Goal: Task Accomplishment & Management: Manage account settings

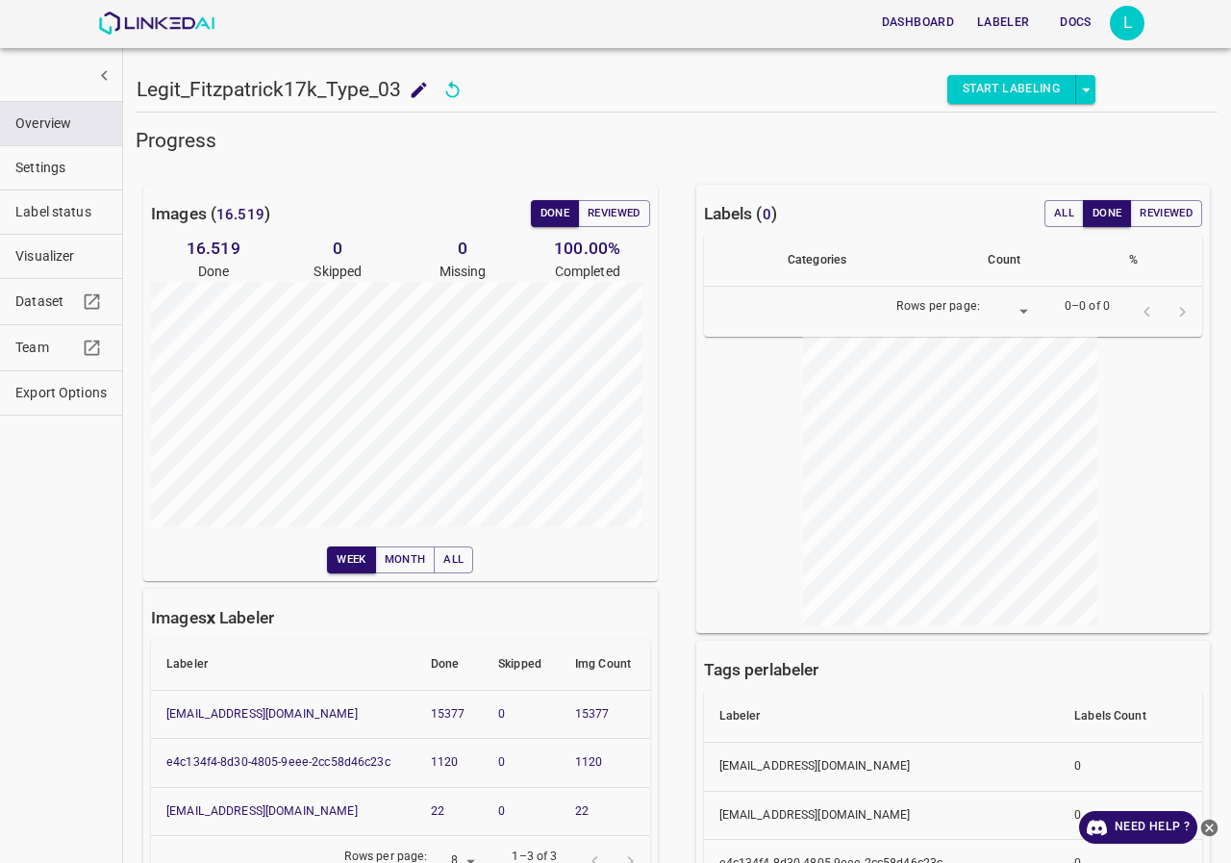
click at [40, 476] on div "Overview Settings Label status Visualizer Dataset Team Export Options" at bounding box center [61, 431] width 123 height 863
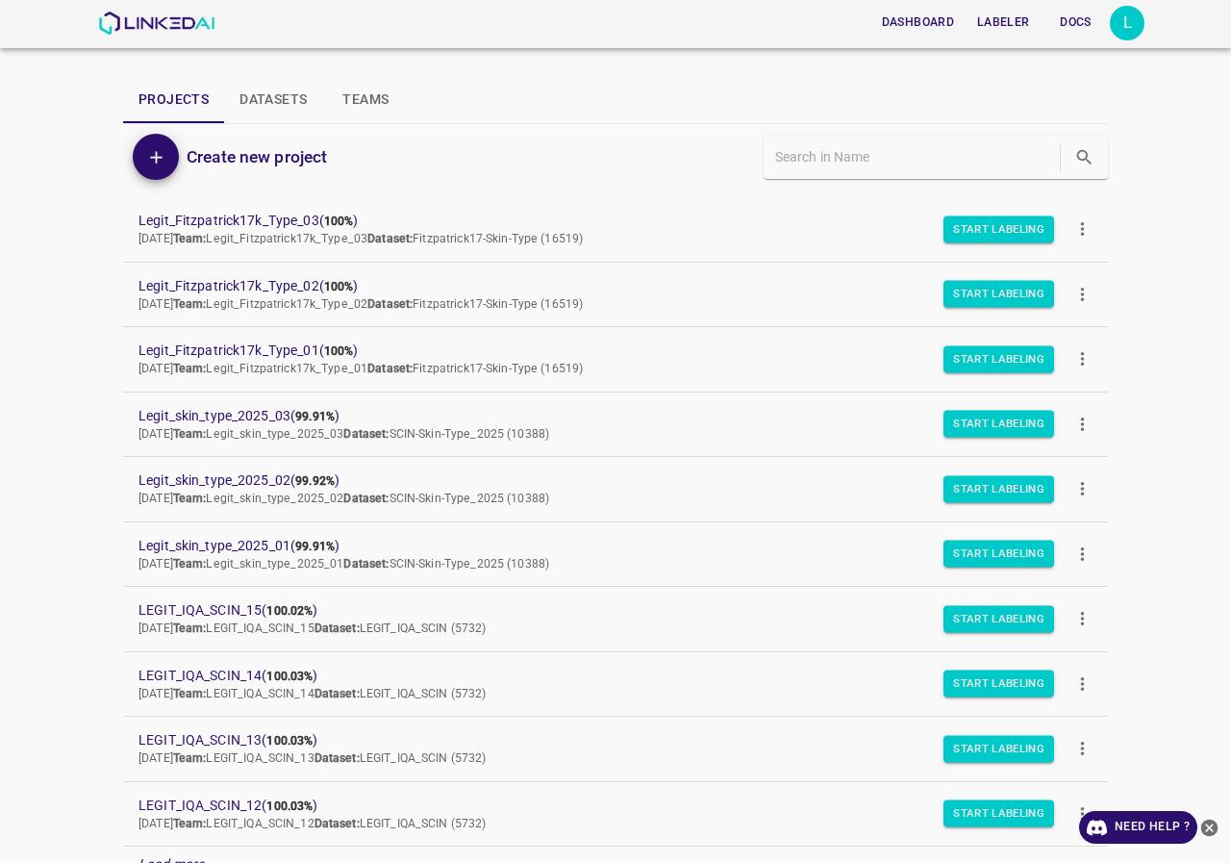
click at [1212, 827] on icon "close-help" at bounding box center [1210, 827] width 17 height 17
click at [1128, 32] on div "L" at bounding box center [1127, 23] width 35 height 35
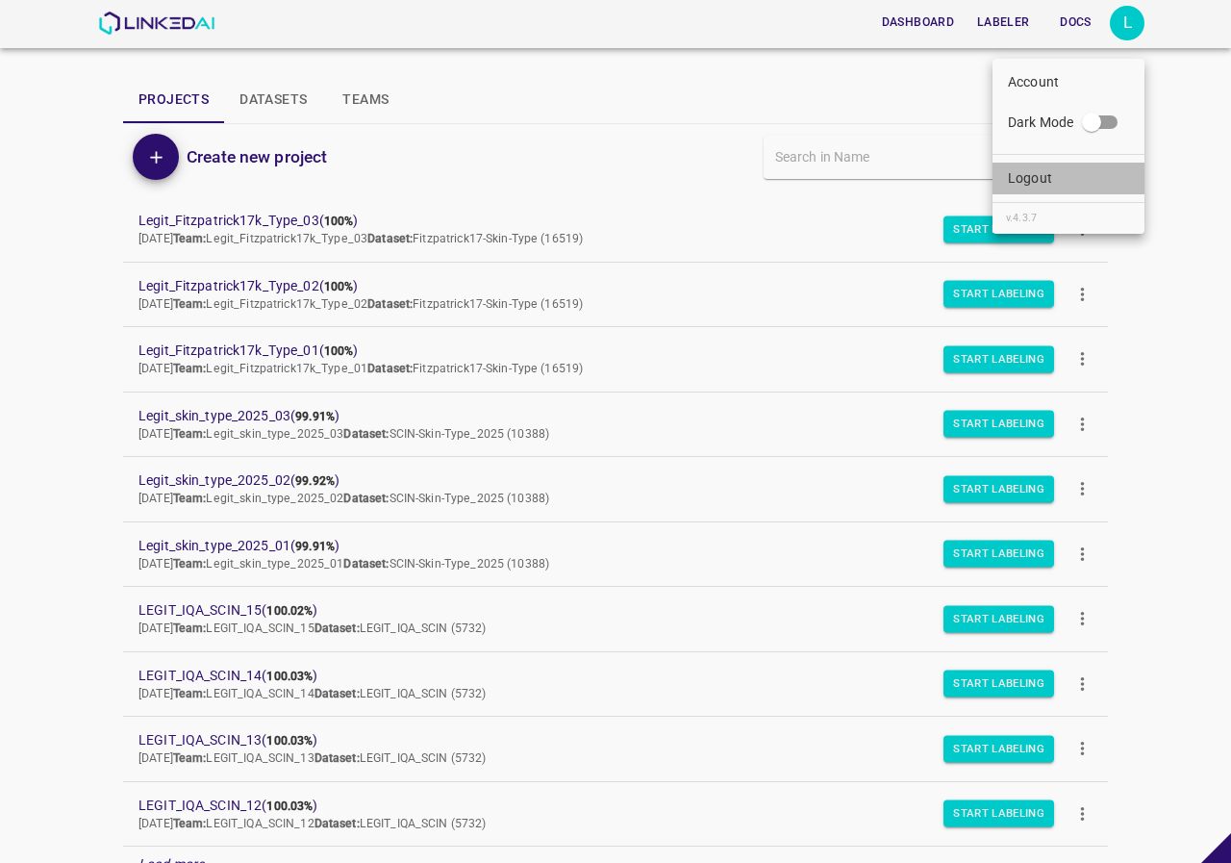
click at [1072, 166] on li "Logout" at bounding box center [1069, 179] width 152 height 32
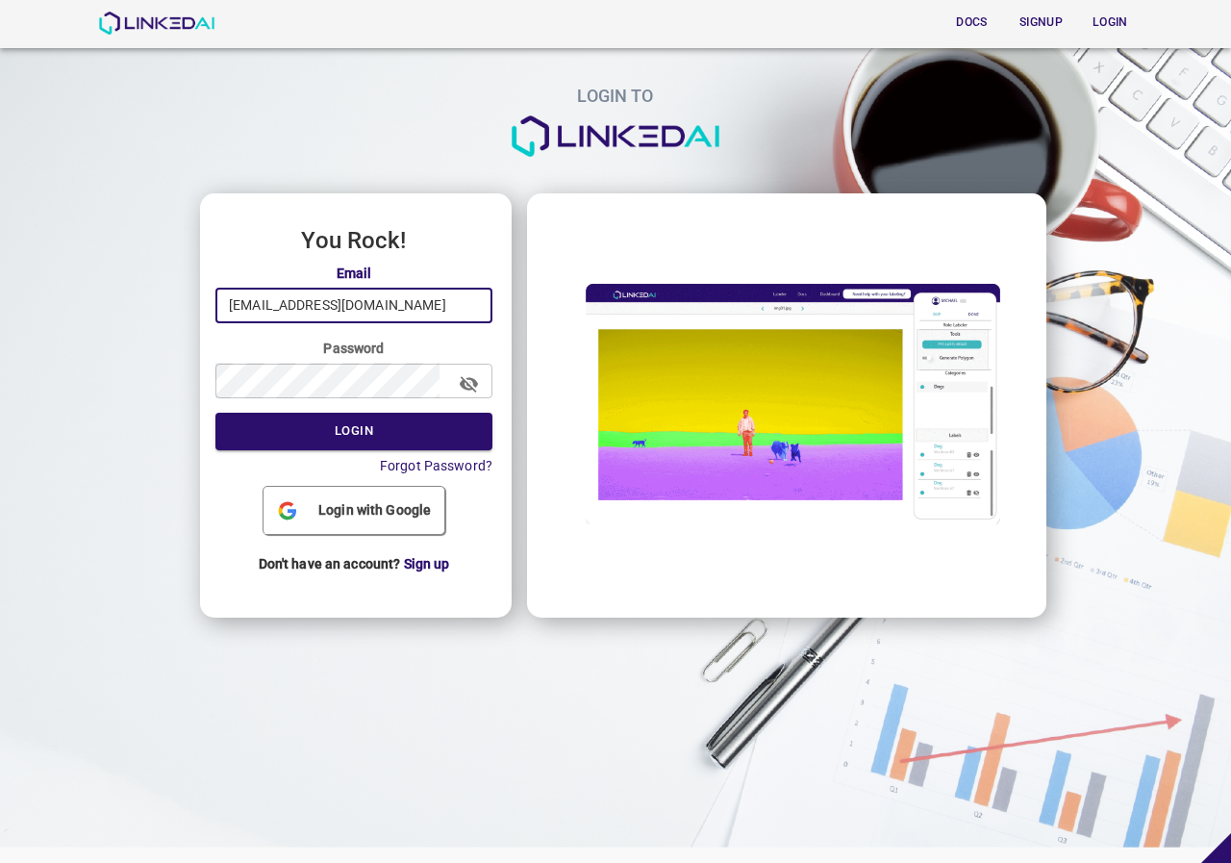
click at [407, 306] on input "[EMAIL_ADDRESS][DOMAIN_NAME]" at bounding box center [354, 306] width 277 height 36
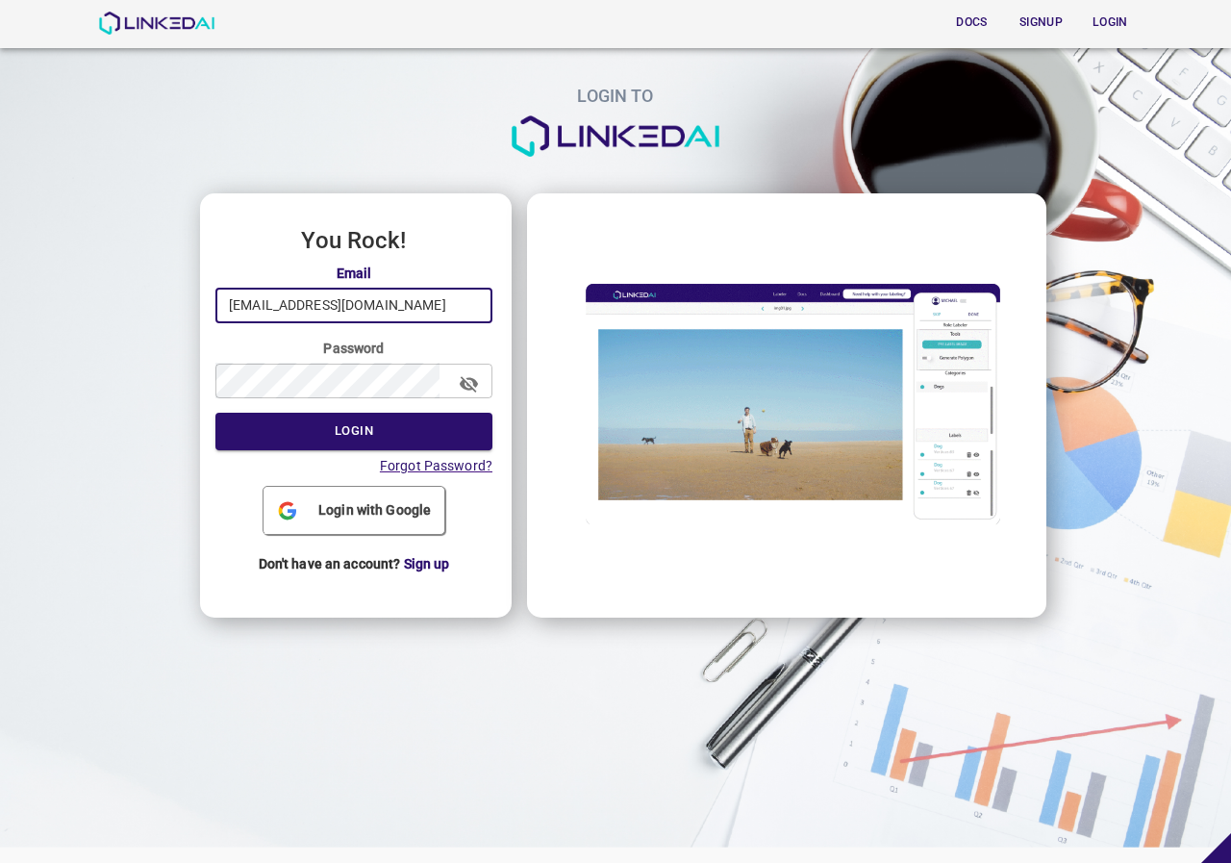
type input "admin@linkedai.co"
click at [355, 435] on button "Login" at bounding box center [354, 432] width 277 height 38
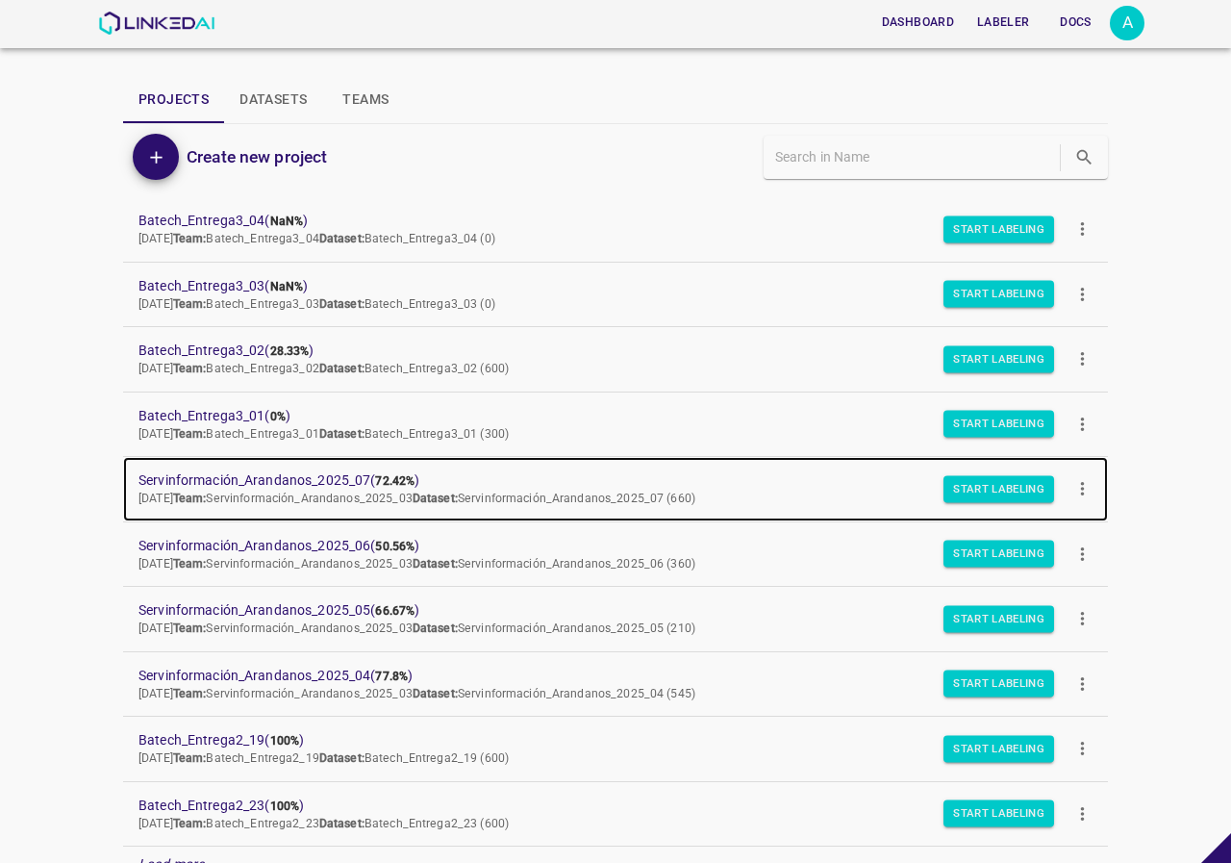
click at [354, 474] on span "Servinformación_Arandanos_2025_07 ( 72.42% )" at bounding box center [601, 480] width 924 height 20
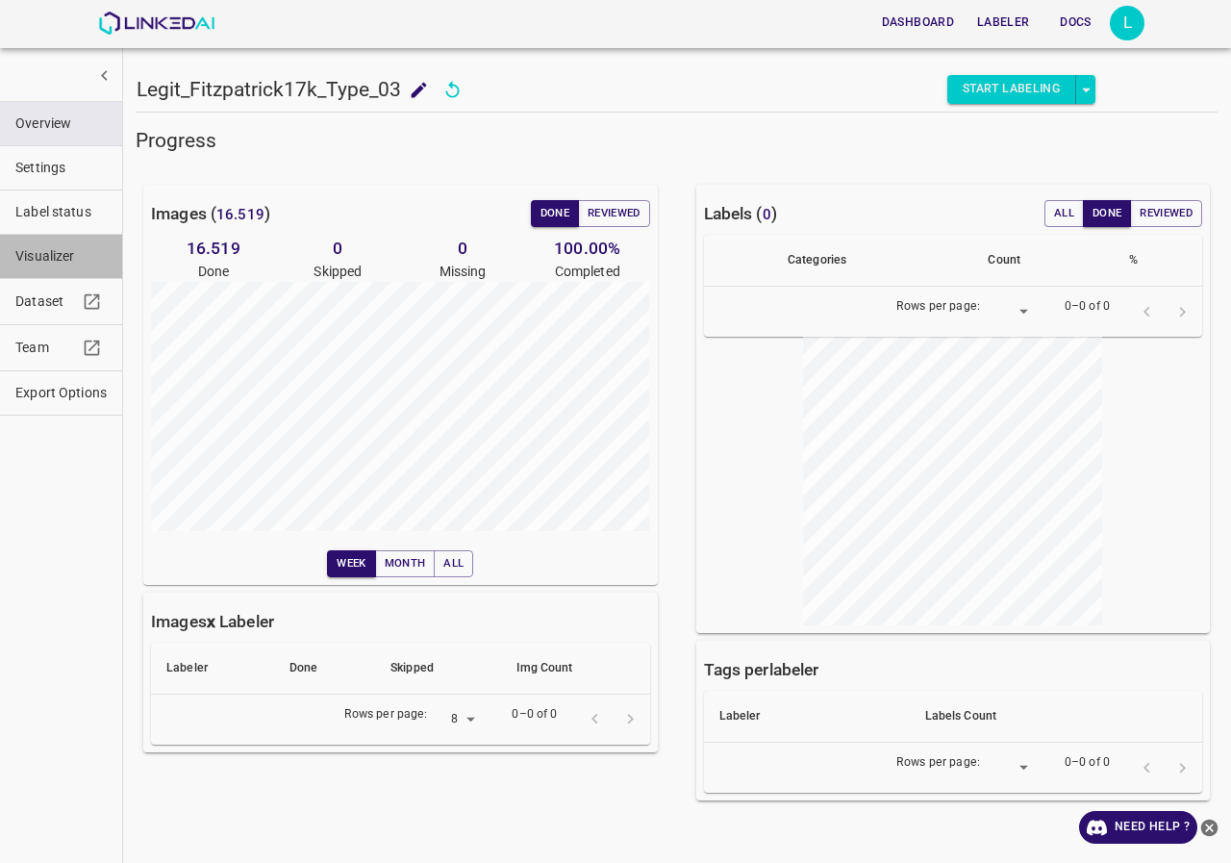
click at [75, 262] on span "Visualizer" at bounding box center [60, 256] width 91 height 20
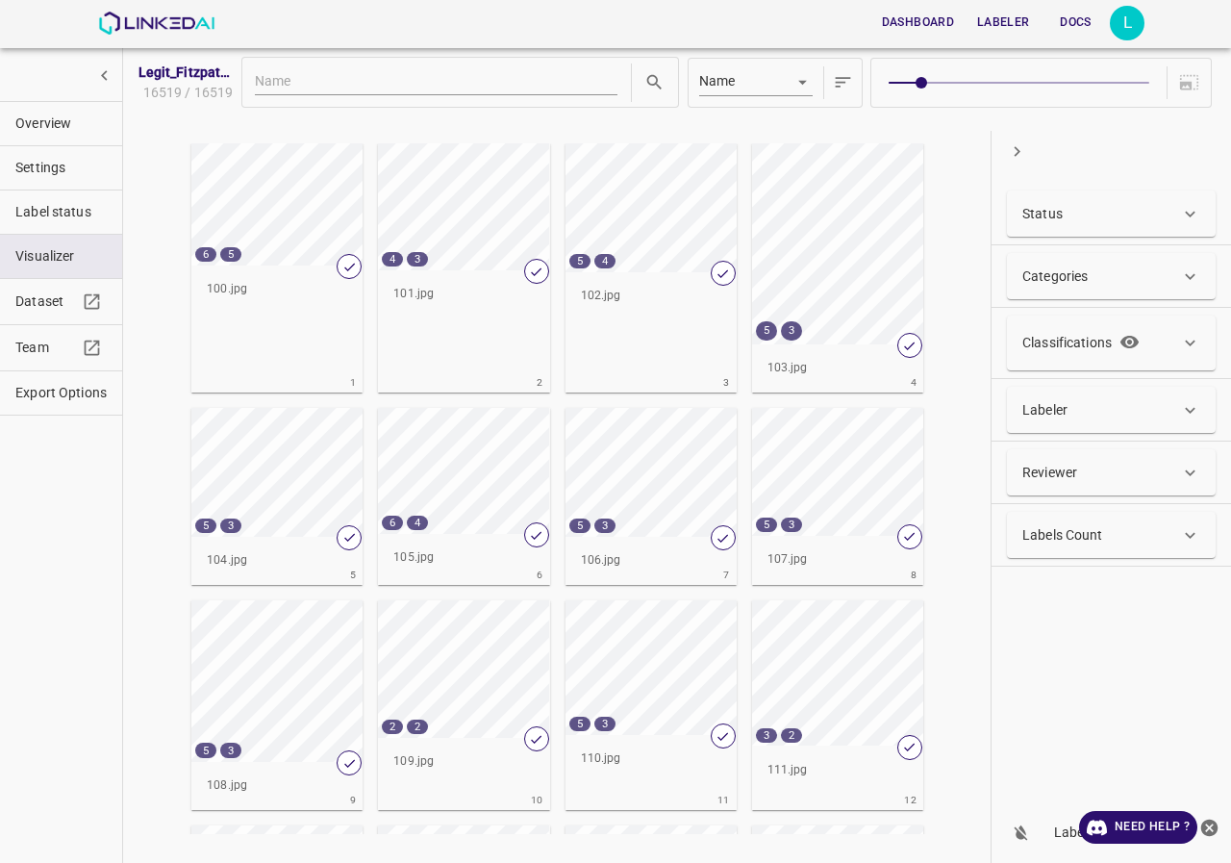
click at [1099, 530] on p "Labels Count" at bounding box center [1063, 535] width 81 height 20
click at [1058, 612] on input "Min" at bounding box center [1057, 606] width 68 height 51
click at [1153, 610] on input "Max" at bounding box center [1166, 606] width 68 height 51
click at [1116, 353] on button "button" at bounding box center [1130, 341] width 36 height 36
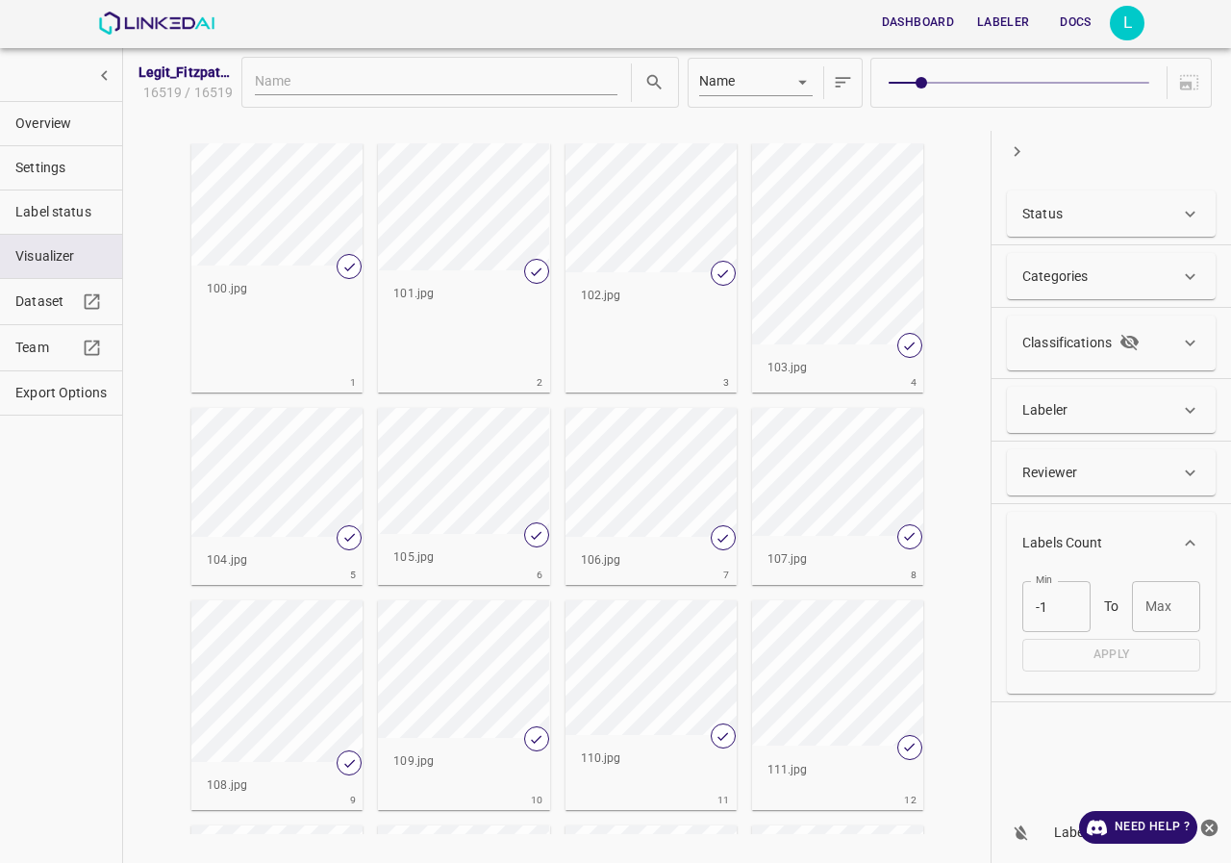
drag, startPoint x: 1133, startPoint y: 340, endPoint x: 1193, endPoint y: 338, distance: 59.7
click at [1133, 339] on icon "button" at bounding box center [1130, 343] width 18 height 16
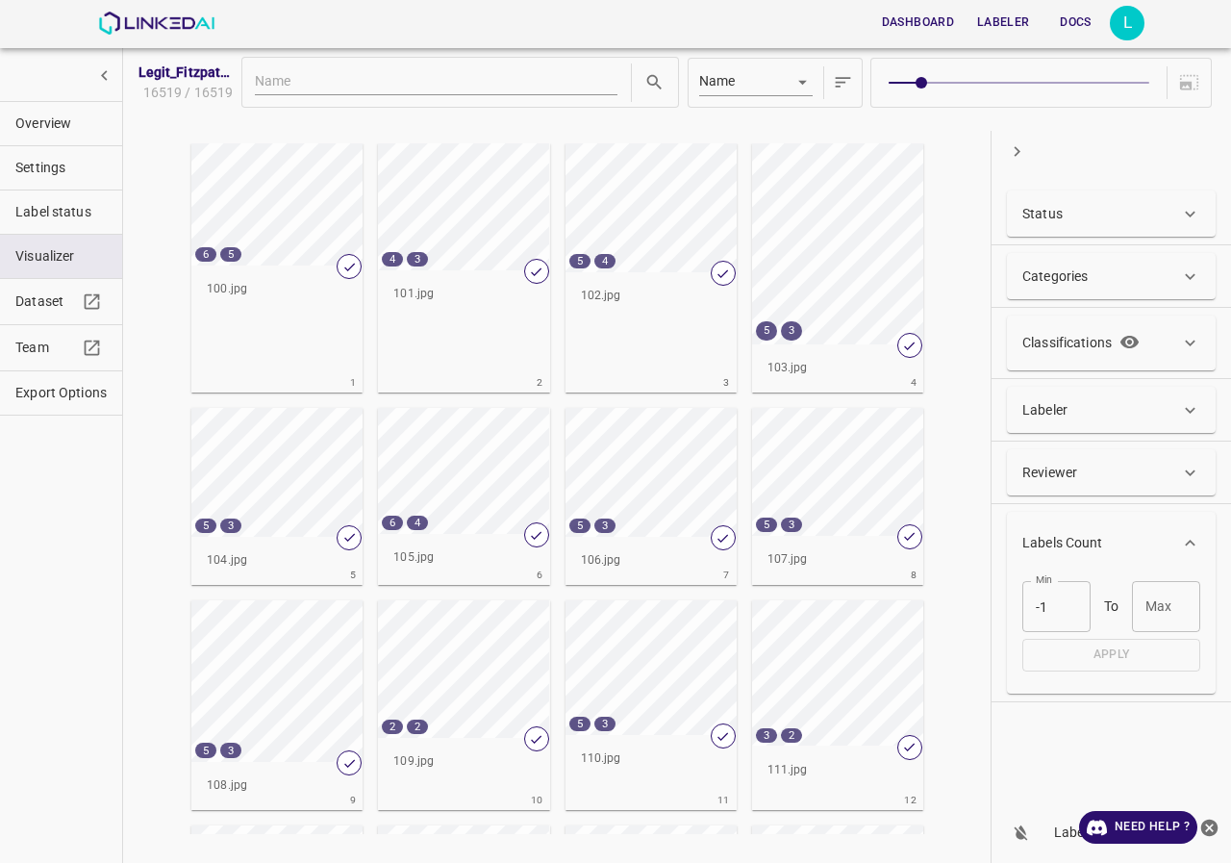
click at [1195, 339] on icon at bounding box center [1190, 343] width 20 height 20
click at [1174, 446] on body "Dashboard Labeler Docs L Legit_Fitzpatrick17k_Type_03 16519 / 16519 Name key 6 …" at bounding box center [615, 431] width 1231 height 863
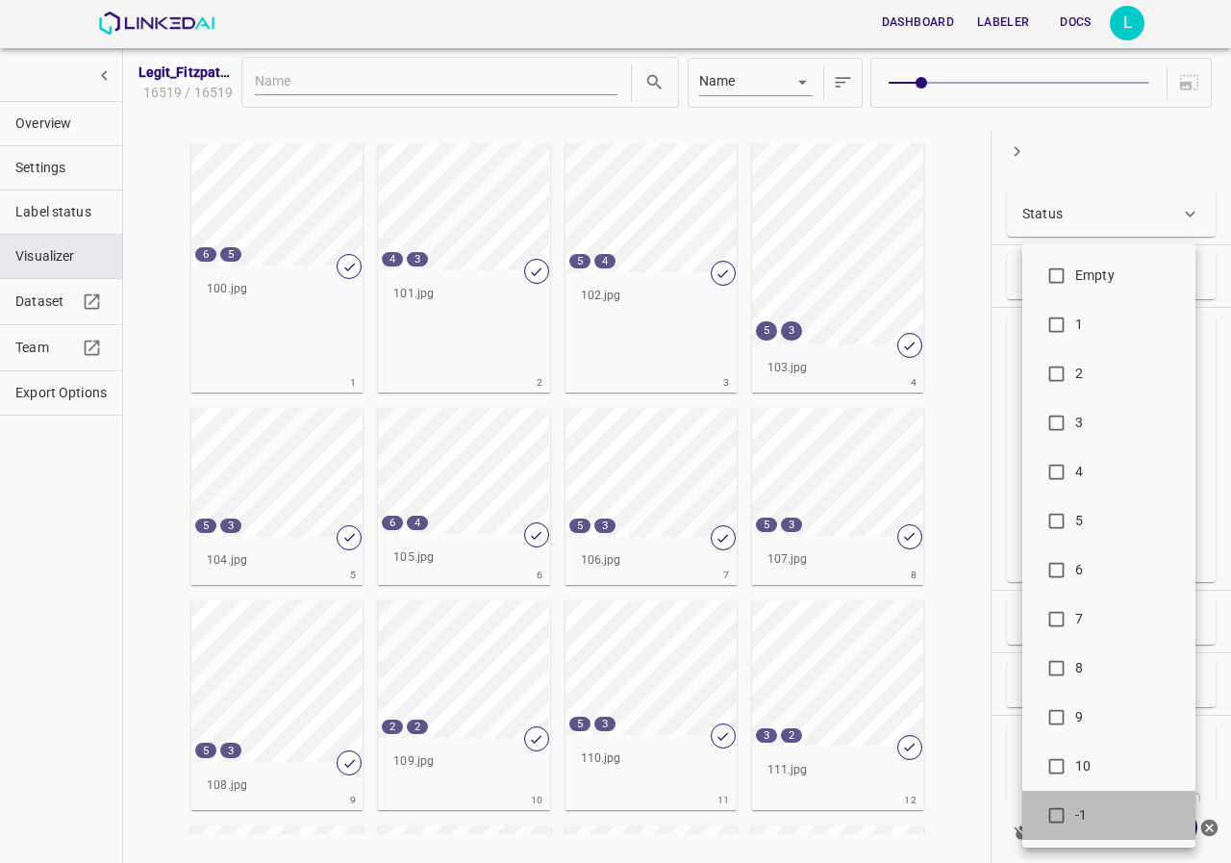
click at [1091, 821] on span "-1" at bounding box center [1128, 815] width 105 height 20
type input "-1"
checkbox input "true"
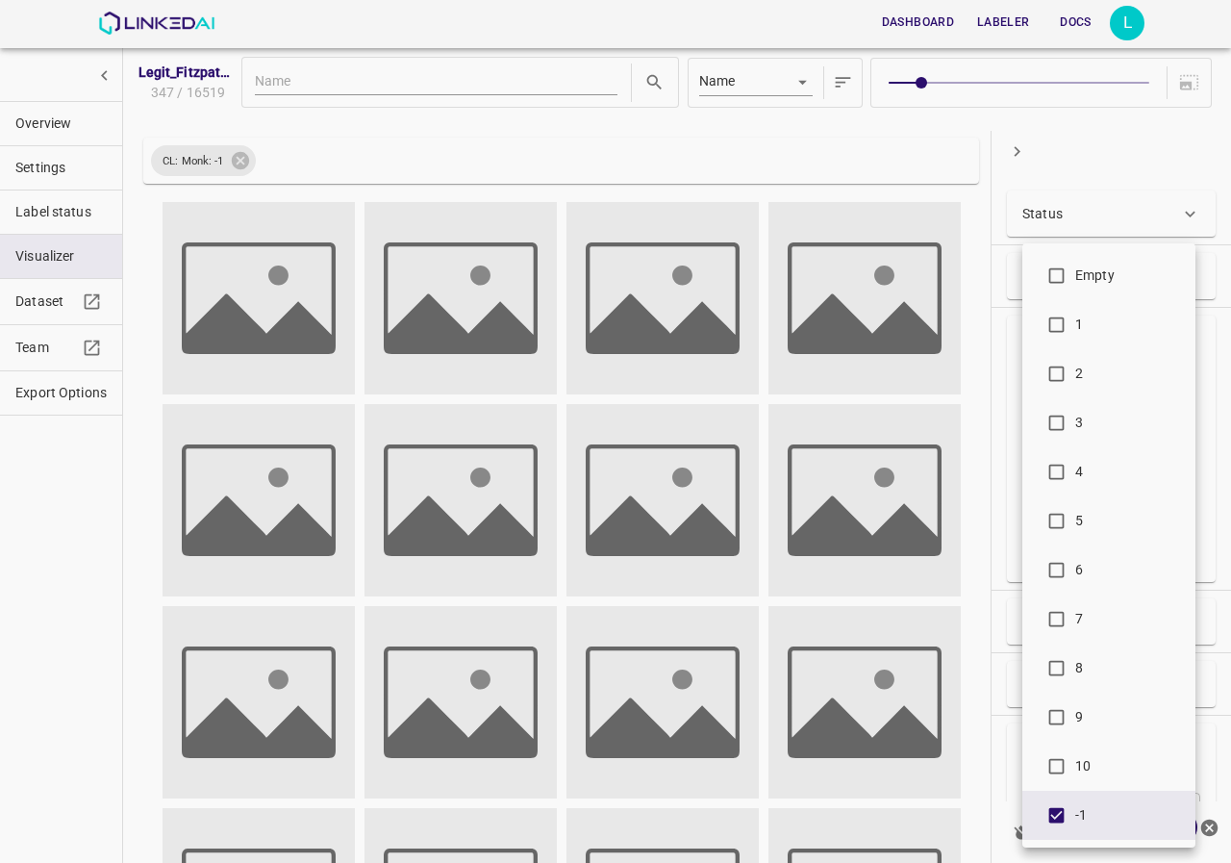
click at [1005, 403] on div at bounding box center [615, 431] width 1231 height 863
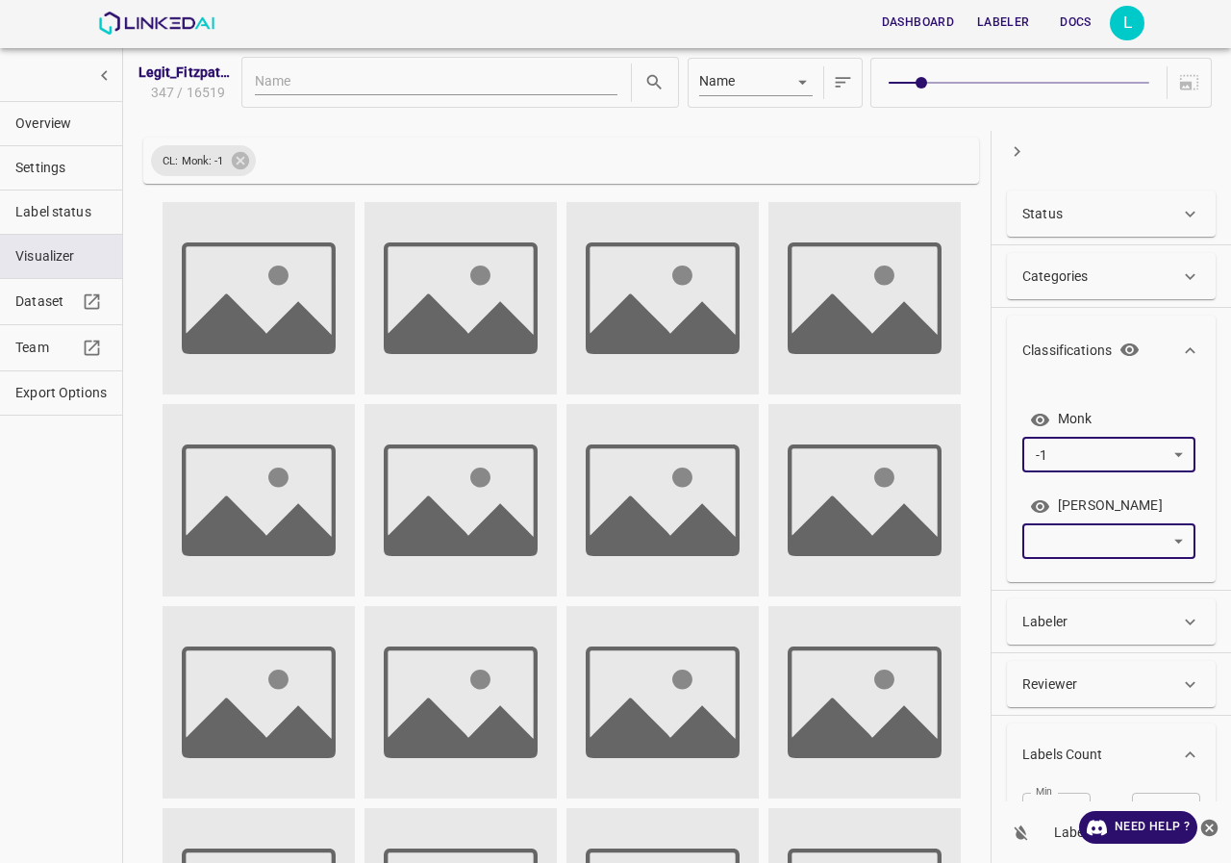
click at [1086, 537] on body "Dashboard Labeler Docs L Legit_Fitzpatrick17k_Type_03 347 / 16519 Name key CL: …" at bounding box center [615, 431] width 1231 height 863
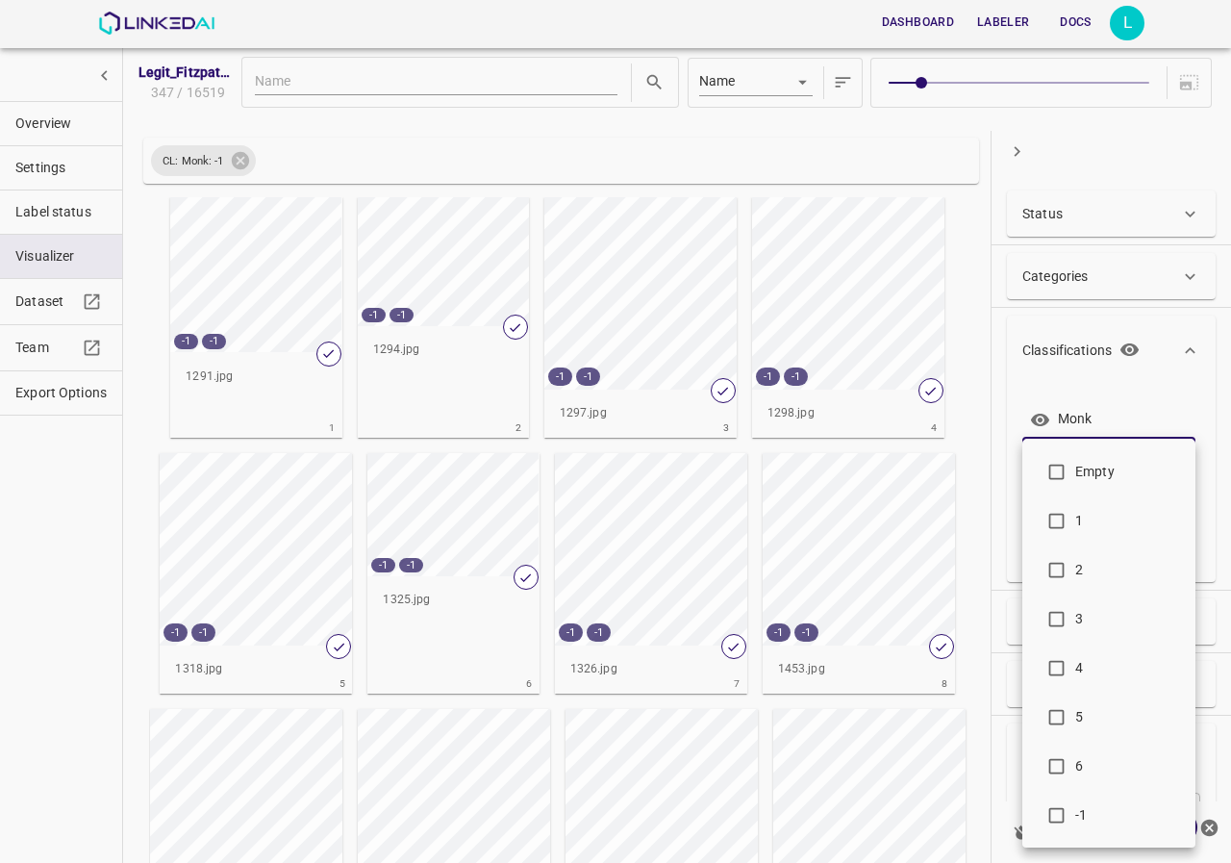
click at [1086, 818] on span "-1" at bounding box center [1128, 815] width 105 height 20
type input "-1"
checkbox input "true"
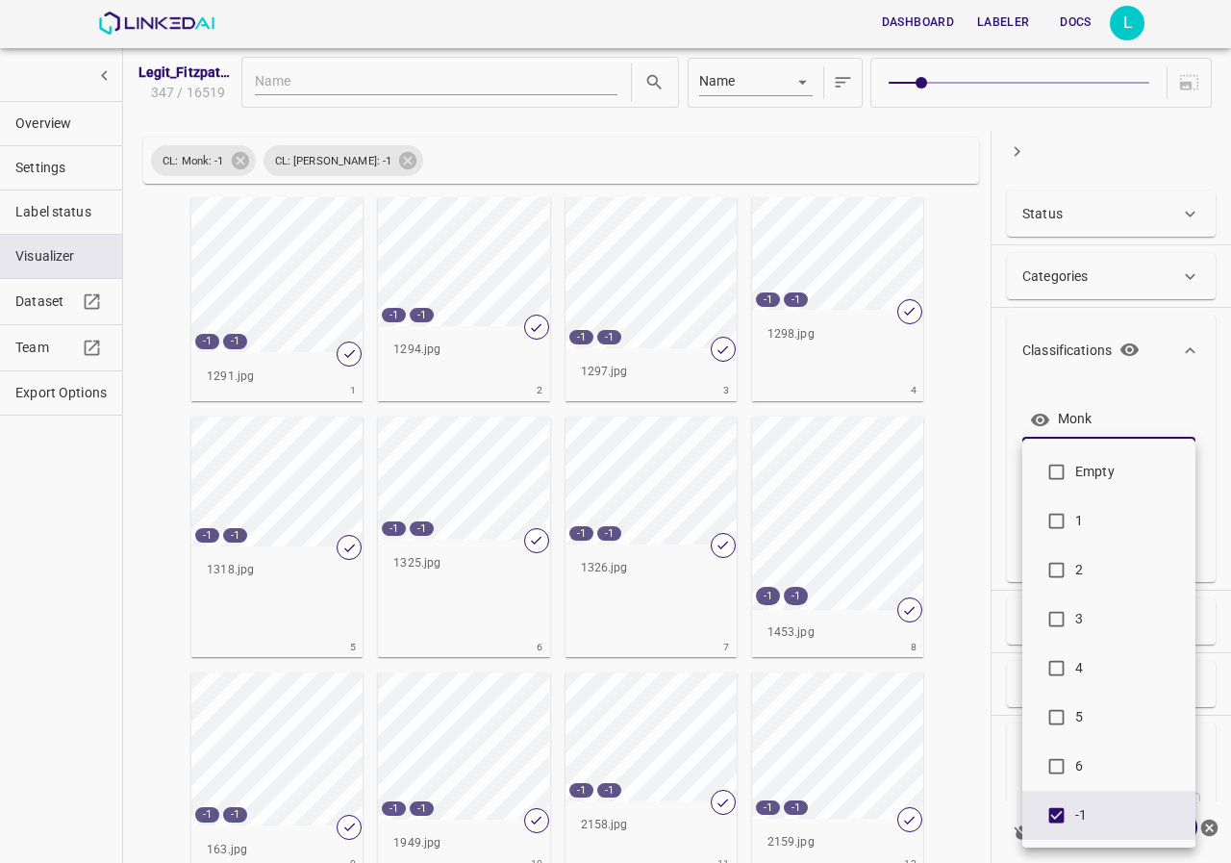
click at [981, 326] on div at bounding box center [615, 431] width 1231 height 863
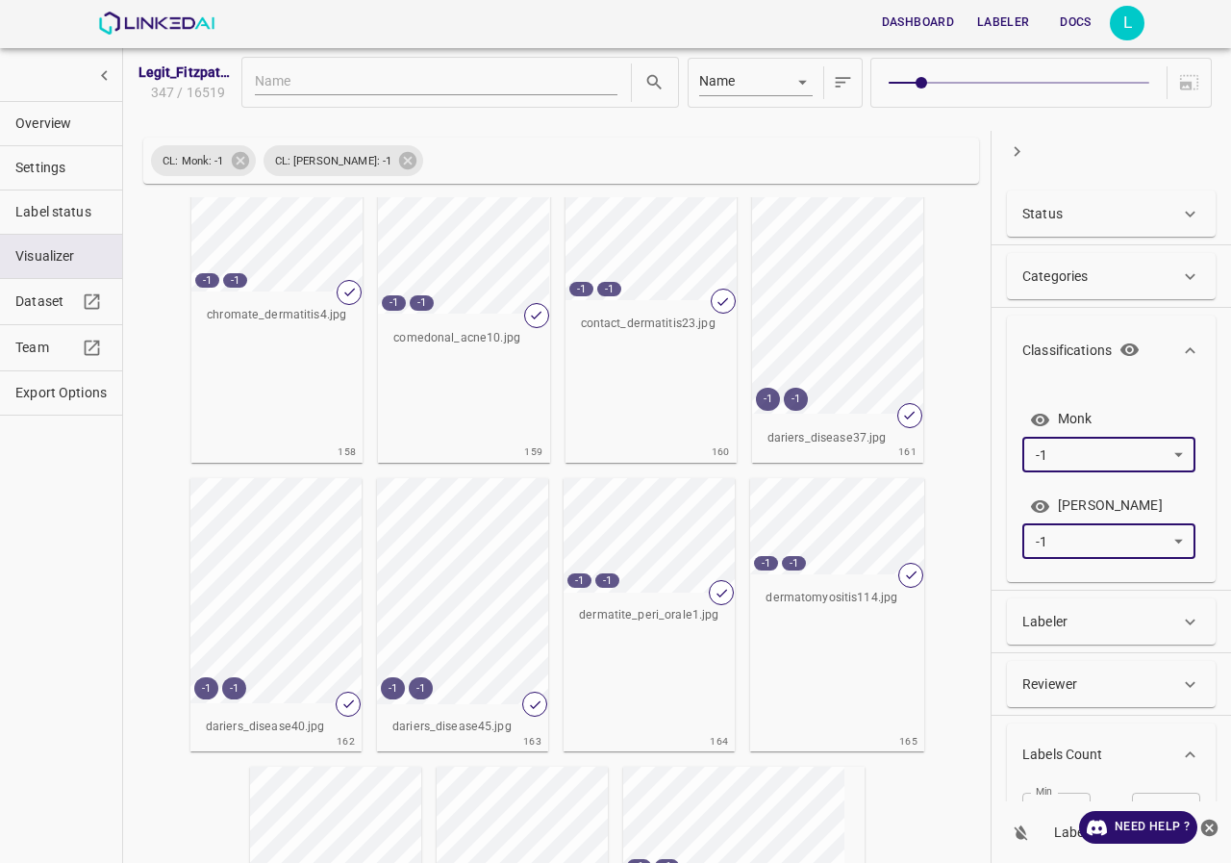
scroll to position [10036, 0]
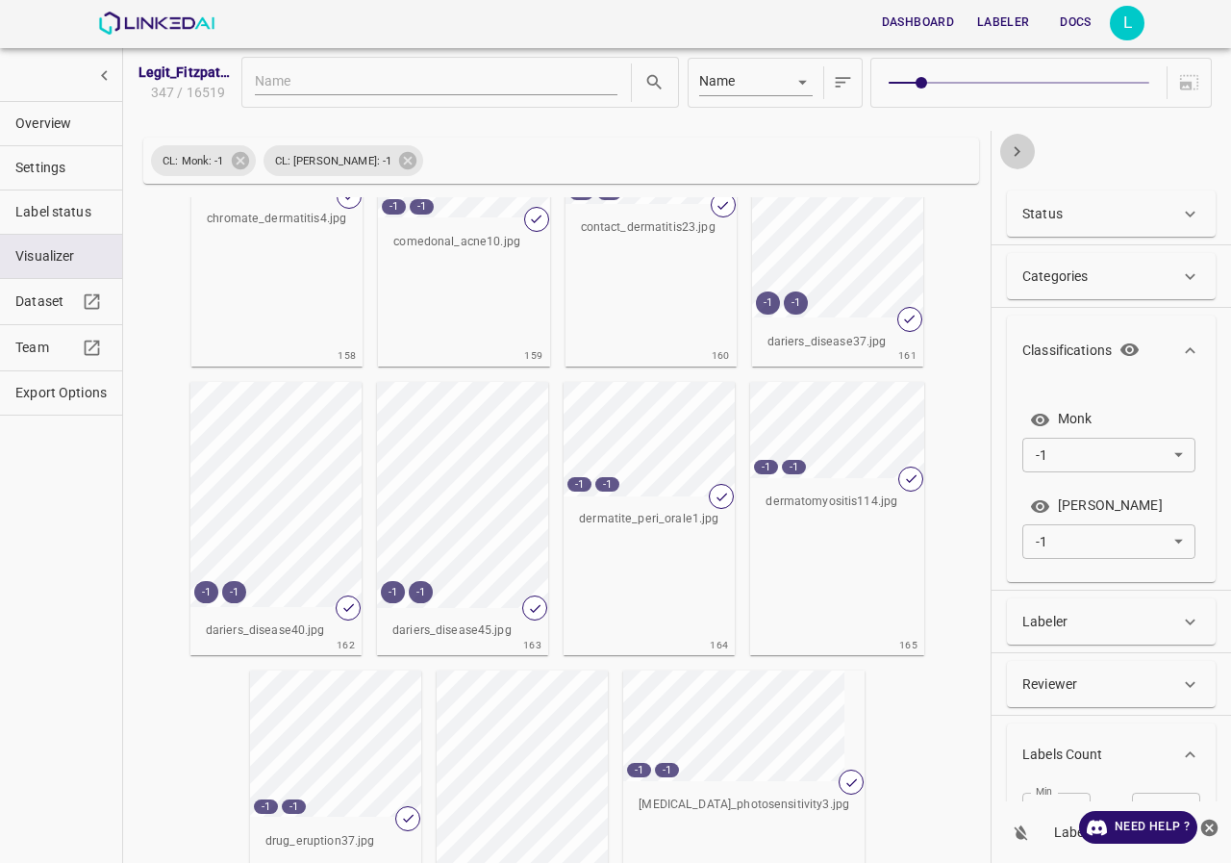
click at [1013, 157] on icon "button" at bounding box center [1017, 151] width 20 height 20
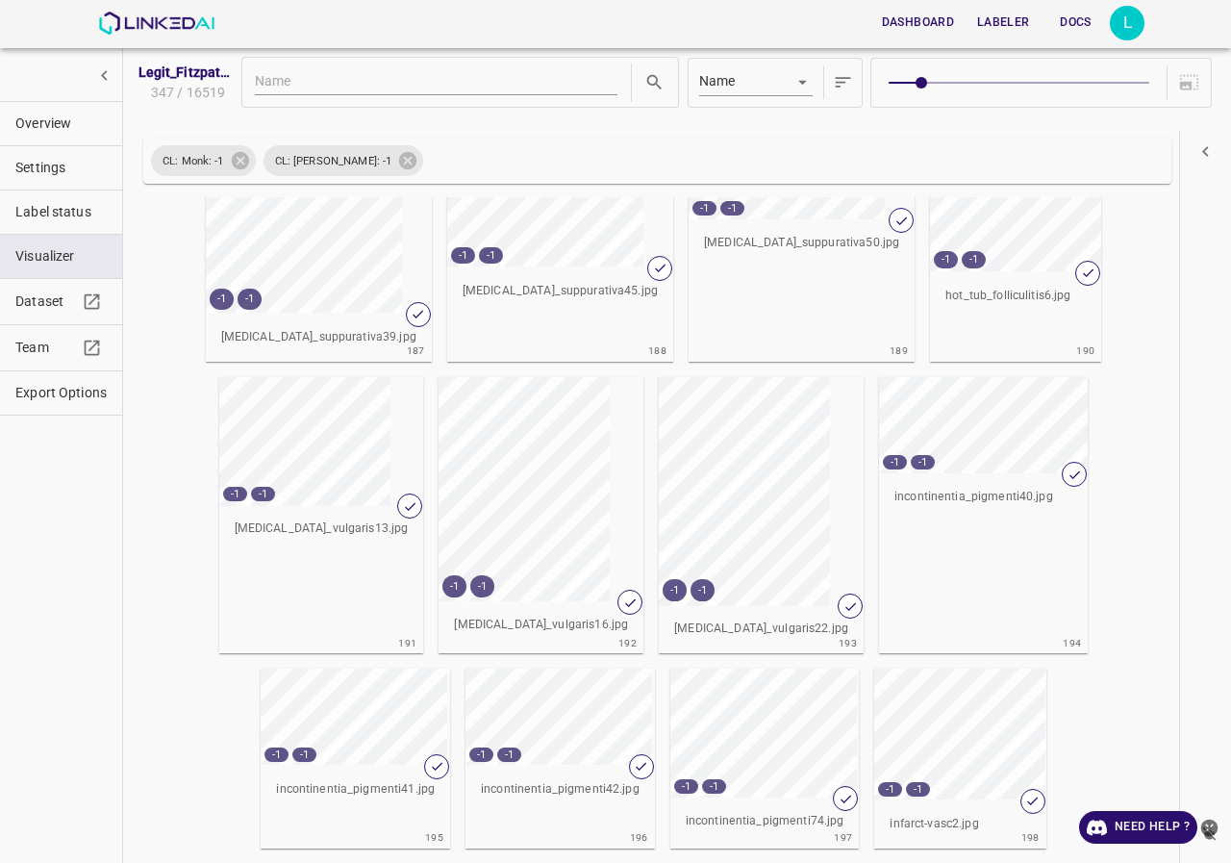
scroll to position [7934, 0]
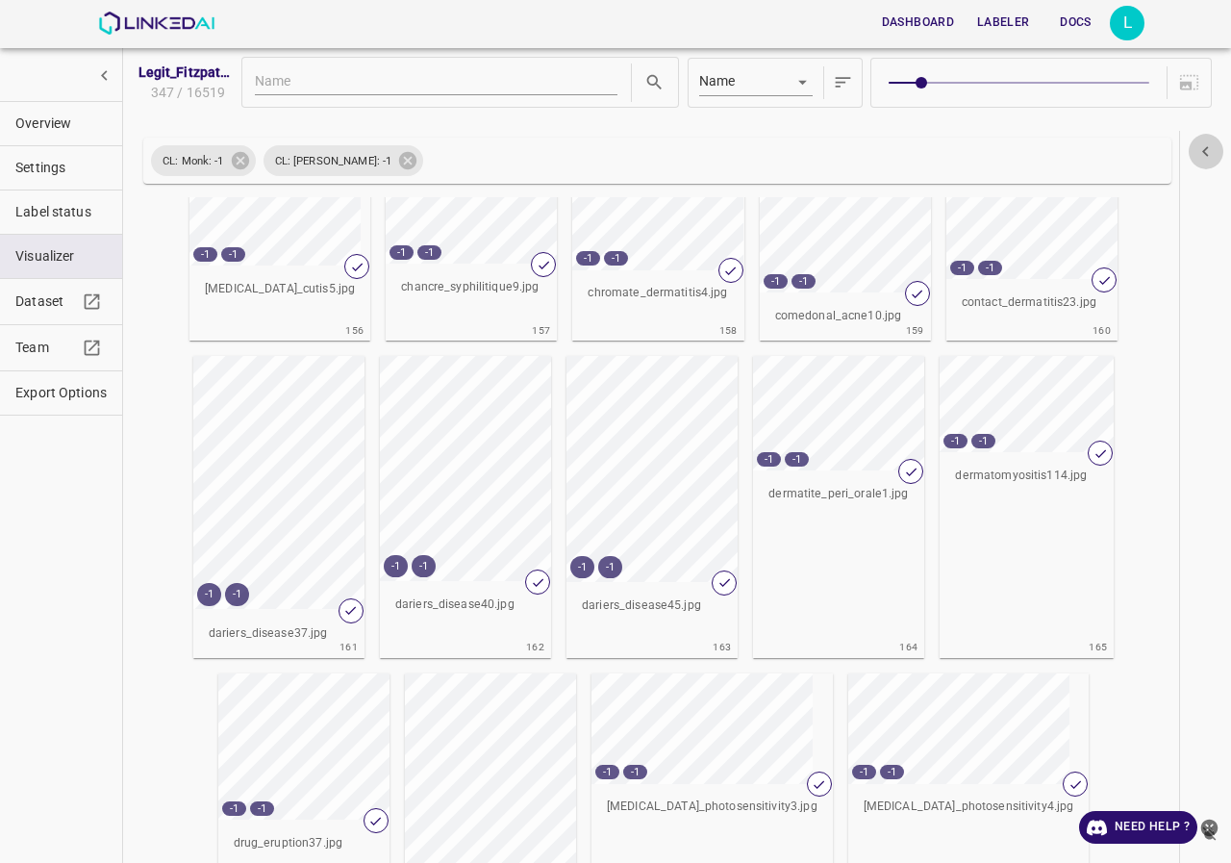
click at [1208, 150] on icon "button" at bounding box center [1206, 151] width 20 height 20
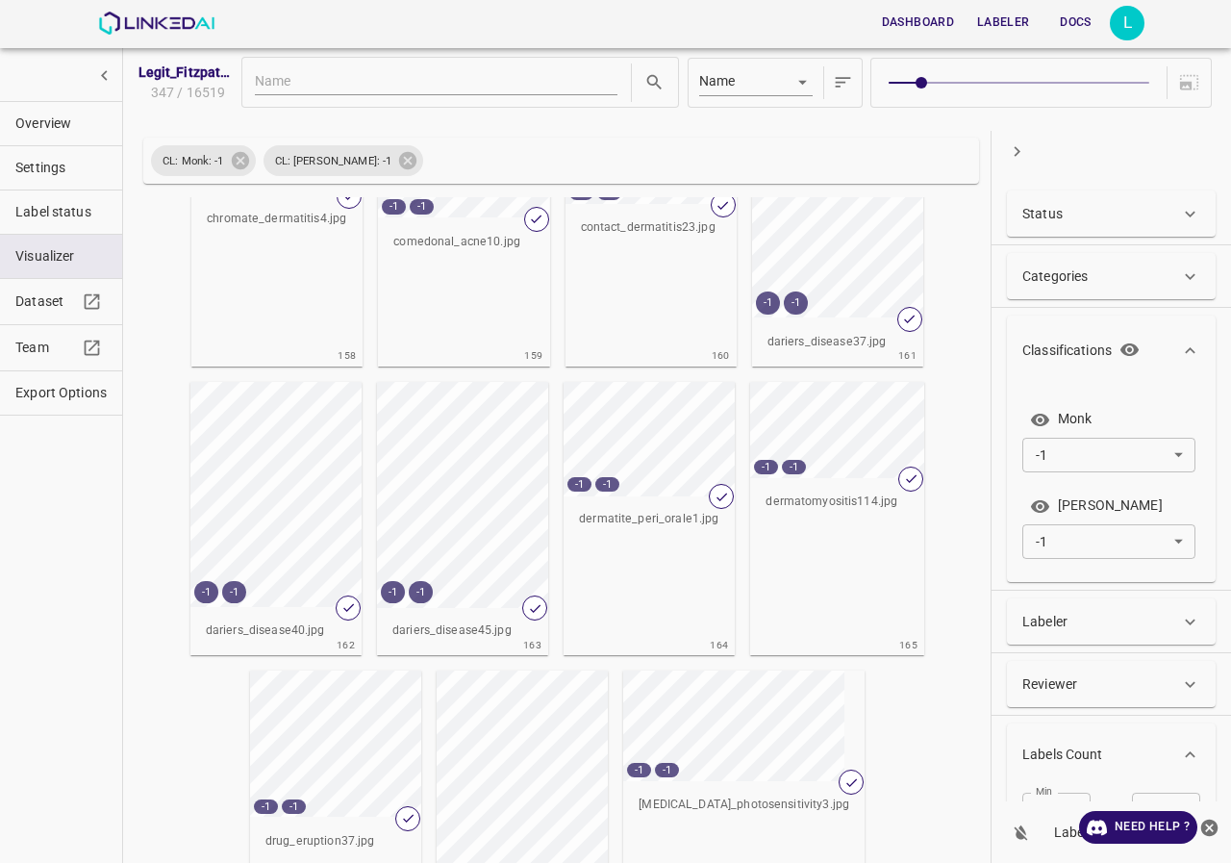
scroll to position [10036, 0]
click at [679, 134] on div "Legit_Fitzpatrick17k_Type_03 347 / 16519 Name key CL: Monk: -1 CL: Fitzpatrick:…" at bounding box center [677, 437] width 1082 height 781
click at [919, 118] on div at bounding box center [678, 122] width 1080 height 14
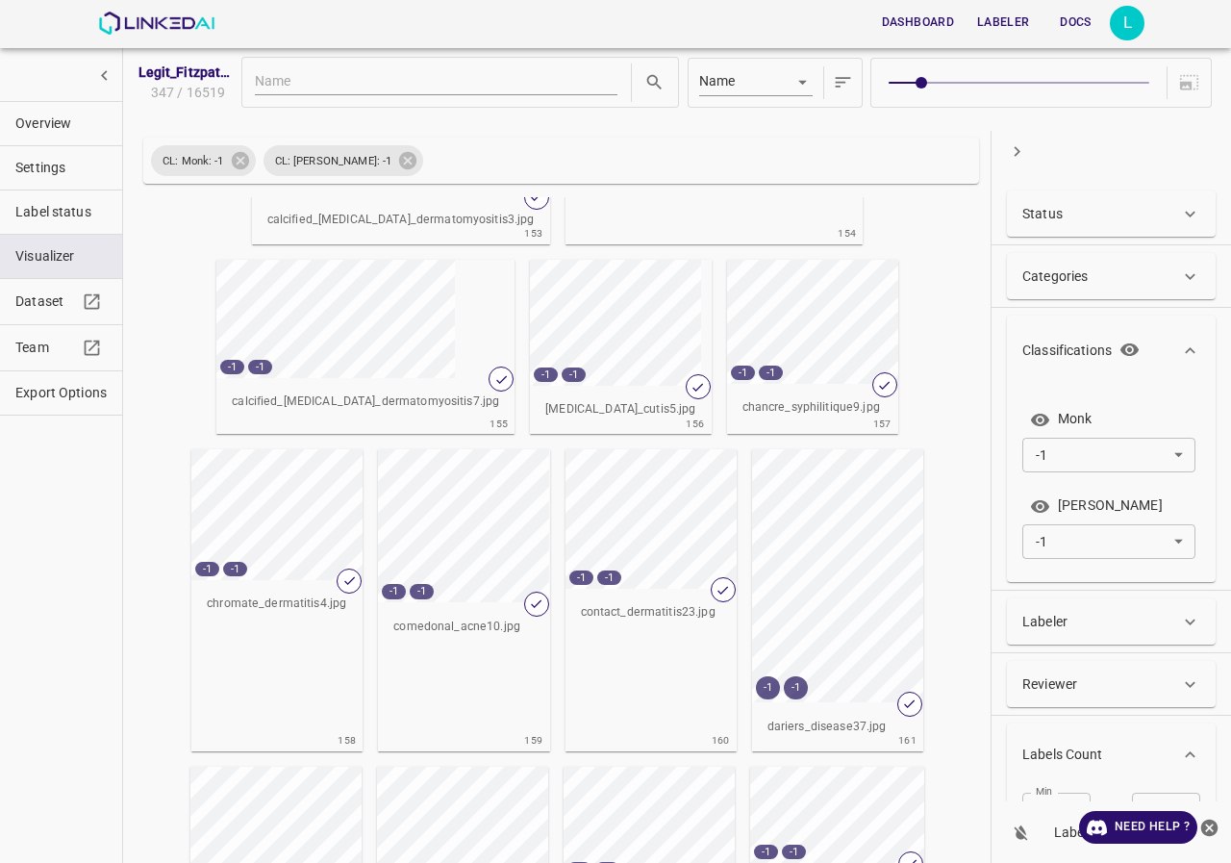
scroll to position [9170, 0]
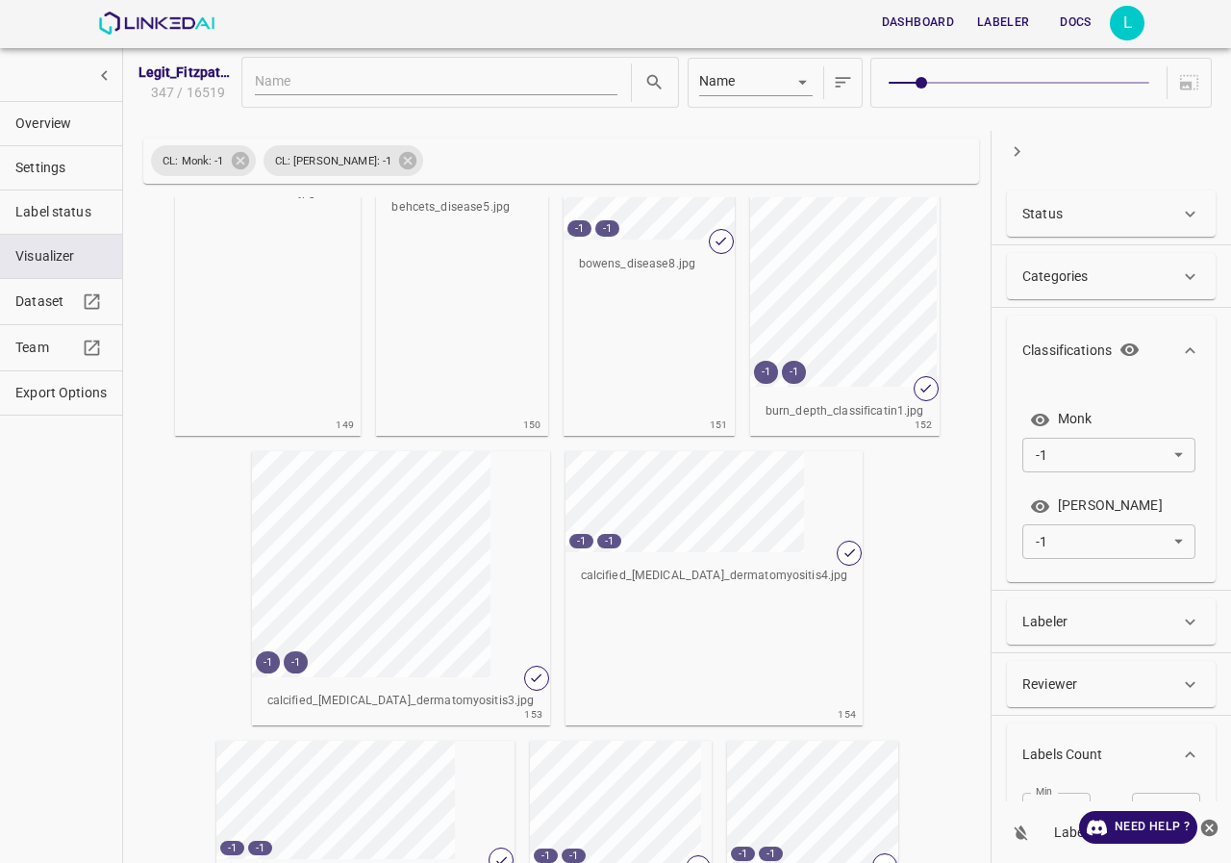
click at [1018, 150] on icon "button" at bounding box center [1018, 151] width 6 height 11
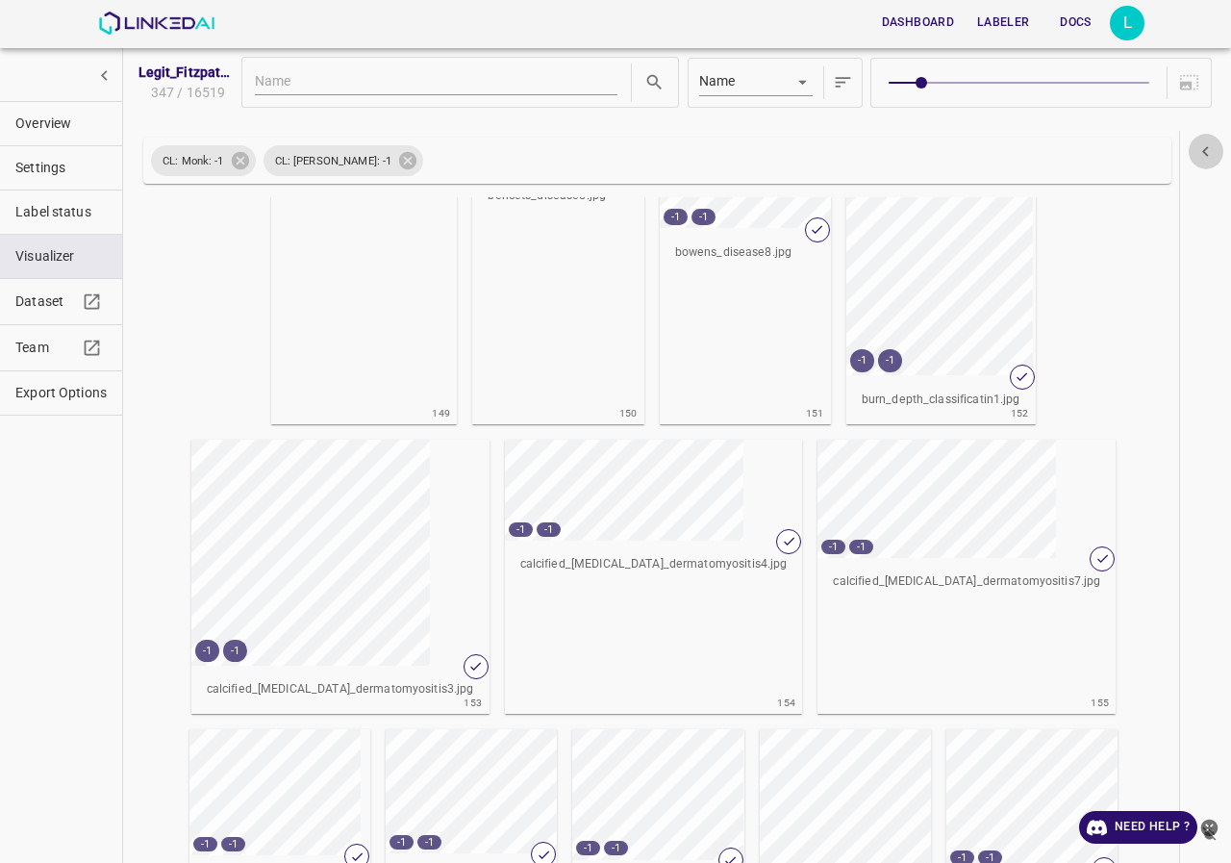
click at [1202, 150] on icon "button" at bounding box center [1206, 151] width 20 height 20
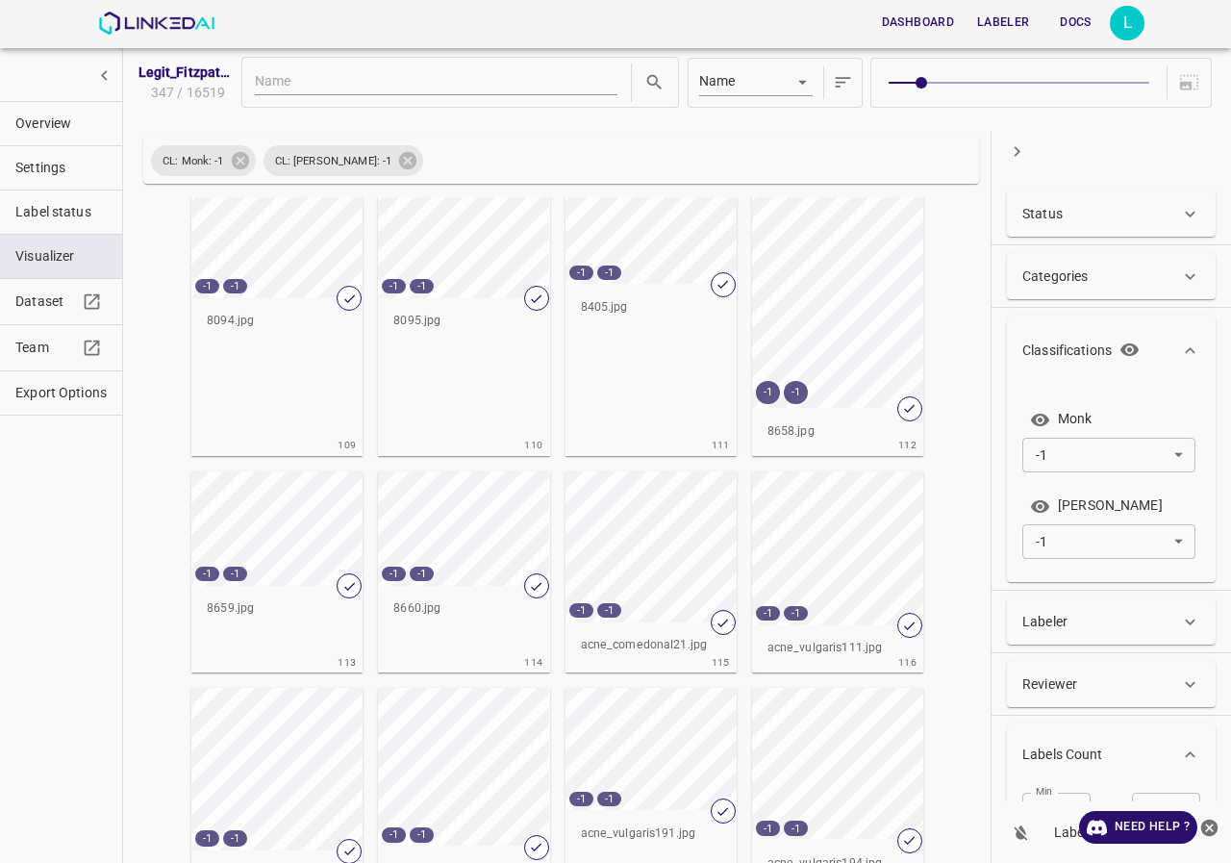
scroll to position [5611, 0]
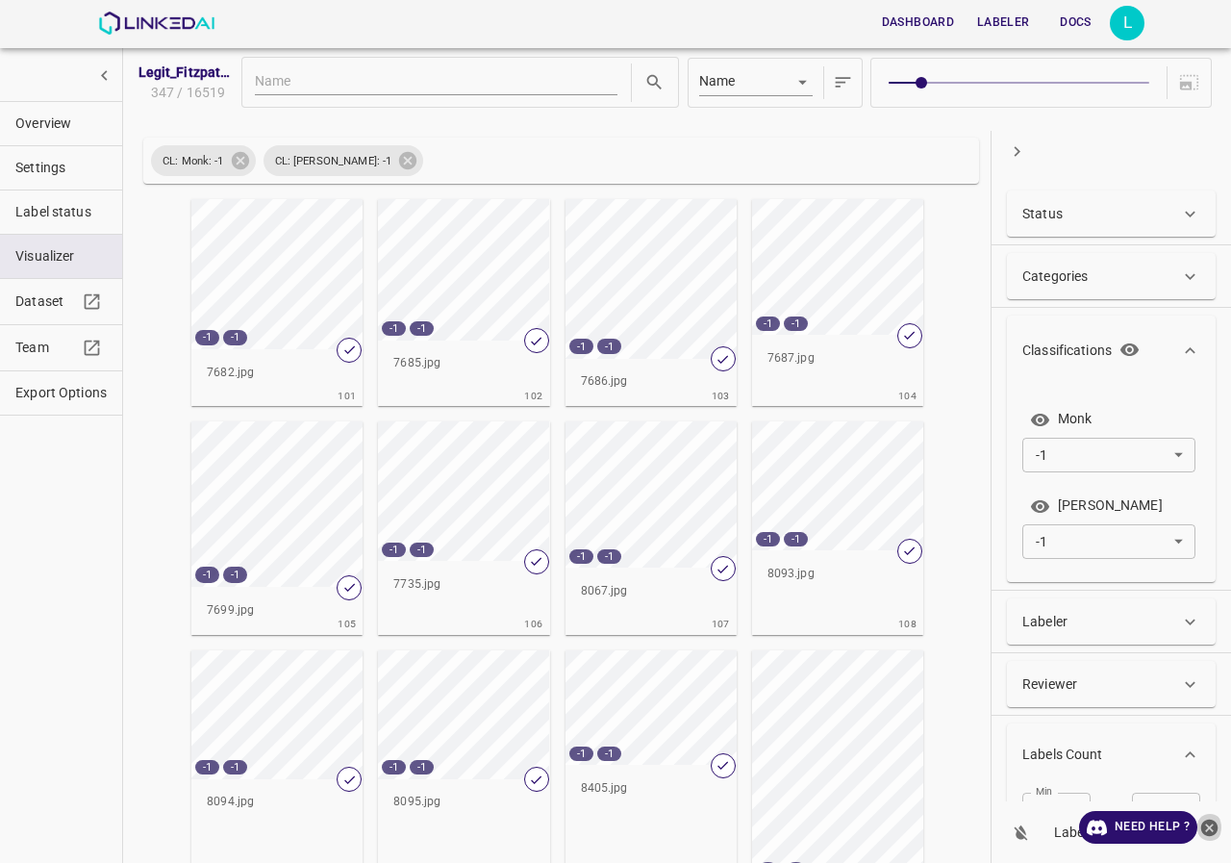
click at [1213, 828] on icon "close-help" at bounding box center [1210, 827] width 17 height 17
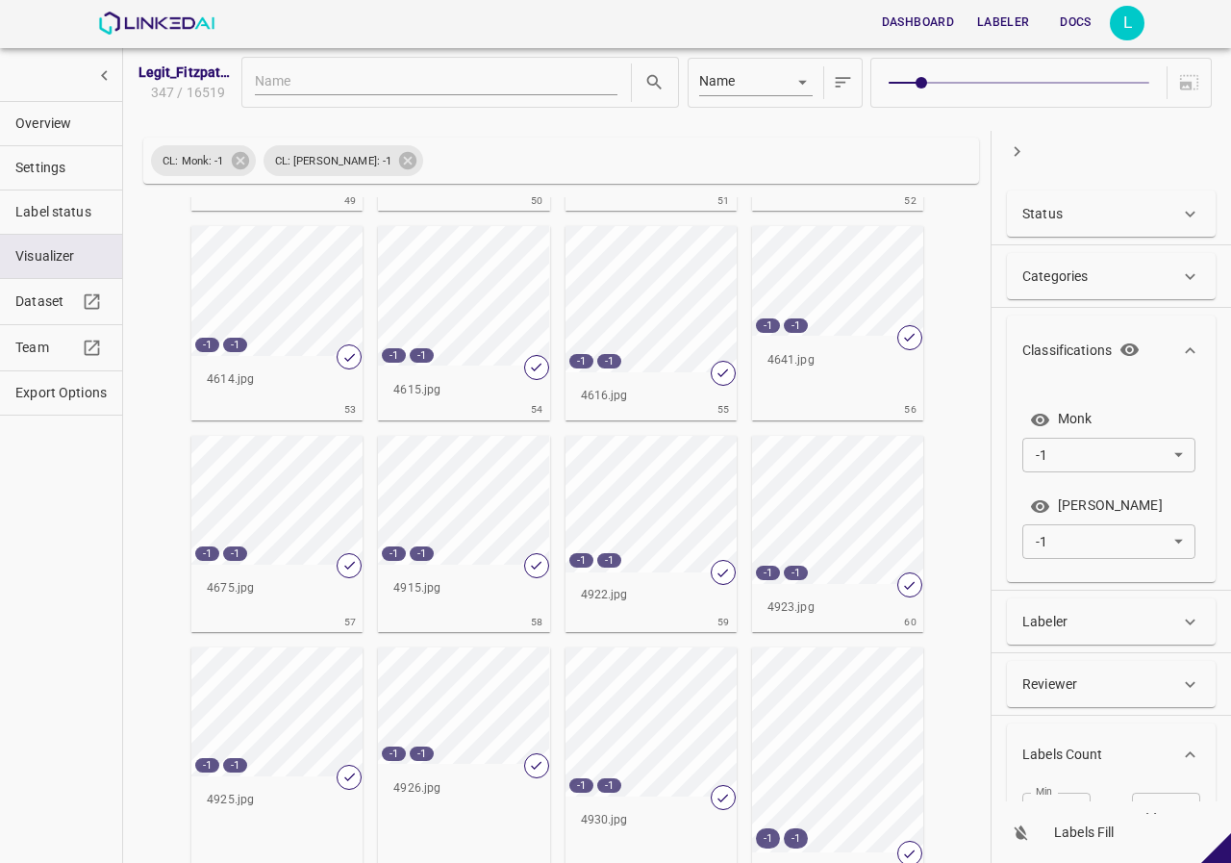
scroll to position [2628, 0]
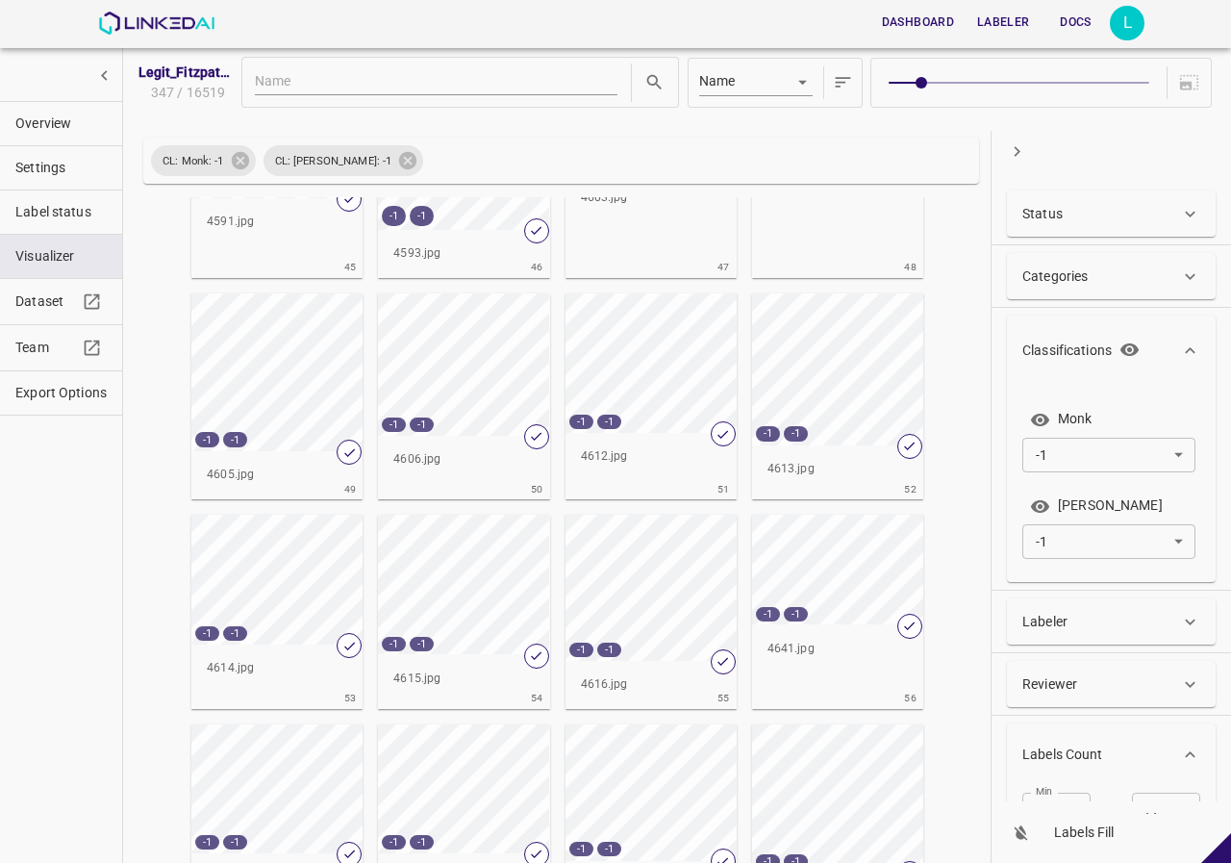
click at [1024, 153] on icon "button" at bounding box center [1017, 151] width 20 height 20
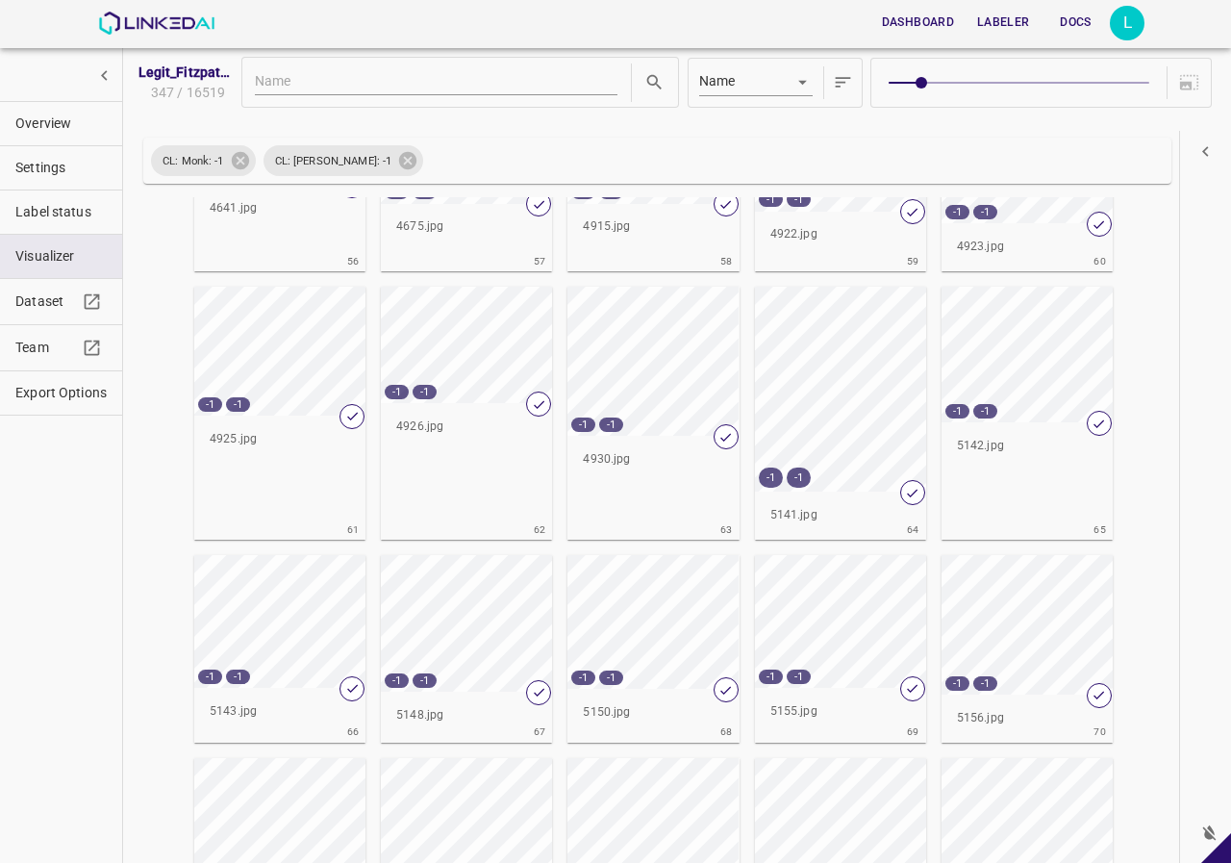
scroll to position [1891, 0]
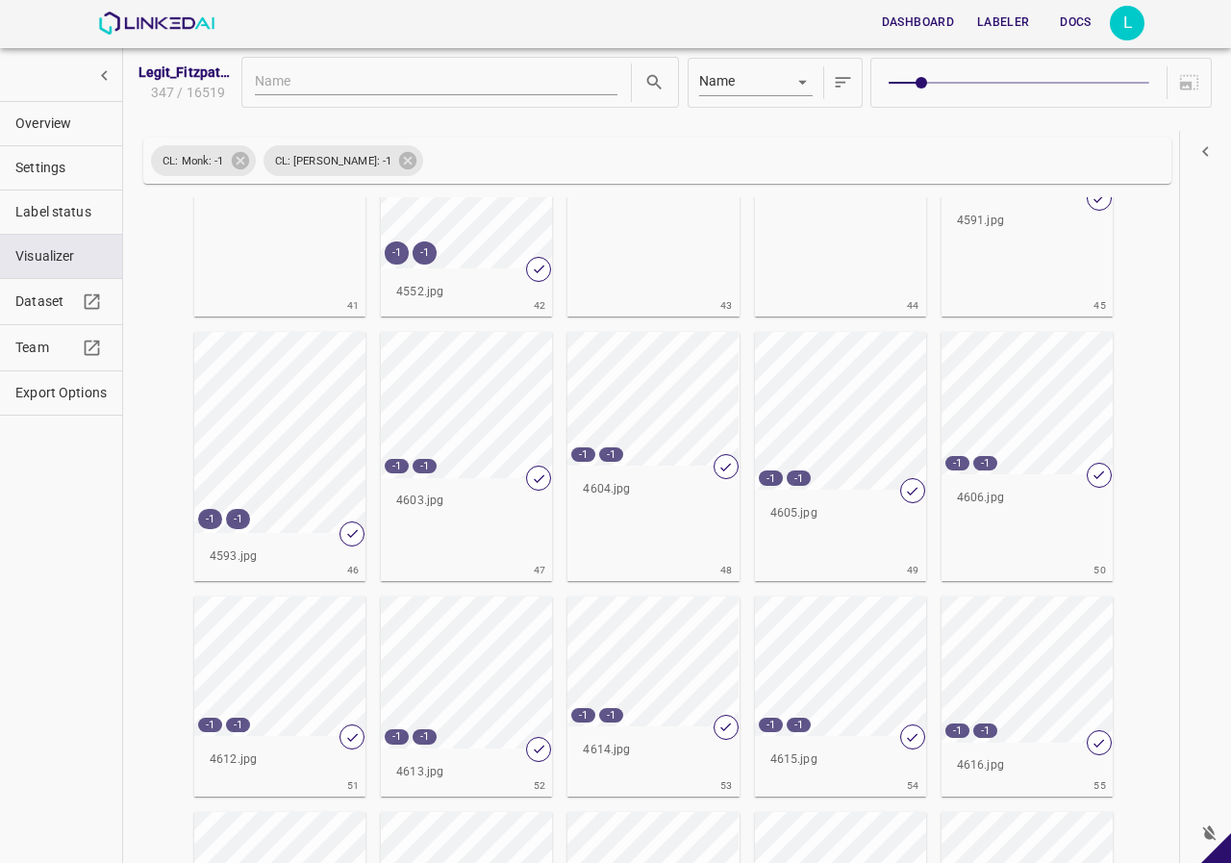
click at [57, 128] on span "Overview" at bounding box center [60, 124] width 91 height 20
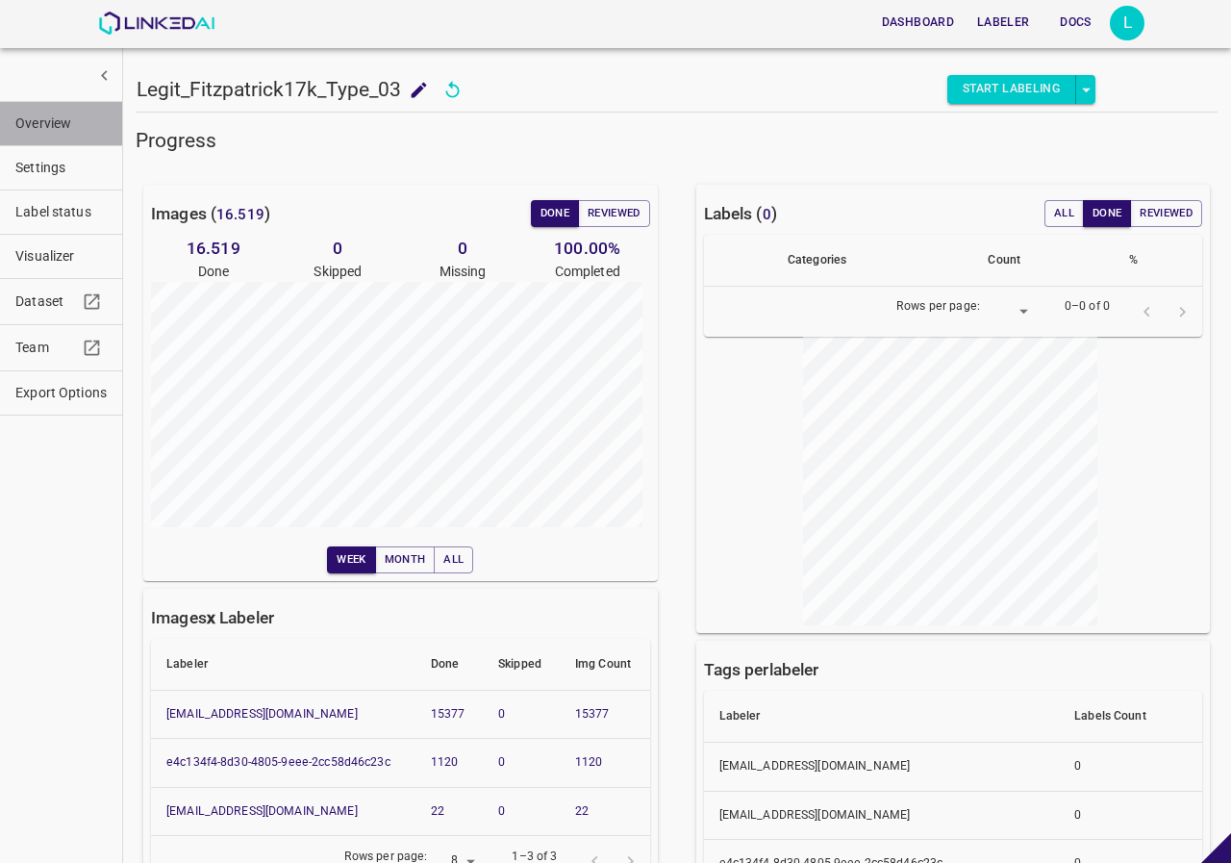
click at [76, 130] on span "Overview" at bounding box center [60, 124] width 91 height 20
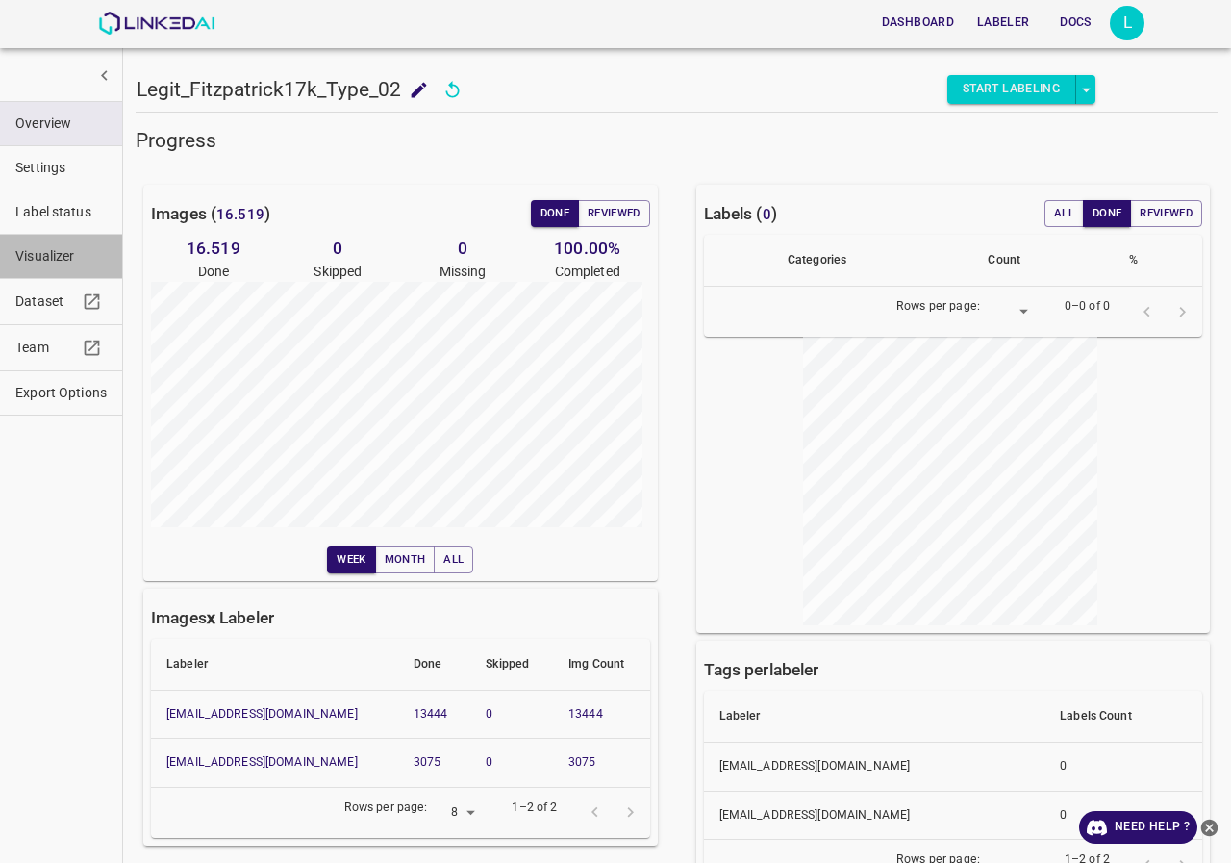
click at [38, 258] on span "Visualizer" at bounding box center [60, 256] width 91 height 20
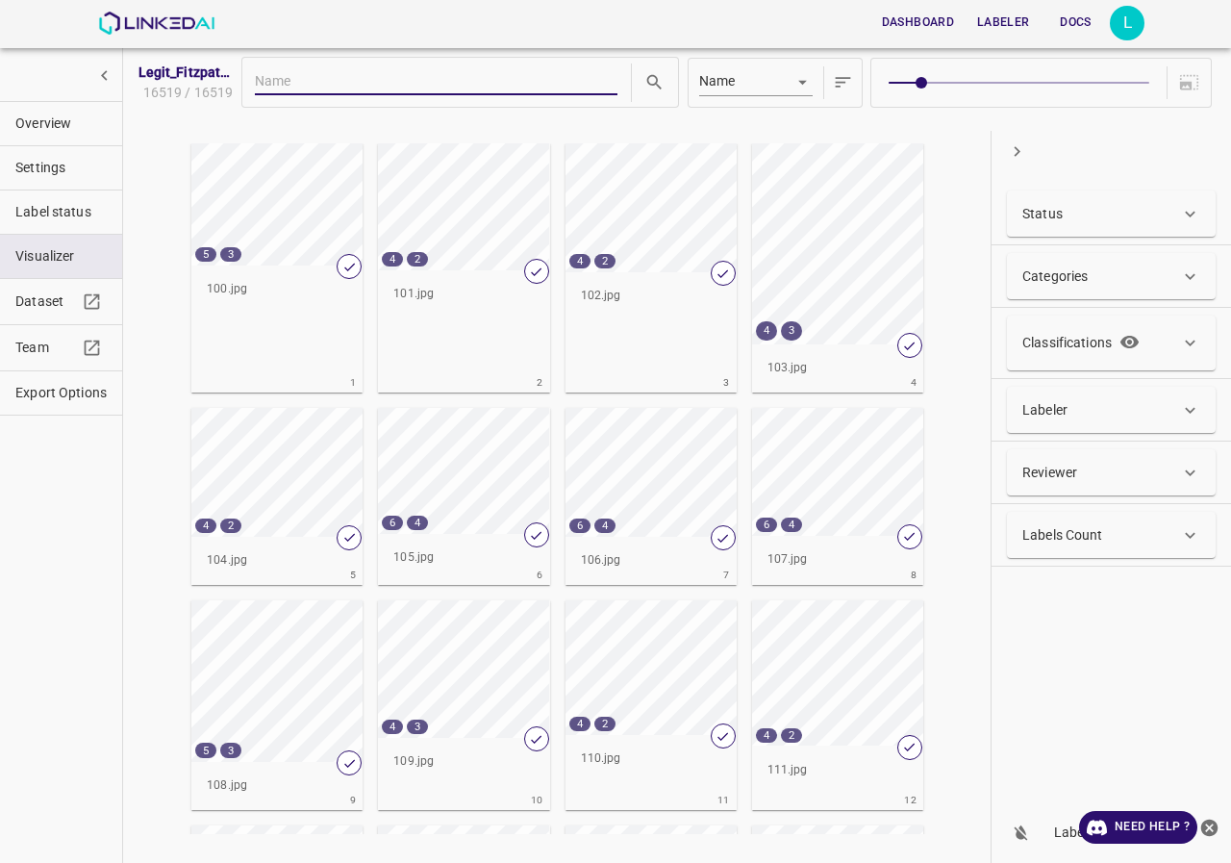
click at [1079, 288] on div "Categories" at bounding box center [1111, 276] width 209 height 46
click at [1079, 282] on p "Categories" at bounding box center [1055, 284] width 65 height 20
click at [1048, 343] on p "Classifications" at bounding box center [1067, 343] width 89 height 20
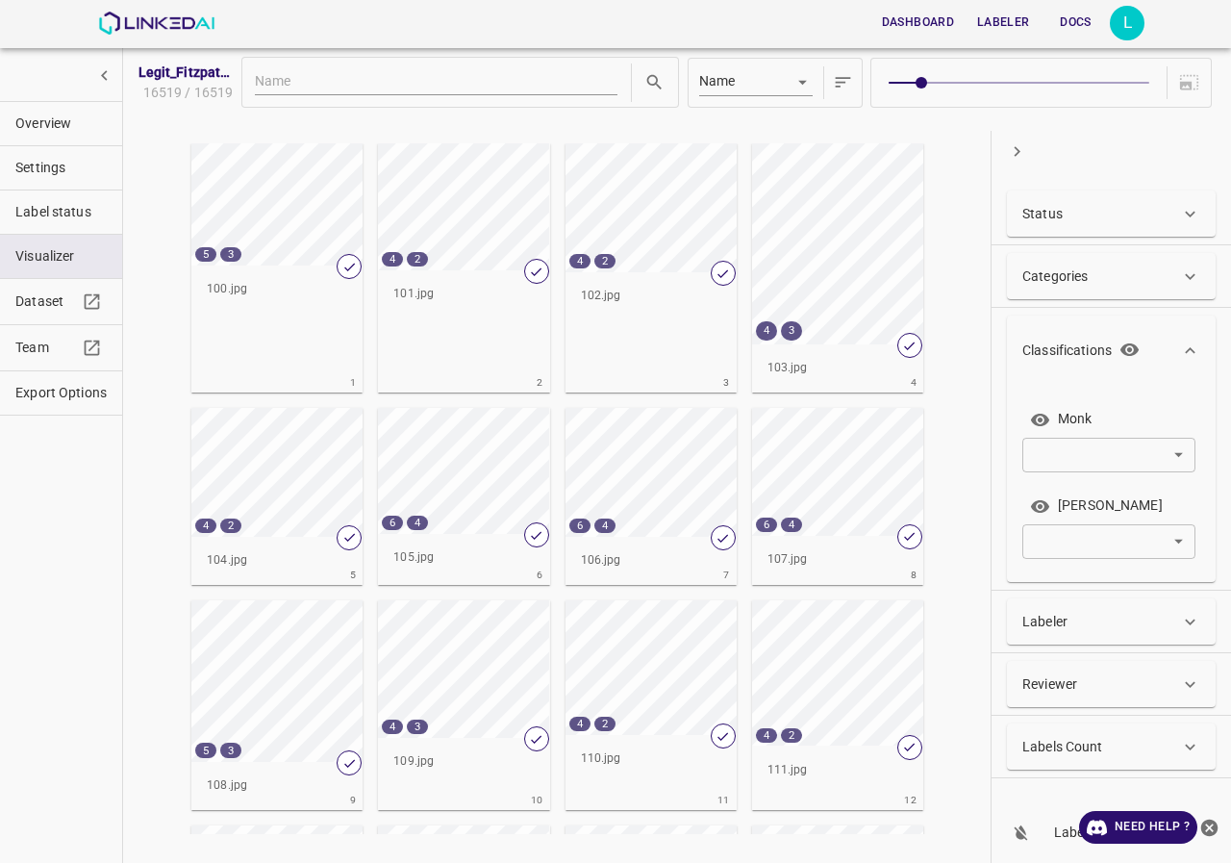
click at [1103, 460] on body "Dashboard Labeler Docs L Legit_Fitzpatrick17k_Type_02 16519 / 16519 Name key 5 …" at bounding box center [615, 431] width 1231 height 863
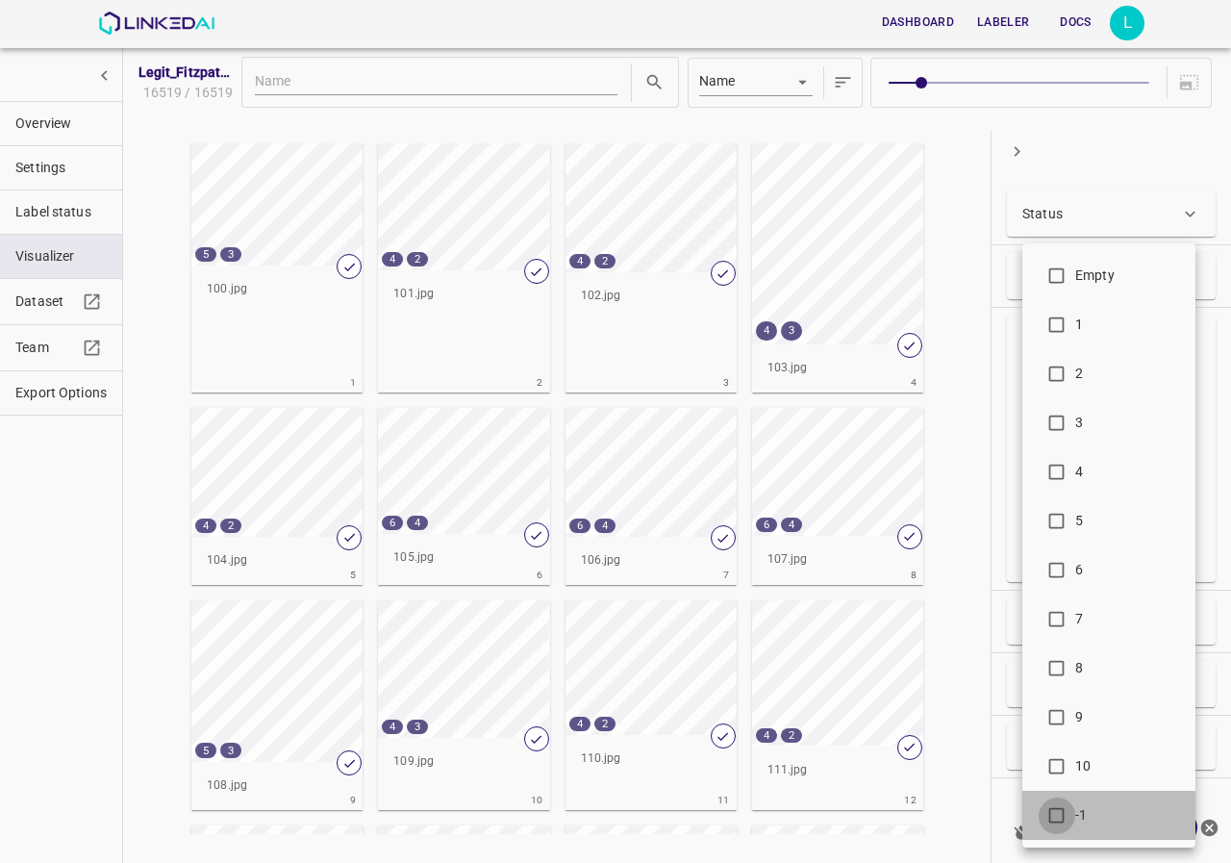
click at [1075, 800] on input "checkbox" at bounding box center [1057, 819] width 38 height 38
checkbox input "true"
type input "-1"
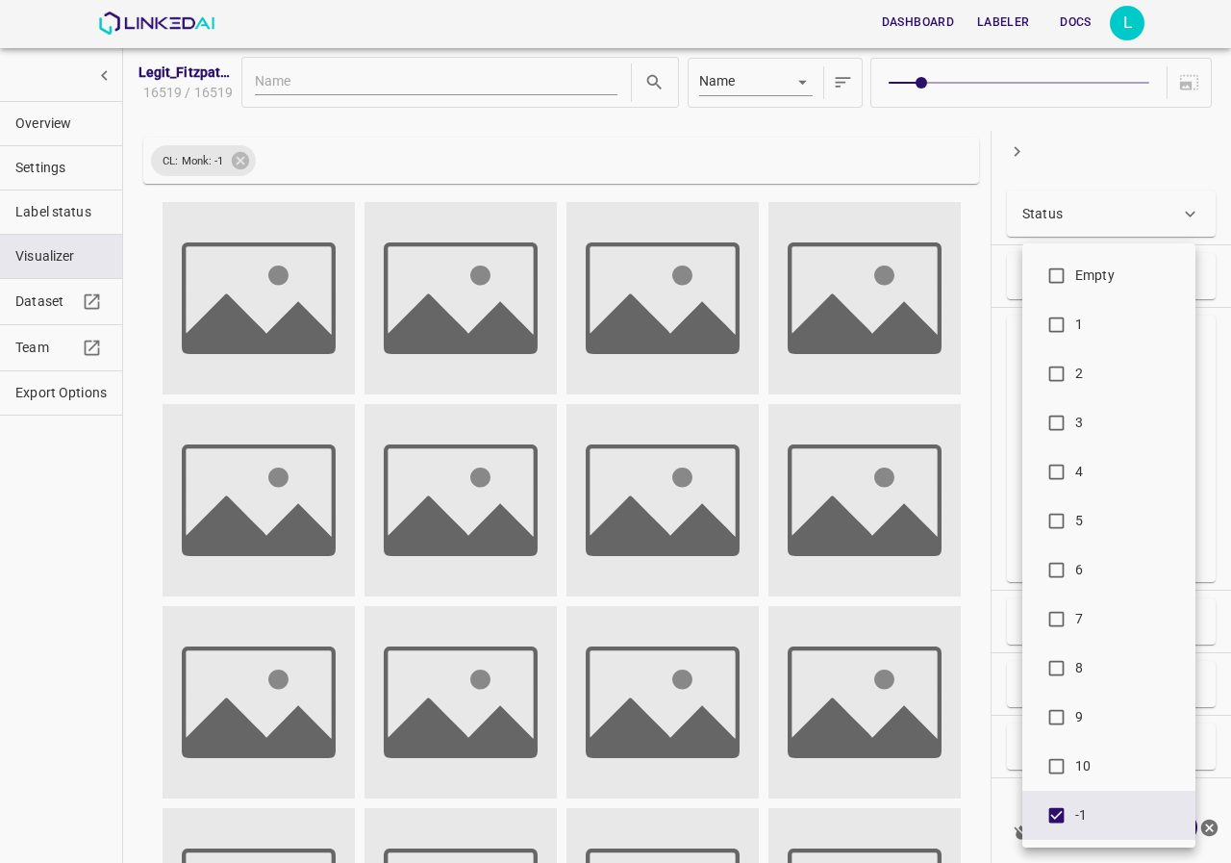
click at [1016, 343] on div at bounding box center [615, 431] width 1231 height 863
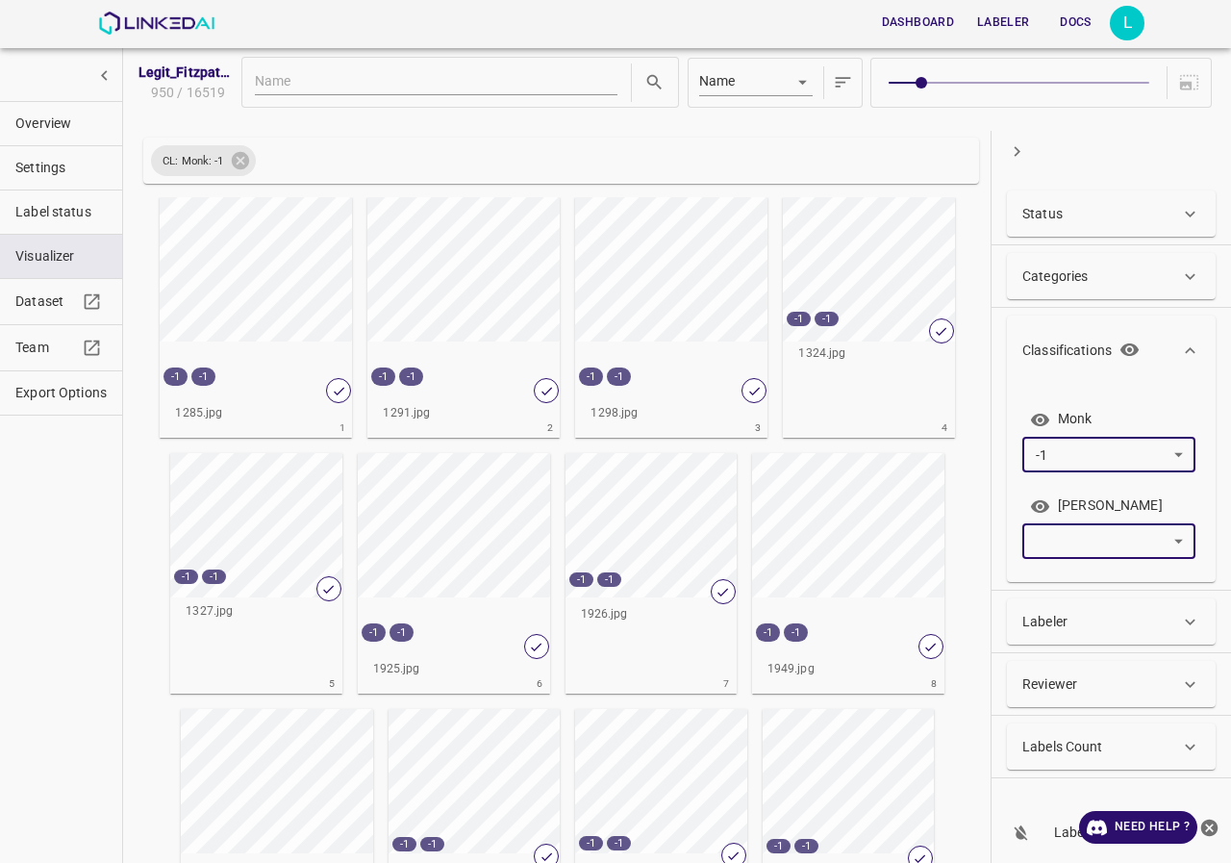
click at [1061, 535] on body "Dashboard Labeler Docs L Legit_Fitzpatrick17k_Type_02 950 / 16519 Name key CL: …" at bounding box center [615, 431] width 1231 height 863
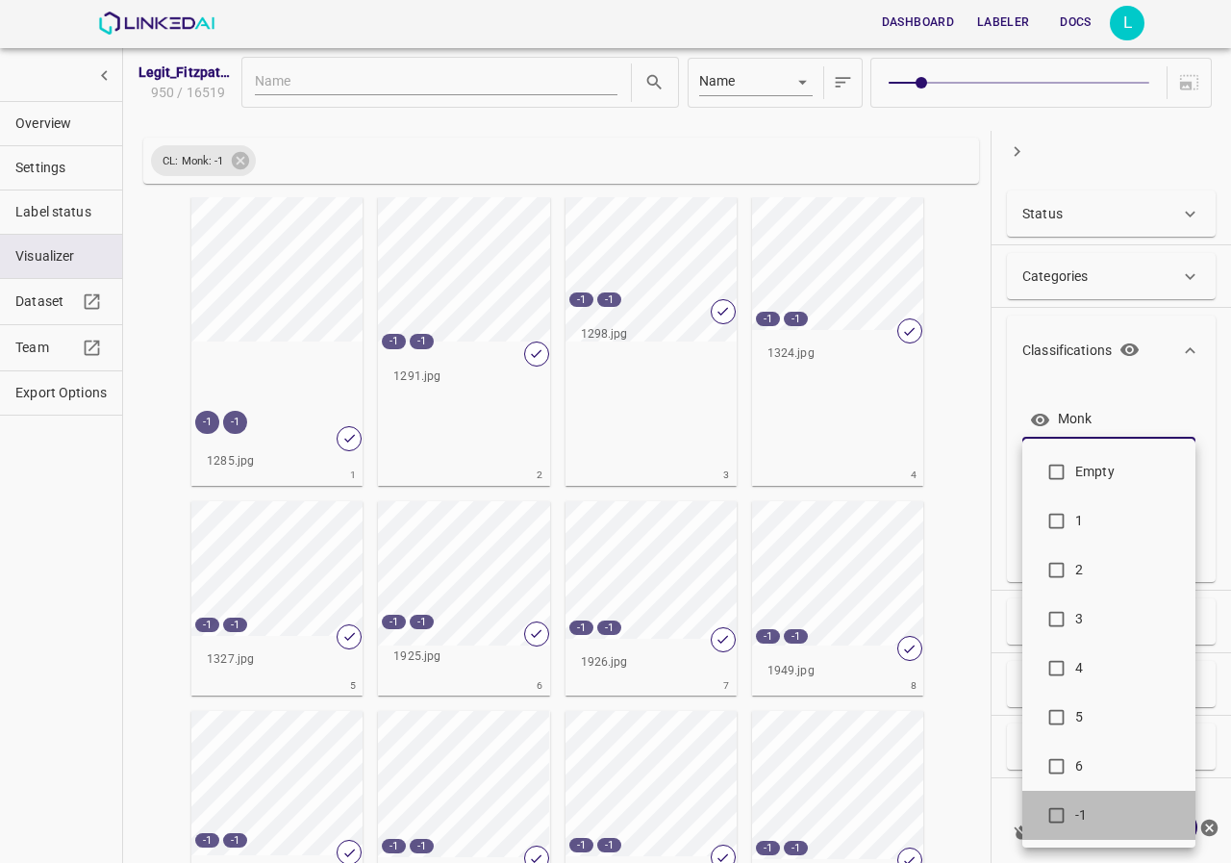
click at [1080, 817] on span "-1" at bounding box center [1128, 815] width 105 height 20
type input "-1"
checkbox input "true"
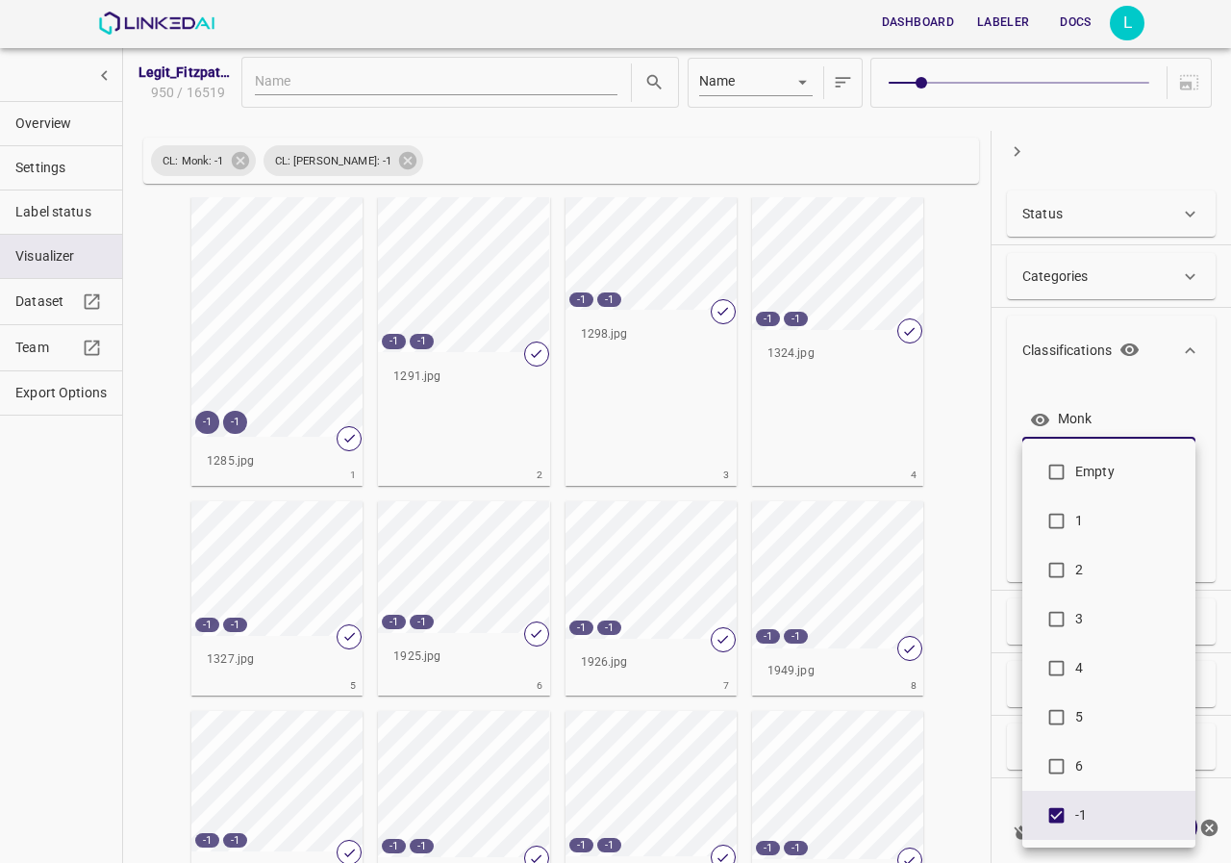
click at [1003, 389] on div at bounding box center [615, 431] width 1231 height 863
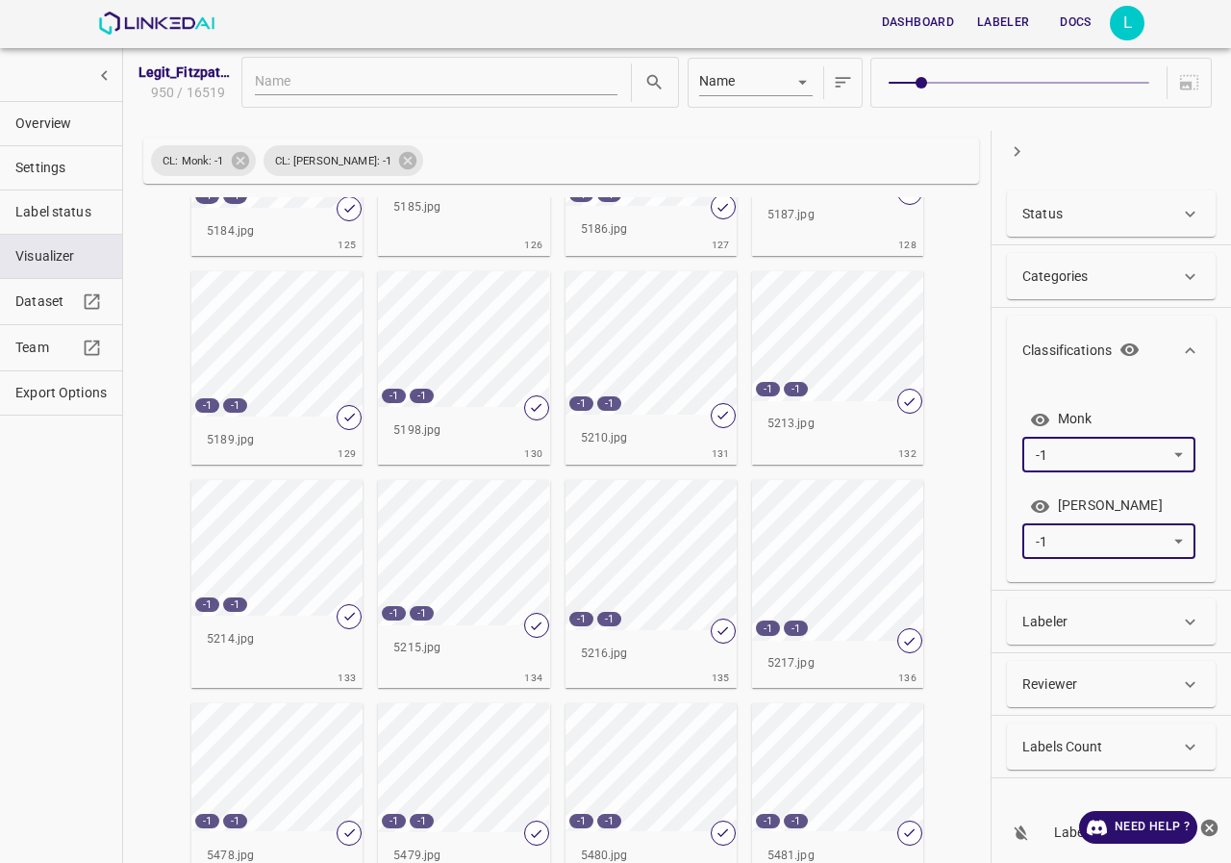
scroll to position [7508, 0]
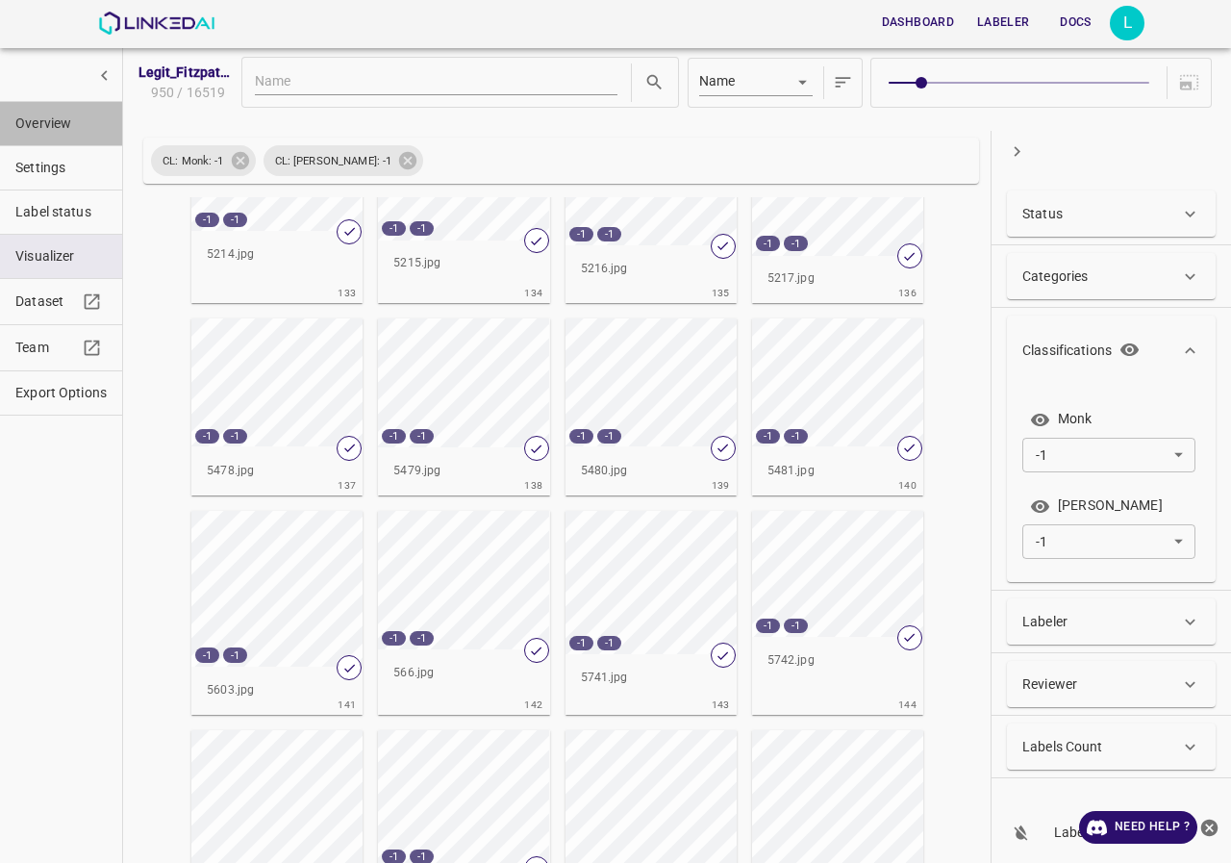
click at [44, 114] on span "Overview" at bounding box center [60, 124] width 91 height 20
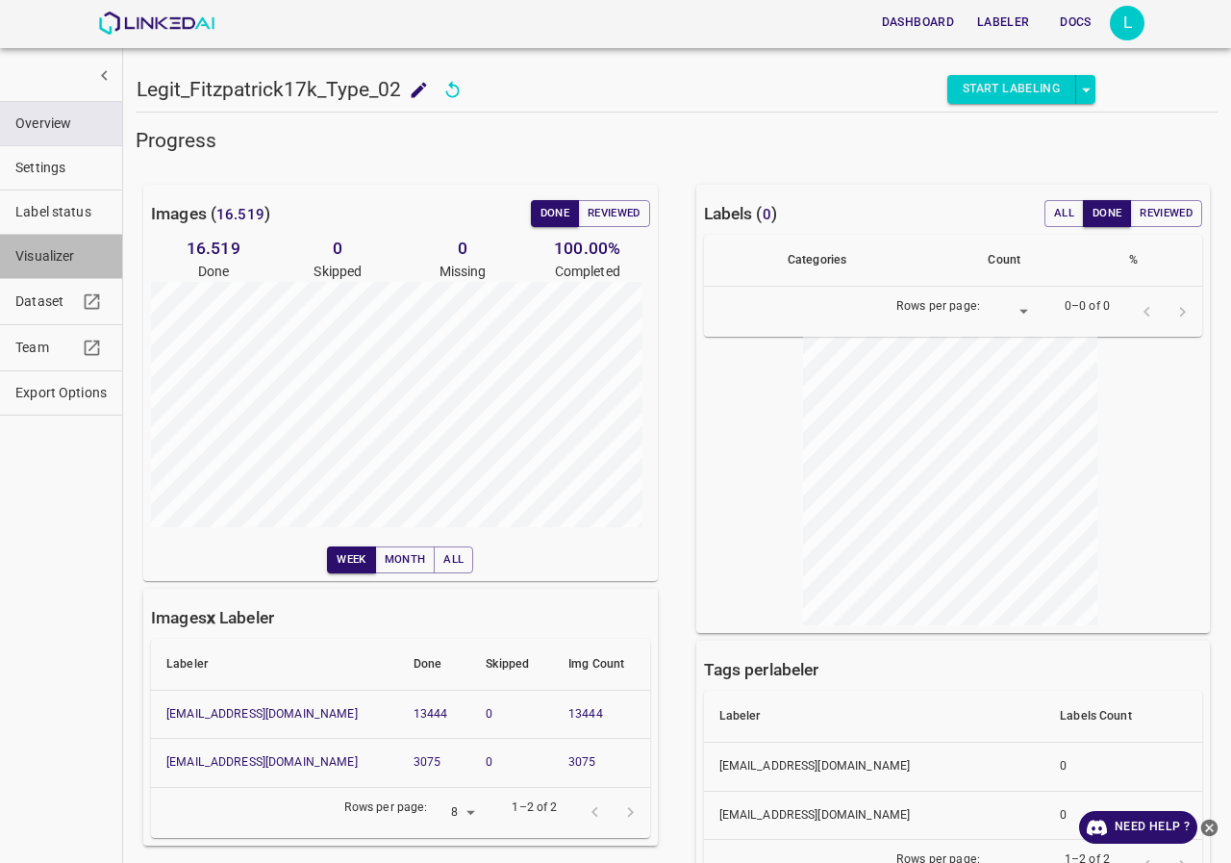
click at [52, 266] on button "Visualizer" at bounding box center [61, 256] width 122 height 43
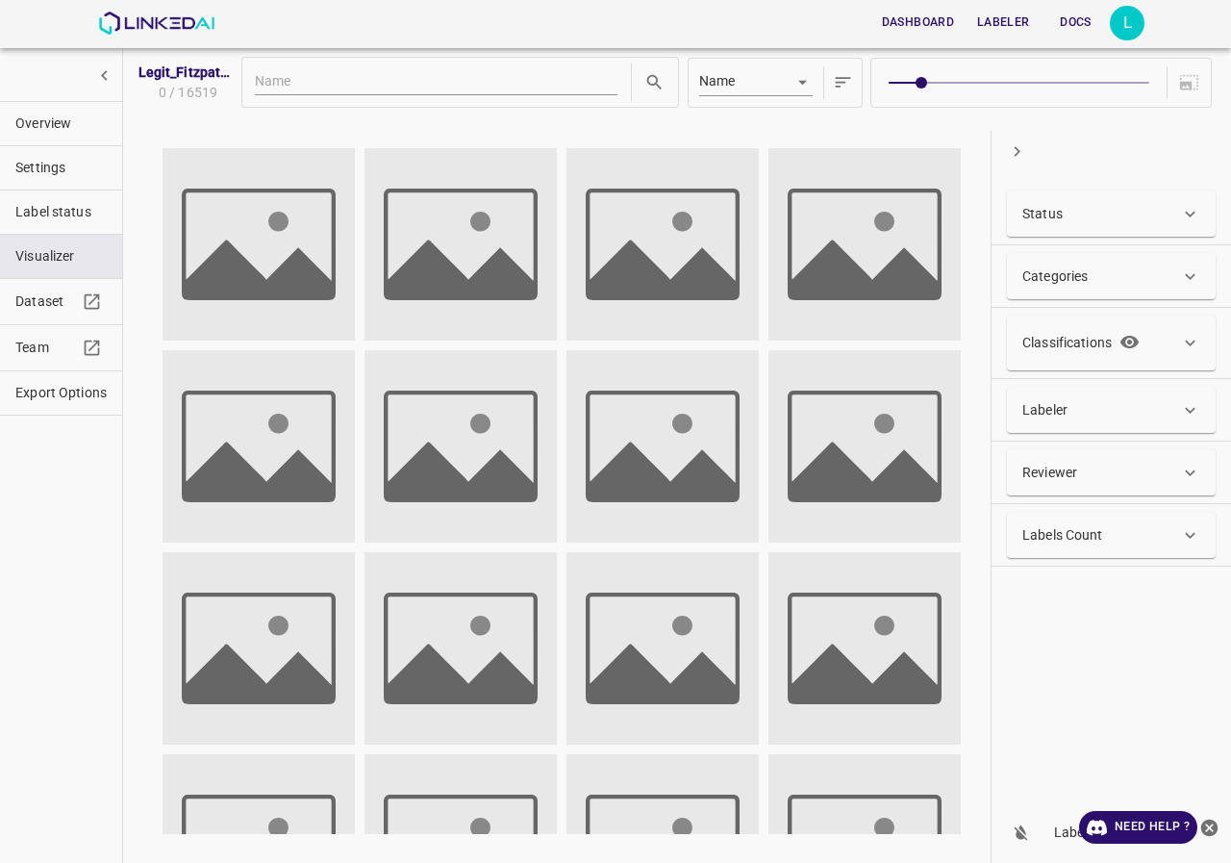
click at [1154, 234] on div "Status" at bounding box center [1111, 213] width 209 height 46
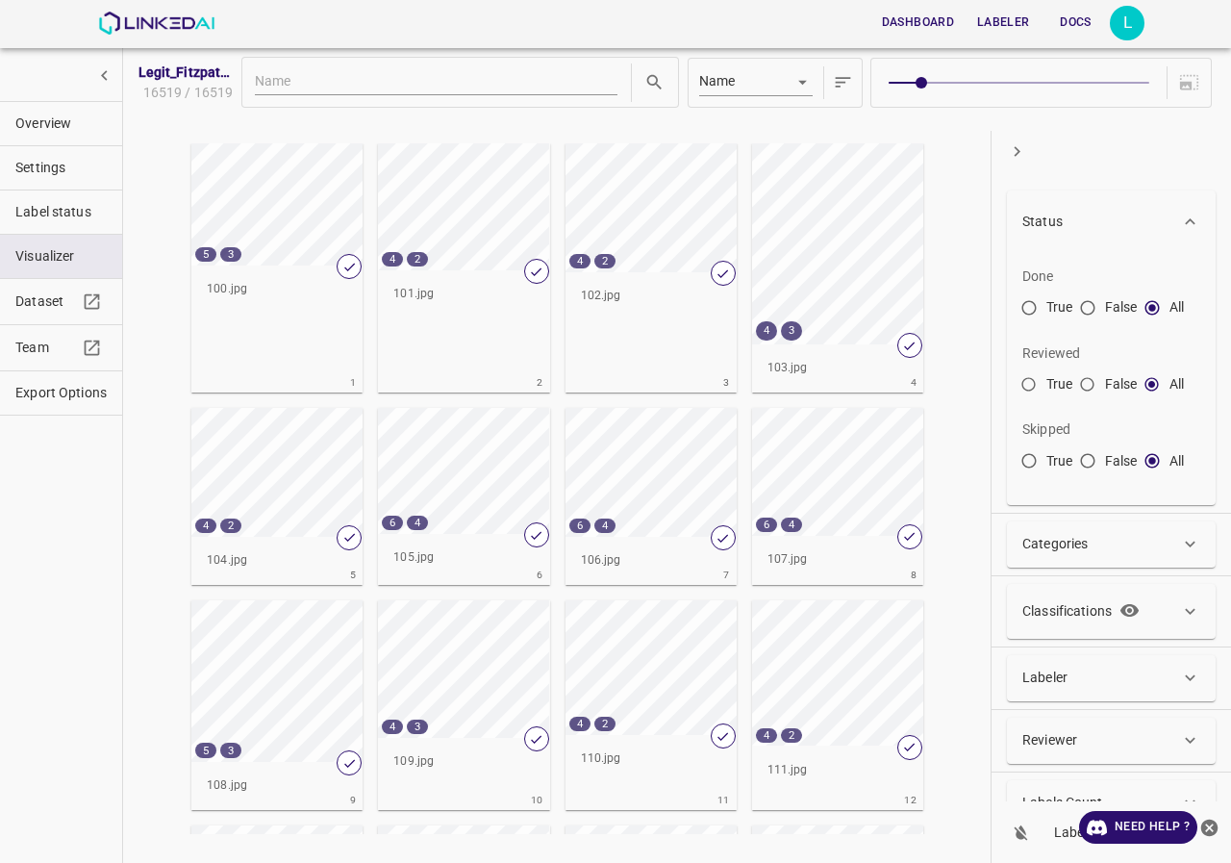
click at [1152, 230] on div "Status" at bounding box center [1102, 222] width 158 height 20
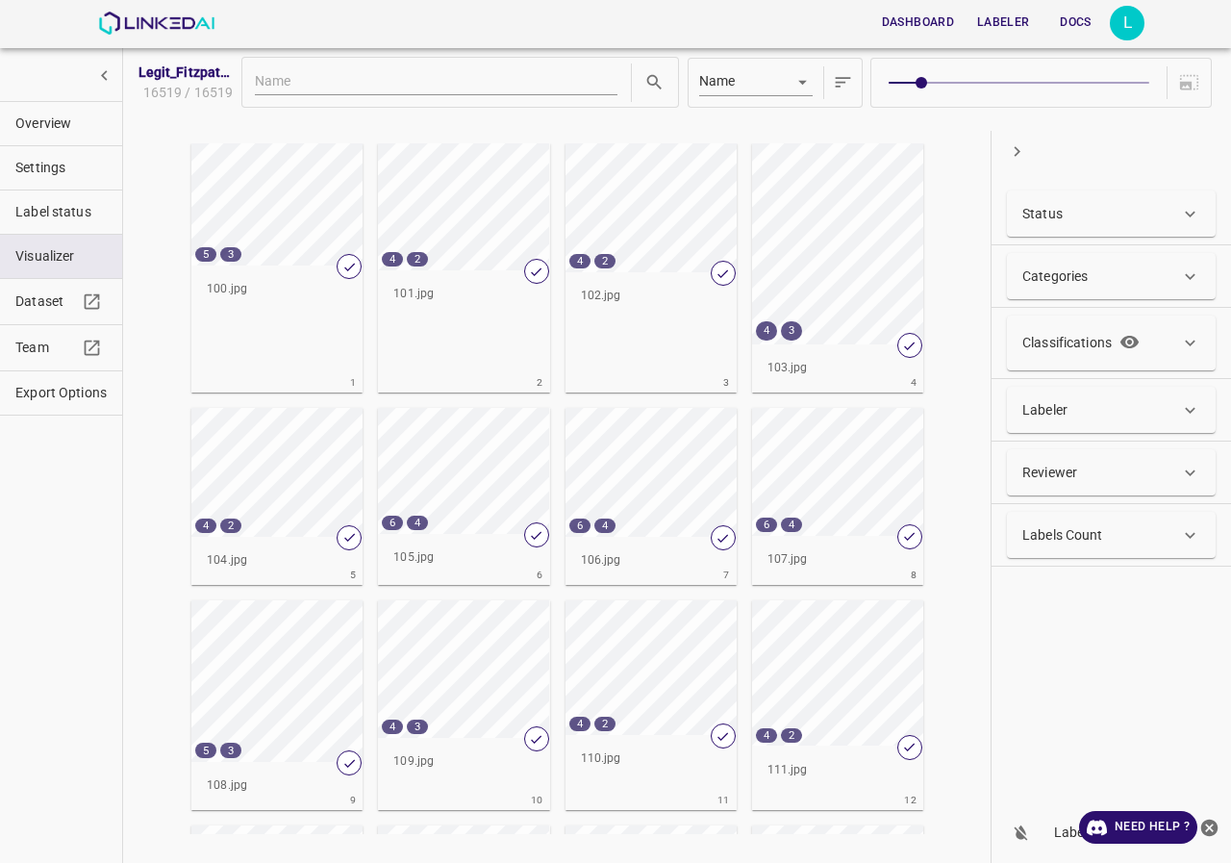
click at [1109, 420] on div "Labeler" at bounding box center [1111, 410] width 209 height 46
click at [1100, 548] on label "snino708@gmail.com" at bounding box center [1107, 560] width 191 height 38
click at [1050, 548] on input "snino708@gmail.com" at bounding box center [1031, 564] width 38 height 38
checkbox input "true"
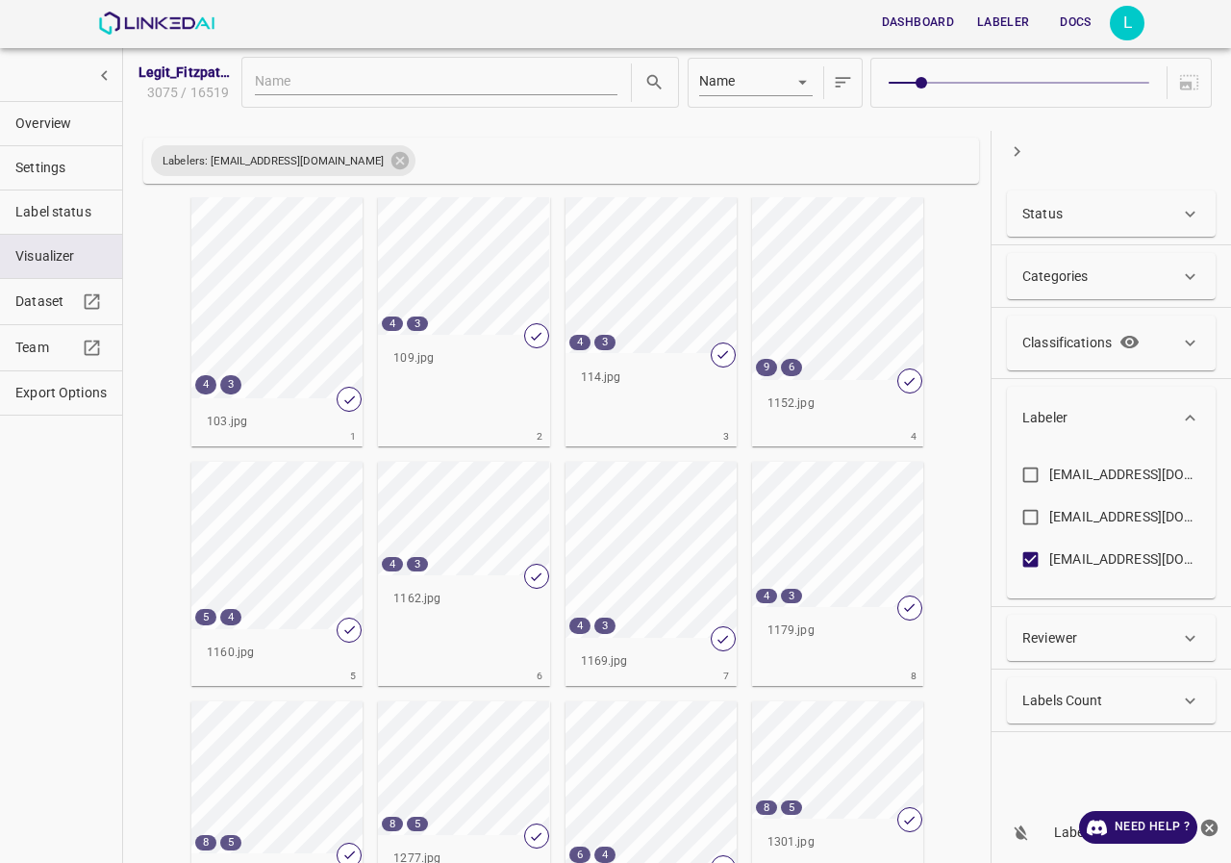
click at [1186, 420] on icon at bounding box center [1190, 418] width 11 height 6
click at [1074, 267] on p "Categories" at bounding box center [1055, 276] width 65 height 20
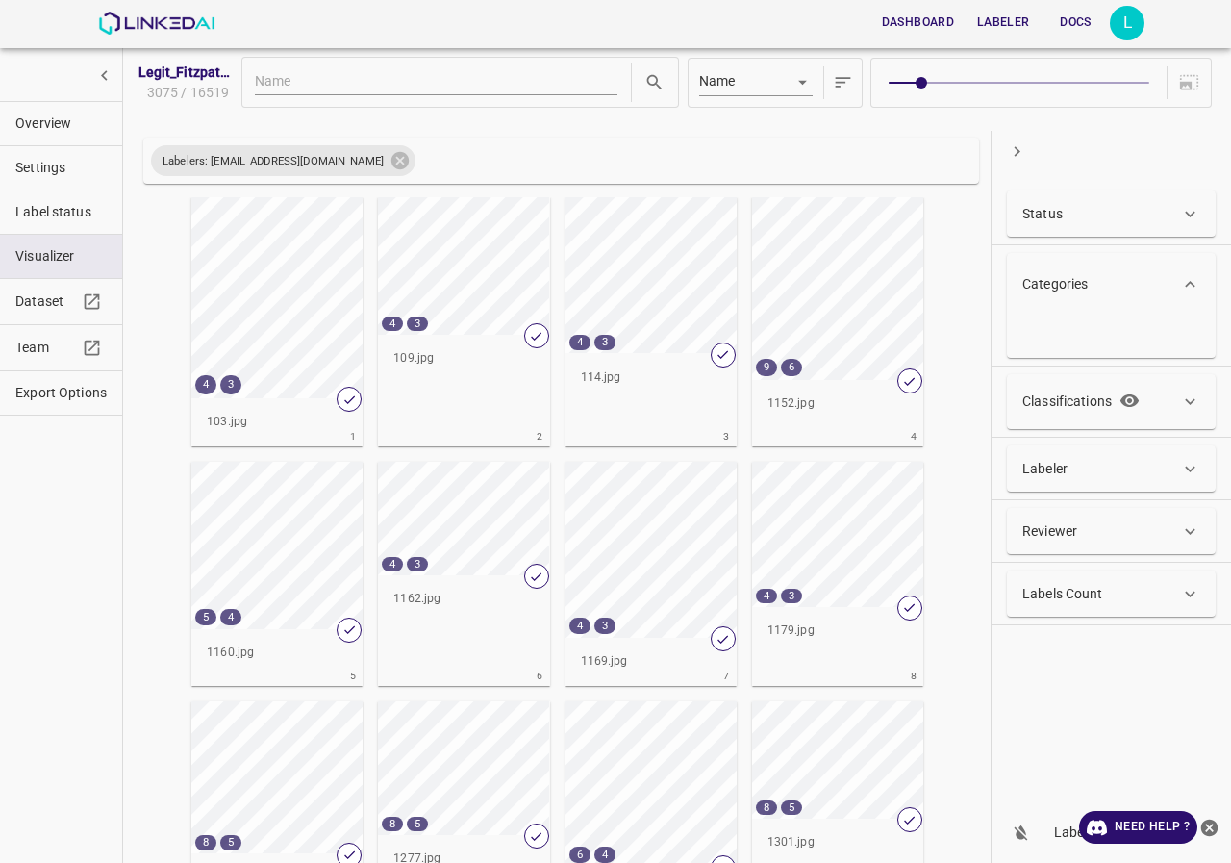
click at [1074, 267] on div "Categories" at bounding box center [1111, 284] width 209 height 62
click at [1073, 354] on div "Classifications" at bounding box center [1085, 343] width 125 height 32
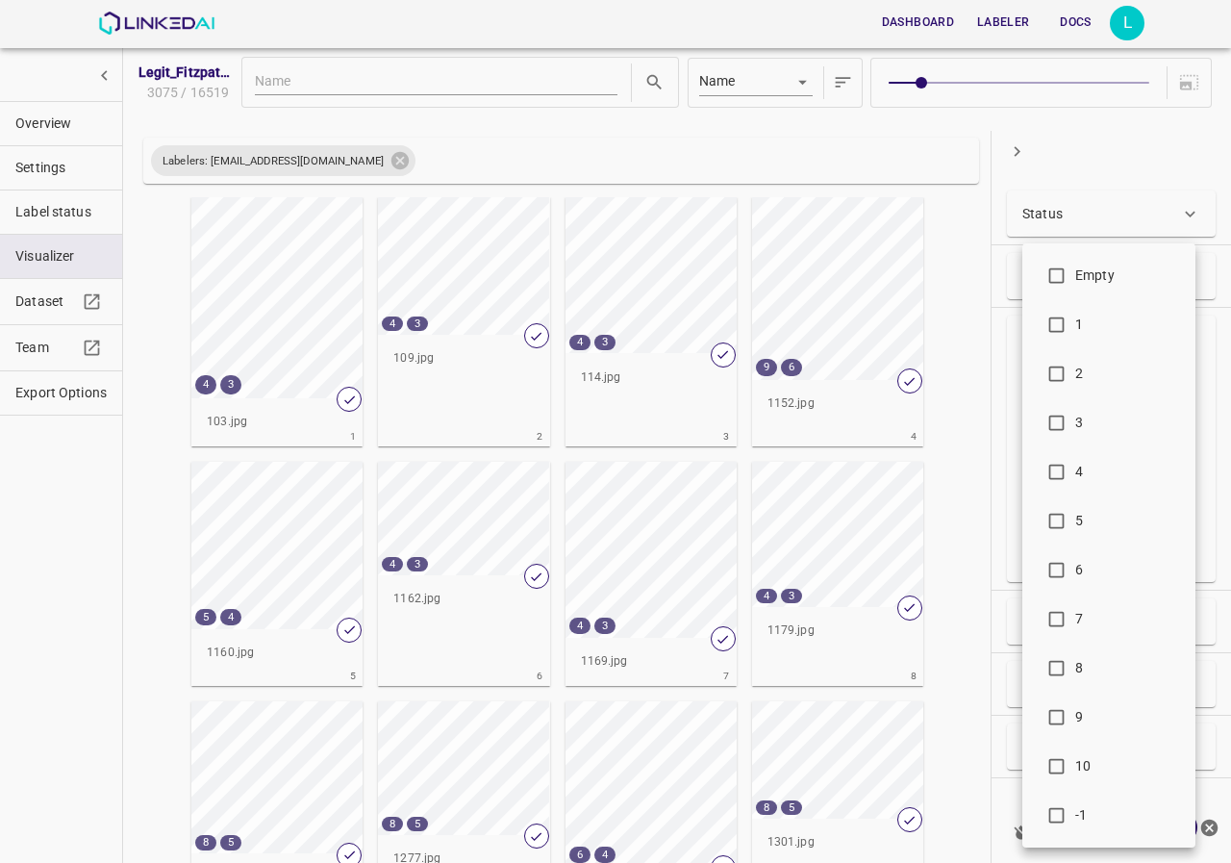
click at [1093, 453] on body "Dashboard Labeler Docs L Legit_Fitzpatrick17k_Type_02 3075 / 16519 Name key Lab…" at bounding box center [615, 431] width 1231 height 863
click at [1076, 820] on span "-1" at bounding box center [1128, 815] width 105 height 20
type input "-1"
checkbox input "true"
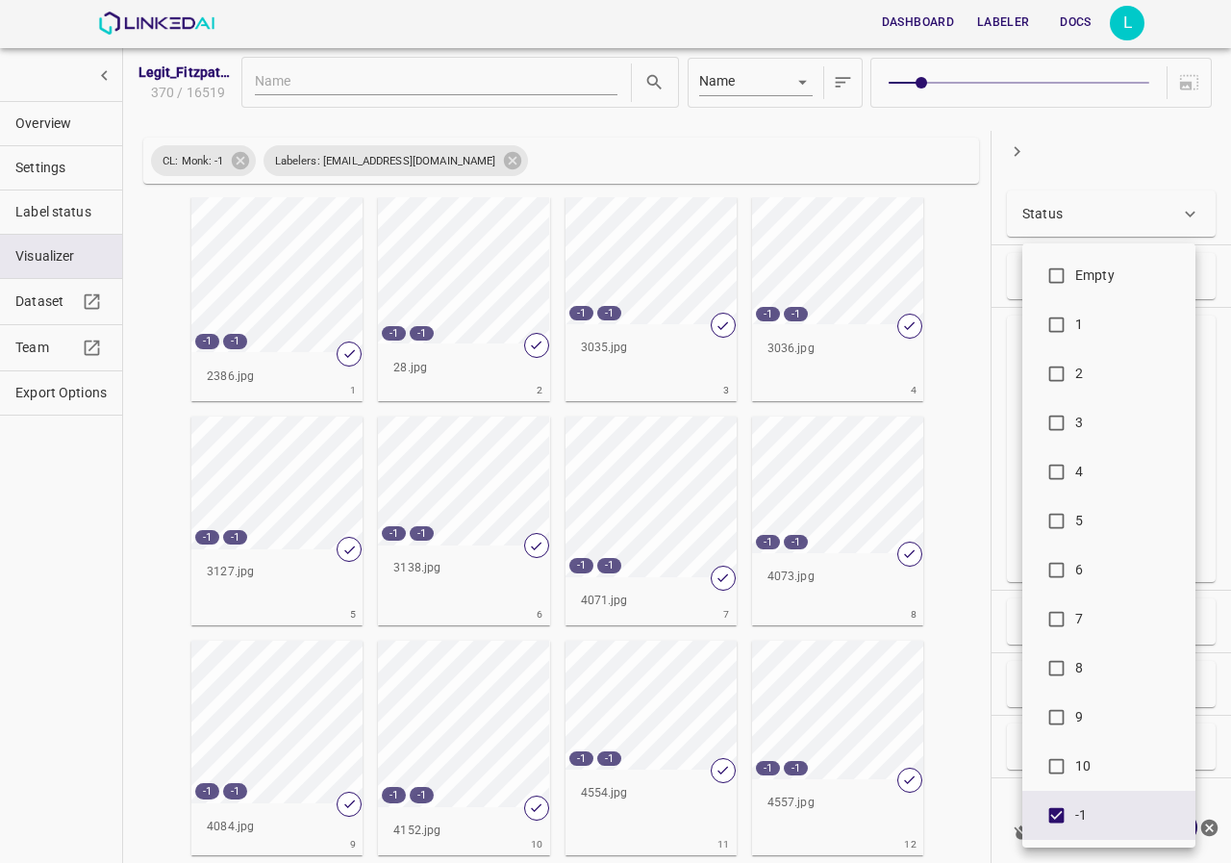
click at [997, 182] on div at bounding box center [615, 431] width 1231 height 863
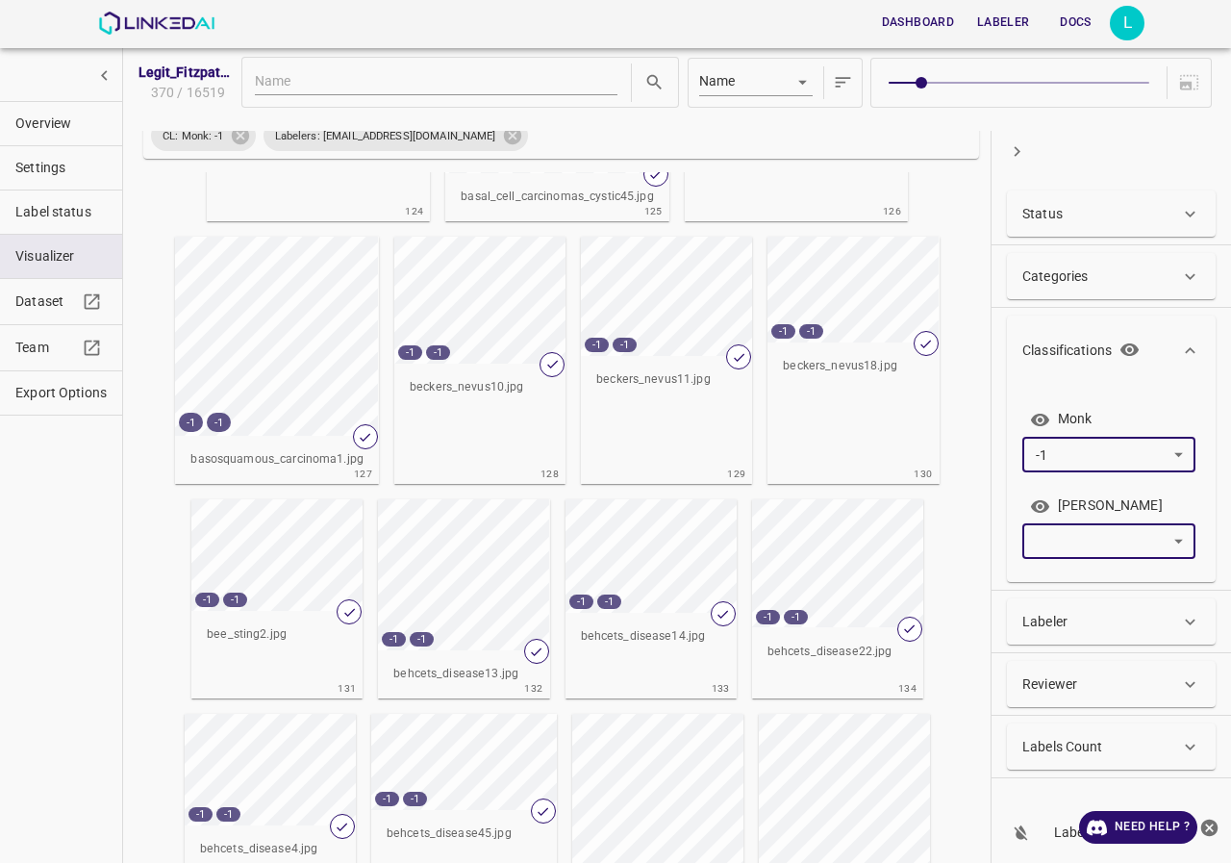
scroll to position [8035, 0]
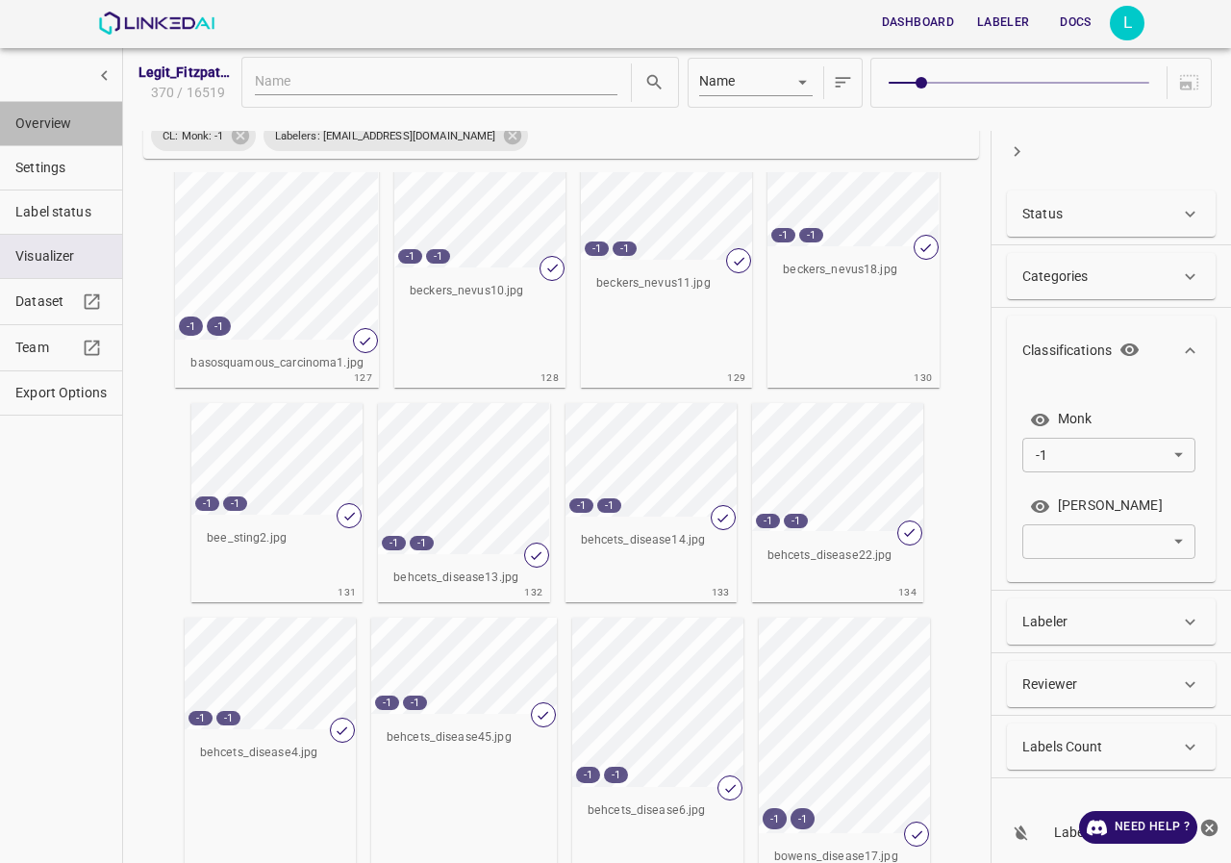
click at [64, 124] on span "Overview" at bounding box center [60, 124] width 91 height 20
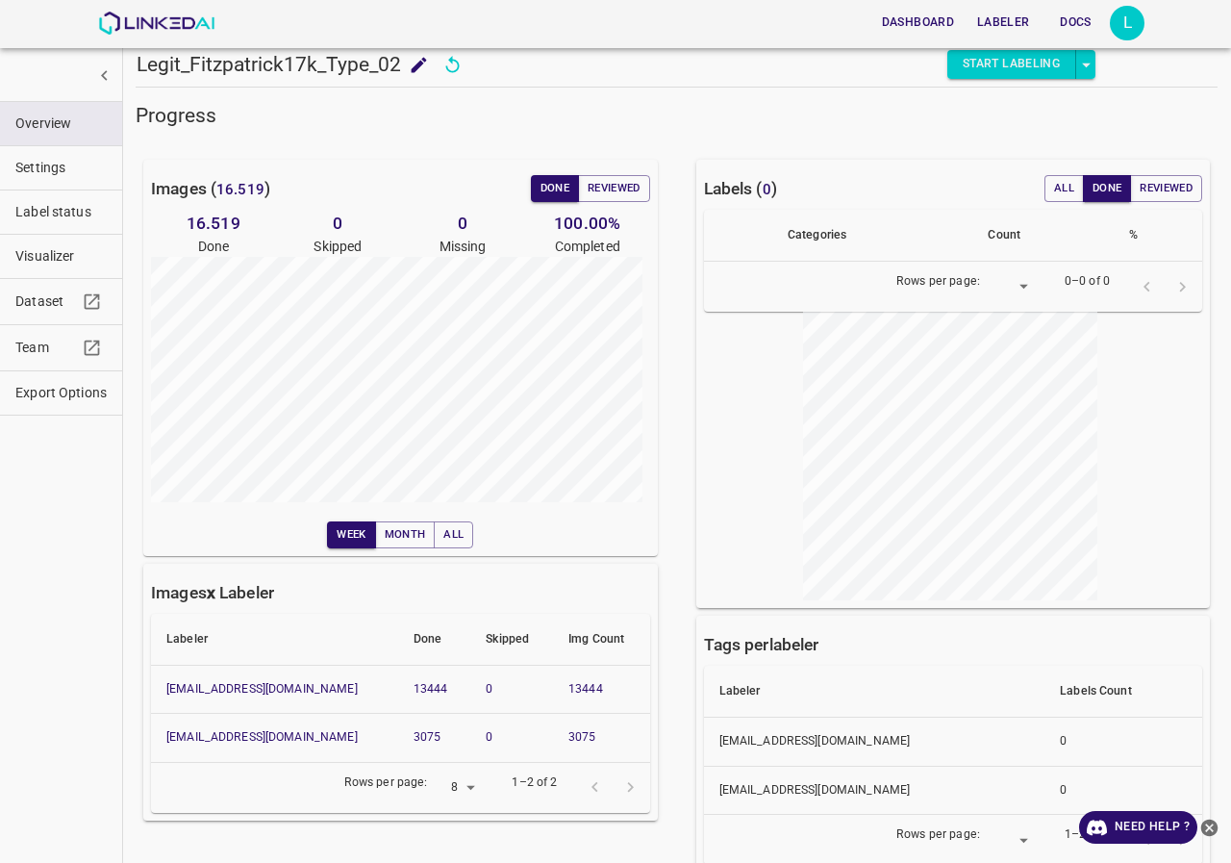
scroll to position [42, 0]
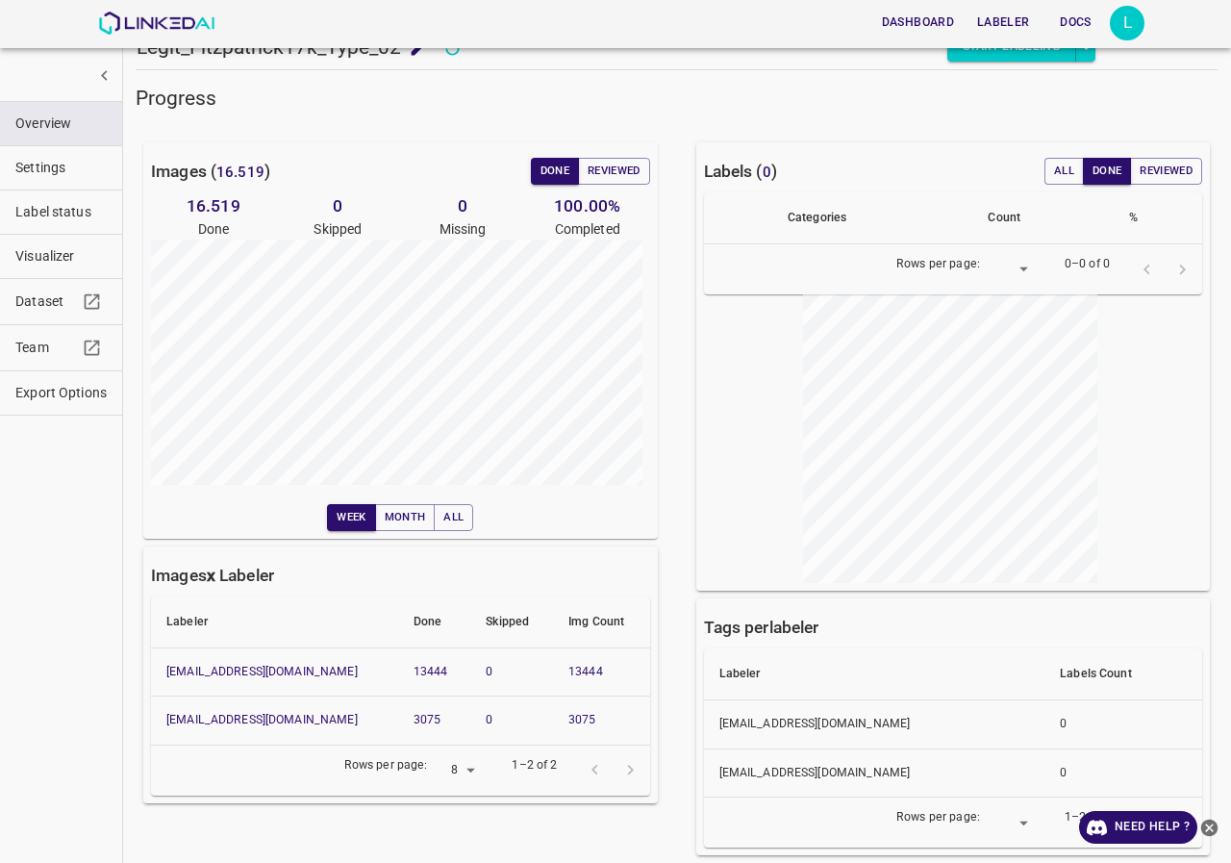
click at [63, 133] on span "Overview" at bounding box center [60, 124] width 91 height 20
click at [8, 512] on div "Overview Settings Label status Visualizer Dataset Team Export Options" at bounding box center [61, 431] width 123 height 863
click at [56, 251] on span "Visualizer" at bounding box center [60, 256] width 91 height 20
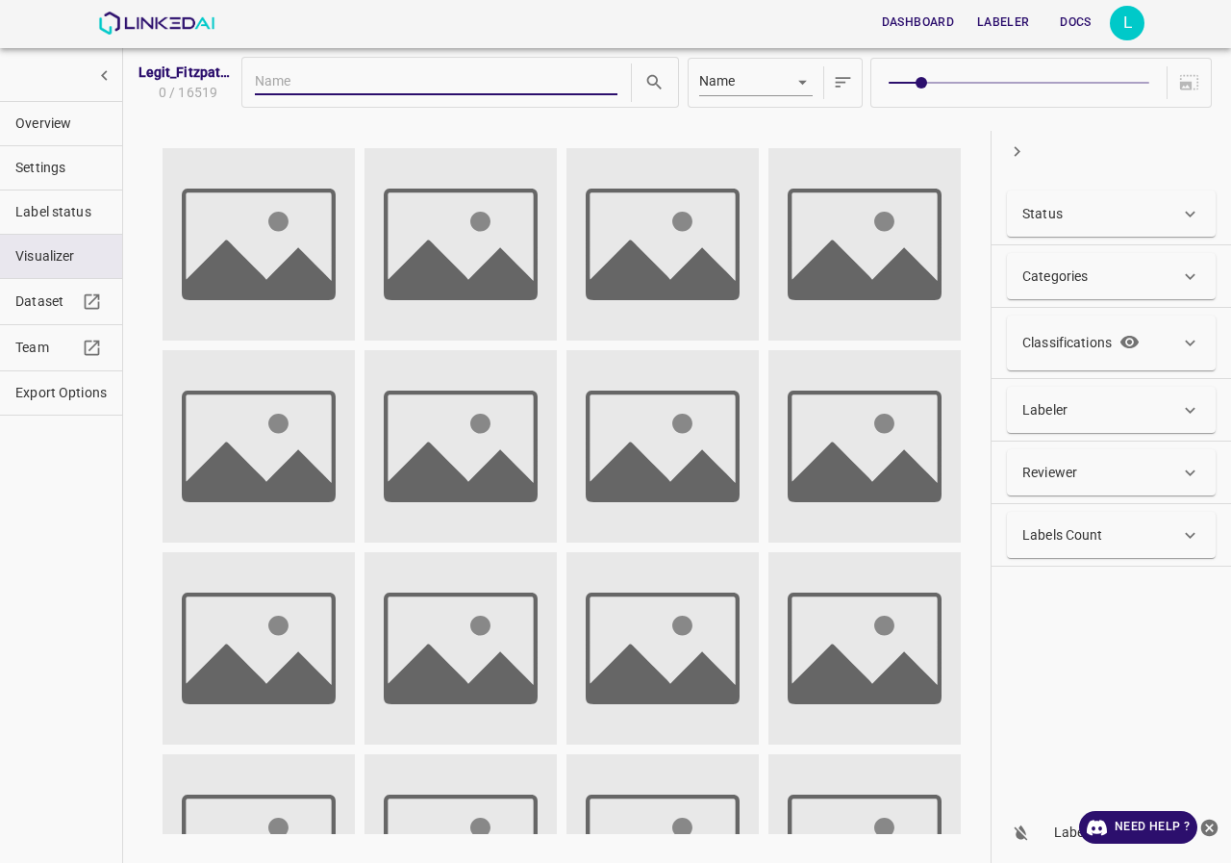
scroll to position [0, 0]
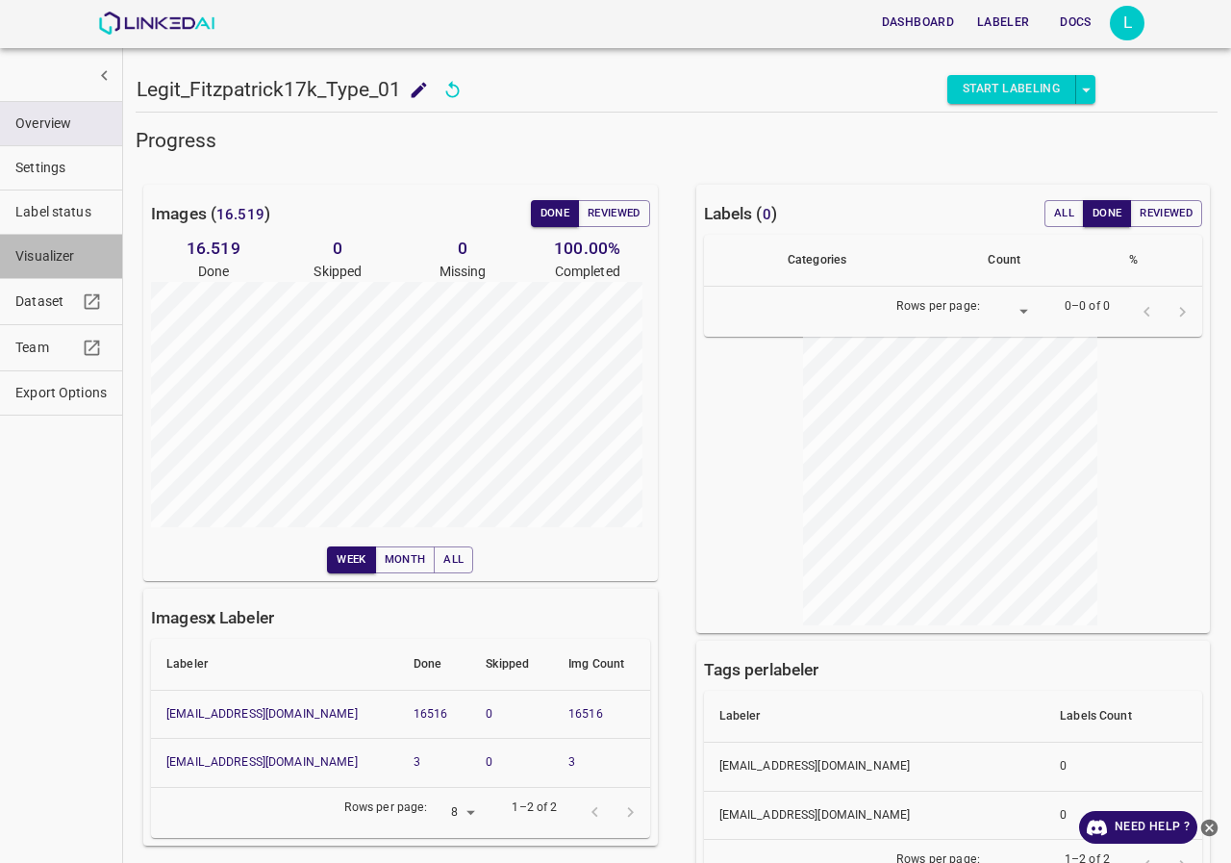
click at [26, 259] on span "Visualizer" at bounding box center [60, 256] width 91 height 20
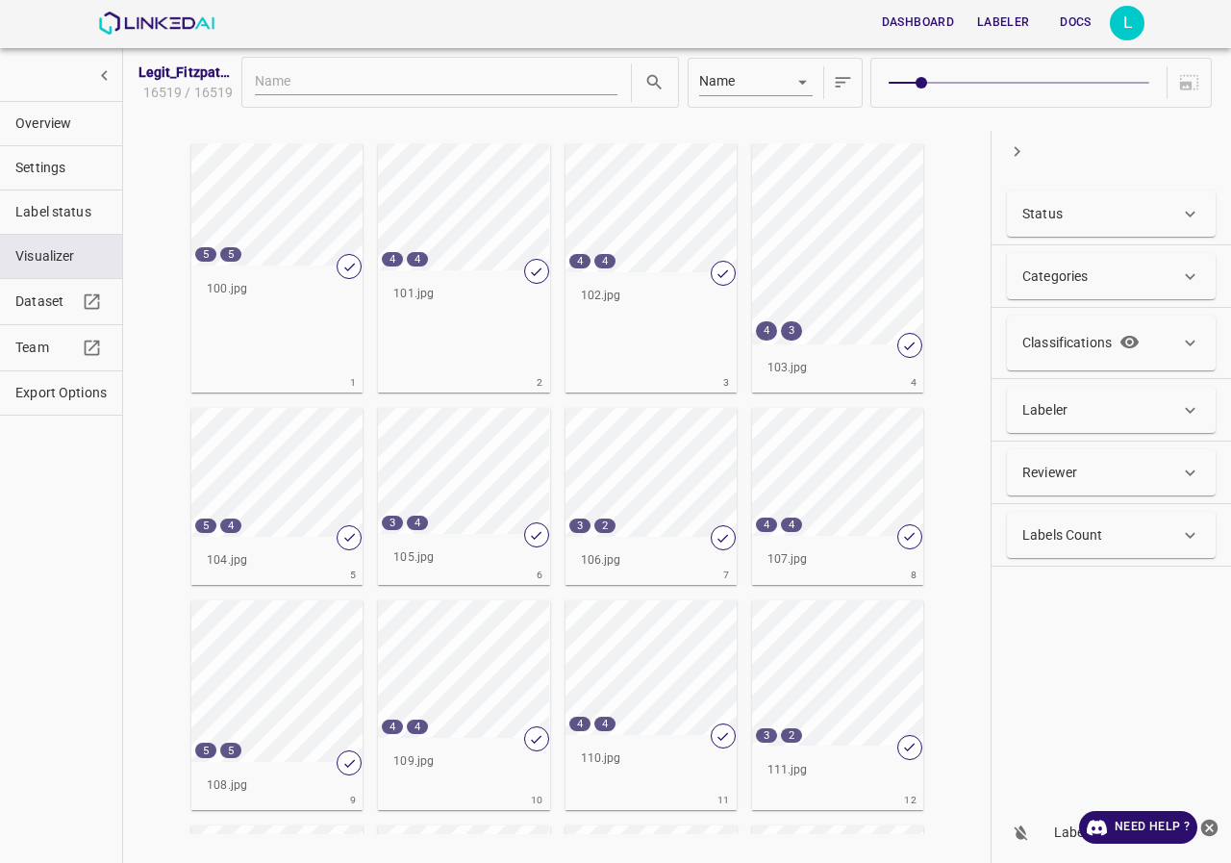
click at [1085, 528] on p "Labels Count" at bounding box center [1063, 535] width 81 height 20
click at [1063, 596] on input "Min" at bounding box center [1057, 606] width 68 height 51
click at [1074, 414] on div "Labeler" at bounding box center [1102, 410] width 158 height 20
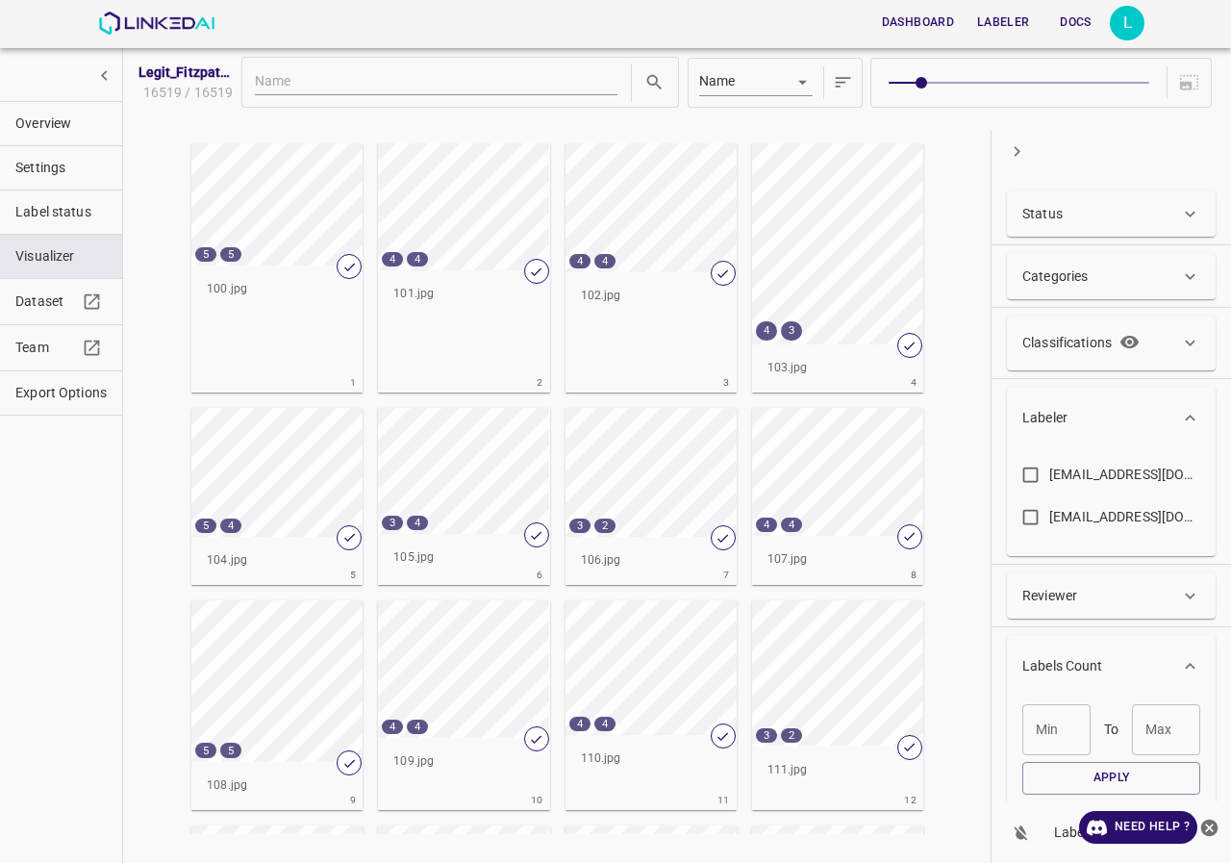
click at [1074, 414] on div "Labeler" at bounding box center [1102, 418] width 158 height 20
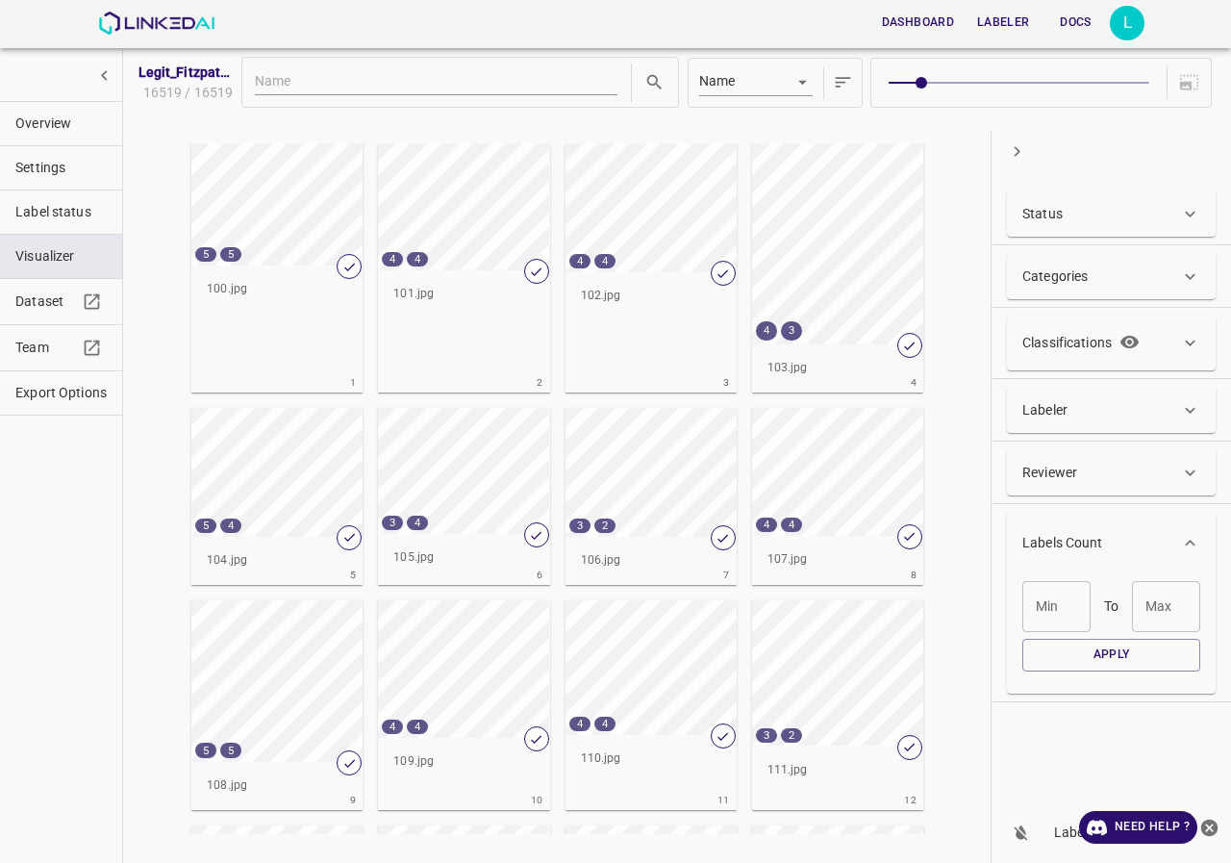
click at [1188, 536] on icon at bounding box center [1190, 543] width 20 height 20
click at [1049, 326] on div "Classifications" at bounding box center [1111, 343] width 209 height 55
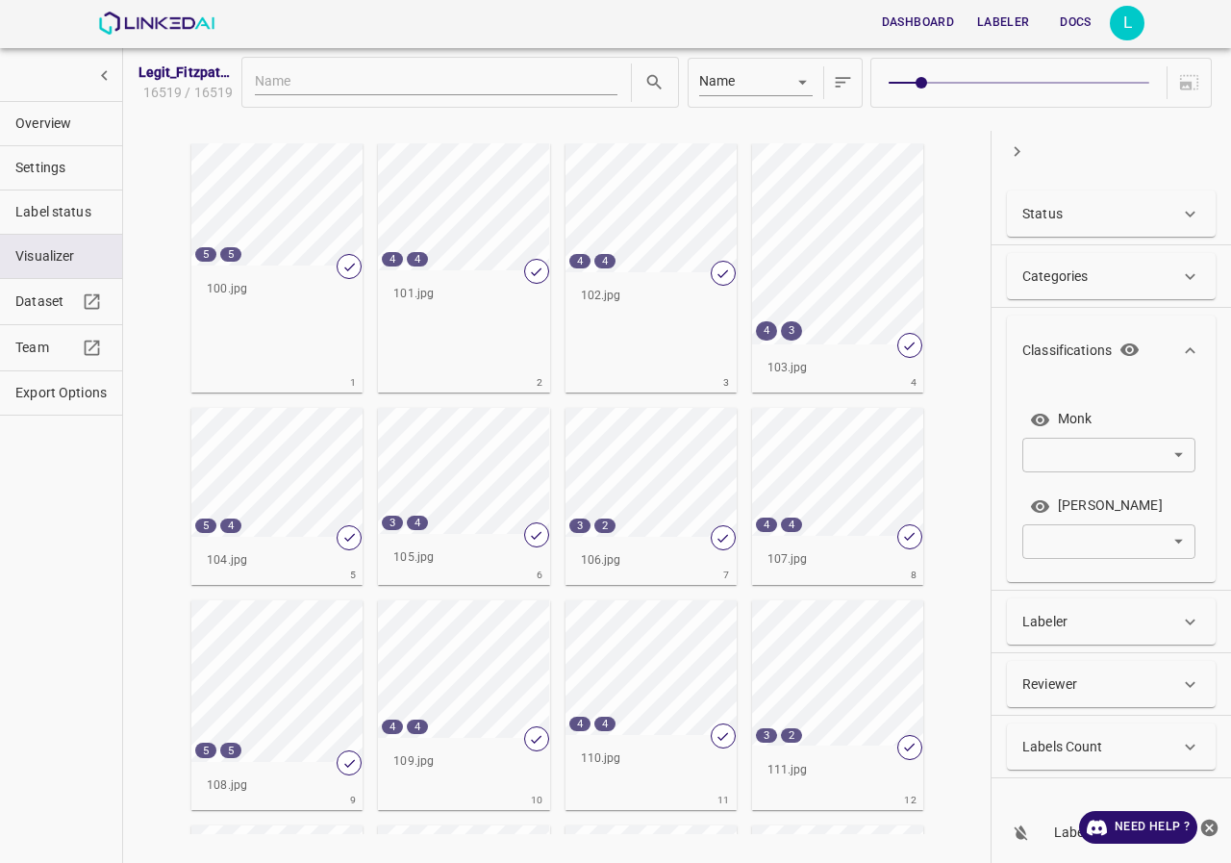
click at [1059, 443] on body "Dashboard Labeler Docs L Legit_Fitzpatrick17k_Type_01 16519 / 16519 Name key 5 …" at bounding box center [615, 431] width 1231 height 863
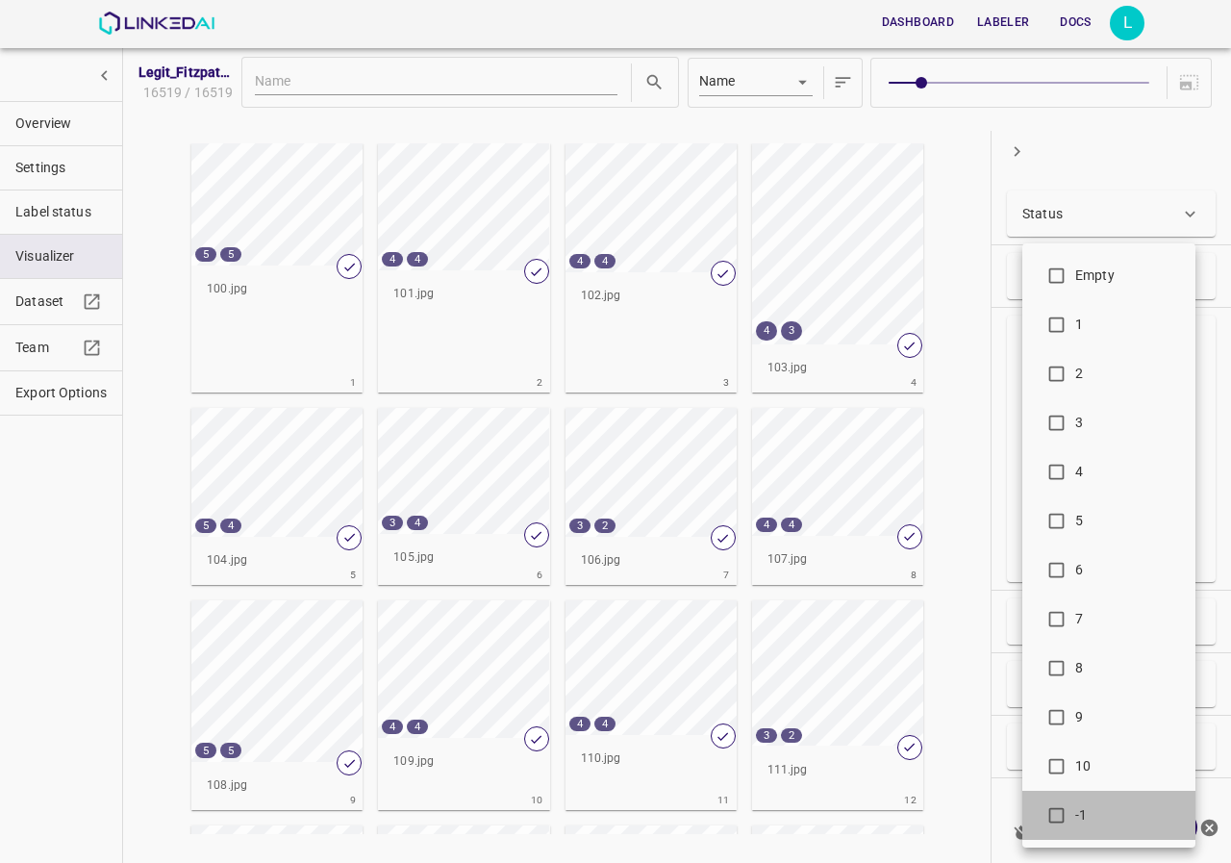
click at [1084, 814] on span "-1" at bounding box center [1128, 815] width 105 height 20
type input "-1"
checkbox input "true"
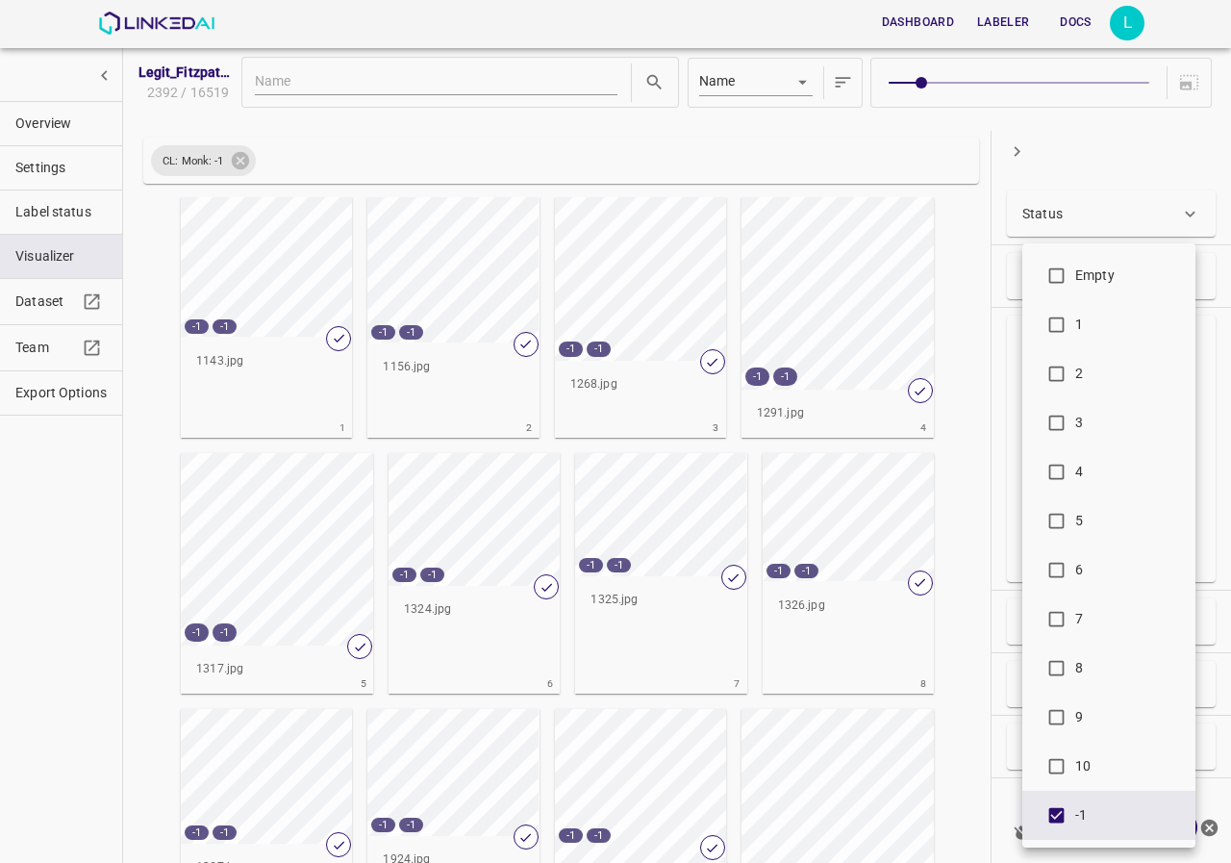
click at [1009, 430] on div at bounding box center [615, 431] width 1231 height 863
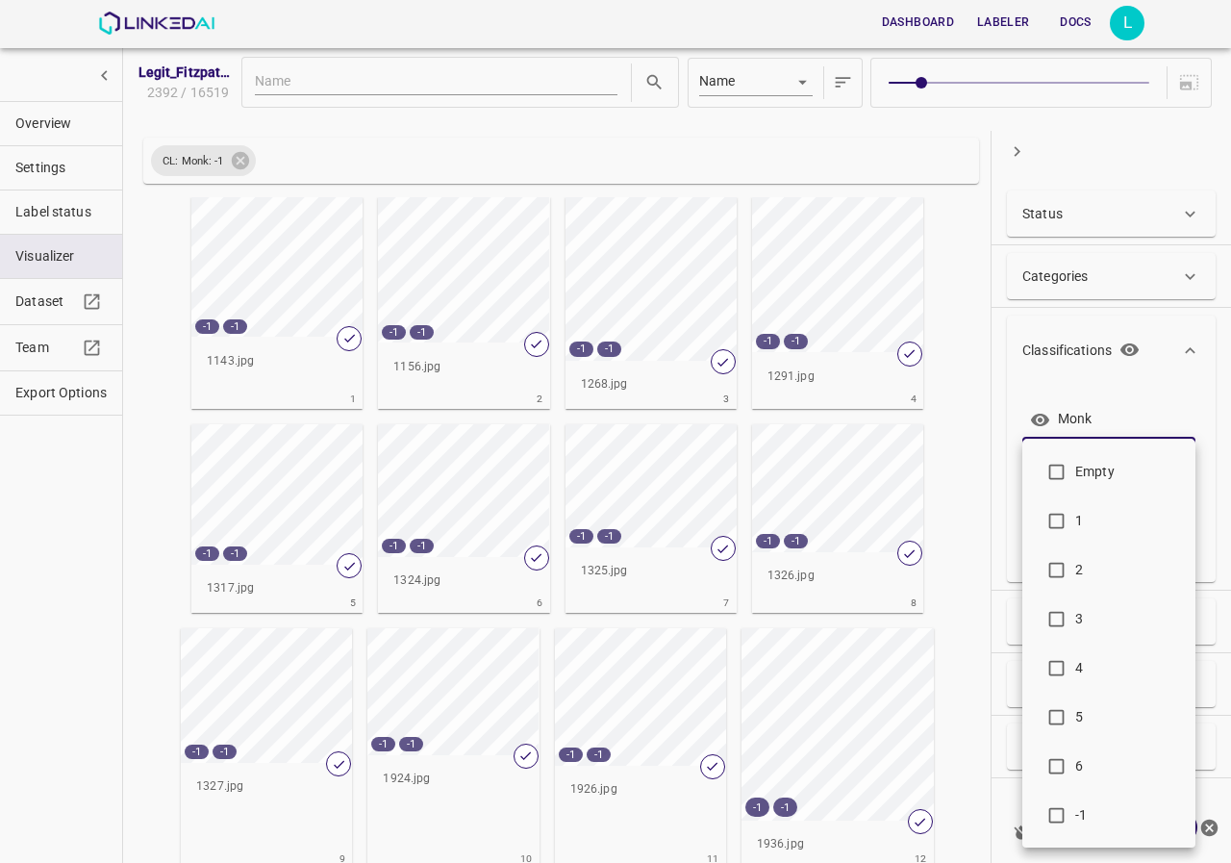
click at [1082, 553] on body "Dashboard Labeler Docs L Legit_Fitzpatrick17k_Type_01 2392 / 16519 Name key CL:…" at bounding box center [615, 431] width 1231 height 863
click at [1090, 813] on span "-1" at bounding box center [1128, 815] width 105 height 20
type input "-1"
checkbox input "true"
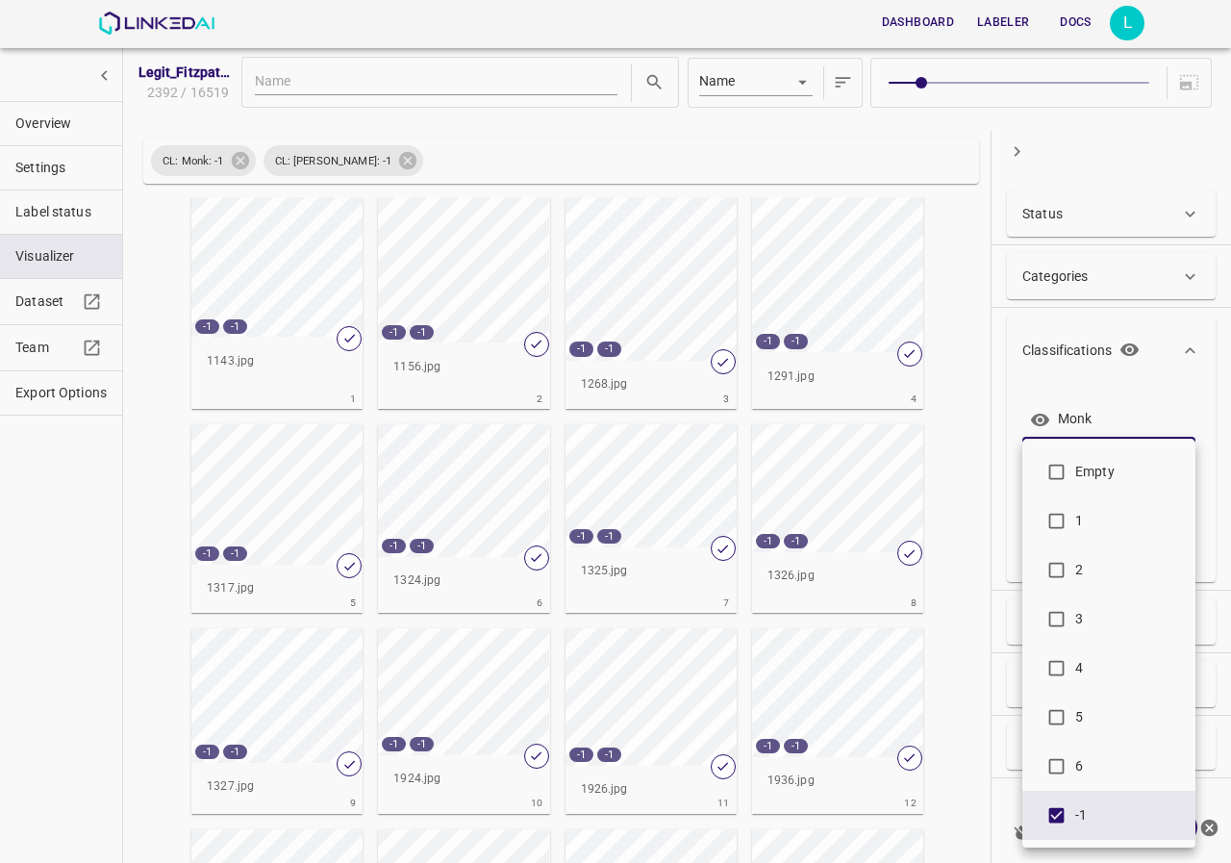
click at [1000, 351] on div at bounding box center [615, 431] width 1231 height 863
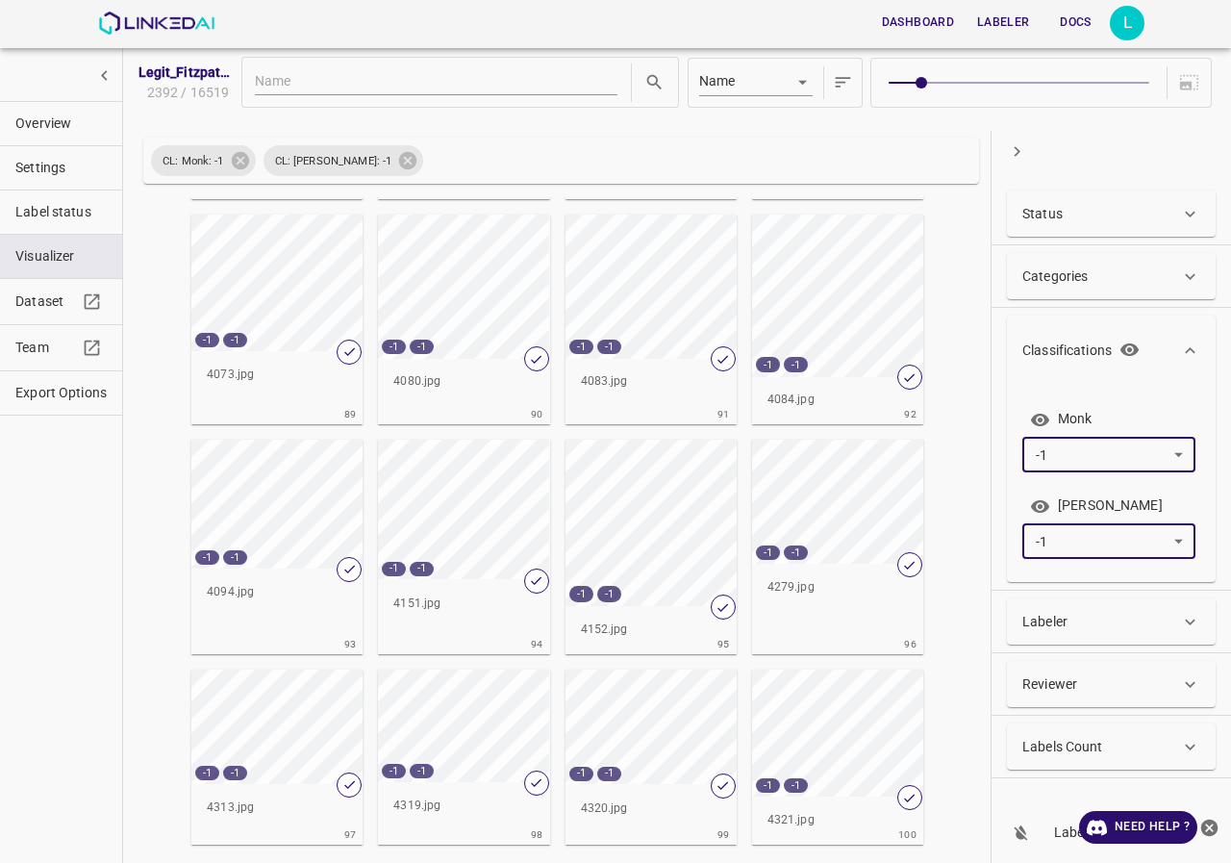
scroll to position [5023, 0]
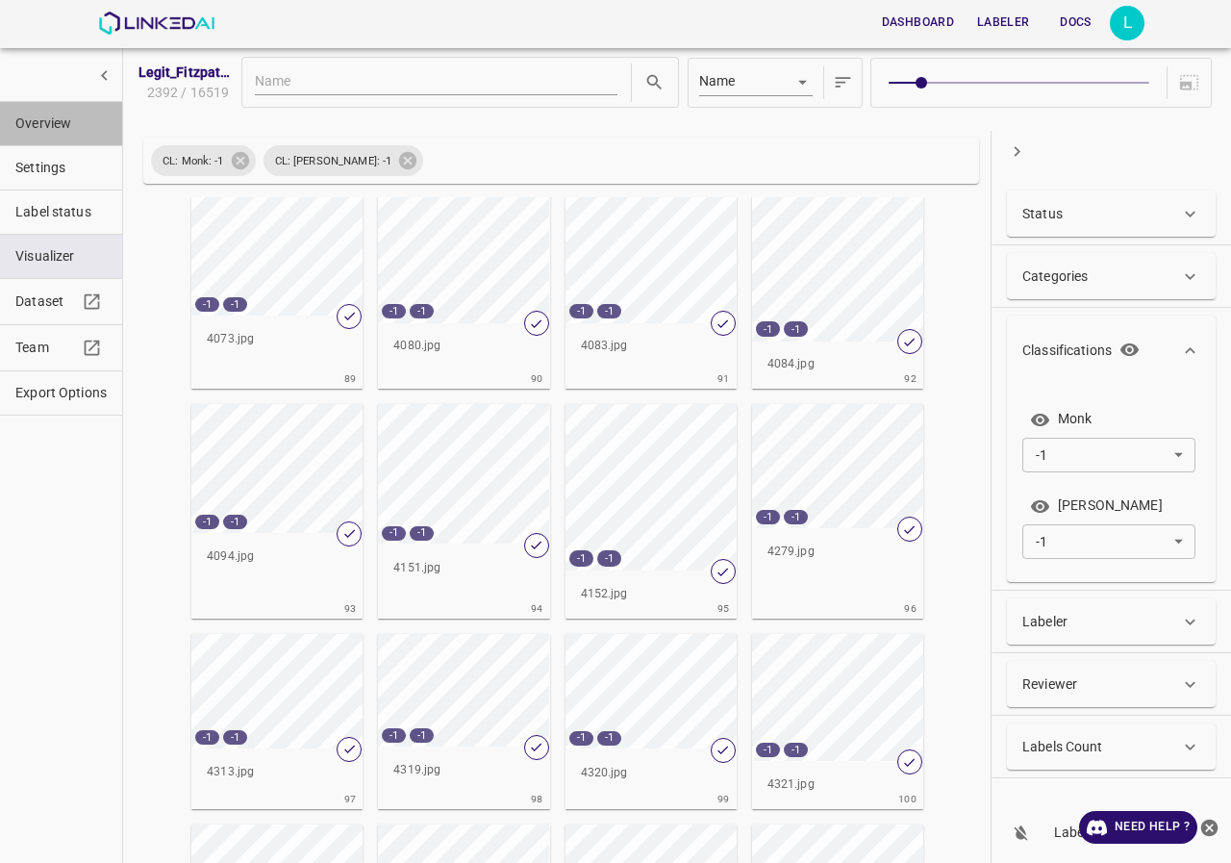
click at [34, 125] on span "Overview" at bounding box center [60, 124] width 91 height 20
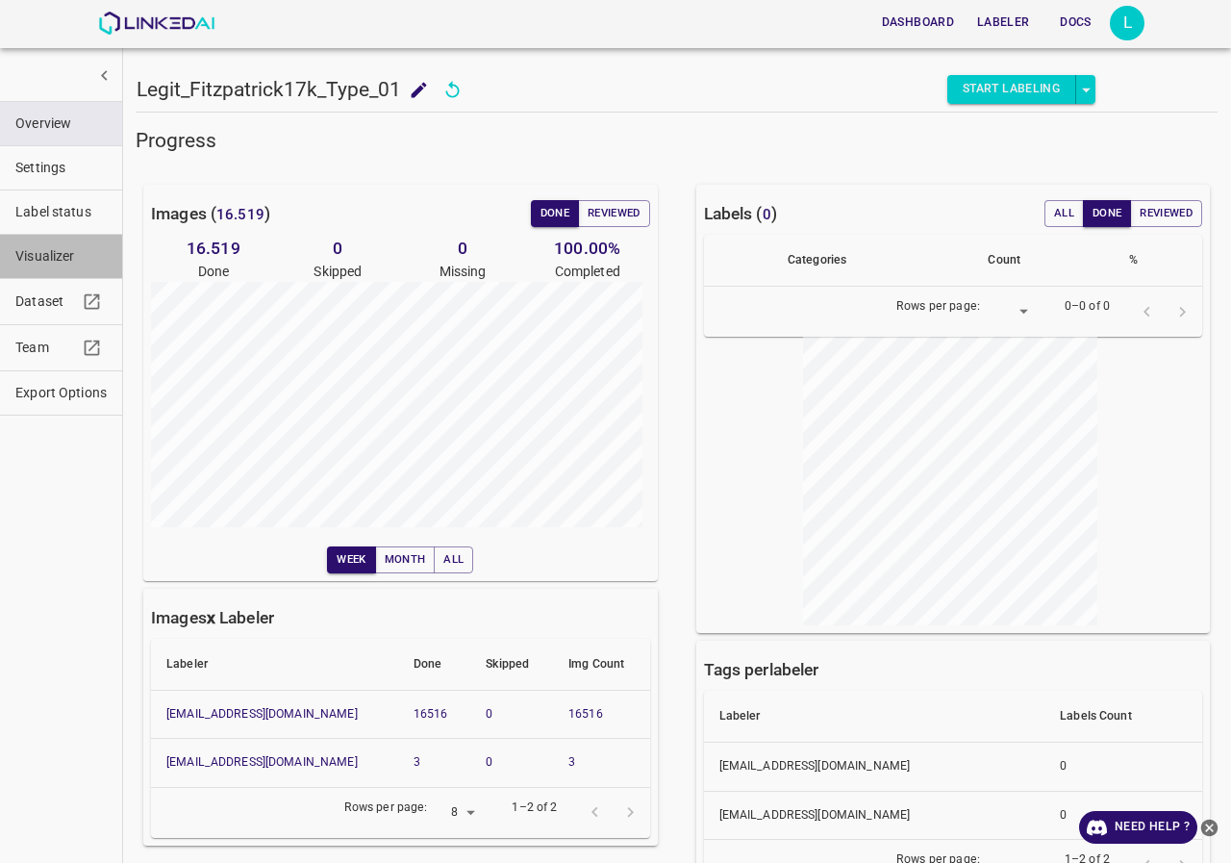
click at [57, 254] on span "Visualizer" at bounding box center [60, 256] width 91 height 20
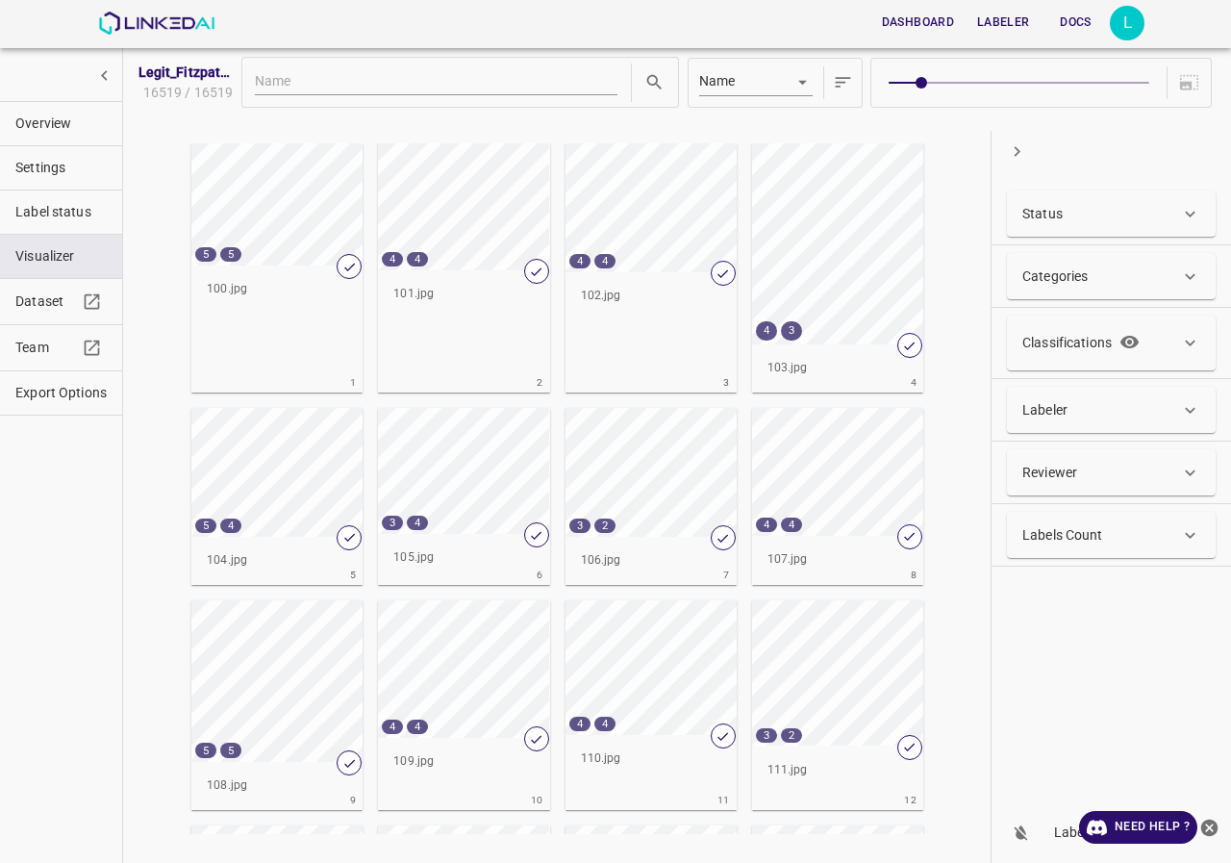
click at [1123, 415] on div "Labeler" at bounding box center [1102, 410] width 158 height 20
click at [1123, 415] on div "Labeler" at bounding box center [1102, 418] width 158 height 20
click at [1088, 344] on p "Classifications" at bounding box center [1067, 343] width 89 height 20
click at [1083, 461] on body "Dashboard Labeler Docs L Legit_Fitzpatrick17k_Type_01 16519 / 16519 Name key 5 …" at bounding box center [615, 431] width 1231 height 863
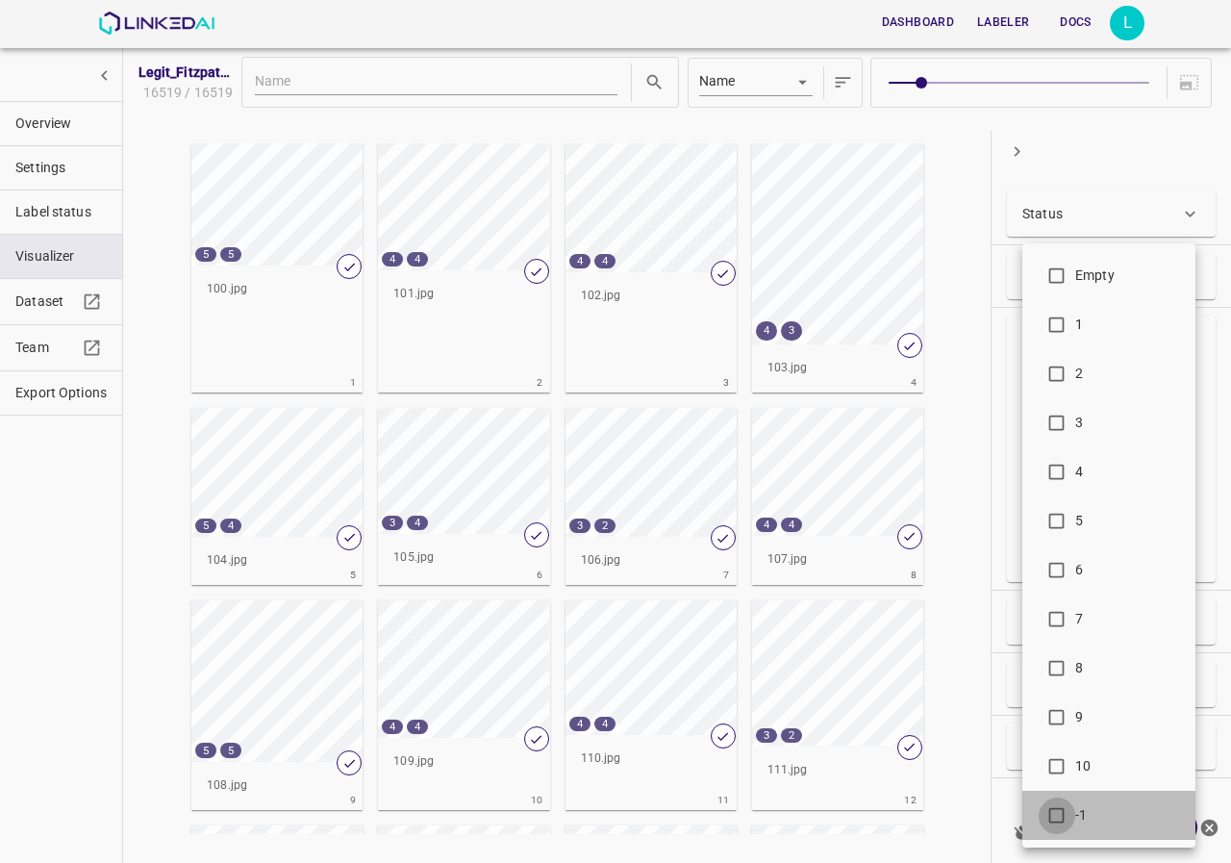
click at [1060, 807] on input "checkbox" at bounding box center [1057, 819] width 38 height 38
checkbox input "true"
type input "-1"
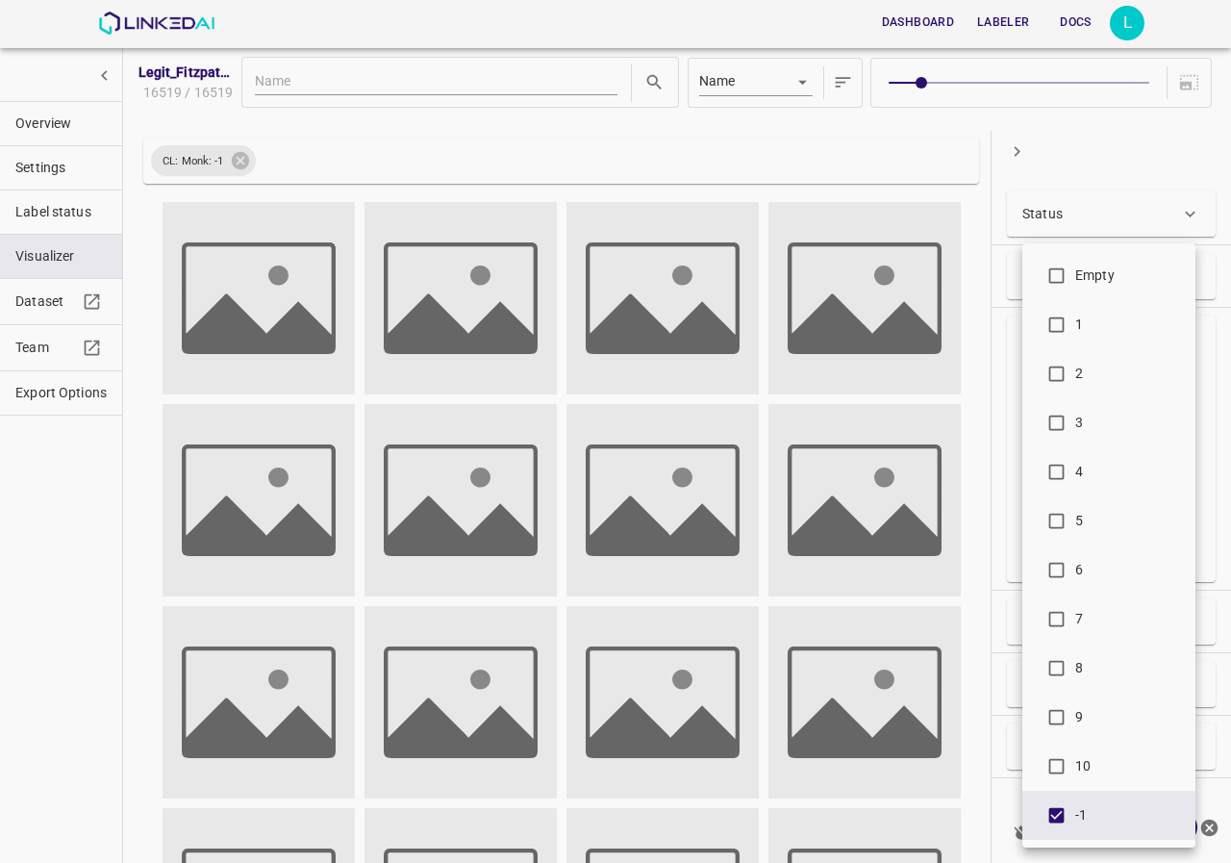
click at [1009, 430] on div at bounding box center [615, 431] width 1231 height 863
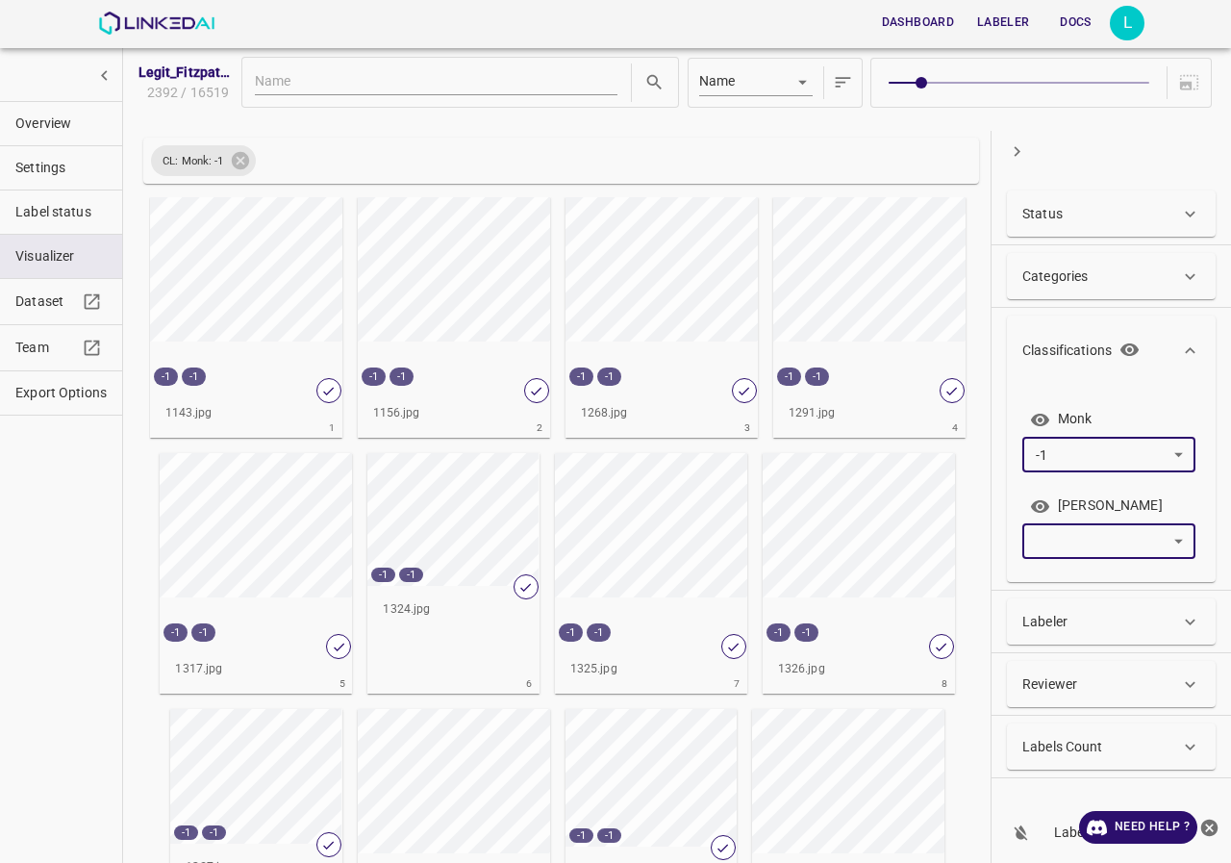
click at [1070, 538] on body "Dashboard Labeler Docs L Legit_Fitzpatrick17k_Type_01 2392 / 16519 Name key CL:…" at bounding box center [615, 431] width 1231 height 863
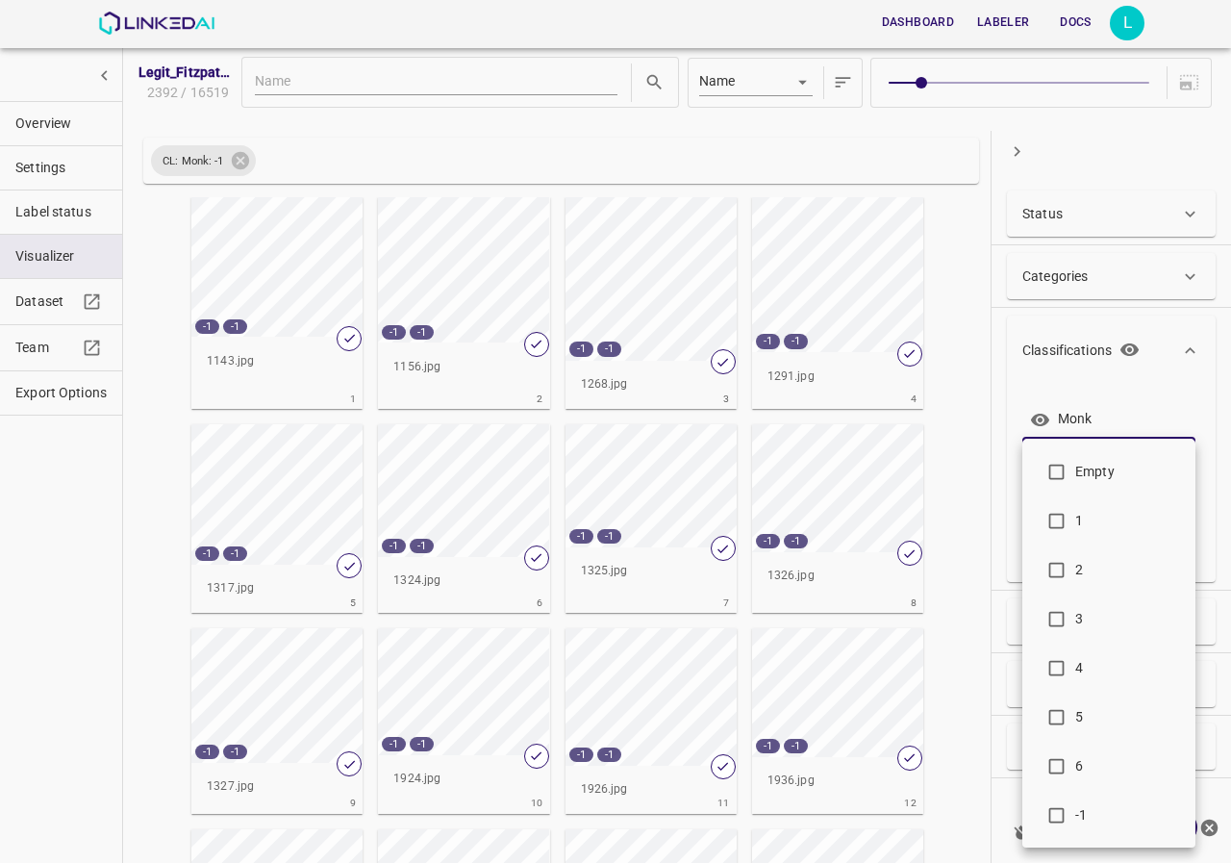
click at [1052, 813] on input "checkbox" at bounding box center [1057, 819] width 38 height 38
checkbox input "true"
type input "-1"
click at [1012, 137] on div at bounding box center [615, 431] width 1231 height 863
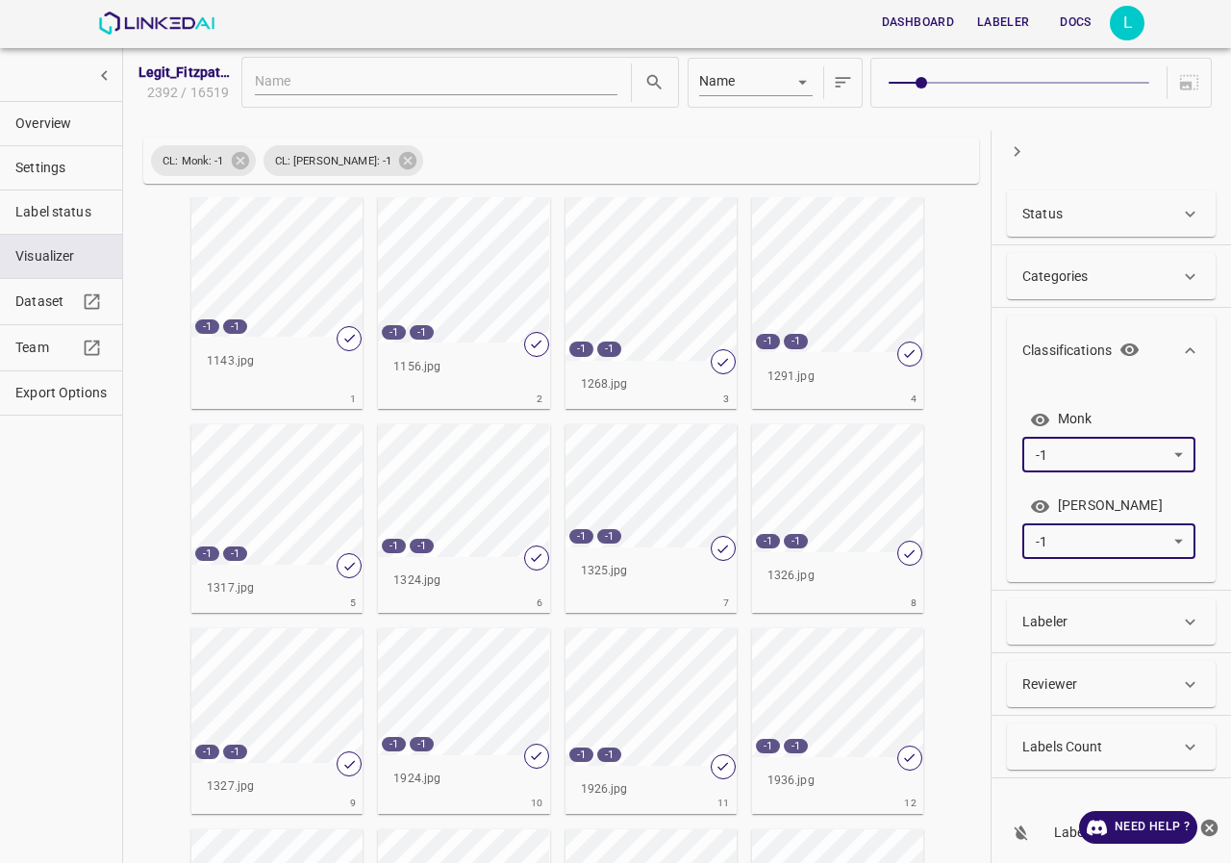
click at [1014, 153] on icon "button" at bounding box center [1017, 151] width 20 height 20
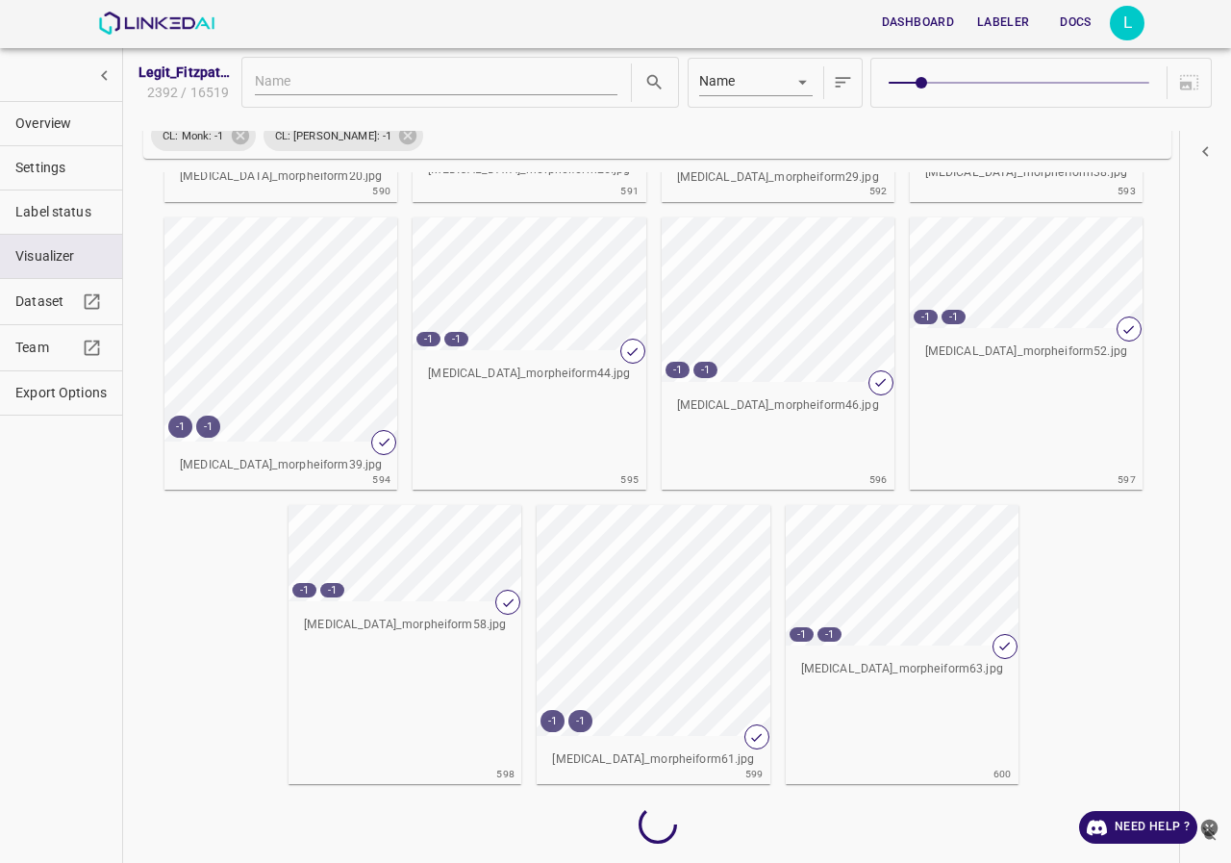
scroll to position [14414, 0]
click at [1211, 823] on icon "close-help" at bounding box center [1210, 827] width 17 height 17
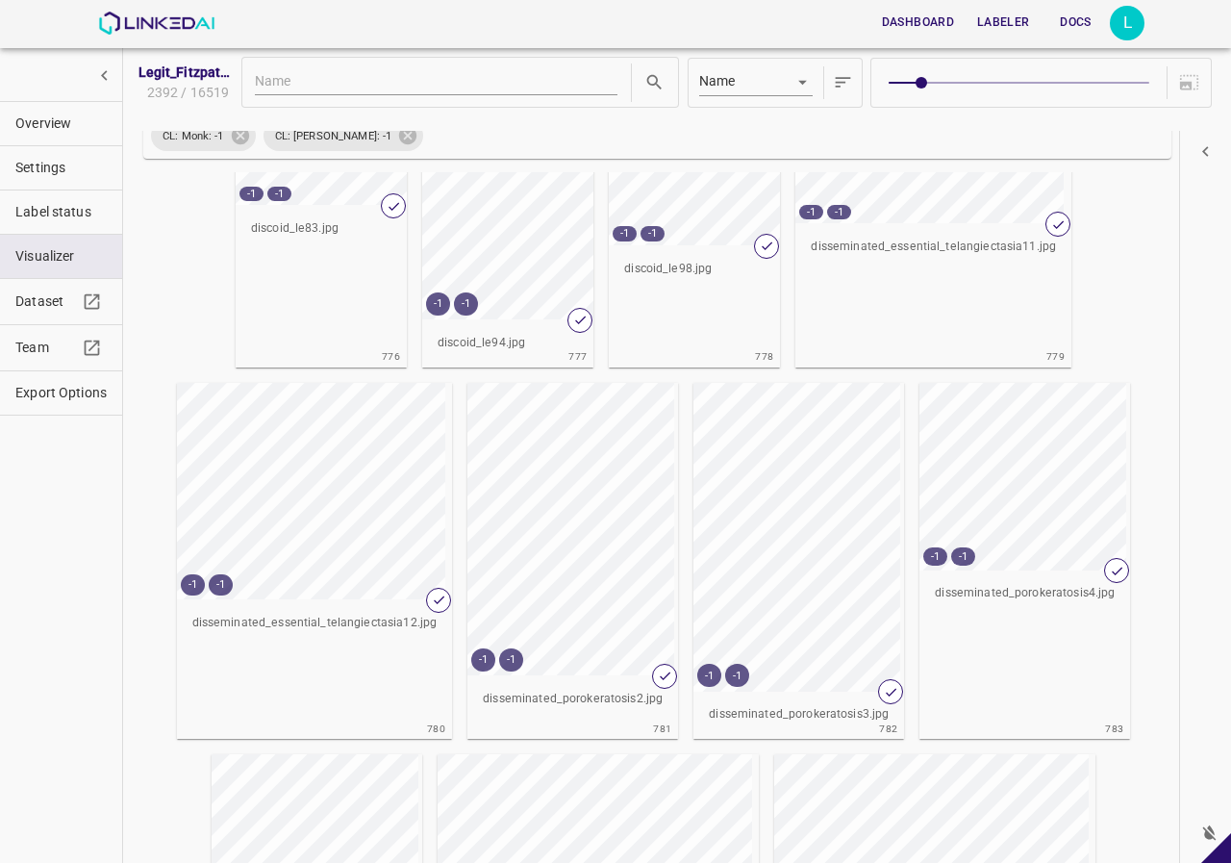
scroll to position [1357, 0]
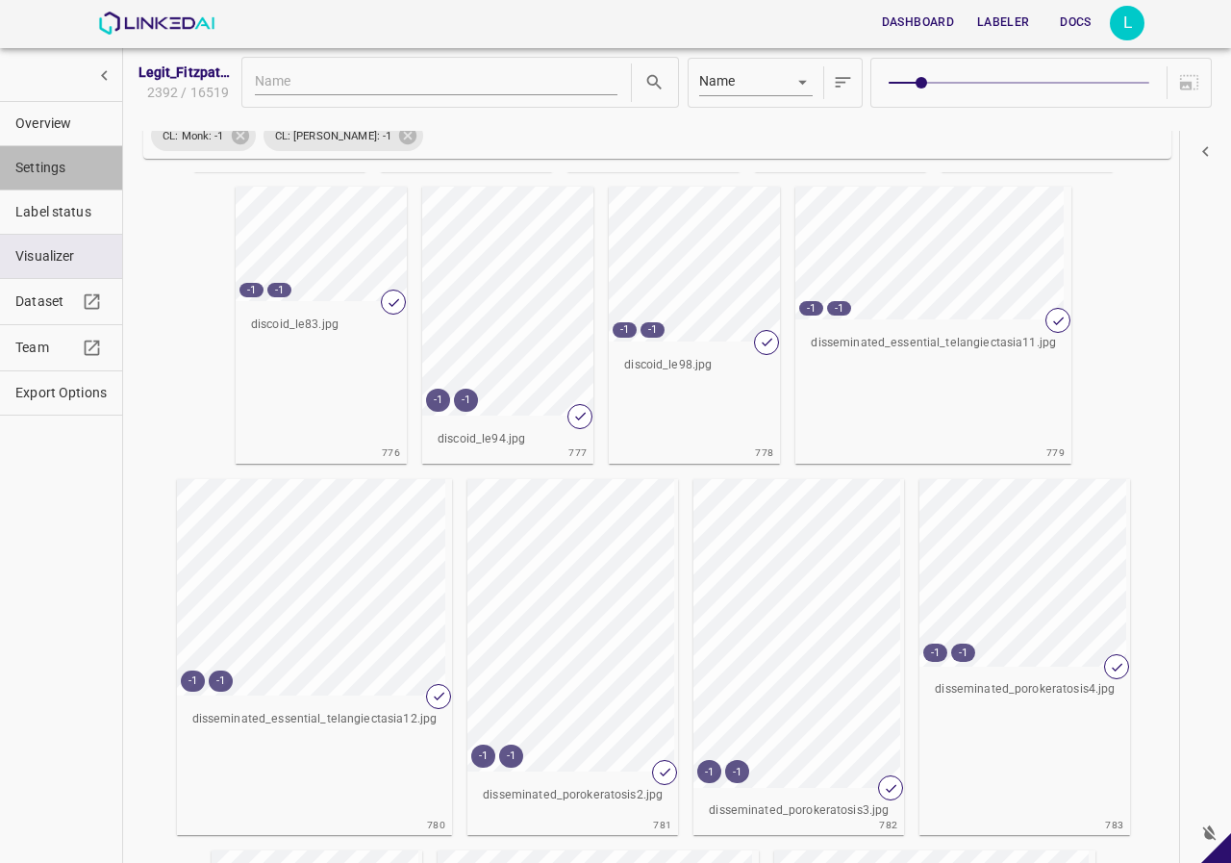
click at [52, 170] on span "Settings" at bounding box center [60, 168] width 91 height 20
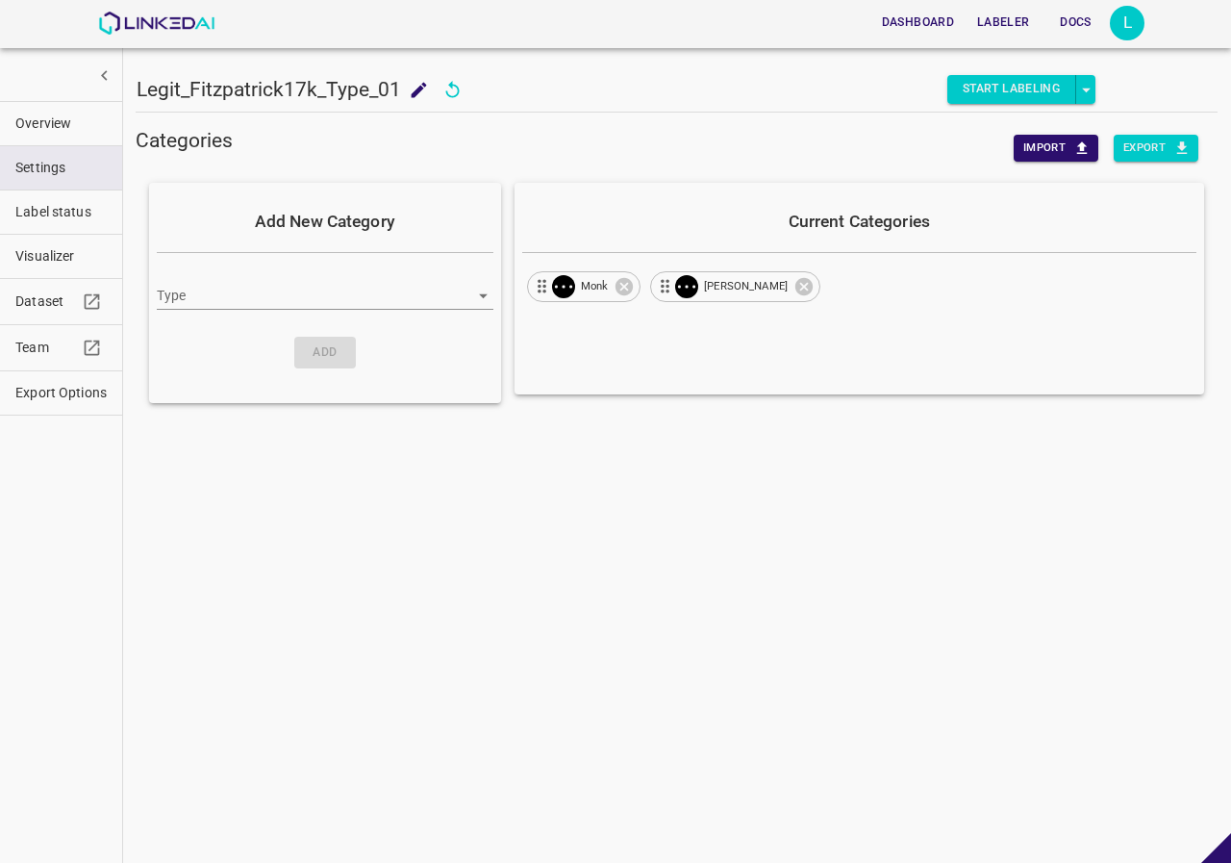
scroll to position [0, 0]
click at [572, 297] on div at bounding box center [553, 286] width 43 height 23
type input "classification"
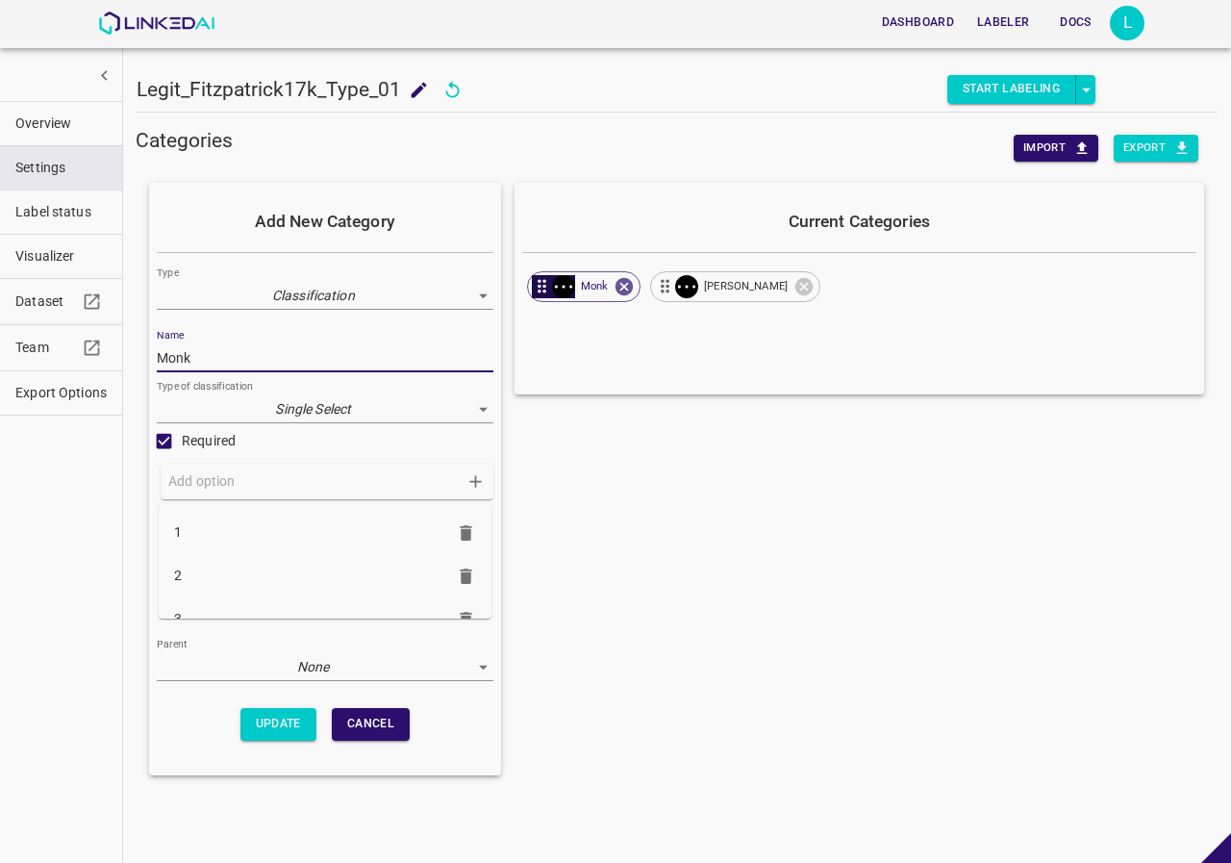
drag, startPoint x: 206, startPoint y: 350, endPoint x: 147, endPoint y: 367, distance: 60.9
click at [147, 367] on div "Add New Category Type Classification classification Name Monk Type of classific…" at bounding box center [677, 479] width 1082 height 620
click at [699, 288] on span "Fitzpatrick" at bounding box center [746, 286] width 107 height 16
drag, startPoint x: 165, startPoint y: 366, endPoint x: 133, endPoint y: 365, distance: 31.8
click at [133, 365] on div "Legit_Fitzpatrick17k_Type_01 Legit_Fitzpatrick17k_Type_01 Start Labeling Catego…" at bounding box center [676, 431] width 1109 height 863
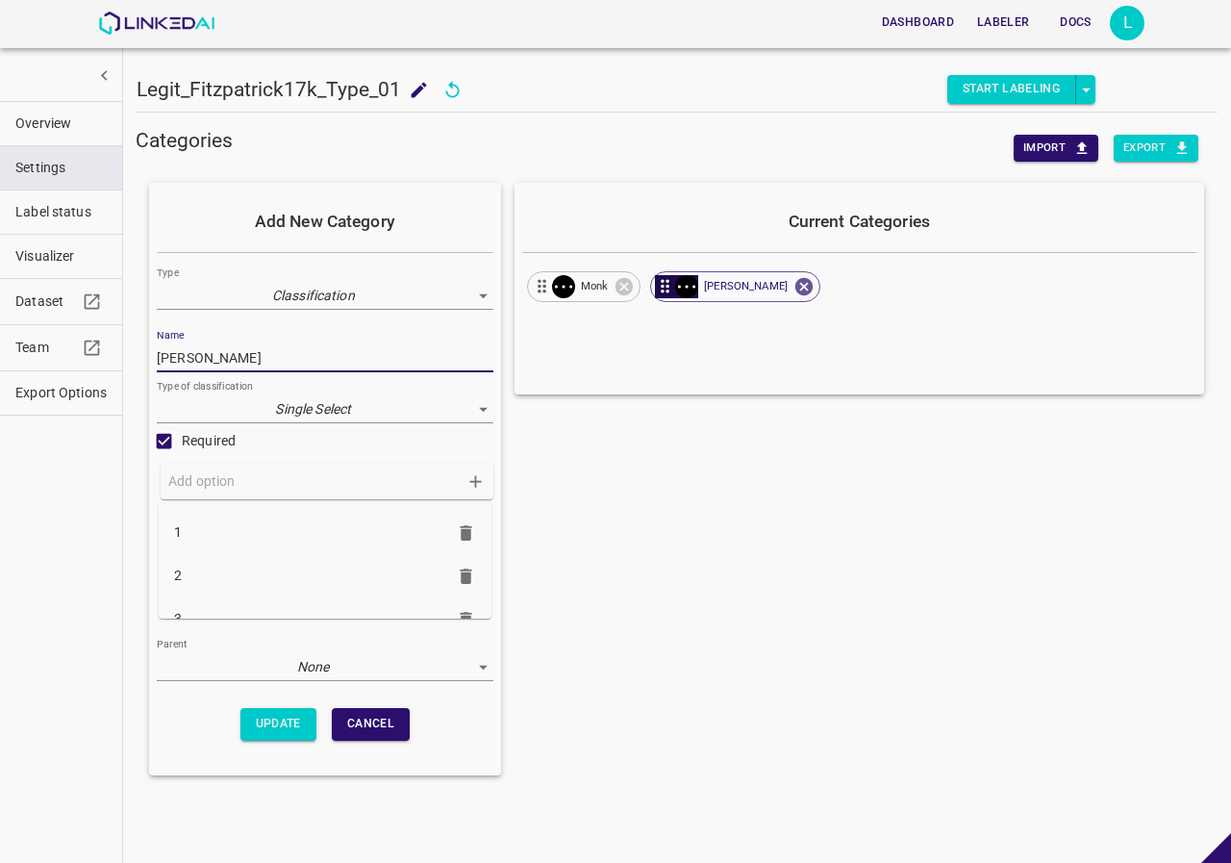
click at [162, 353] on input "Fitzpatrick" at bounding box center [325, 358] width 337 height 28
type input "Fitzpatrick"
click at [348, 721] on button "Cancel" at bounding box center [371, 724] width 78 height 32
checkbox input "false"
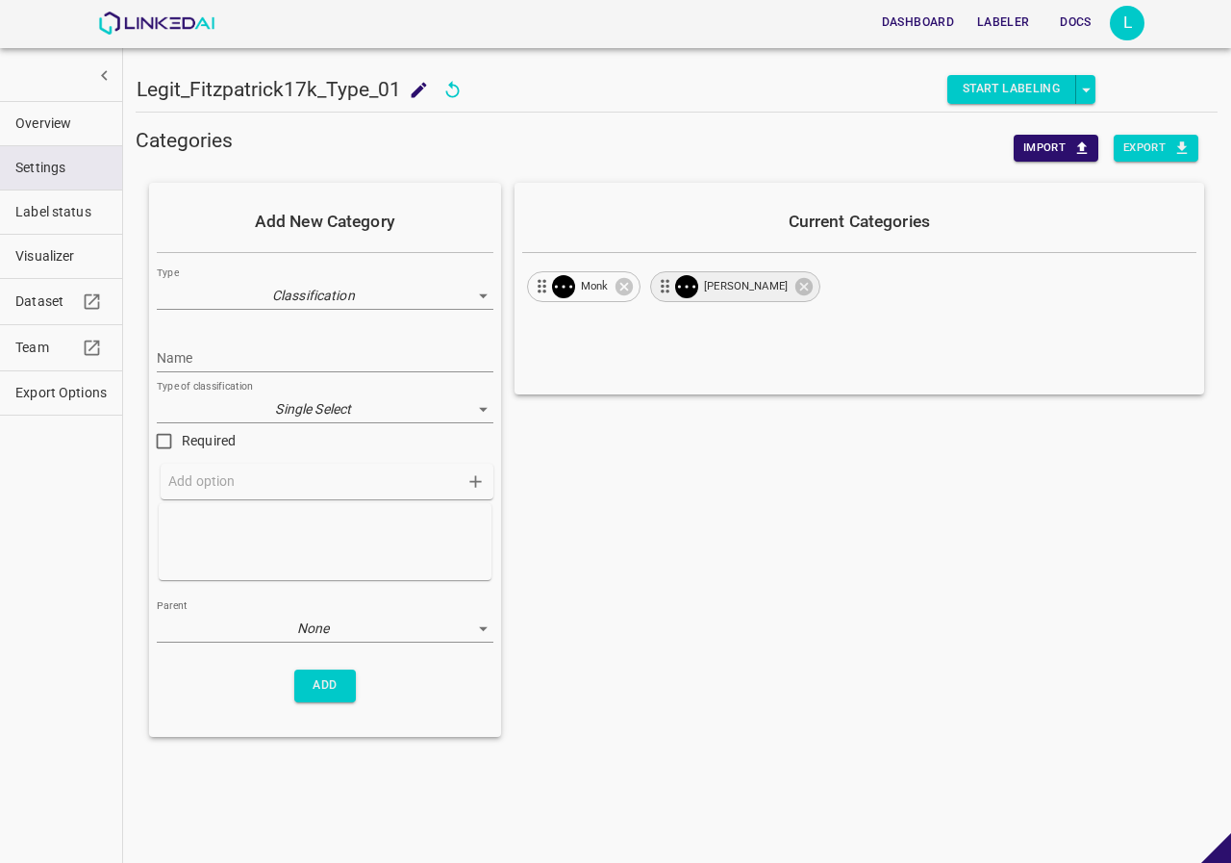
click at [712, 292] on span "Fitzpatrick" at bounding box center [746, 286] width 107 height 16
type input "Fitzpatrick"
checkbox input "true"
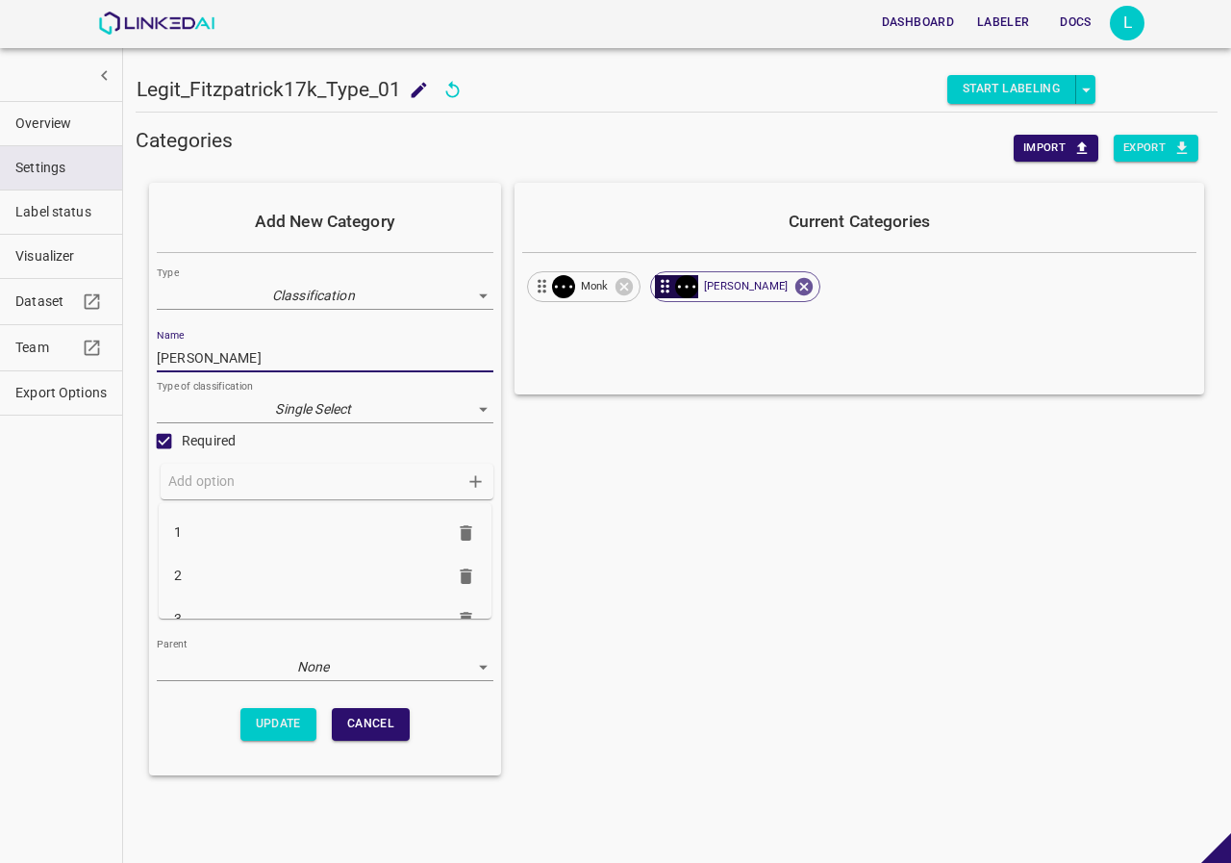
drag, startPoint x: 229, startPoint y: 361, endPoint x: 161, endPoint y: 372, distance: 69.3
click at [161, 372] on input "Fitzpatrick" at bounding box center [325, 358] width 337 height 28
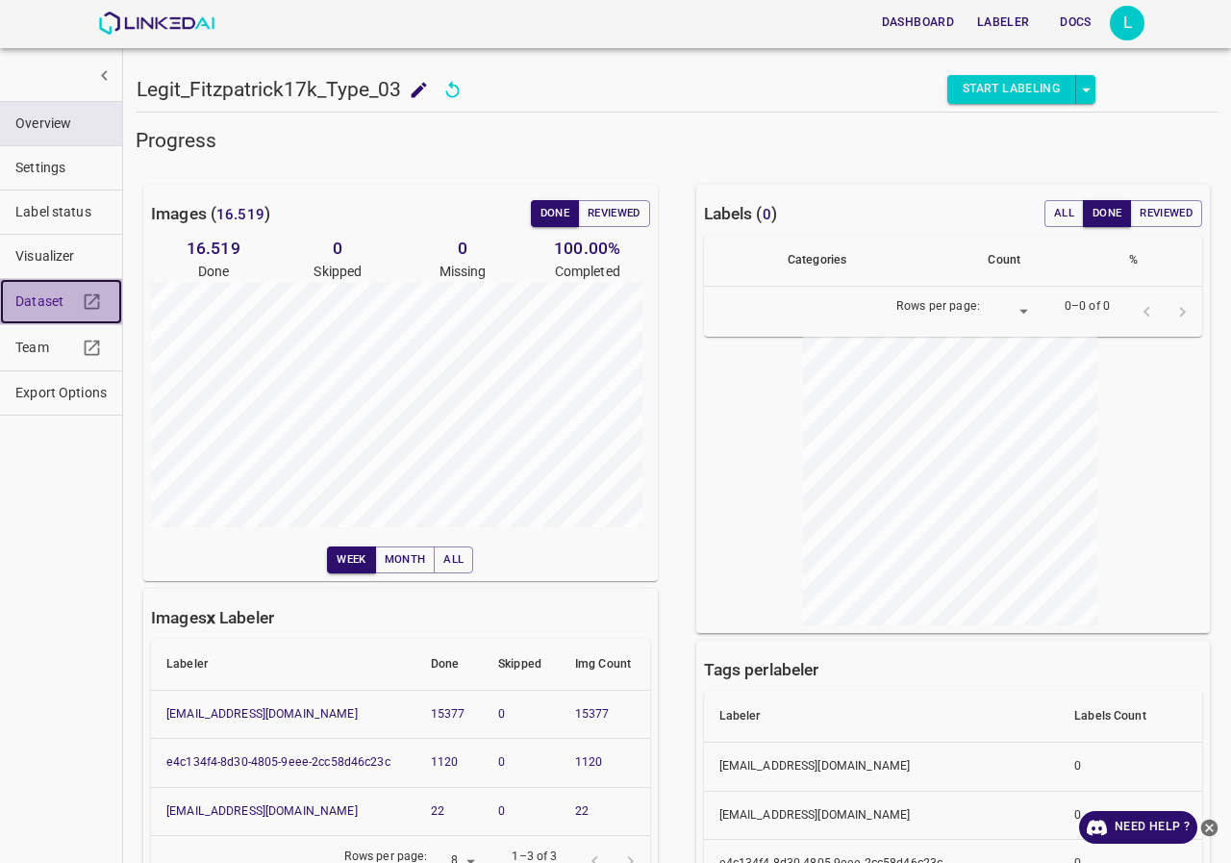
click at [16, 288] on link "Dataset" at bounding box center [61, 301] width 122 height 45
click at [40, 252] on span "Visualizer" at bounding box center [60, 256] width 91 height 20
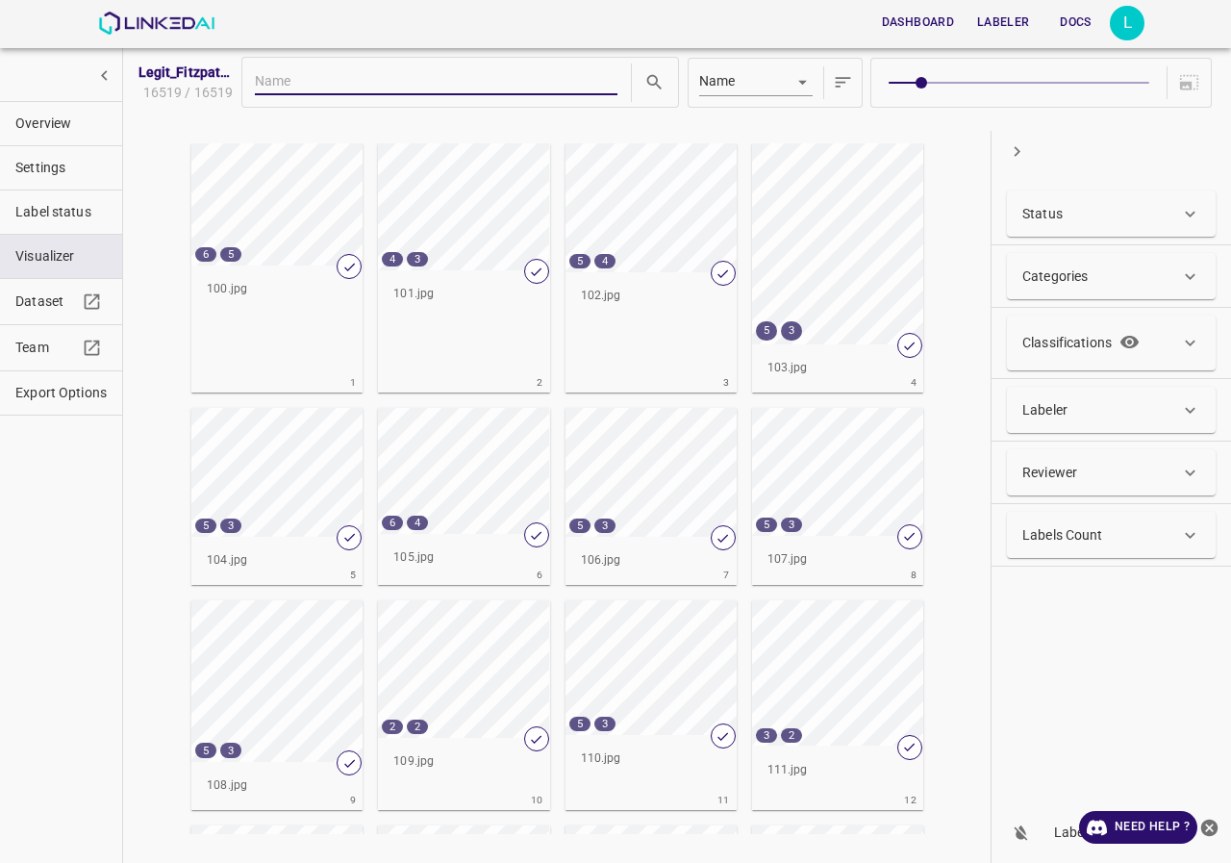
click at [1077, 327] on div "Classifications" at bounding box center [1085, 343] width 125 height 32
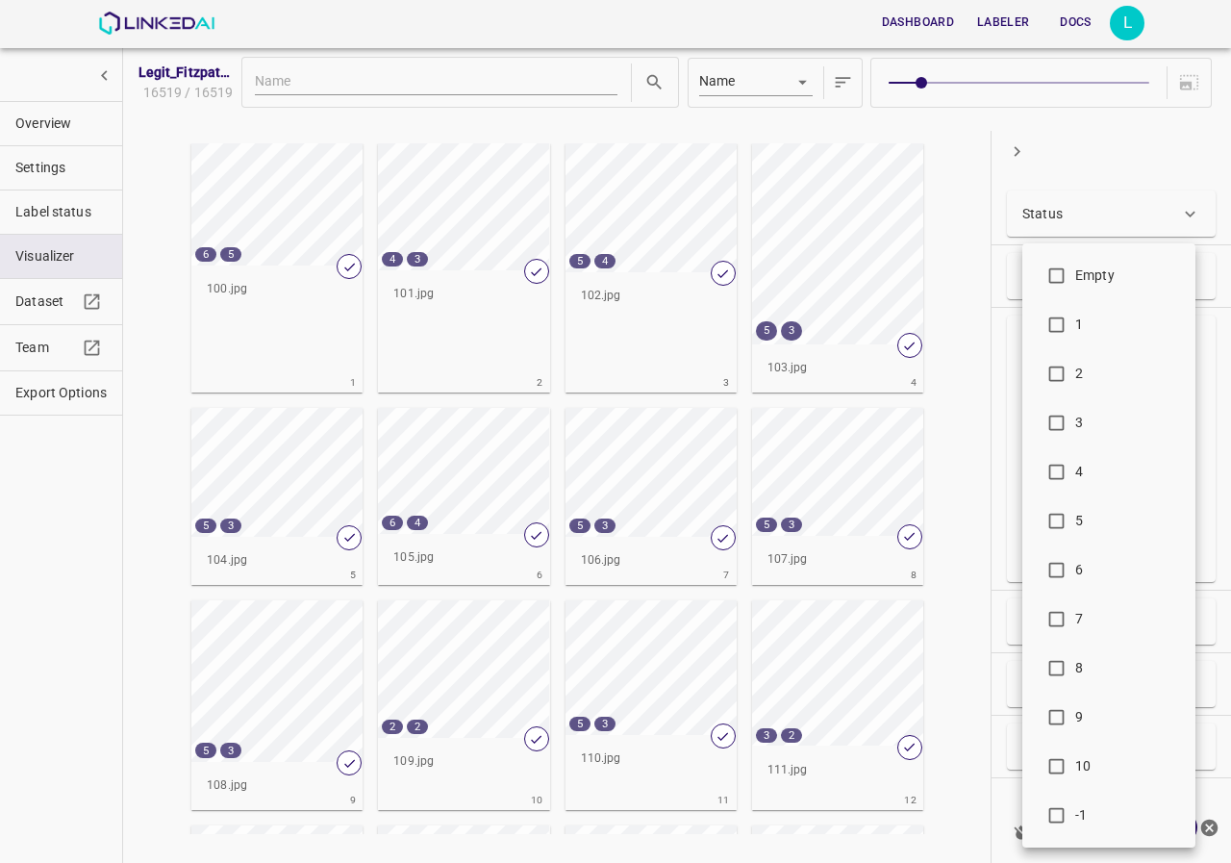
click at [1095, 456] on body "Dashboard Labeler Docs L Legit_[PERSON_NAME]17k_Type_03 16519 / 16519 Name key …" at bounding box center [615, 431] width 1231 height 863
click at [1058, 812] on input "checkbox" at bounding box center [1057, 819] width 38 height 38
checkbox input "true"
type input "-1"
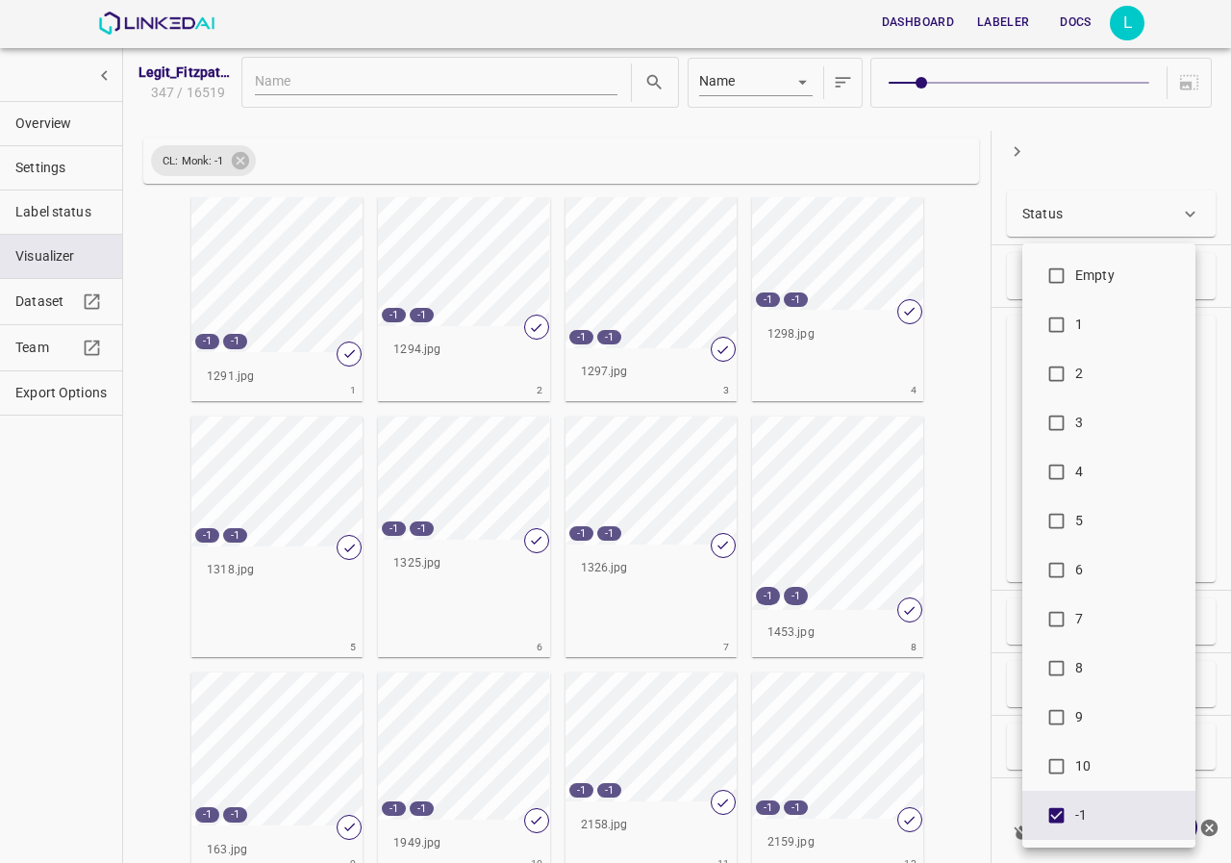
click at [123, 581] on div at bounding box center [615, 431] width 1231 height 863
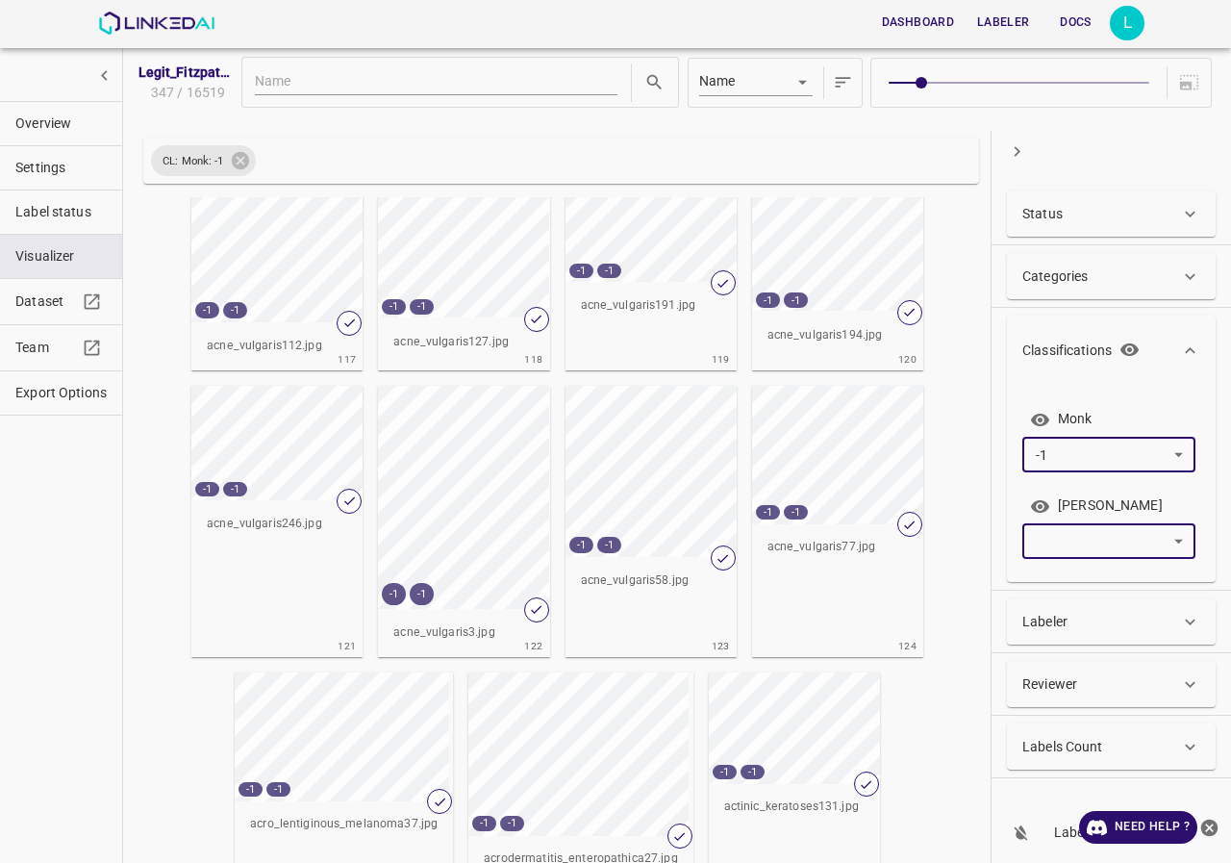
scroll to position [6812, 0]
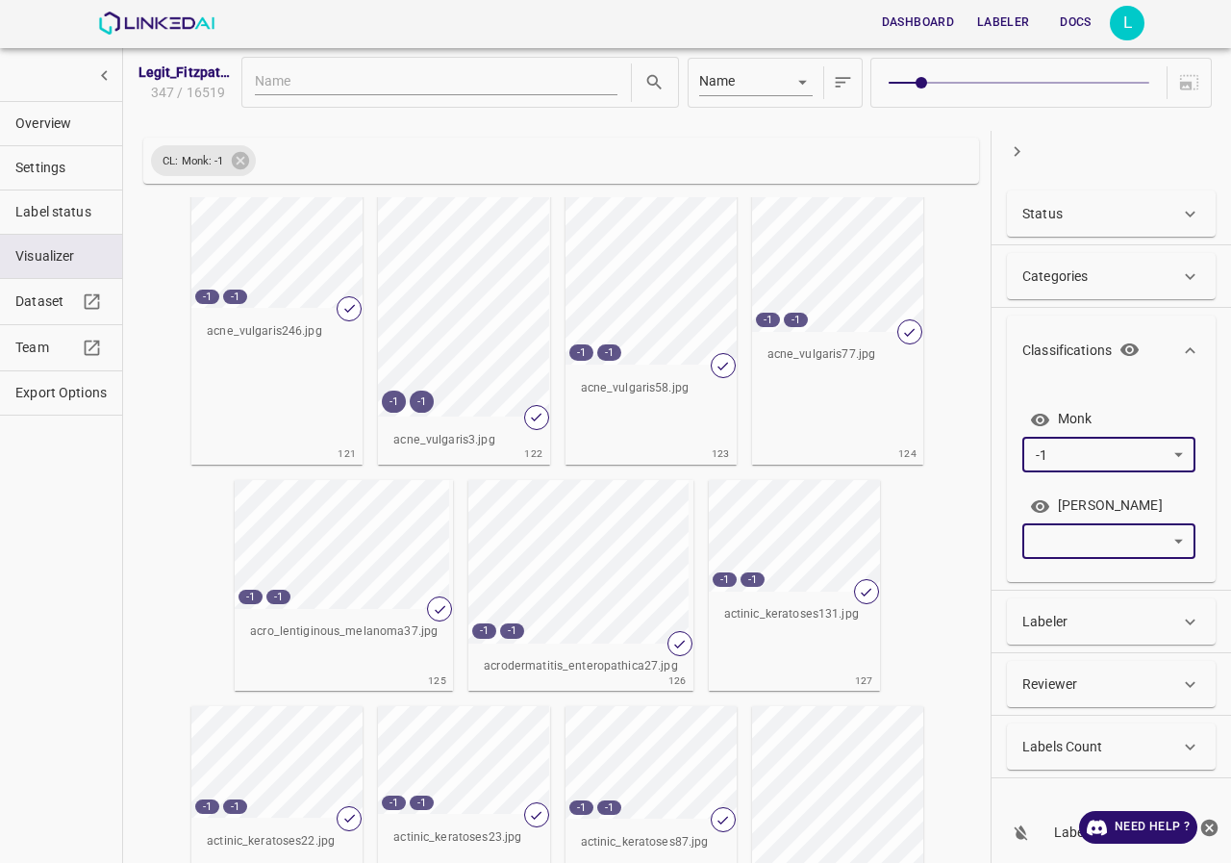
click at [27, 116] on span "Overview" at bounding box center [60, 124] width 91 height 20
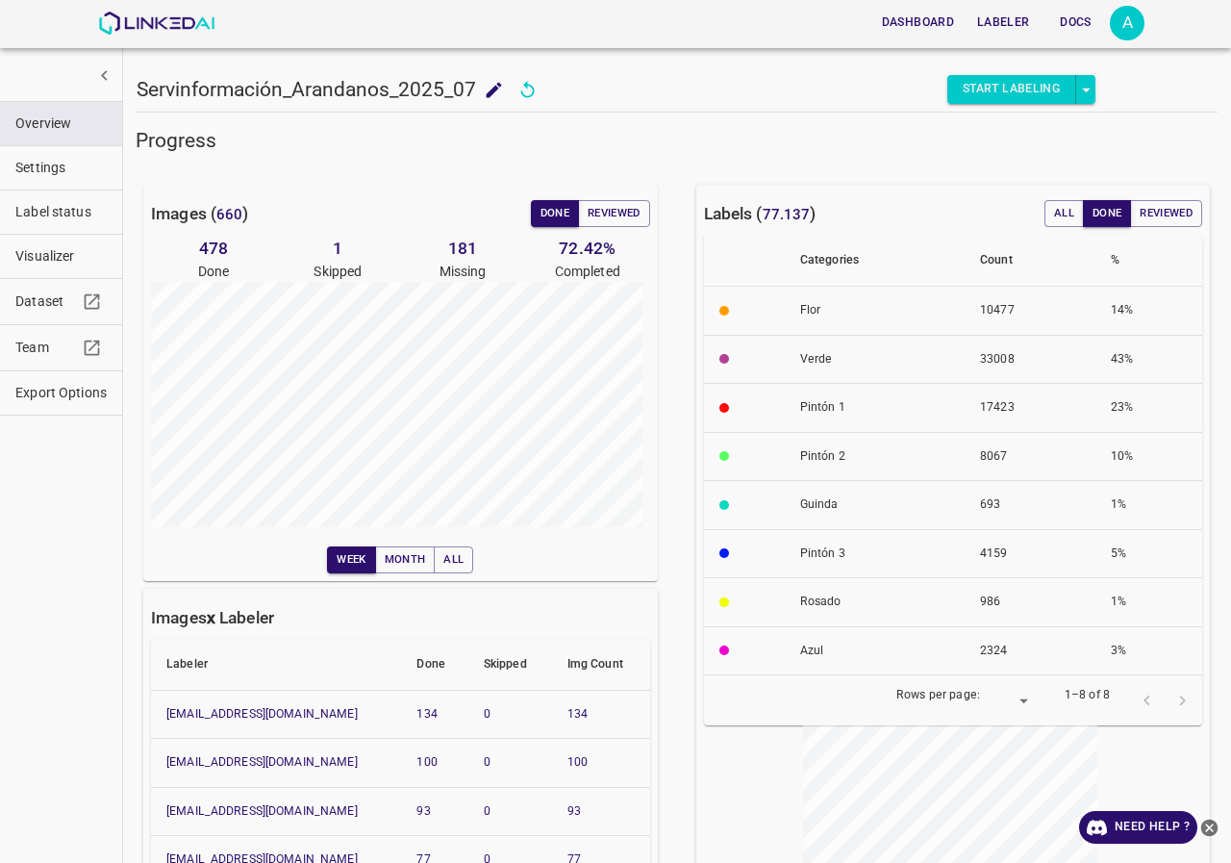
click at [1124, 17] on div "A" at bounding box center [1127, 23] width 35 height 35
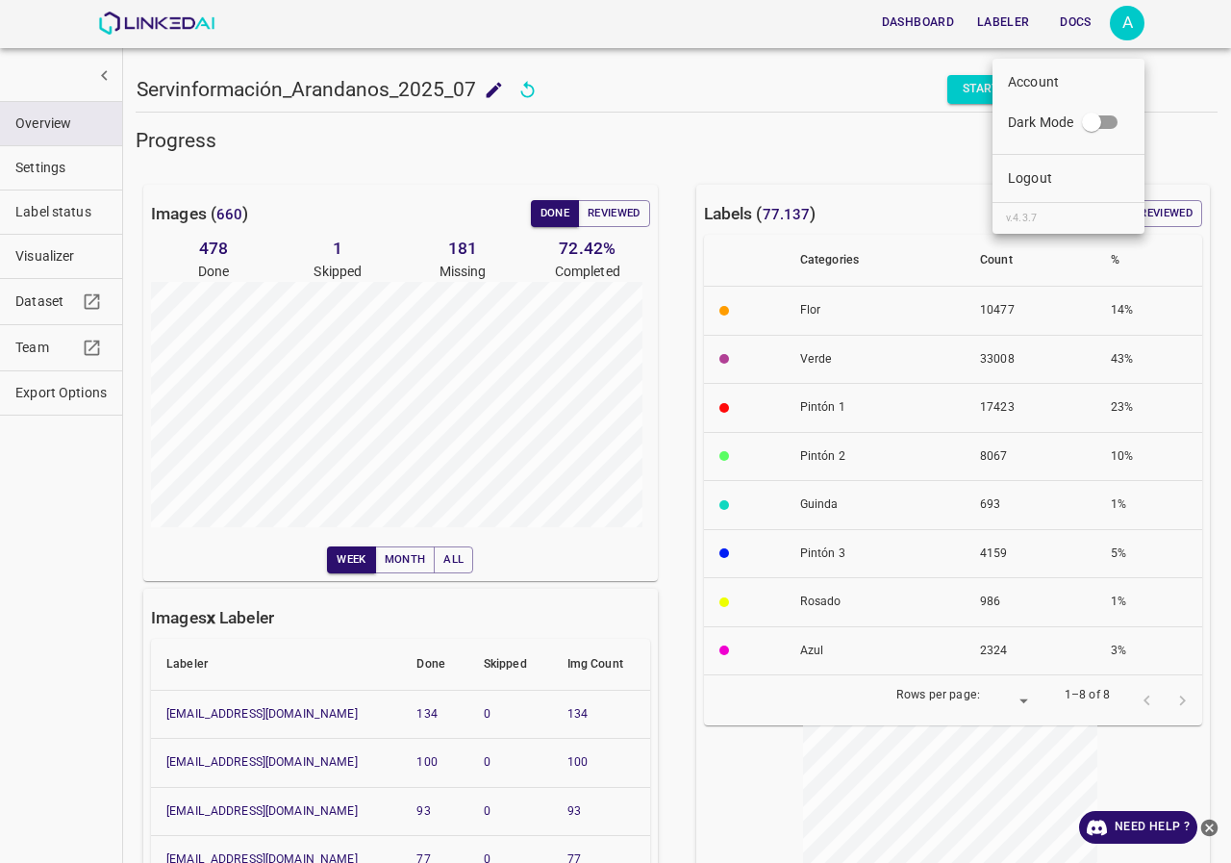
click at [1026, 174] on p "Logout" at bounding box center [1030, 178] width 44 height 20
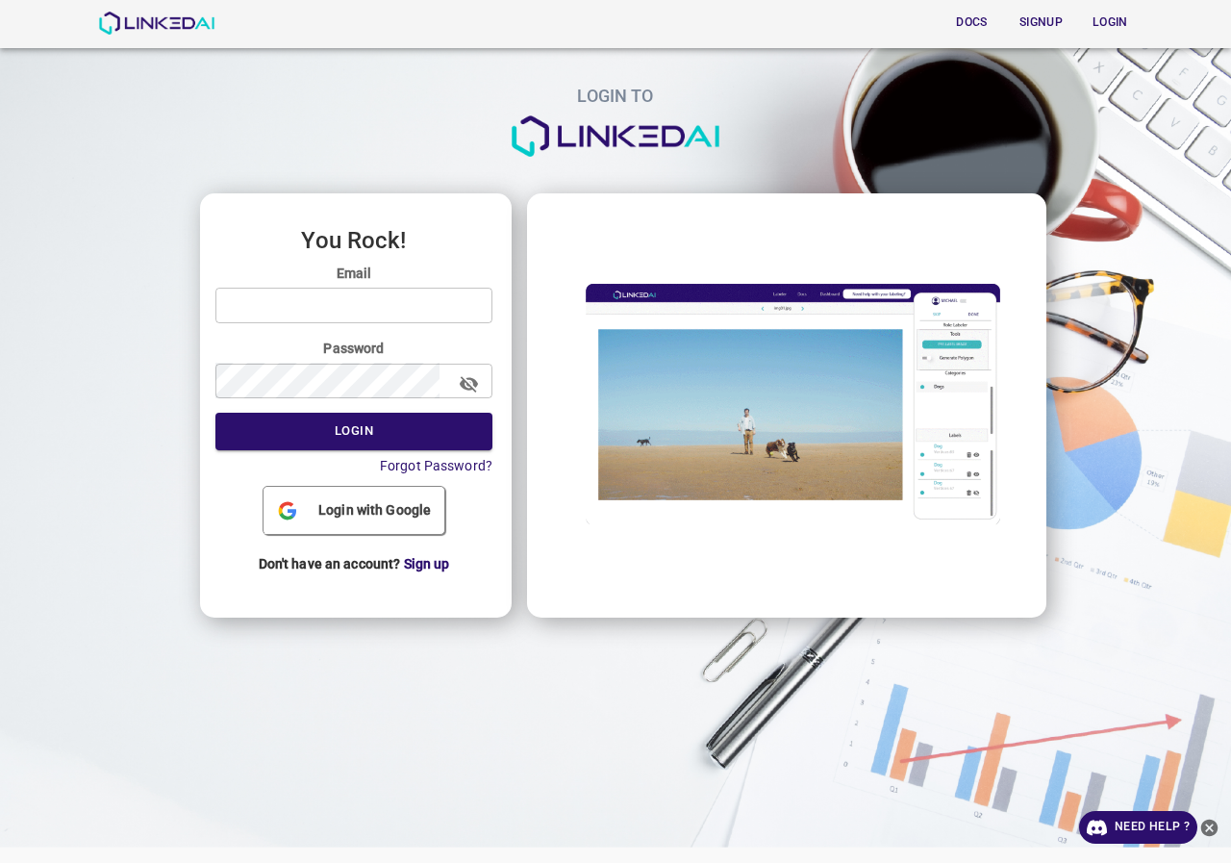
type input "[EMAIL_ADDRESS][DOMAIN_NAME]"
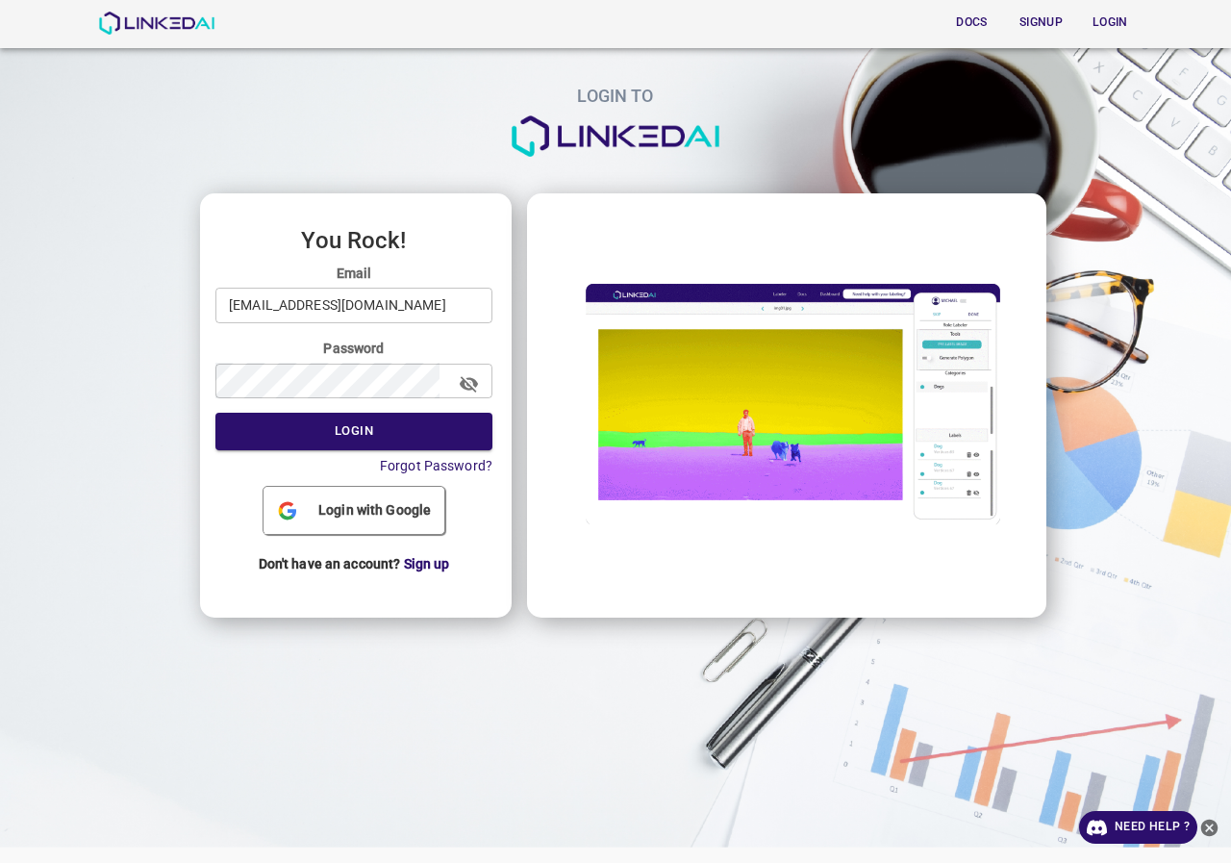
click at [393, 304] on input "[EMAIL_ADDRESS][DOMAIN_NAME]" at bounding box center [354, 306] width 277 height 36
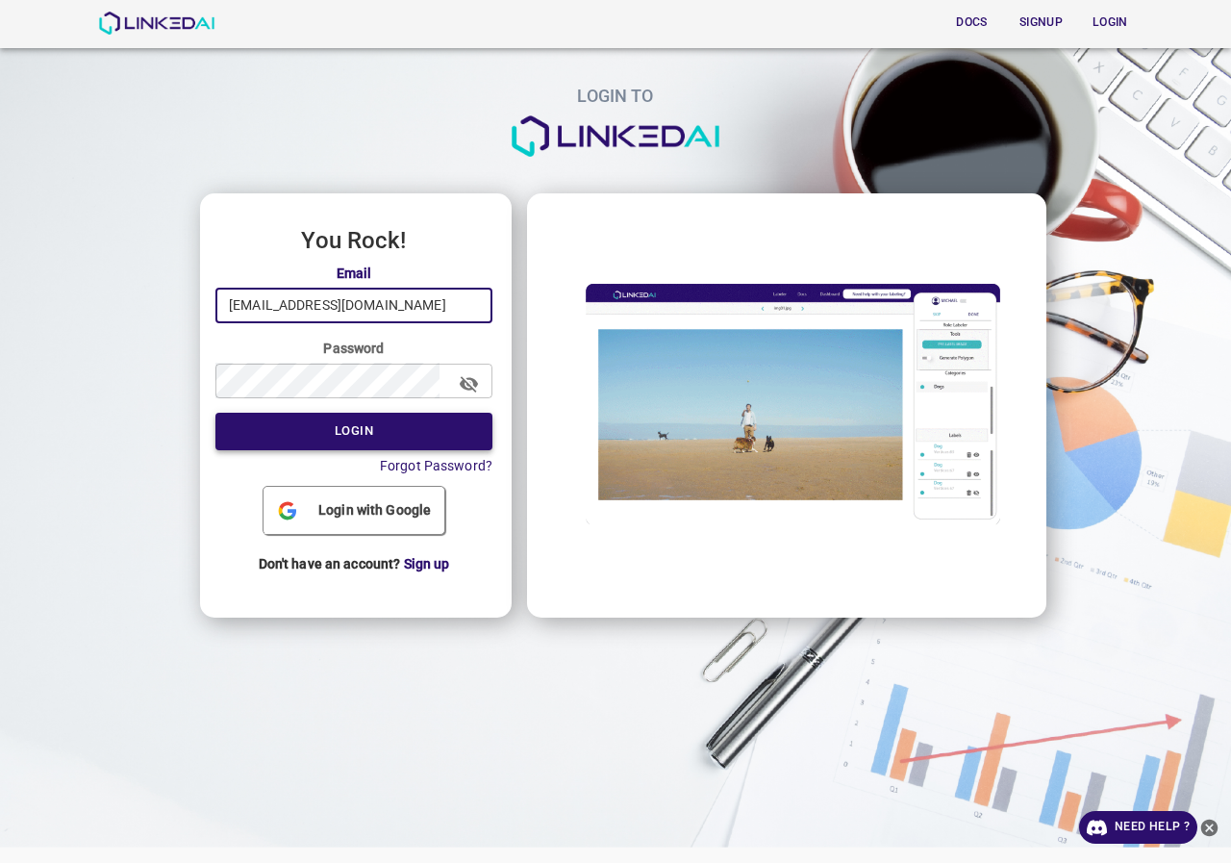
click at [246, 440] on button "Login" at bounding box center [354, 432] width 277 height 38
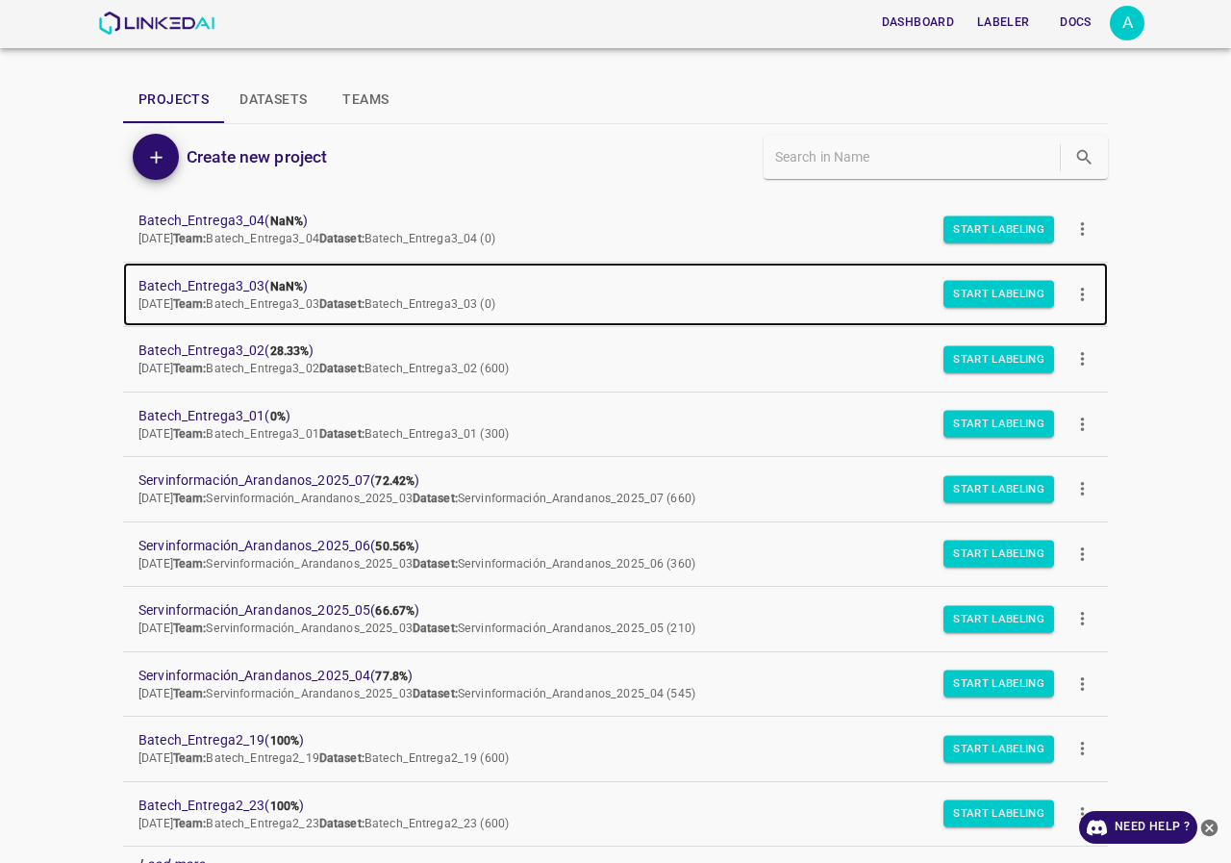
click at [266, 279] on span "Batech_Entrega3_03 ( NaN% )" at bounding box center [601, 286] width 924 height 20
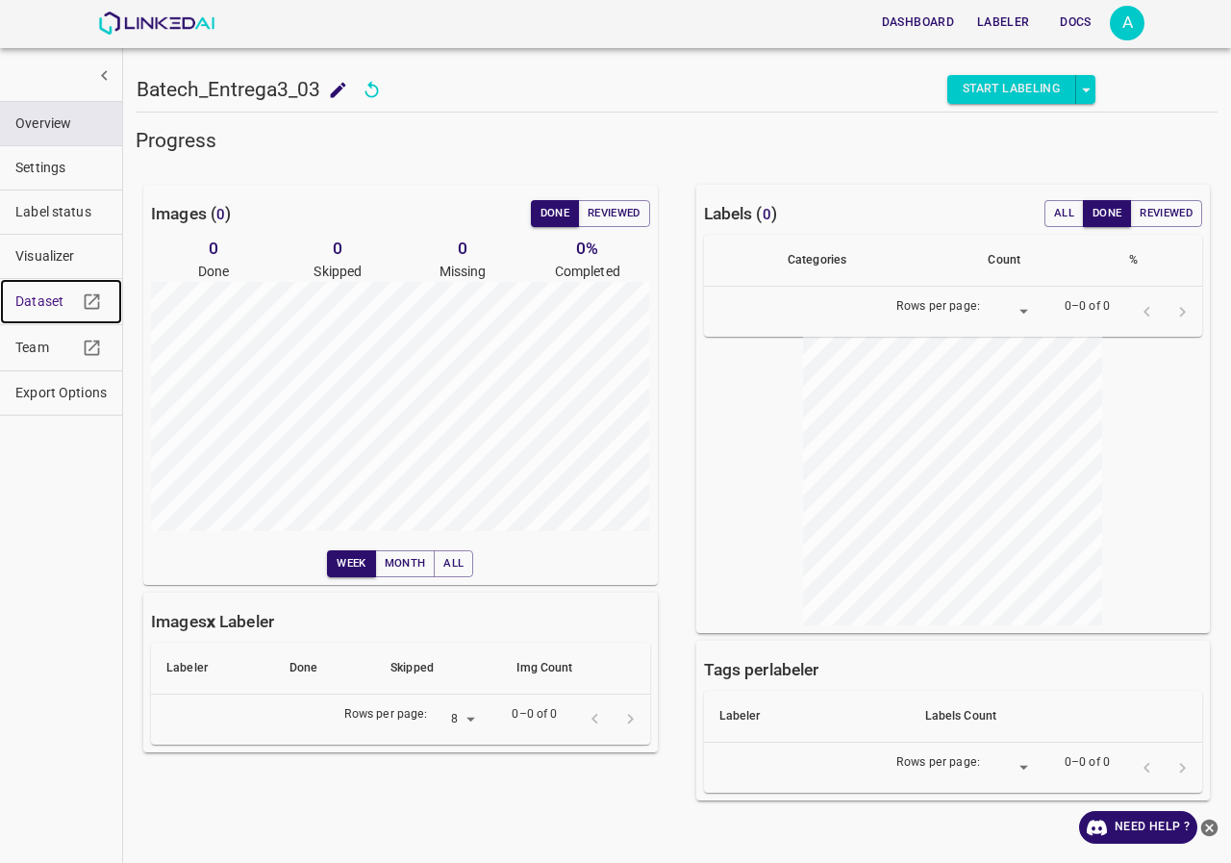
click at [56, 293] on span "Dataset" at bounding box center [46, 302] width 62 height 20
click at [168, 23] on img at bounding box center [156, 23] width 116 height 23
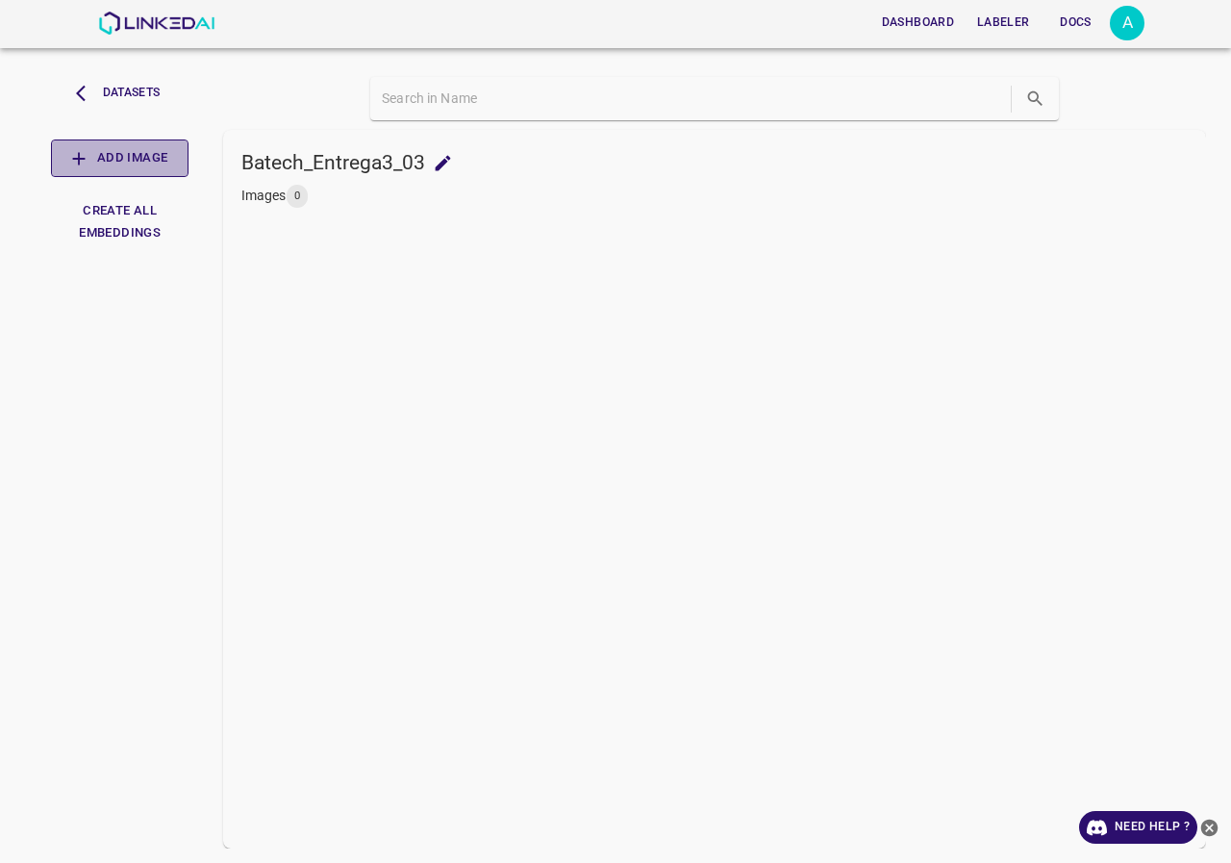
click at [165, 170] on button "Add Image" at bounding box center [120, 158] width 138 height 38
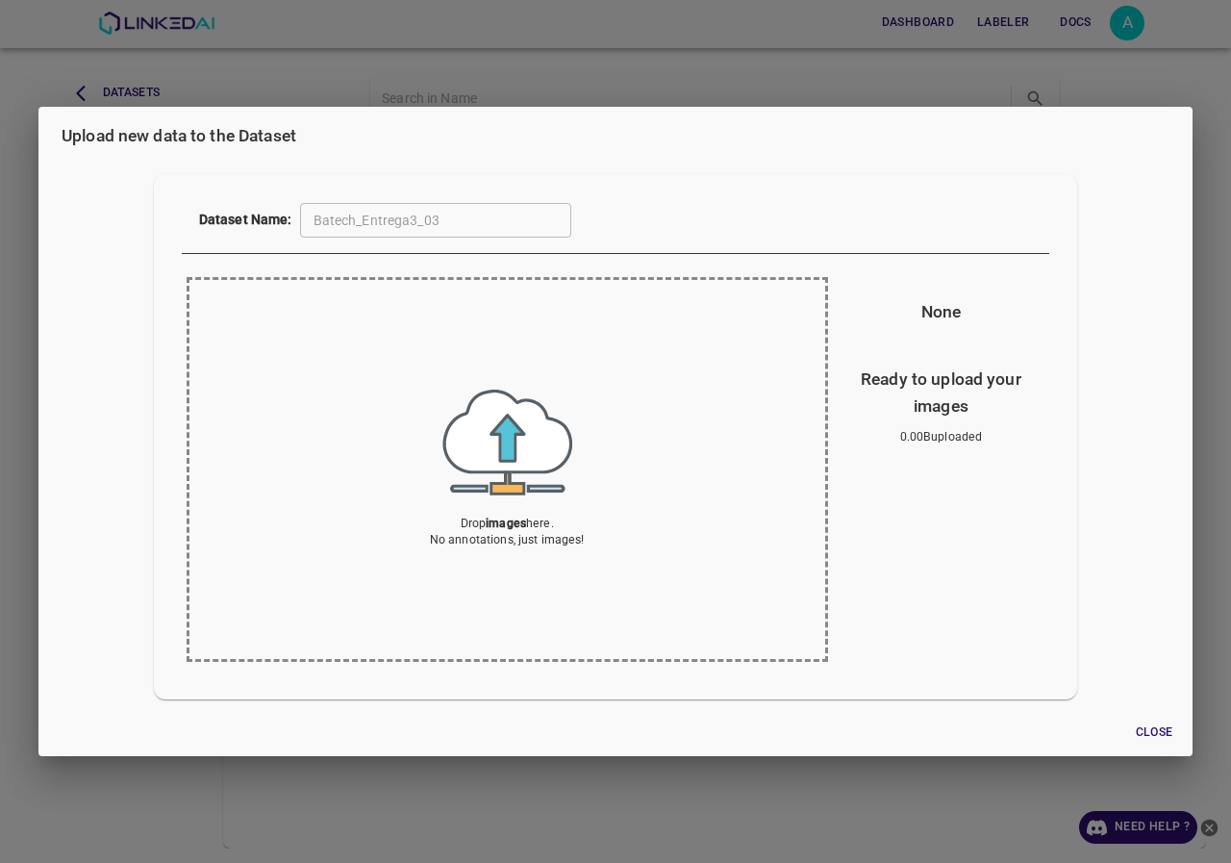
click at [519, 469] on img at bounding box center [508, 443] width 130 height 106
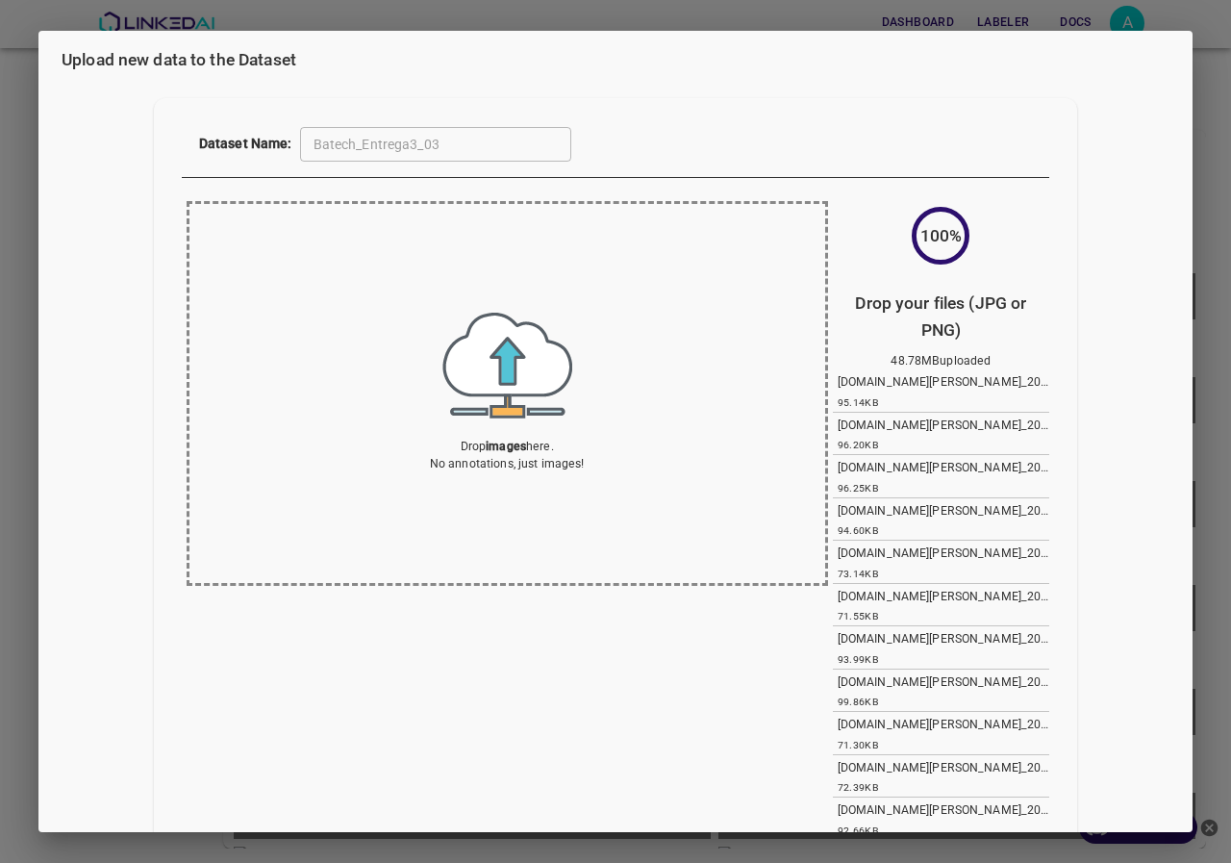
click at [0, 455] on div "Upload new data to the Dataset Dataset Name: Batech_Entrega3_03 ​ Drop images h…" at bounding box center [615, 431] width 1231 height 863
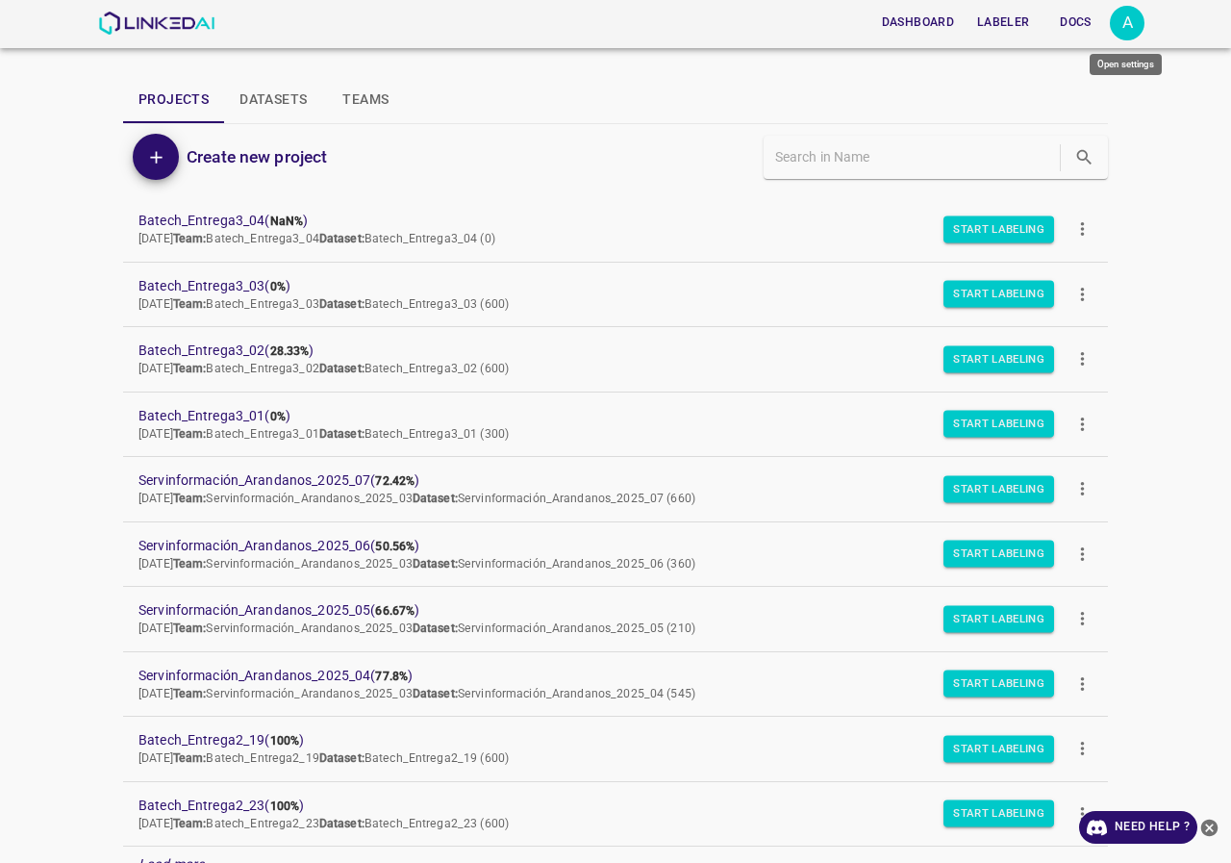
click at [1120, 34] on div "A" at bounding box center [1127, 23] width 35 height 35
click at [1052, 186] on p "Logout" at bounding box center [1030, 178] width 44 height 20
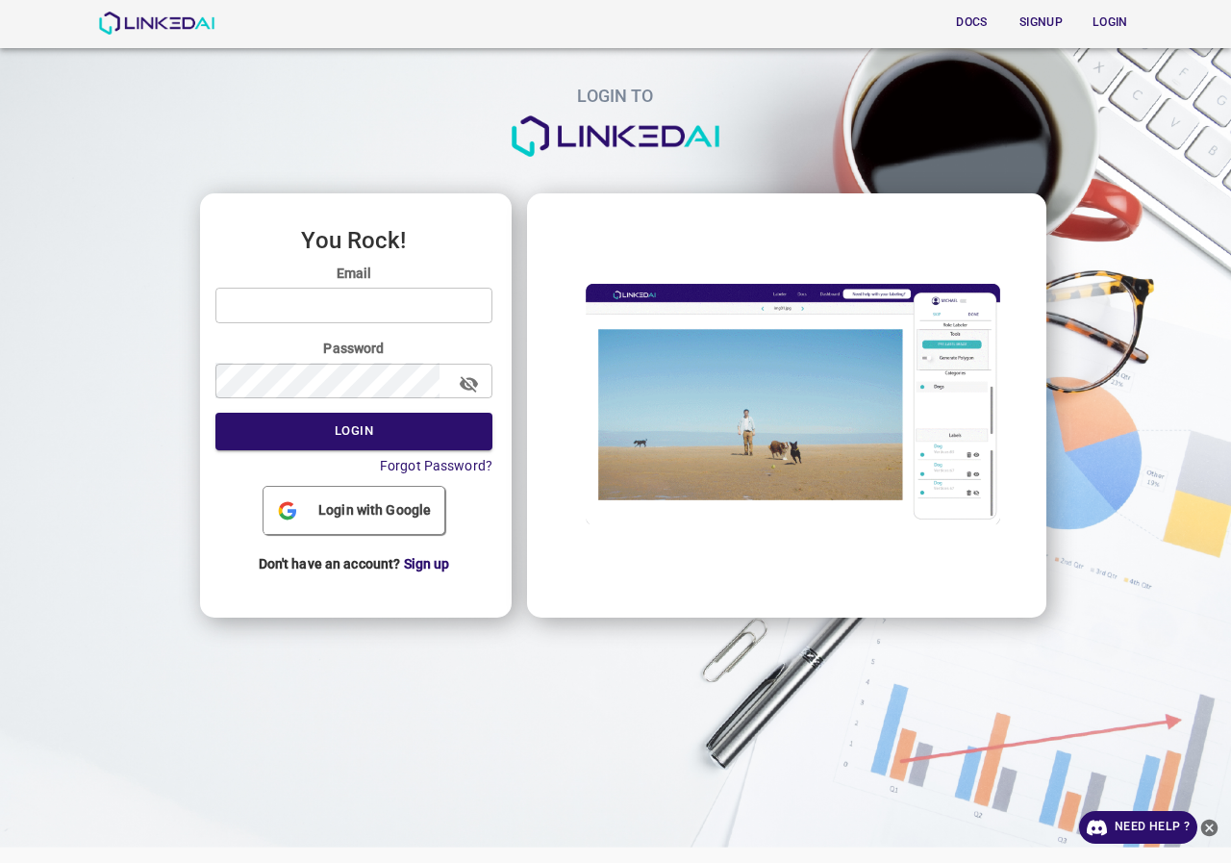
type input "[EMAIL_ADDRESS][DOMAIN_NAME]"
click at [346, 429] on button "Login" at bounding box center [354, 432] width 277 height 38
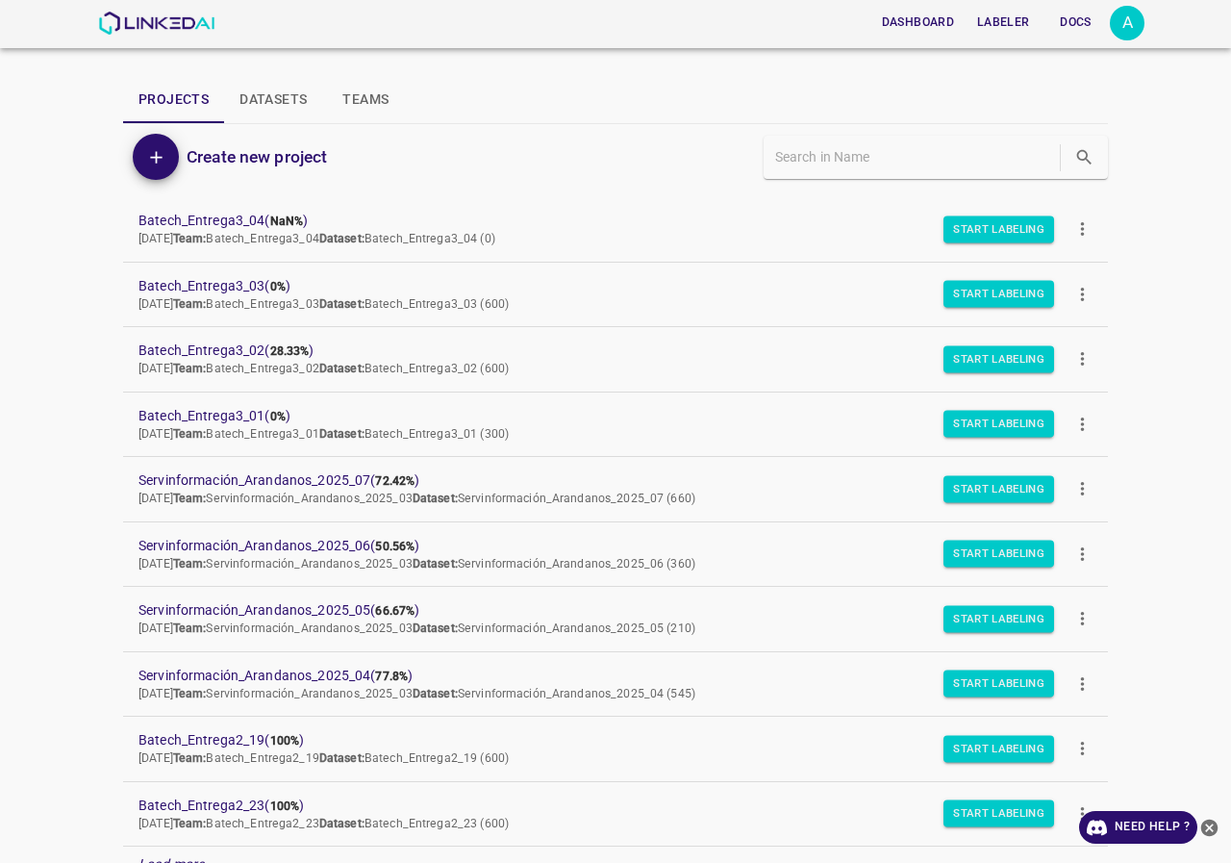
scroll to position [166, 0]
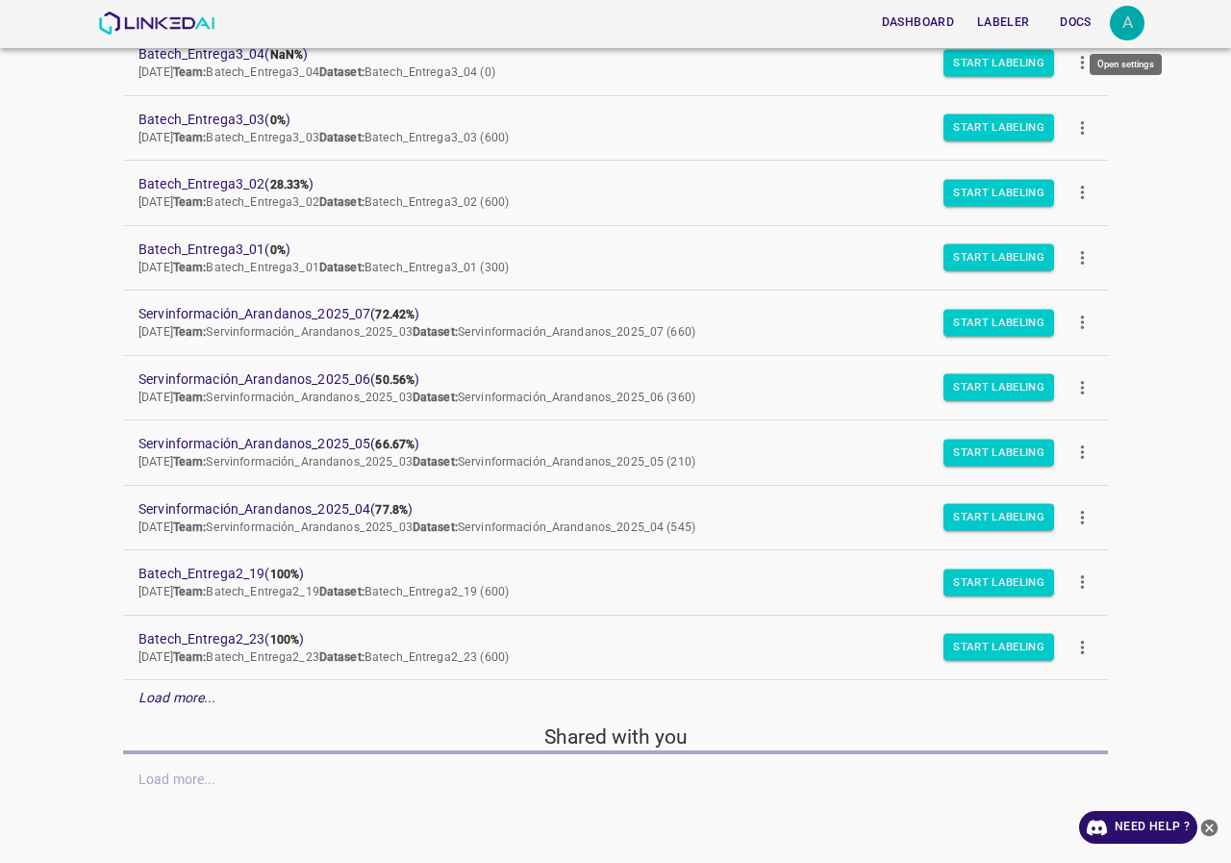
click at [1133, 37] on div "A" at bounding box center [1127, 23] width 35 height 35
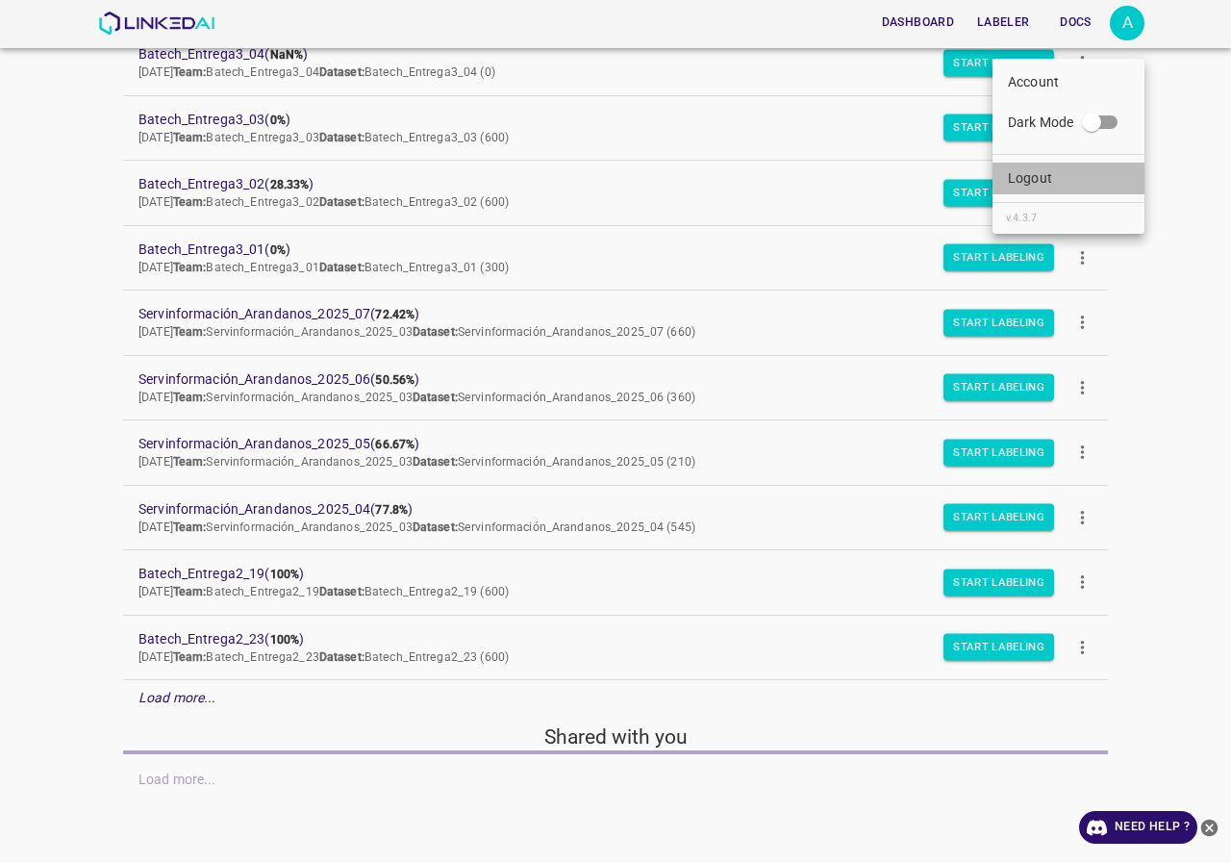
click at [1058, 175] on li "Logout" at bounding box center [1069, 179] width 152 height 32
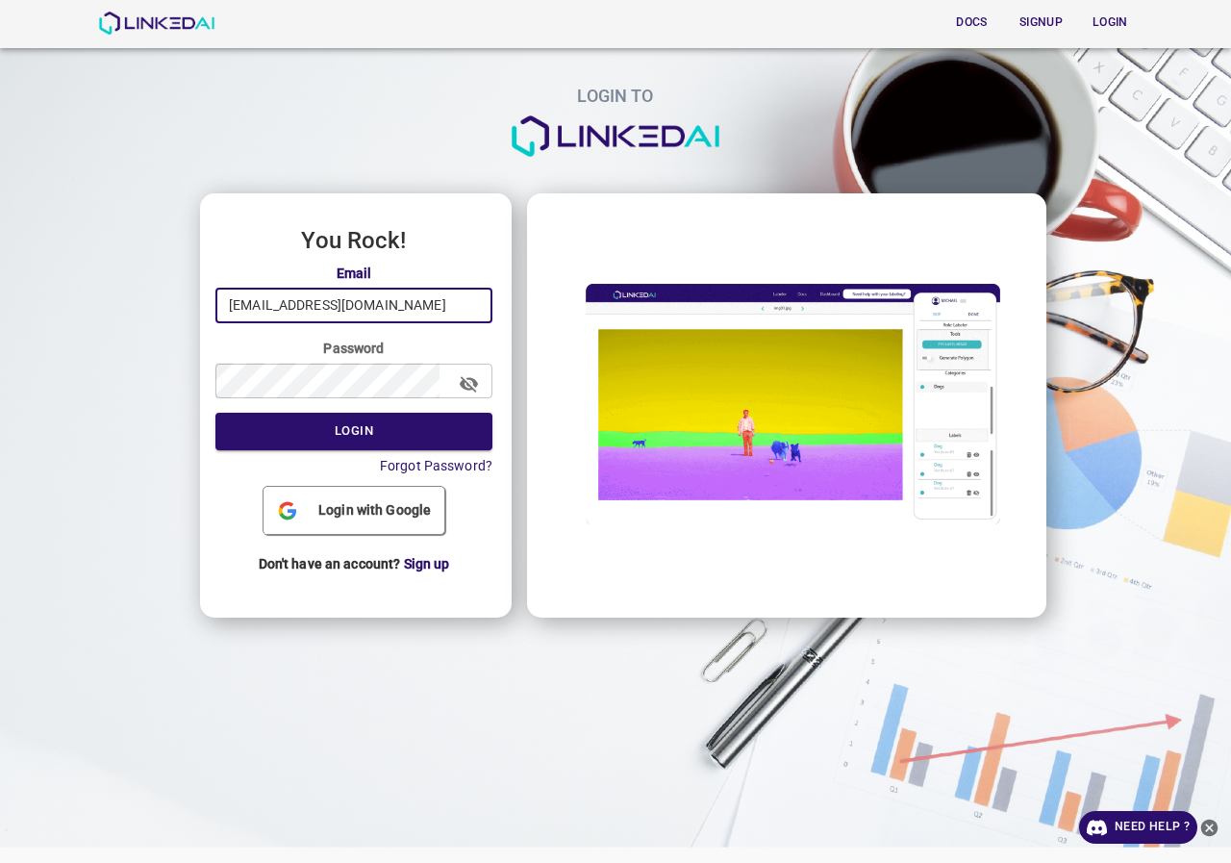
click at [399, 294] on input "[EMAIL_ADDRESS][DOMAIN_NAME]" at bounding box center [354, 306] width 277 height 36
drag, startPoint x: 393, startPoint y: 315, endPoint x: 432, endPoint y: 334, distance: 43.0
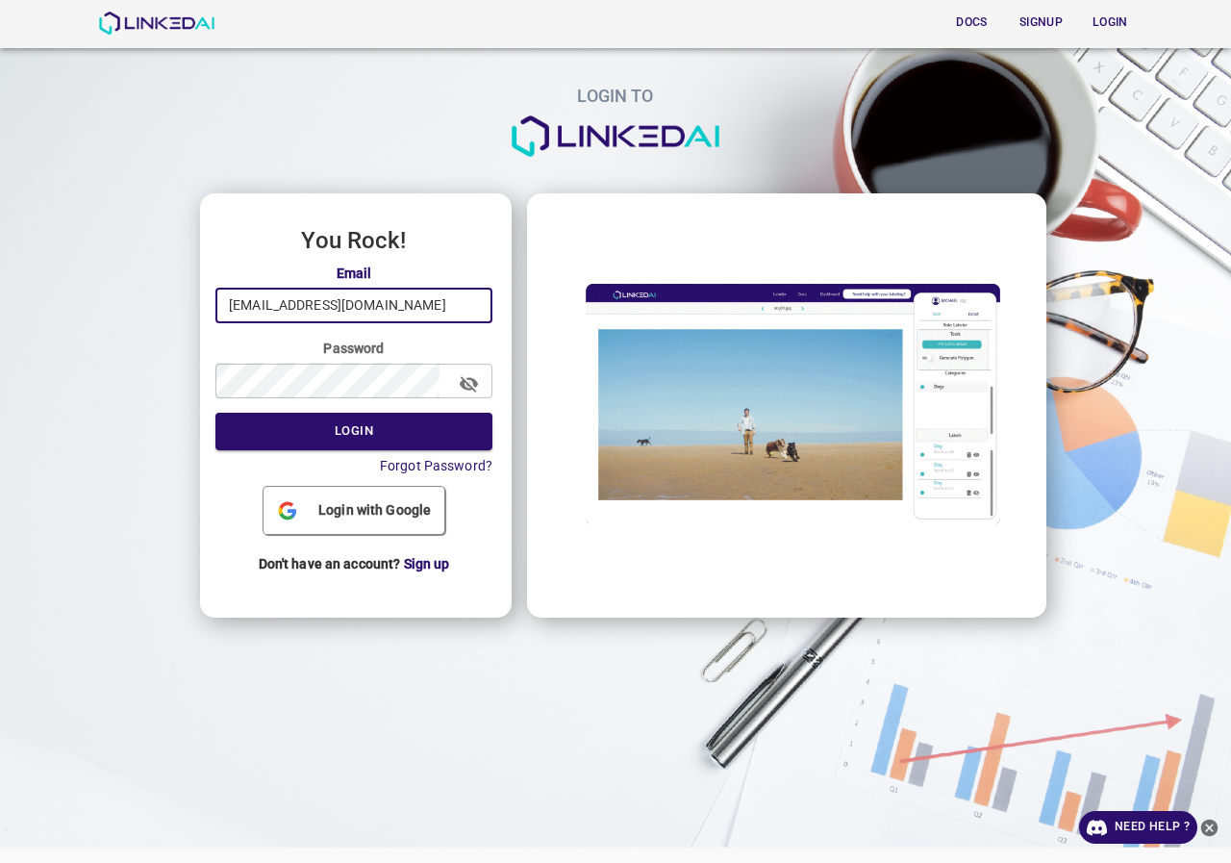
click at [393, 316] on input "[EMAIL_ADDRESS][DOMAIN_NAME]" at bounding box center [354, 306] width 277 height 36
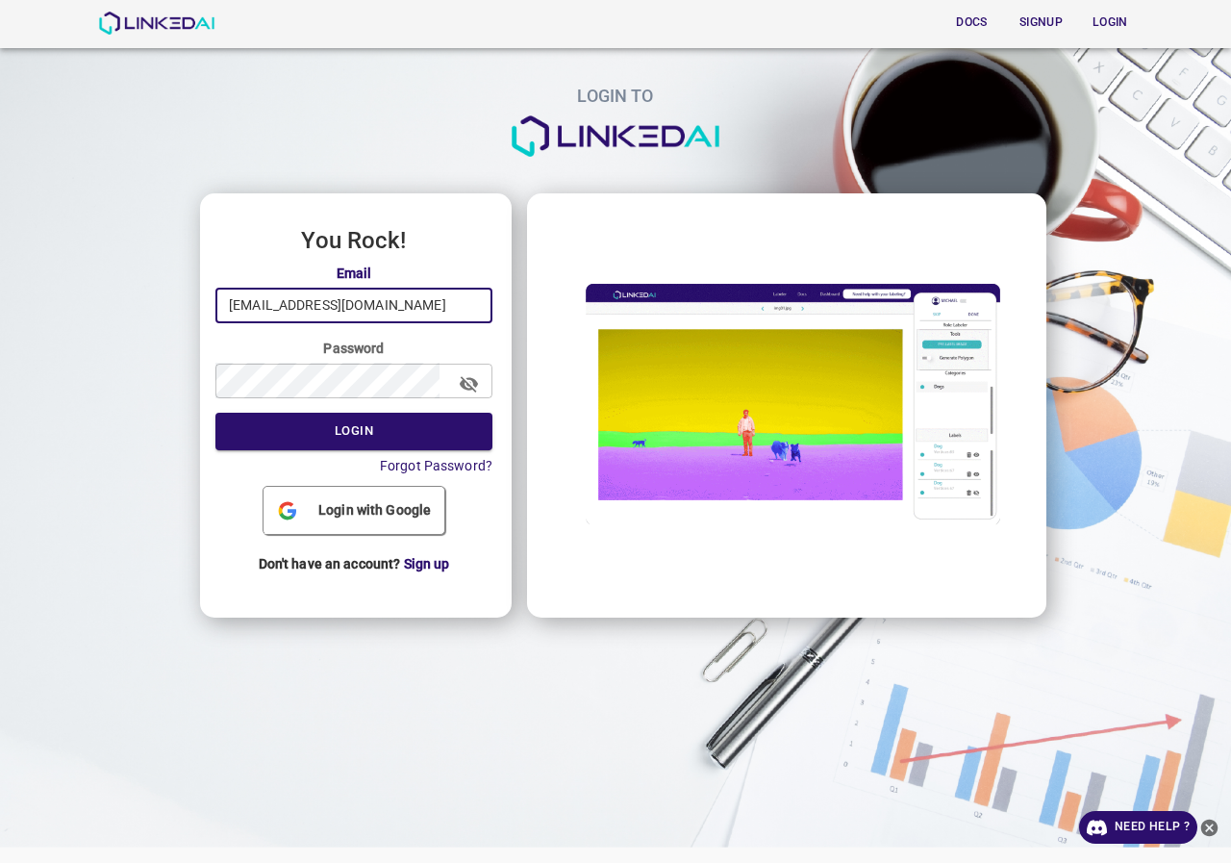
type input "[EMAIL_ADDRESS][DOMAIN_NAME]"
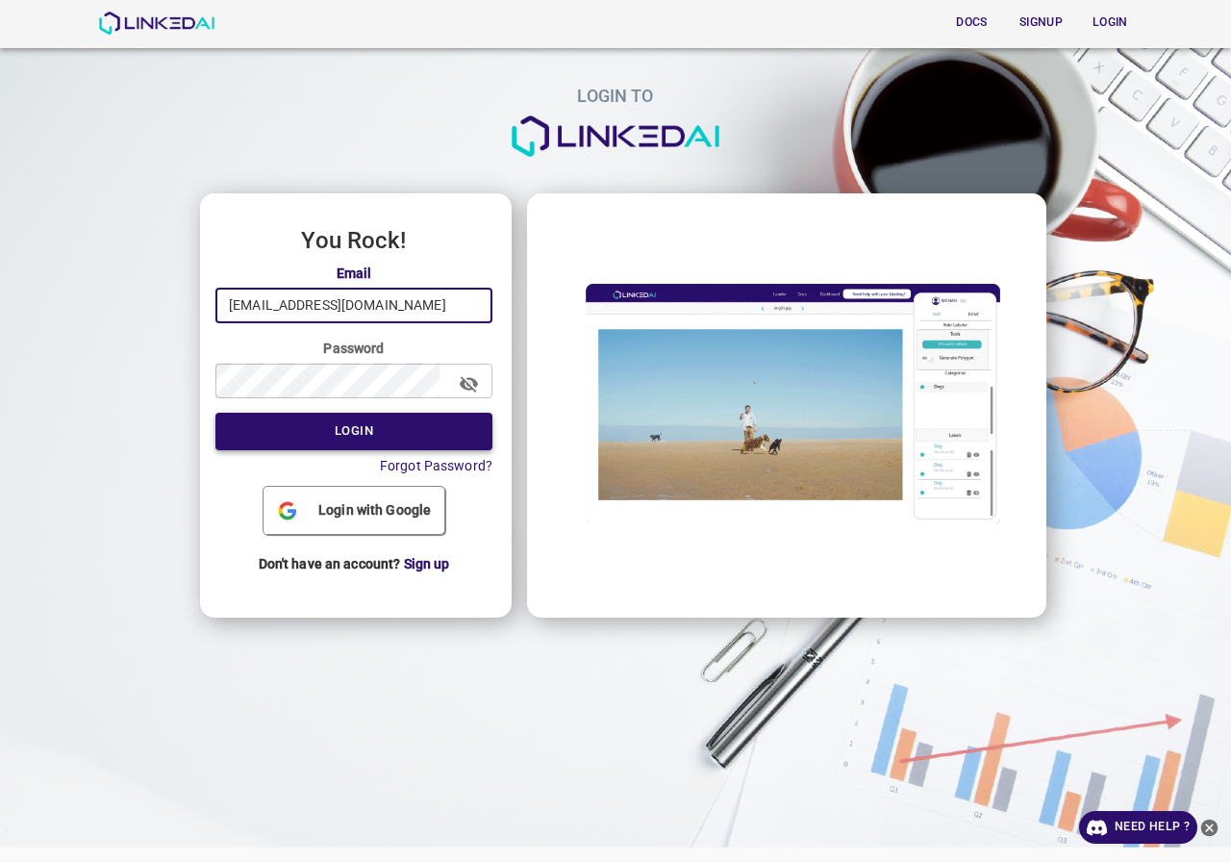
click at [387, 432] on button "Login" at bounding box center [354, 432] width 277 height 38
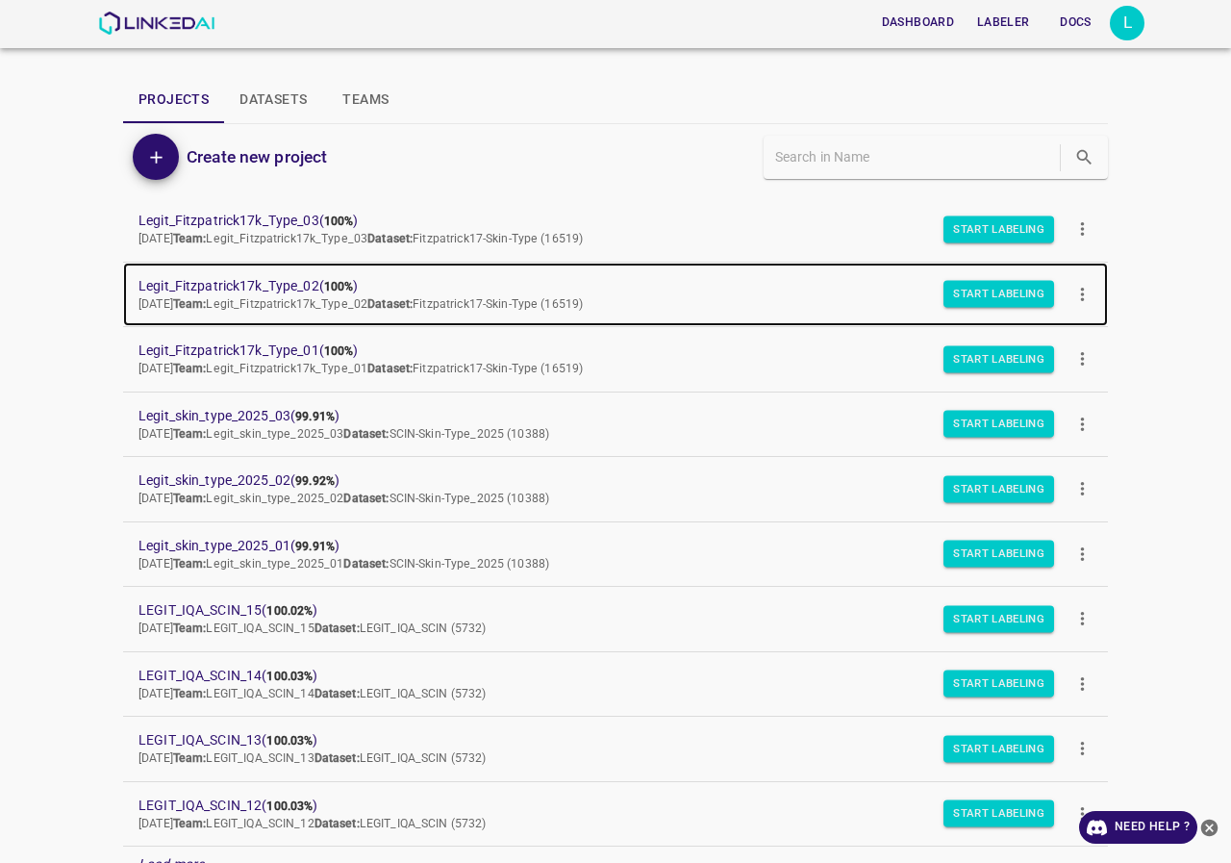
click at [297, 284] on span "Legit_Fitzpatrick17k_Type_02 ( 100% )" at bounding box center [601, 286] width 924 height 20
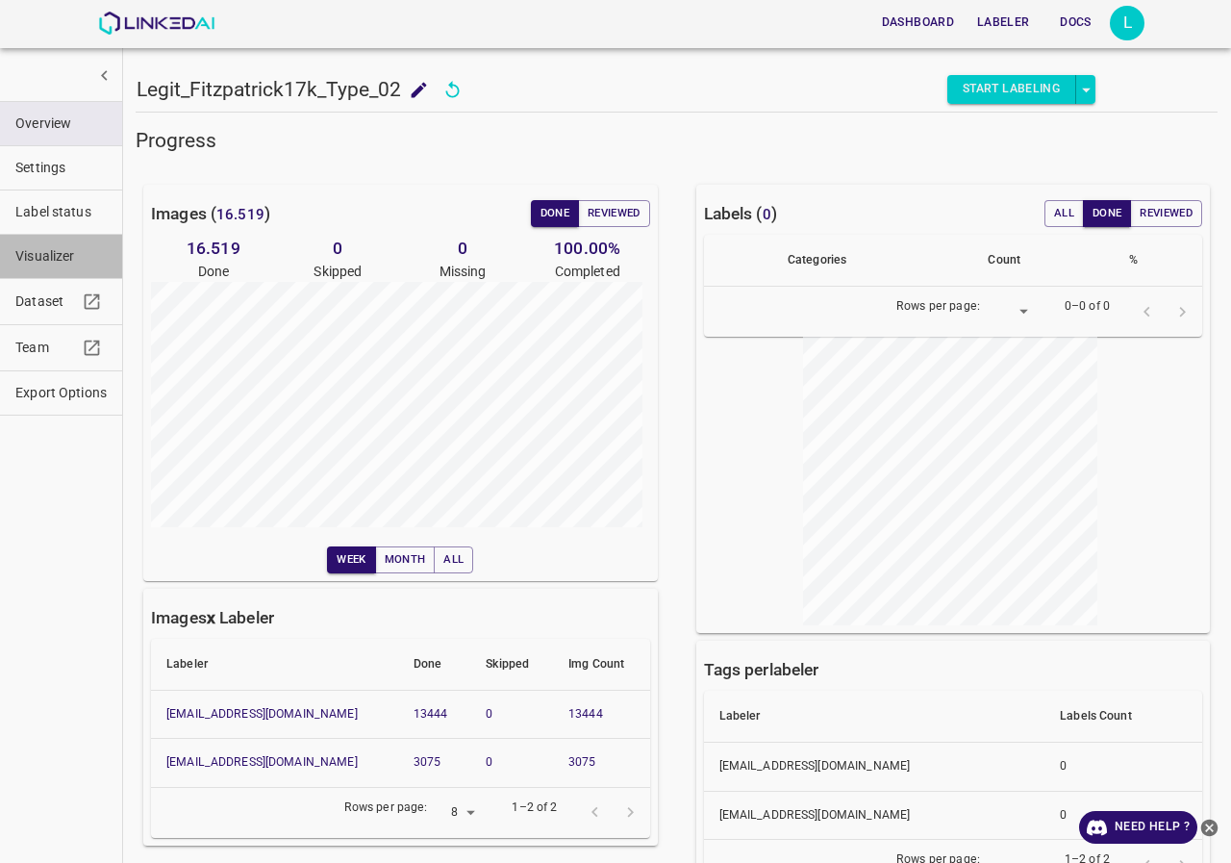
click at [59, 262] on span "Visualizer" at bounding box center [60, 256] width 91 height 20
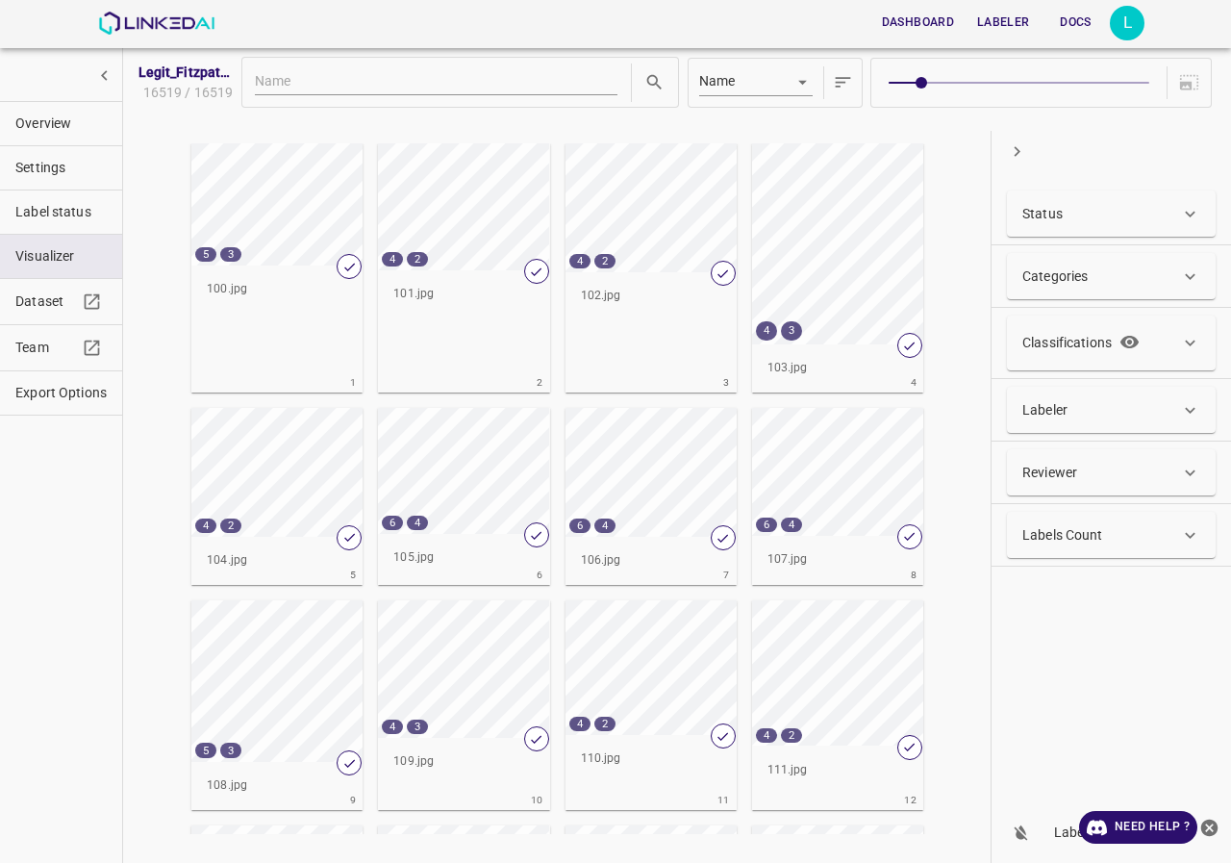
click at [1131, 413] on div "Labeler" at bounding box center [1102, 410] width 158 height 20
click at [1131, 413] on div "Labeler" at bounding box center [1102, 418] width 158 height 20
click at [1083, 349] on p "Classifications" at bounding box center [1067, 343] width 89 height 20
click at [1083, 454] on body "Dashboard Labeler Docs L Legit_Fitzpatrick17k_Type_02 16519 / 16519 Name key 5 …" at bounding box center [615, 431] width 1231 height 863
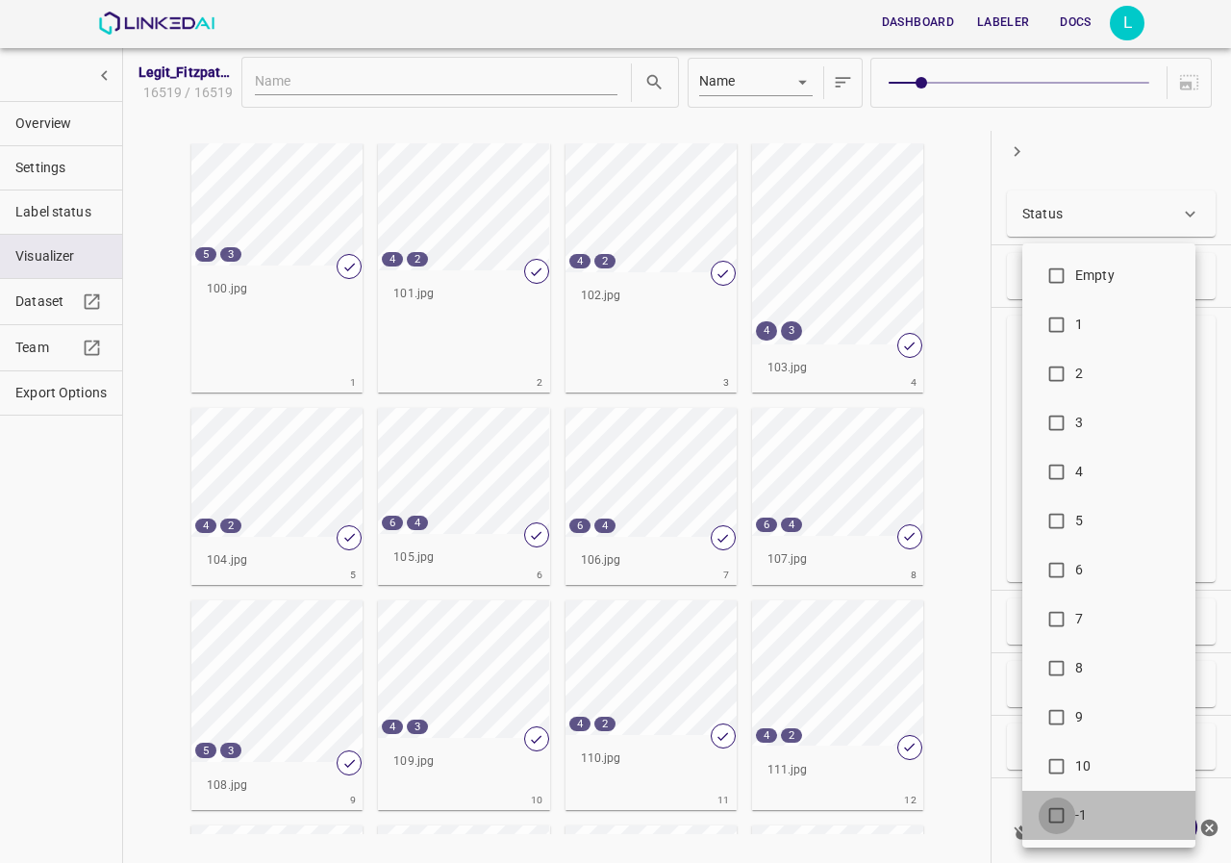
click at [1059, 809] on input "checkbox" at bounding box center [1057, 819] width 38 height 38
checkbox input "true"
type input "-1"
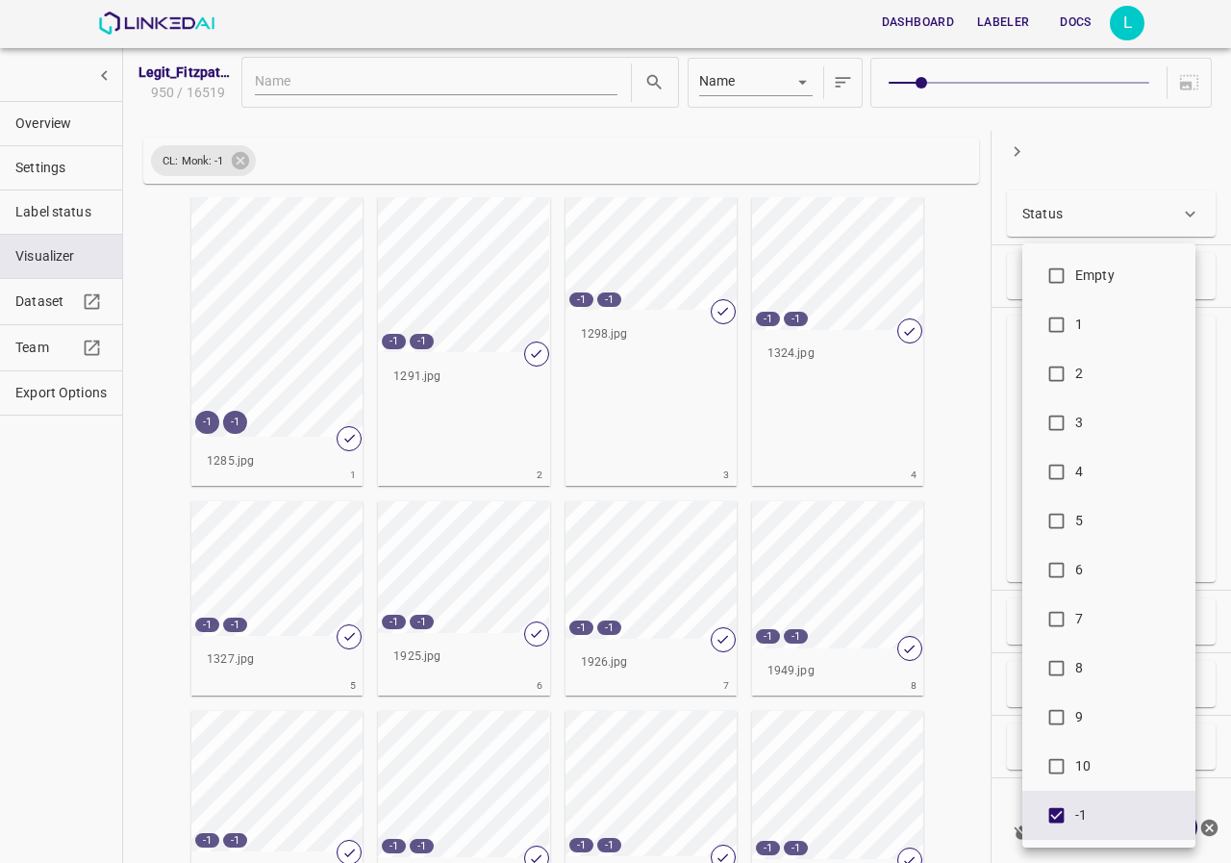
click at [434, 145] on div at bounding box center [615, 431] width 1231 height 863
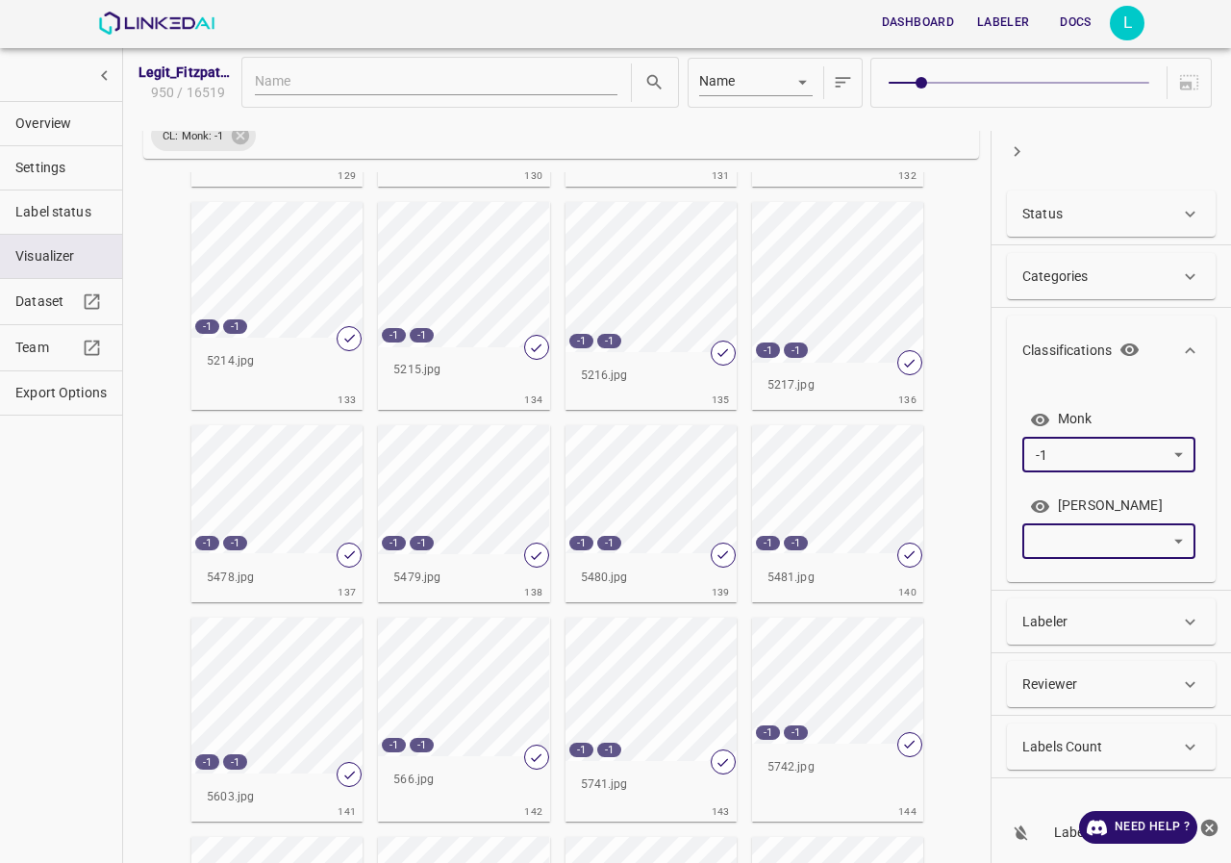
scroll to position [7088, 0]
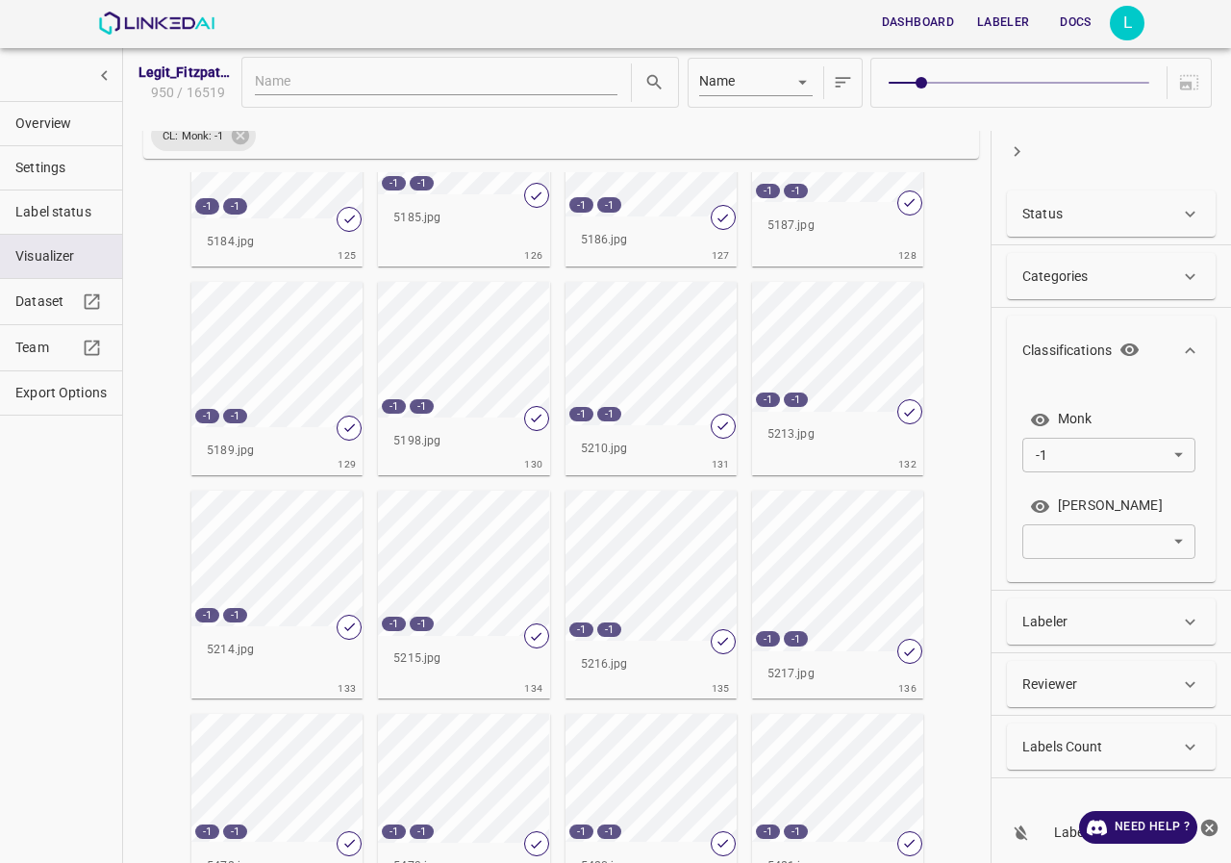
click at [154, 37] on div "Dashboard Labeler Docs L" at bounding box center [621, 23] width 1047 height 46
drag, startPoint x: 154, startPoint y: 36, endPoint x: 151, endPoint y: 26, distance: 10.0
click at [153, 30] on div "Dashboard Labeler Docs L" at bounding box center [621, 23] width 1047 height 46
click at [151, 25] on img at bounding box center [156, 23] width 116 height 23
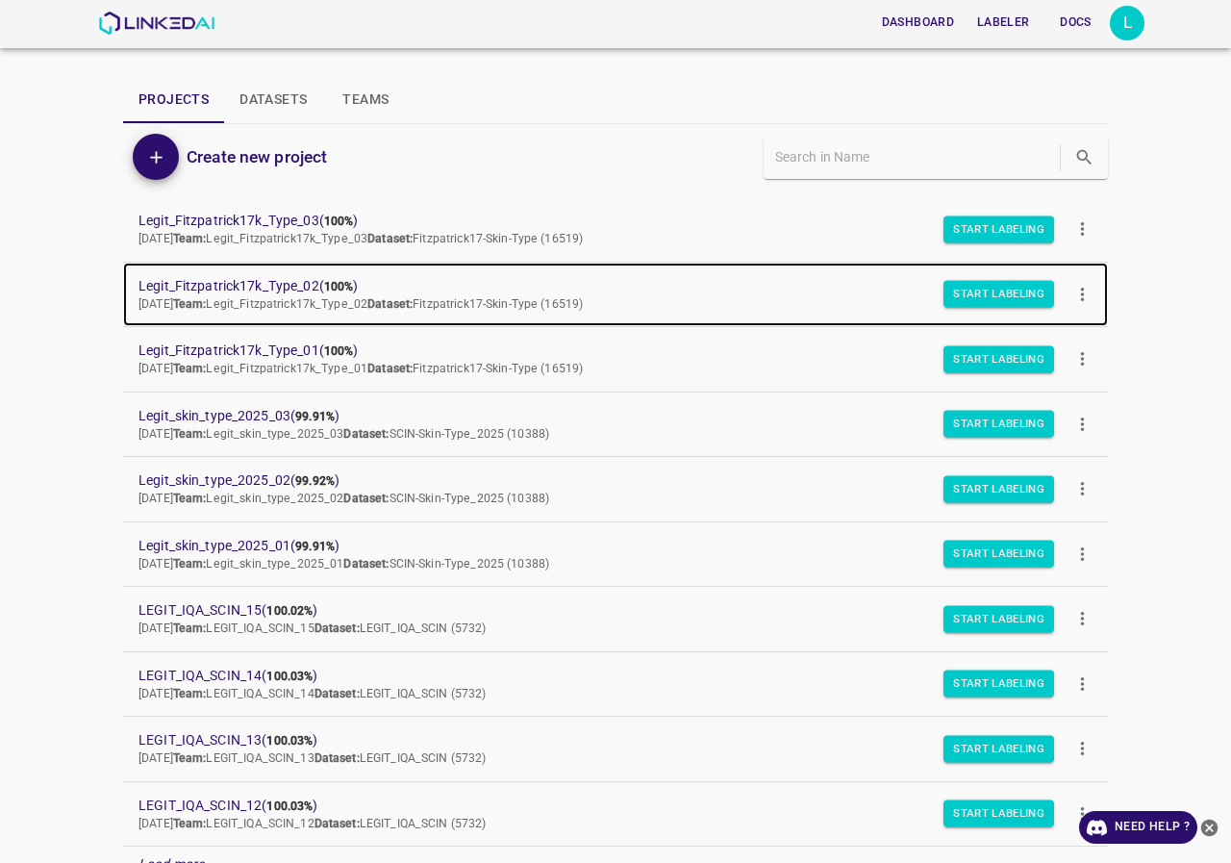
click at [258, 277] on span "Legit_Fitzpatrick17k_Type_02 ( 100% )" at bounding box center [601, 286] width 924 height 20
click at [260, 283] on span "Legit_Fitzpatrick17k_Type_02 ( 100% )" at bounding box center [601, 286] width 924 height 20
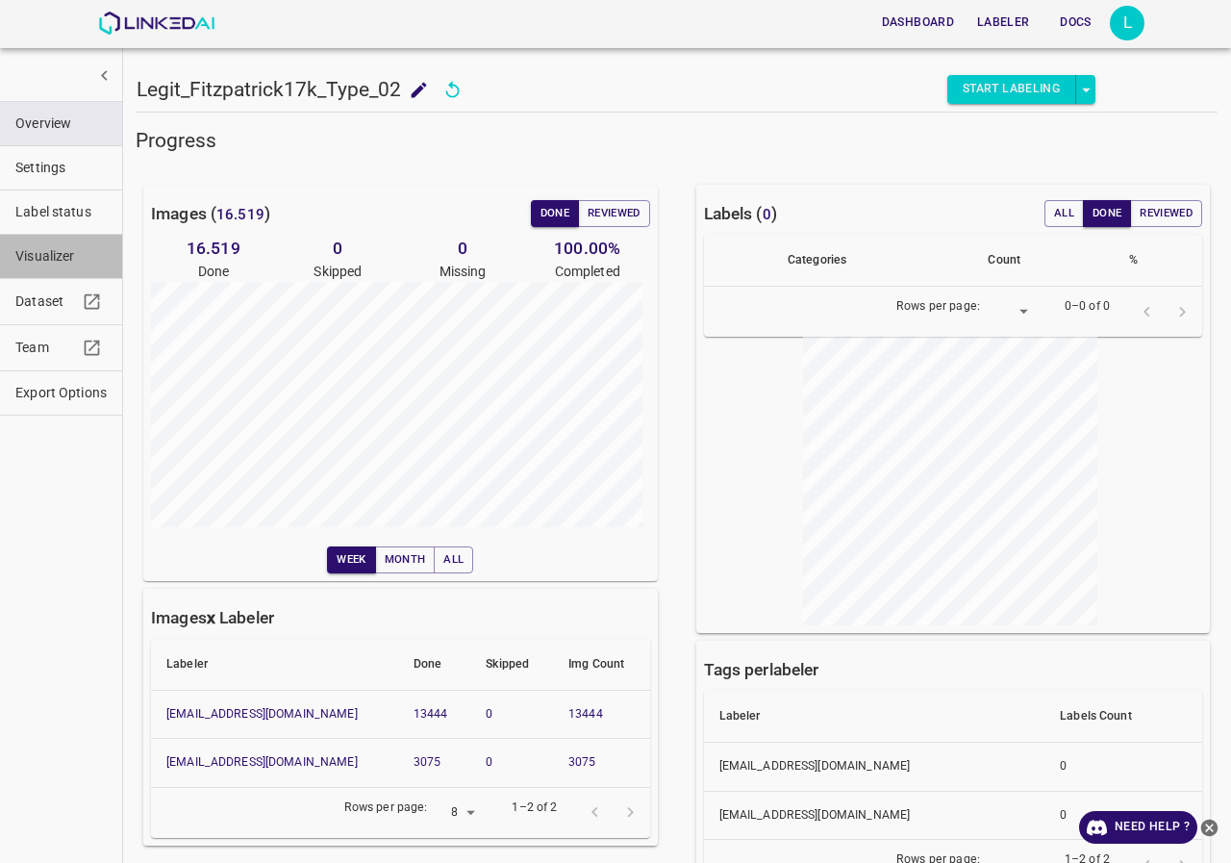
click at [54, 258] on span "Visualizer" at bounding box center [60, 256] width 91 height 20
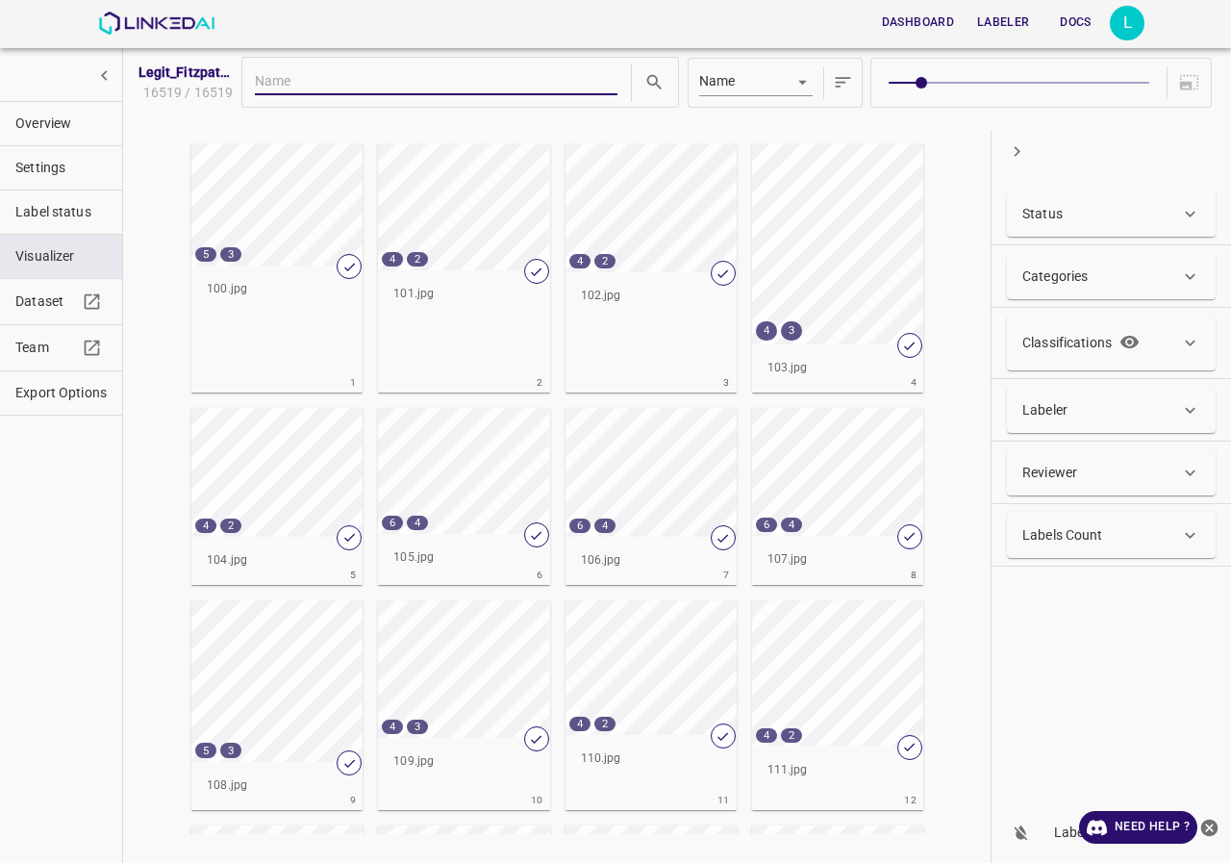
click at [1181, 349] on icon at bounding box center [1190, 343] width 20 height 20
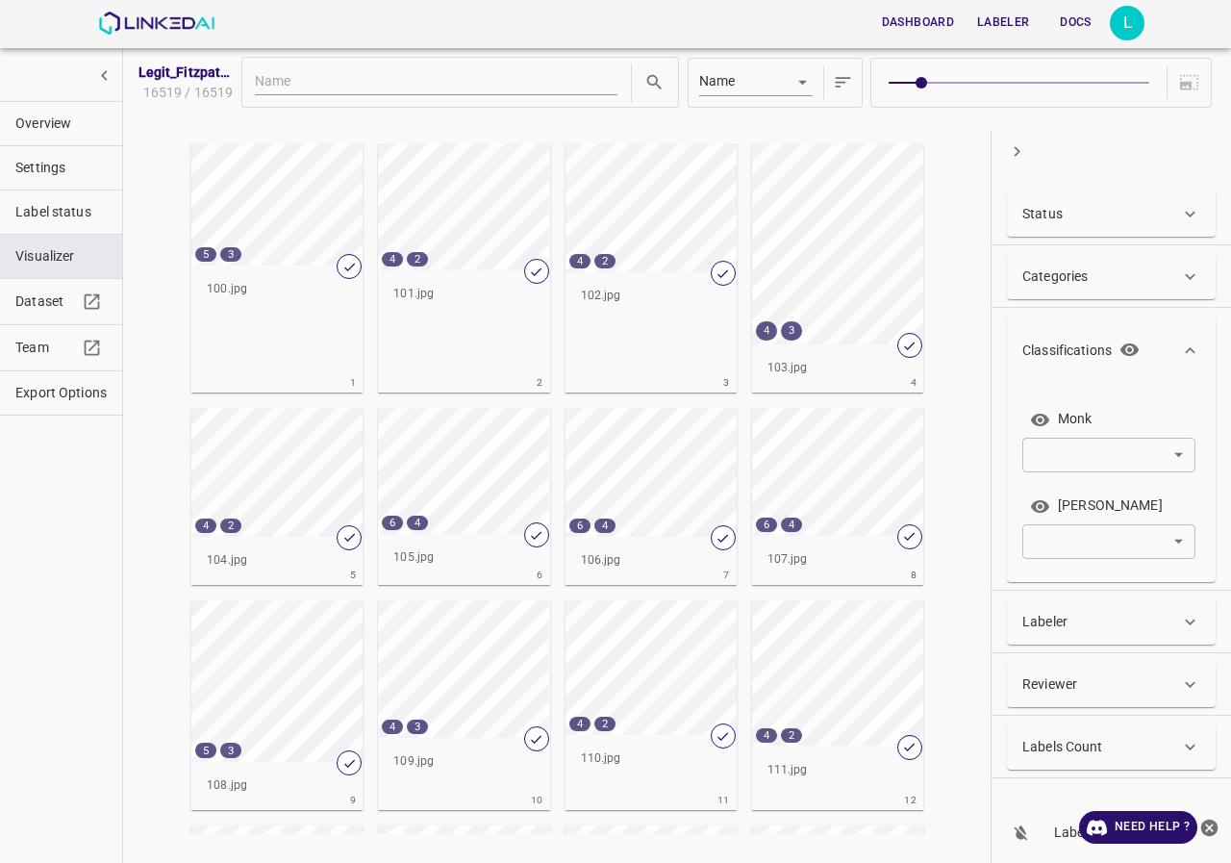
click at [1182, 453] on body "Dashboard Labeler Docs L Legit_[PERSON_NAME]17k_Type_02 16519 / 16519 Name key …" at bounding box center [615, 431] width 1231 height 863
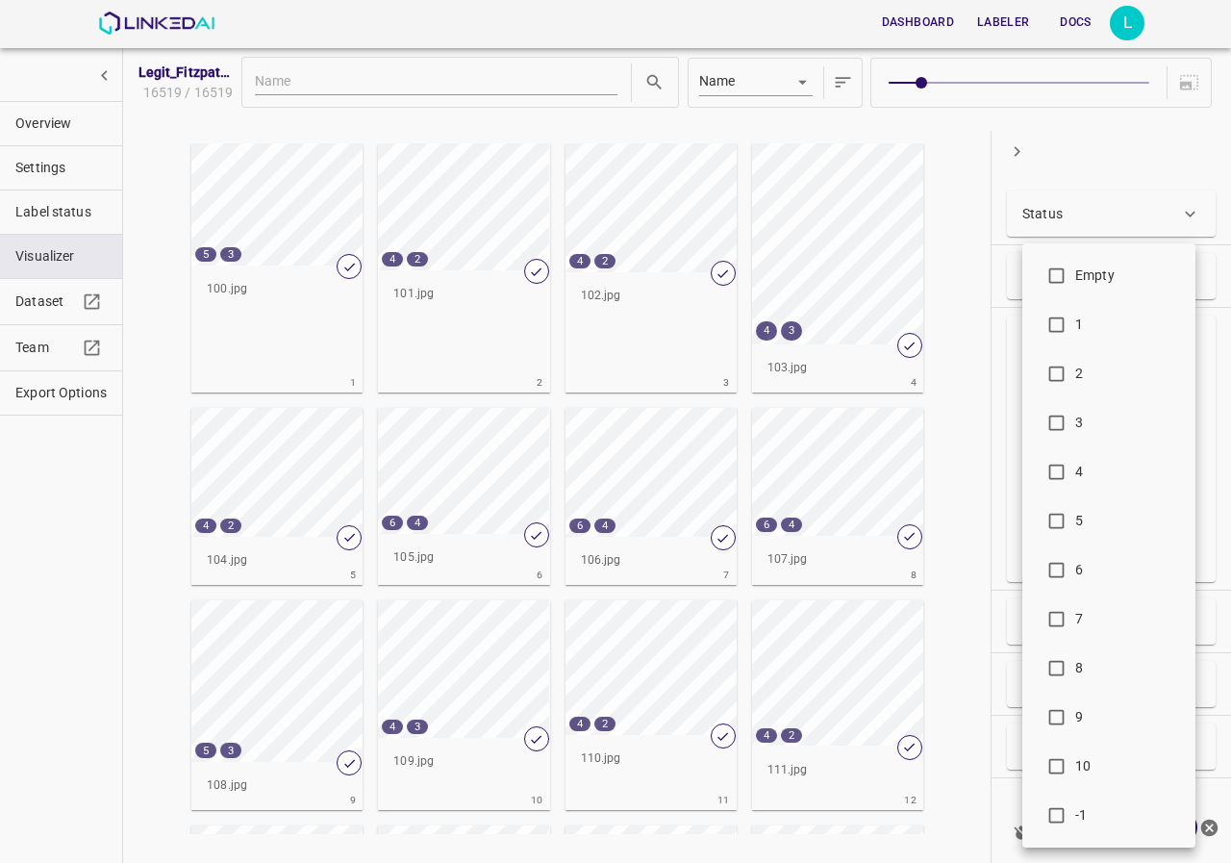
click at [1101, 819] on span "-1" at bounding box center [1128, 815] width 105 height 20
type input "-1"
checkbox input "true"
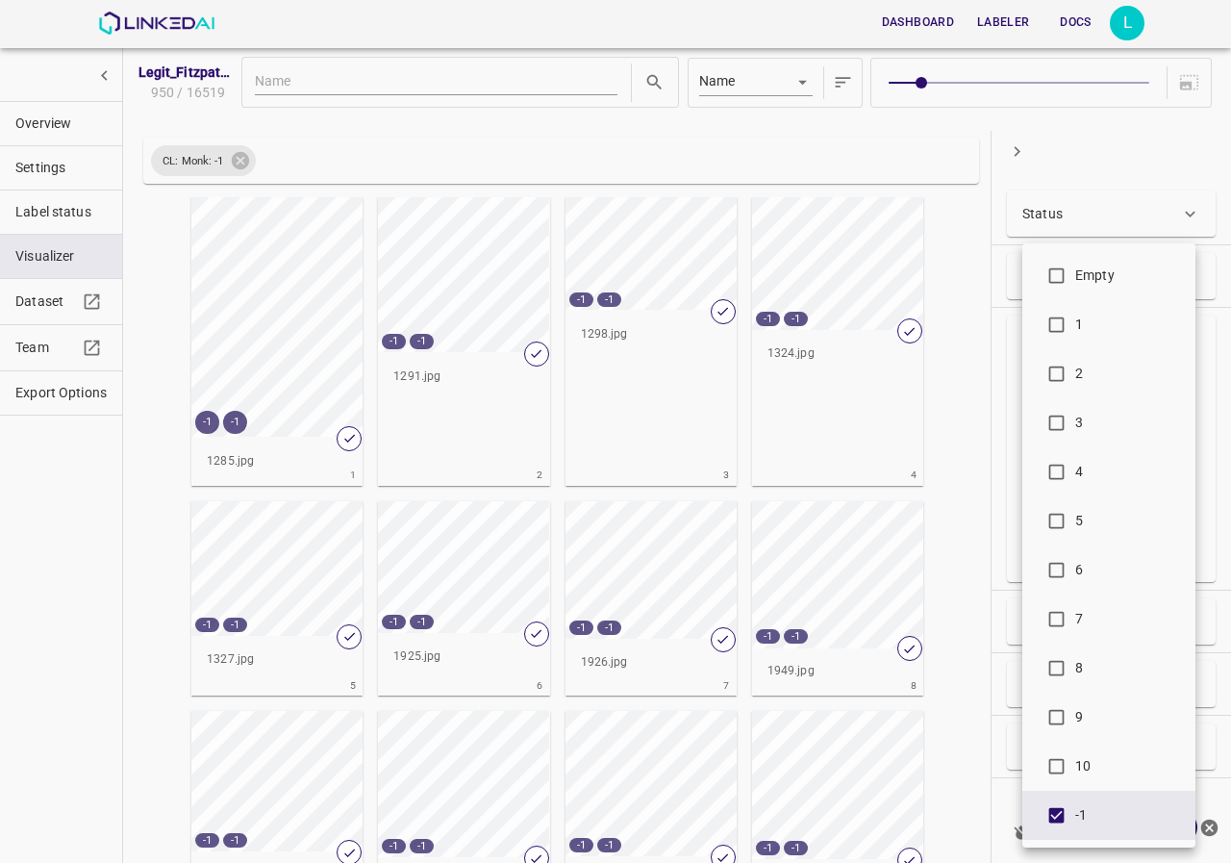
click at [968, 127] on div at bounding box center [615, 431] width 1231 height 863
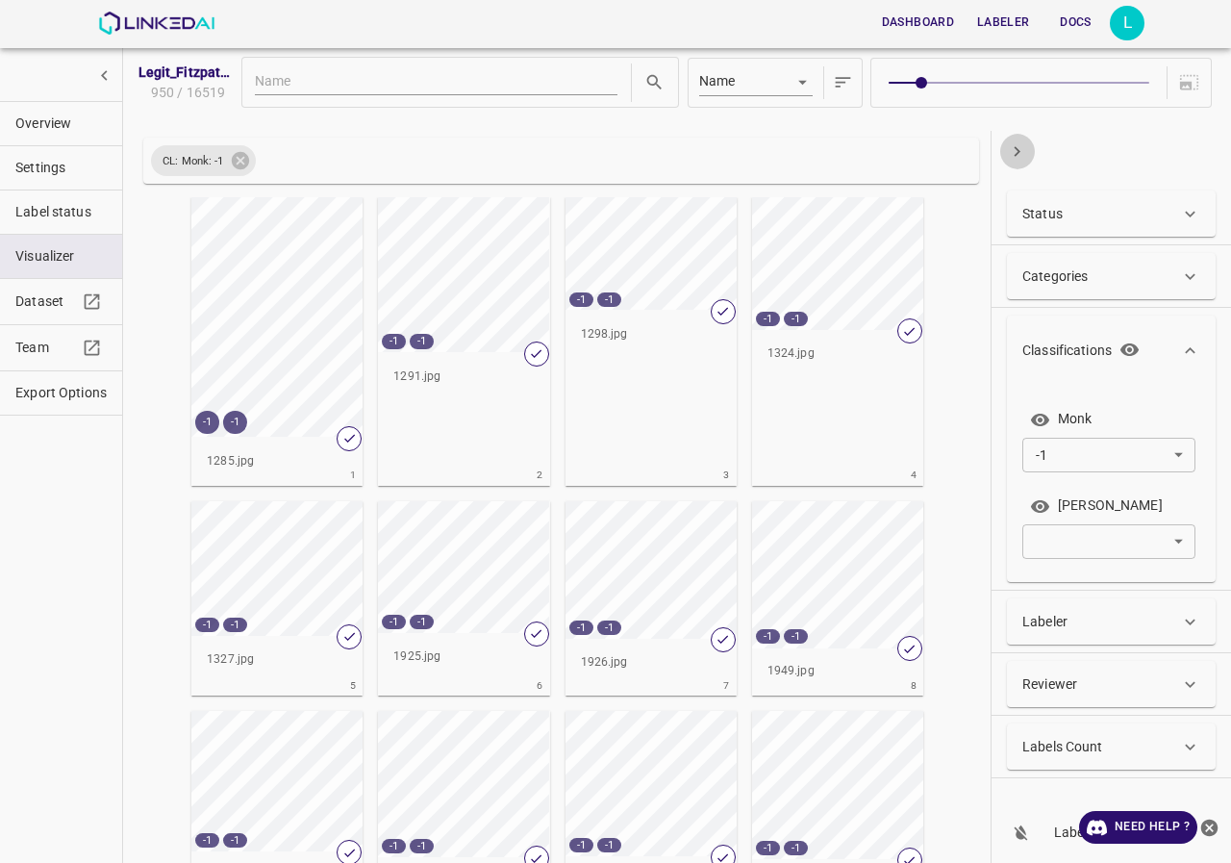
click at [1022, 155] on icon "button" at bounding box center [1017, 151] width 20 height 20
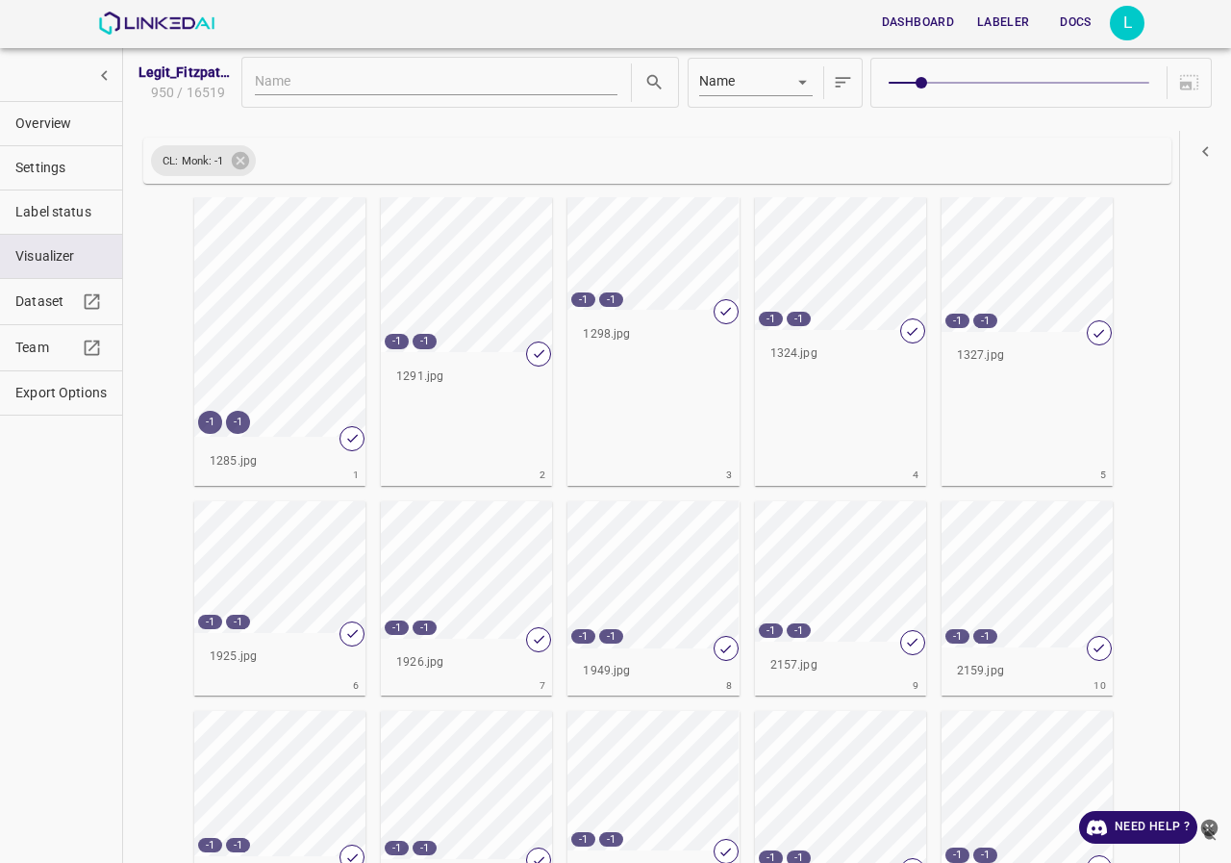
click at [1198, 160] on icon "button" at bounding box center [1206, 151] width 20 height 20
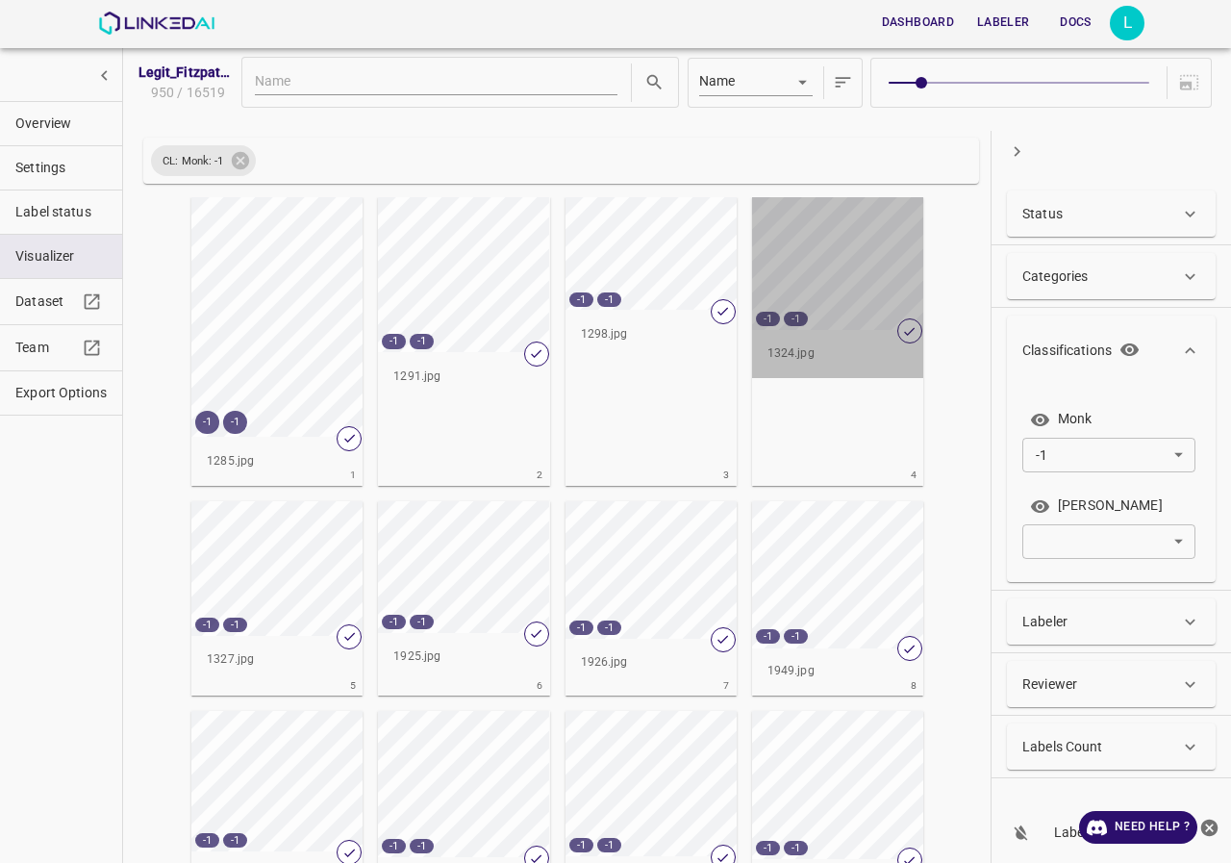
click at [796, 286] on div "-1 -1" at bounding box center [837, 263] width 171 height 133
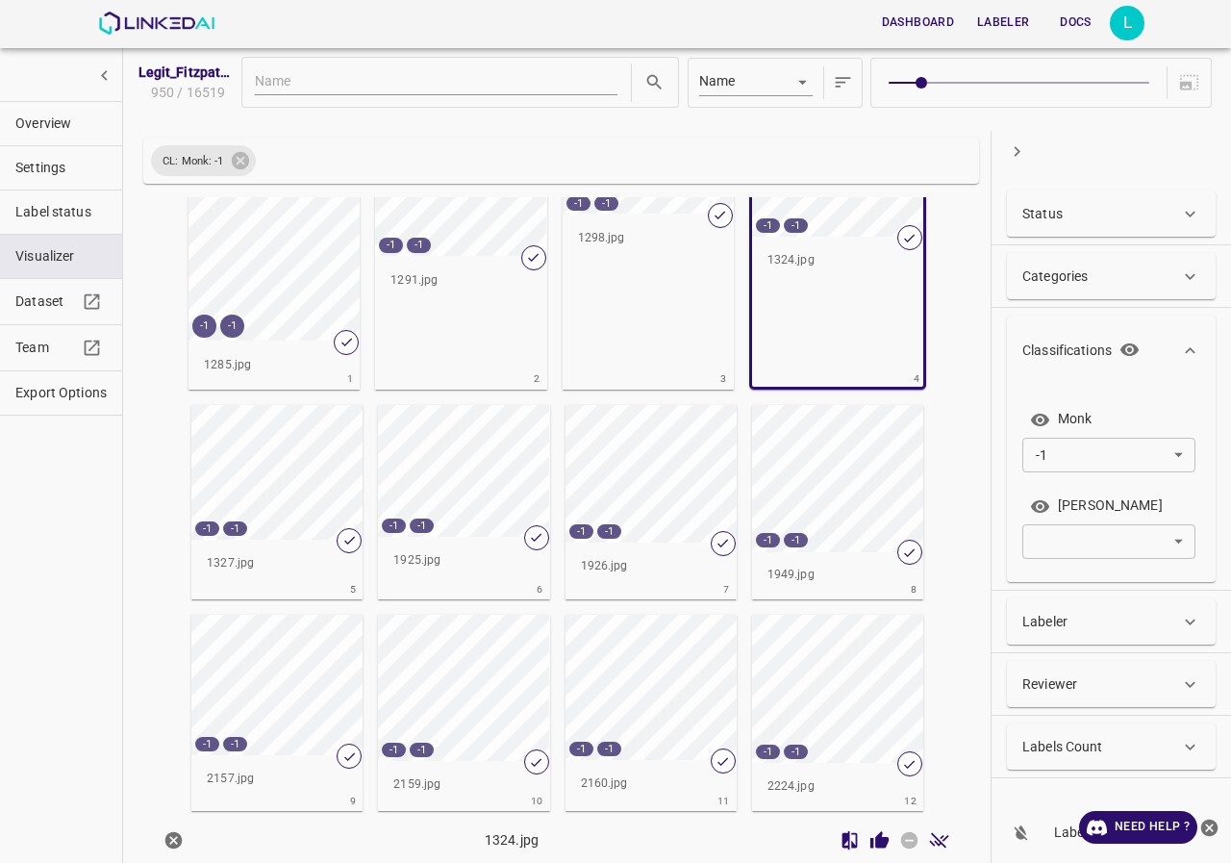
scroll to position [192, 0]
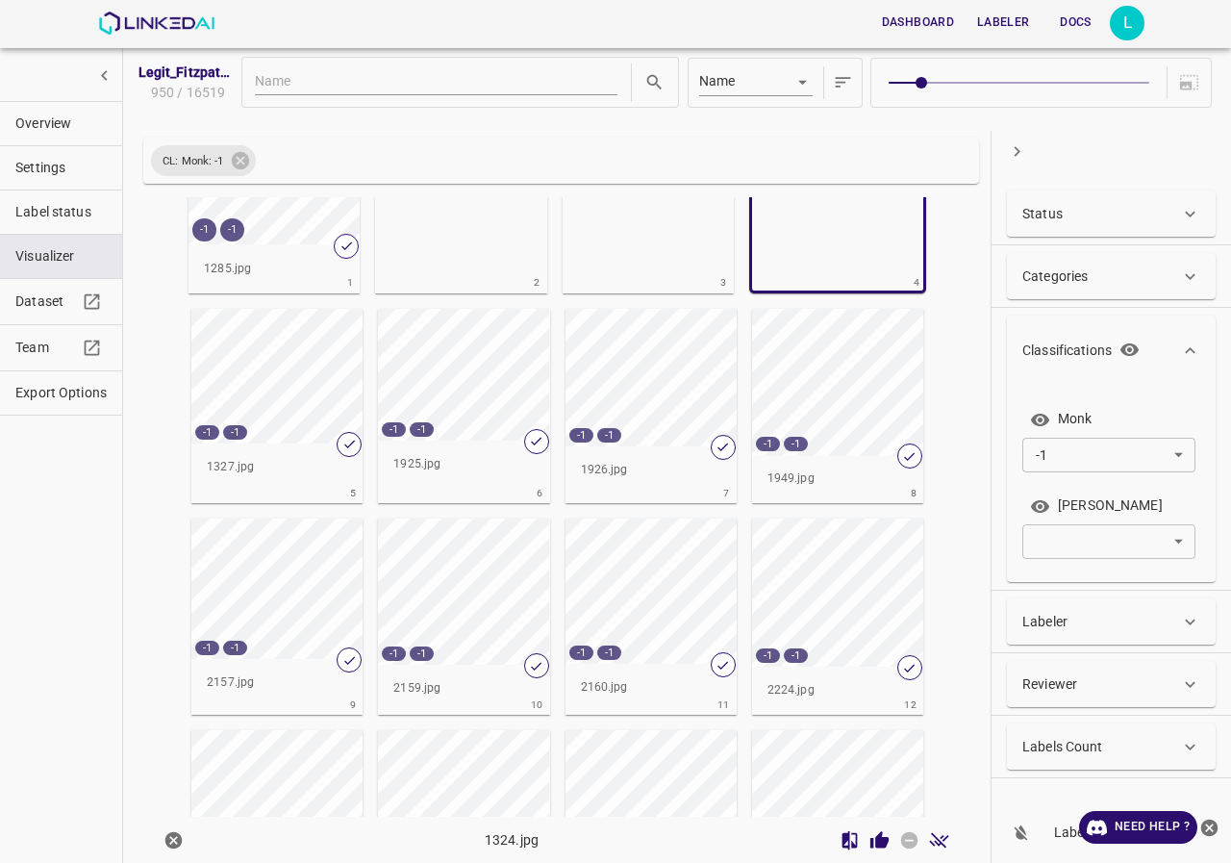
click at [320, 355] on div "-1 -1" at bounding box center [276, 376] width 171 height 135
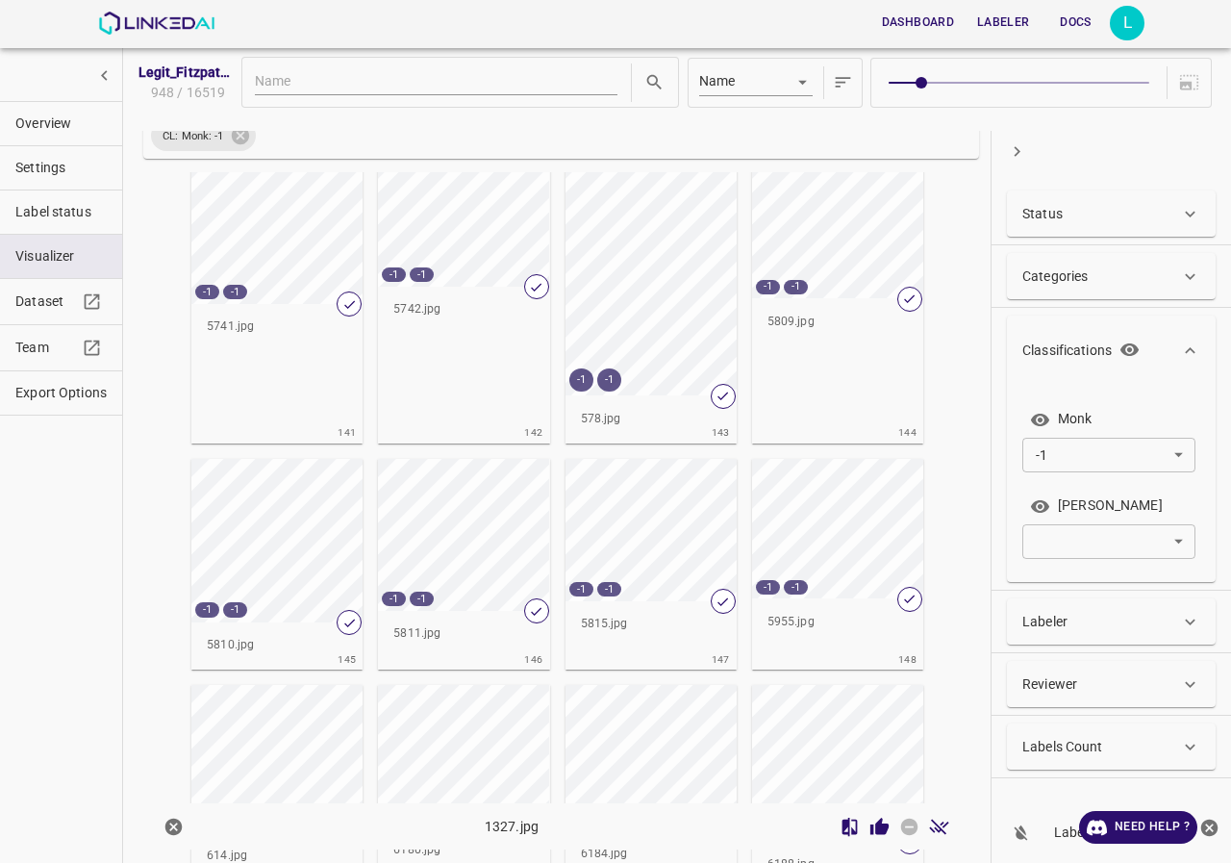
scroll to position [7956, 0]
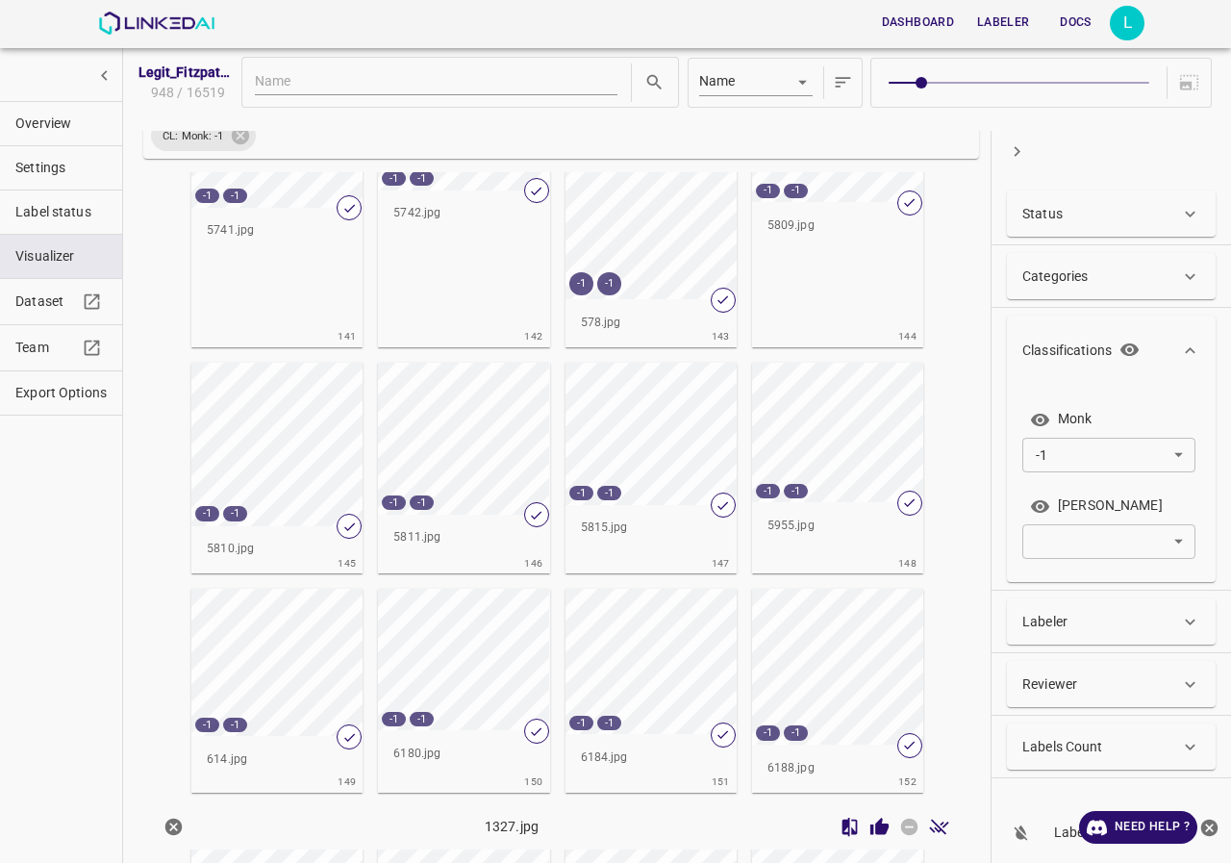
drag, startPoint x: 891, startPoint y: 561, endPoint x: 913, endPoint y: 561, distance: 22.1
click at [913, 561] on div "-1 -1 5955.jpg 148" at bounding box center [837, 469] width 171 height 212
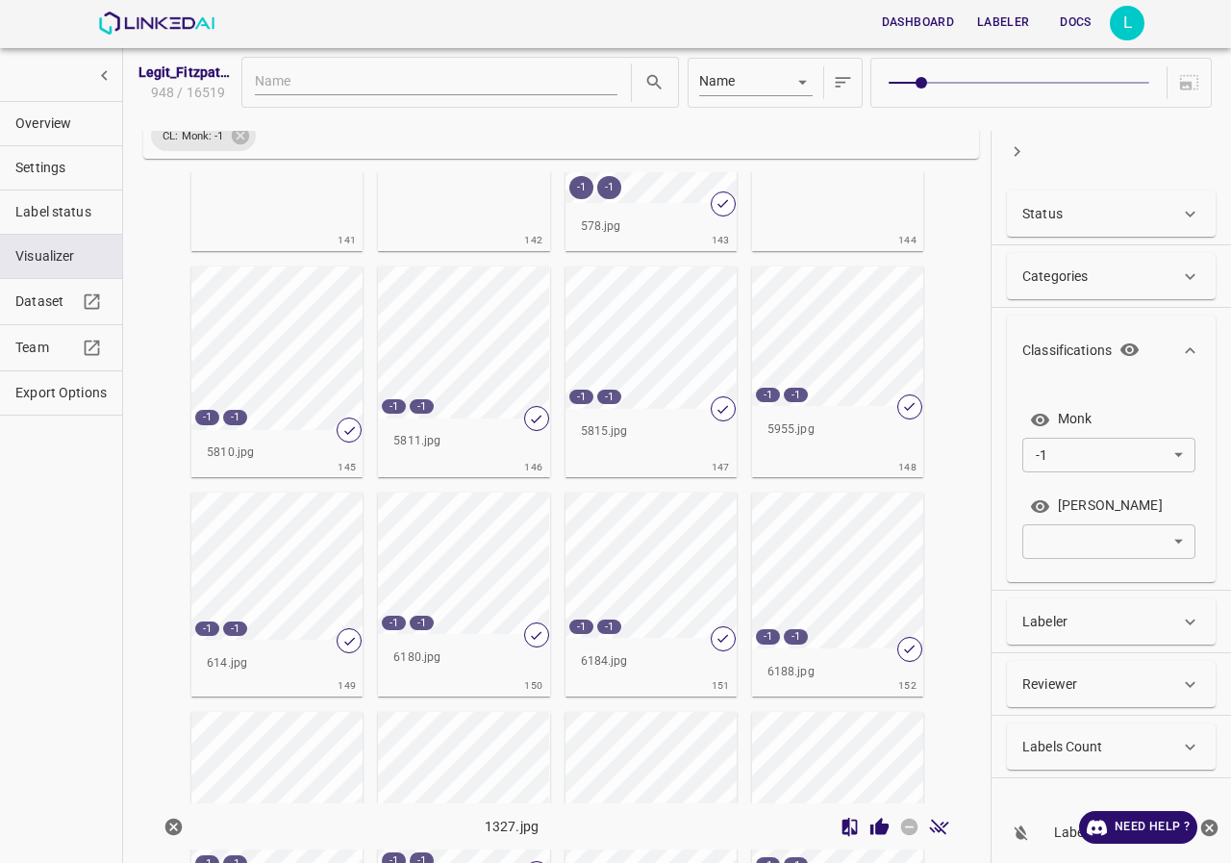
scroll to position [8149, 0]
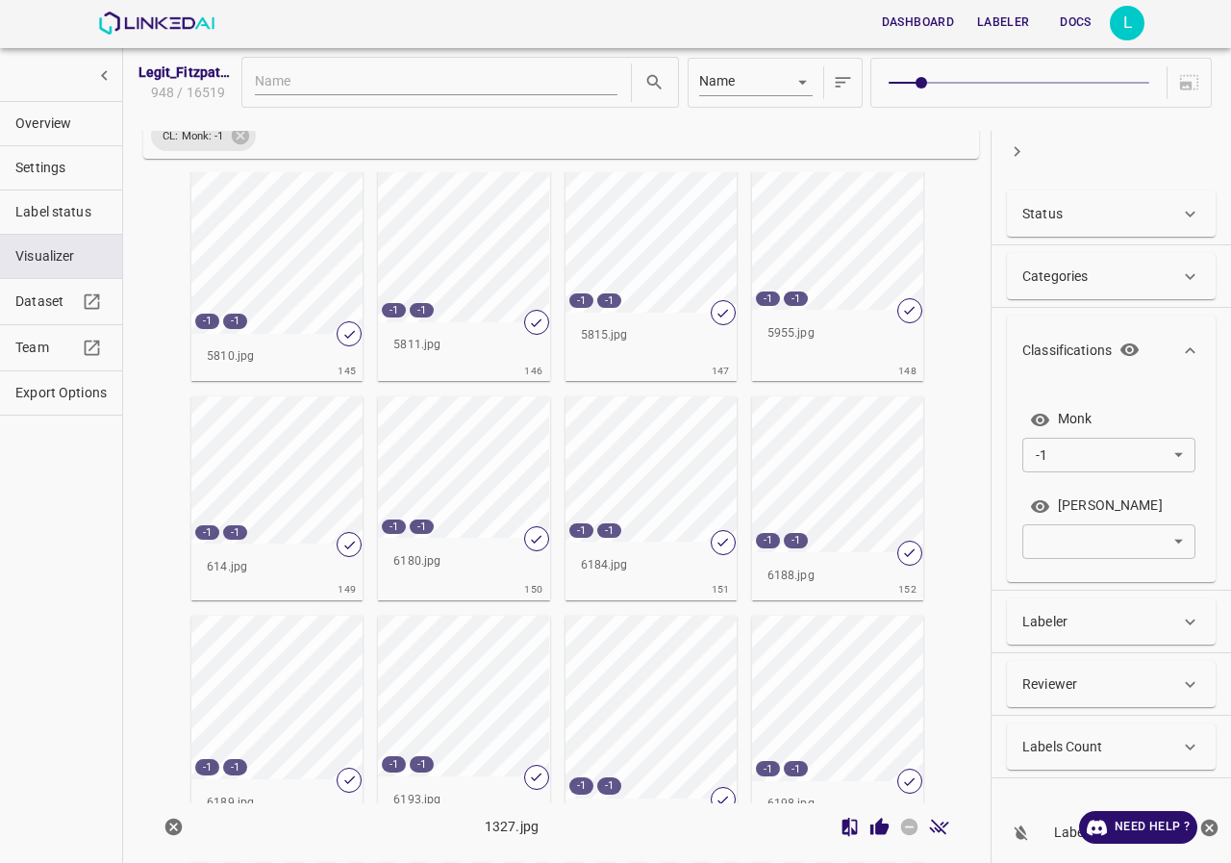
click at [1138, 19] on div "L" at bounding box center [1127, 23] width 35 height 35
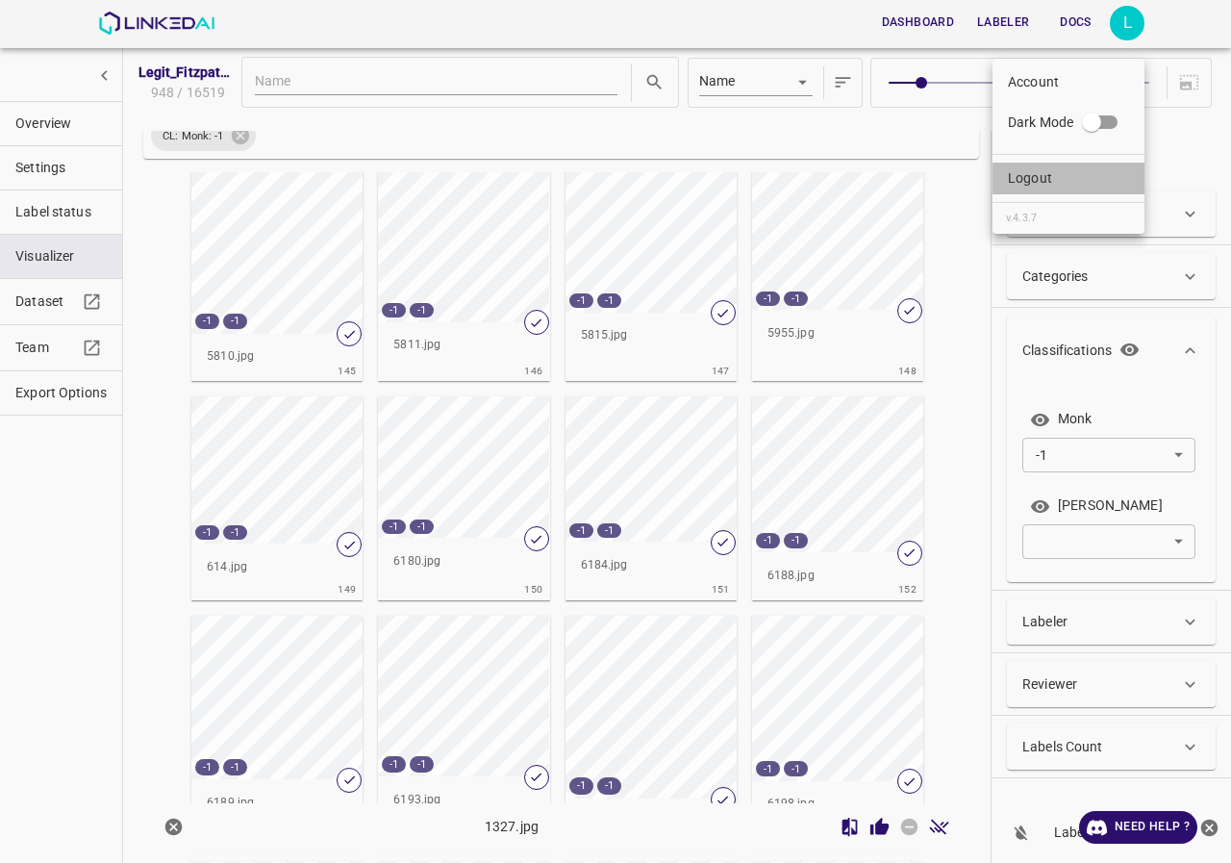
click at [1048, 179] on p "Logout" at bounding box center [1030, 178] width 44 height 20
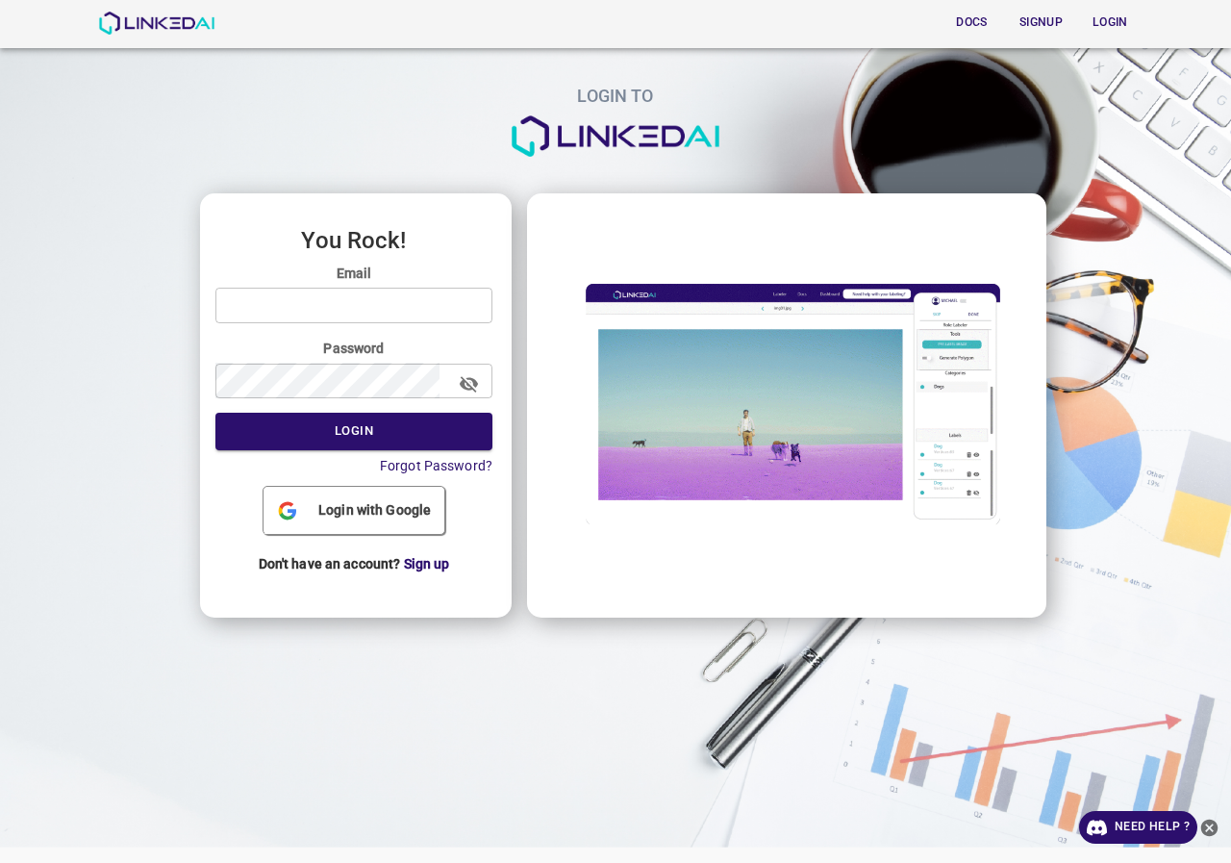
type input "legit@linkedai.co"
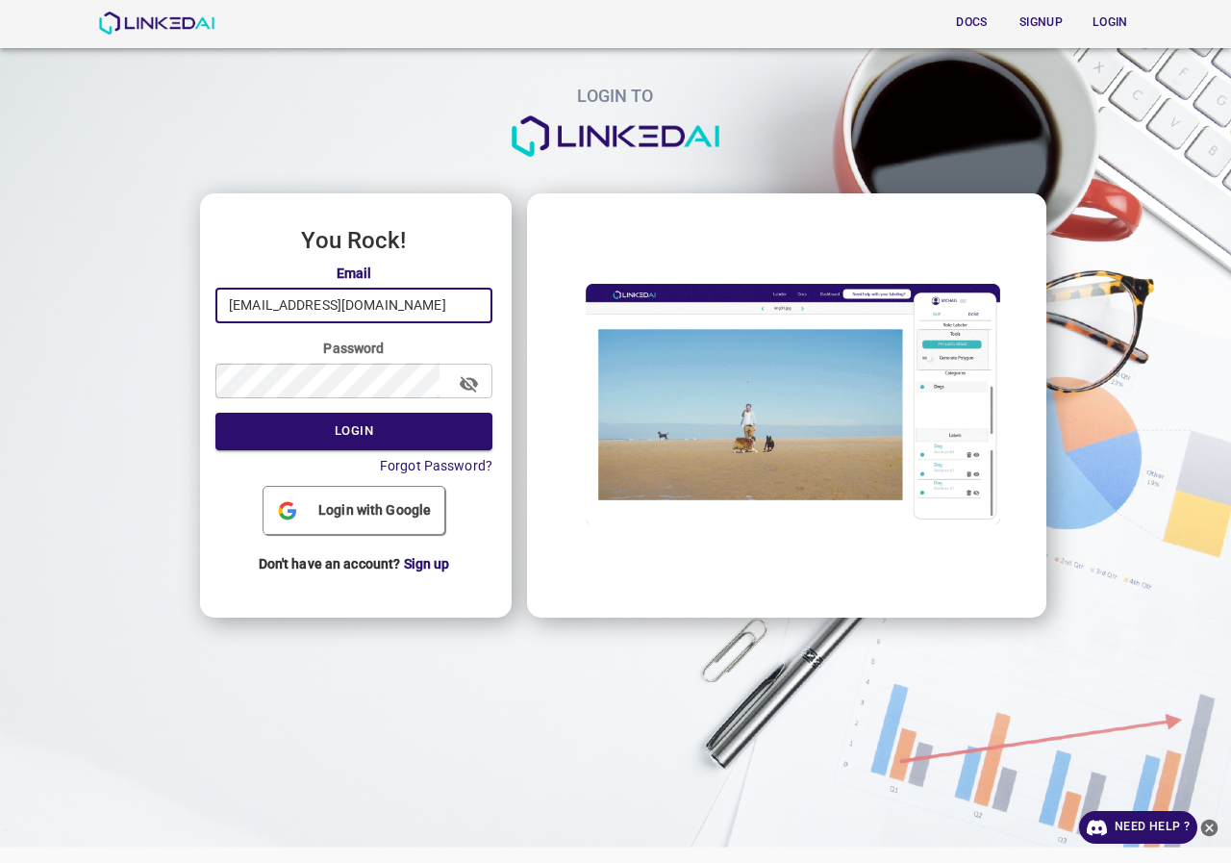
drag, startPoint x: 348, startPoint y: 299, endPoint x: 157, endPoint y: 297, distance: 191.5
click at [157, 297] on div "LOGIN TO You Rock! Email legit@linkedai.co ​ Password ​ Login Forgot Password? …" at bounding box center [608, 305] width 1247 height 641
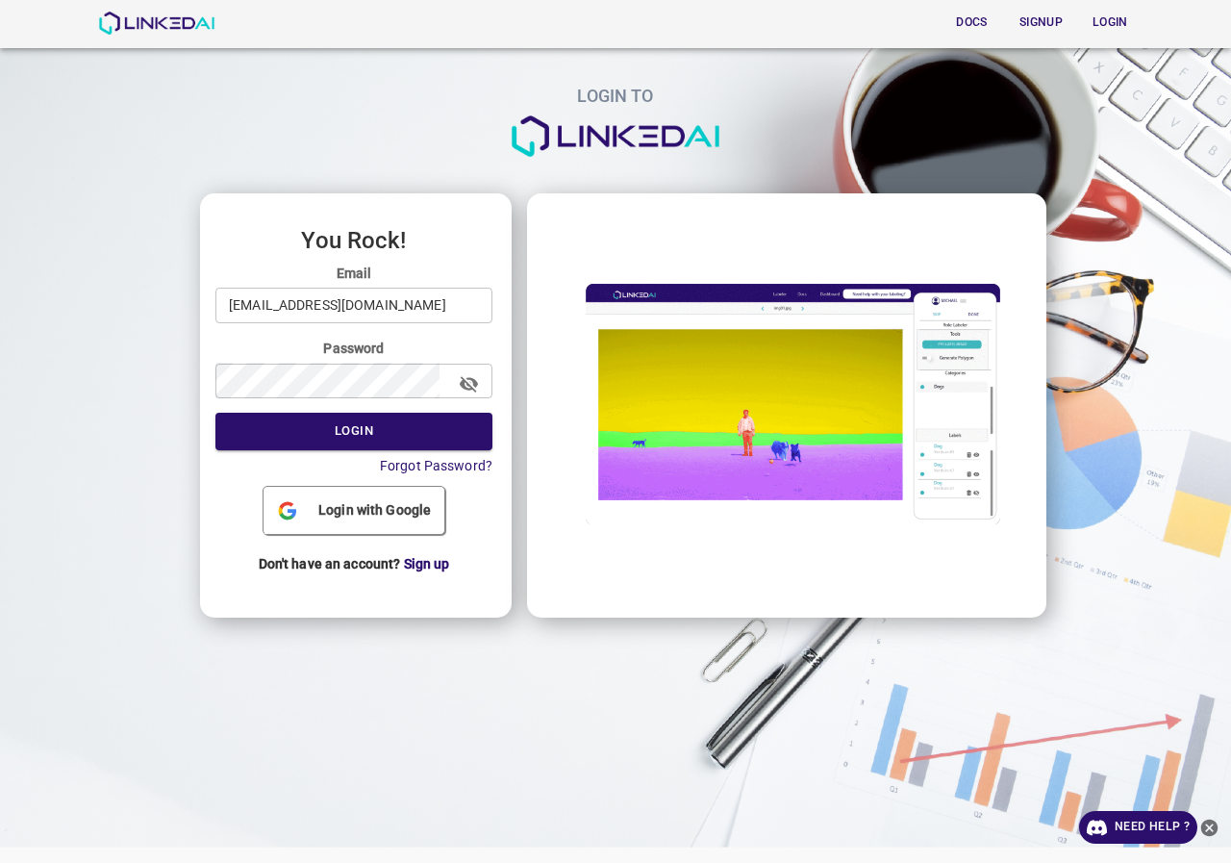
click at [463, 377] on icon "button" at bounding box center [469, 384] width 18 height 16
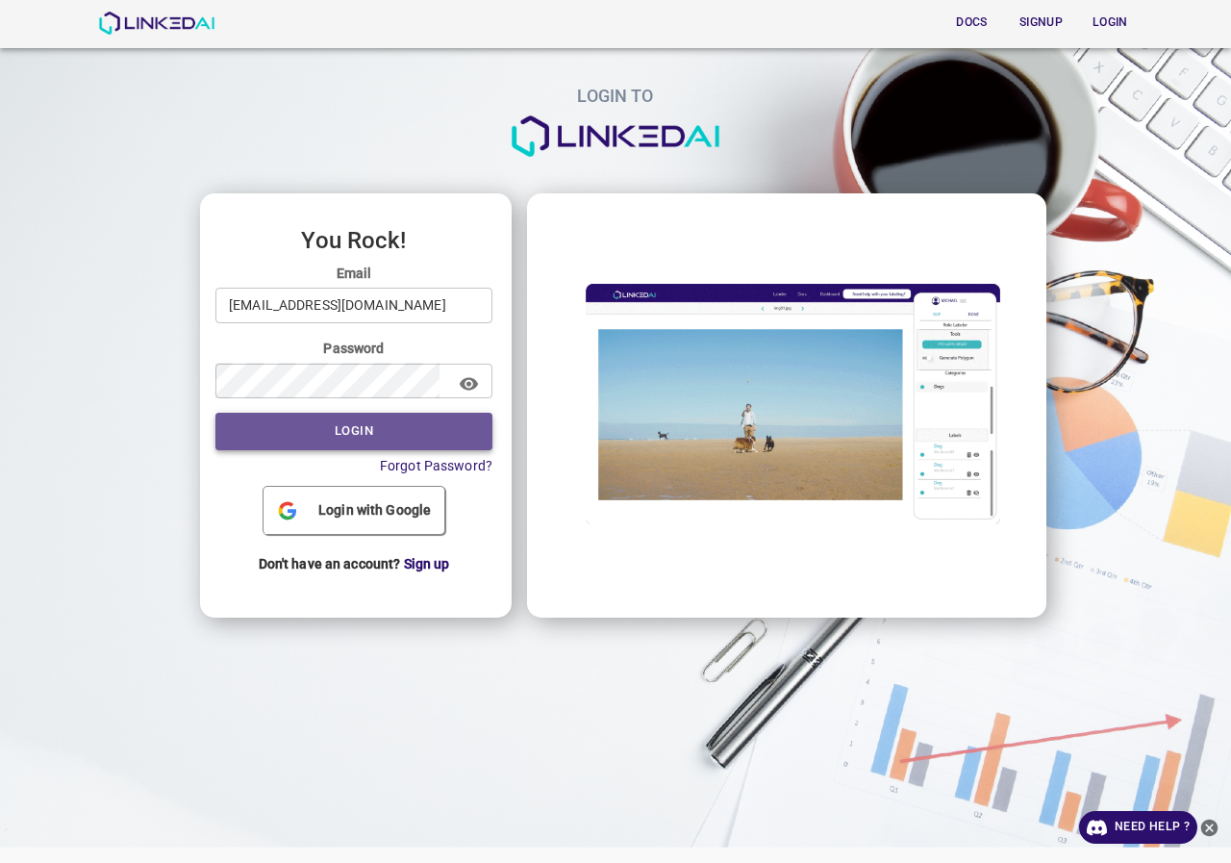
click at [373, 418] on button "Login" at bounding box center [354, 432] width 277 height 38
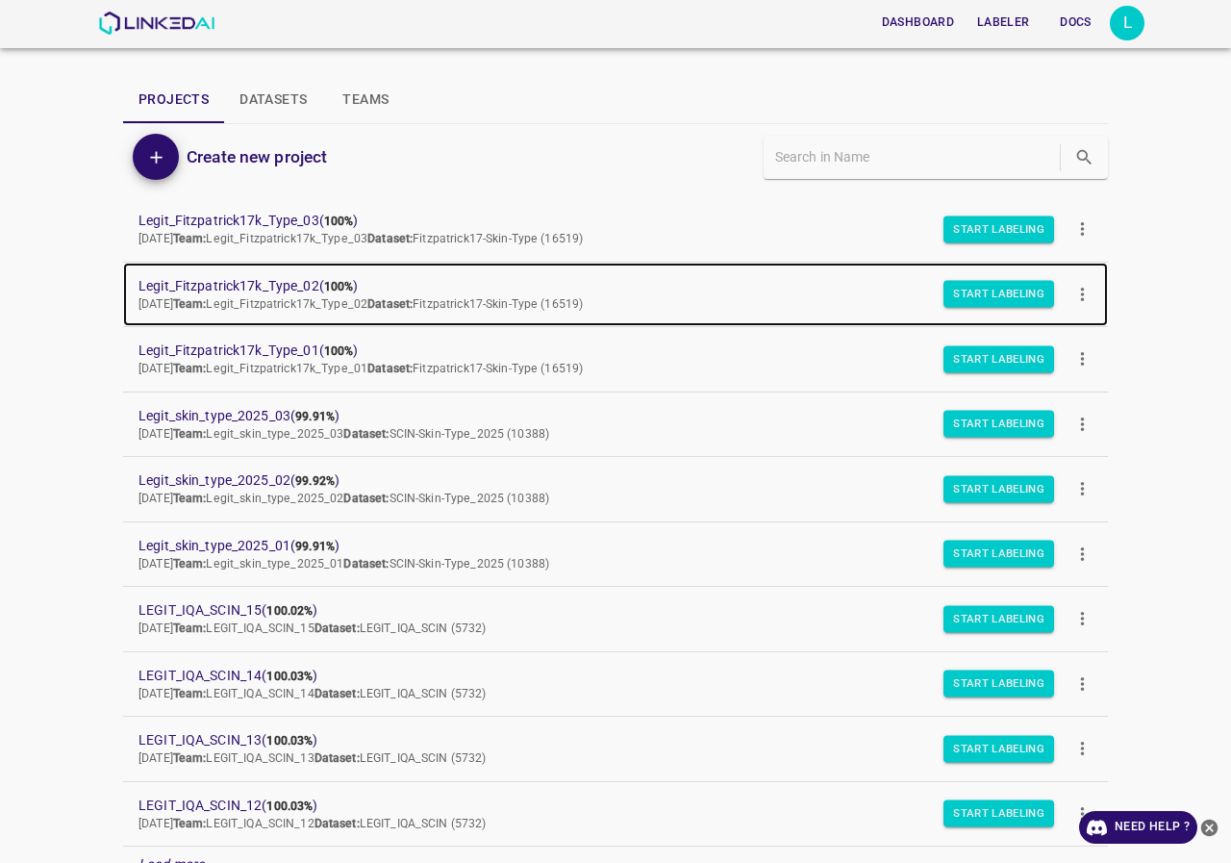
click at [265, 286] on span "Legit_Fitzpatrick17k_Type_02 ( 100% )" at bounding box center [601, 286] width 924 height 20
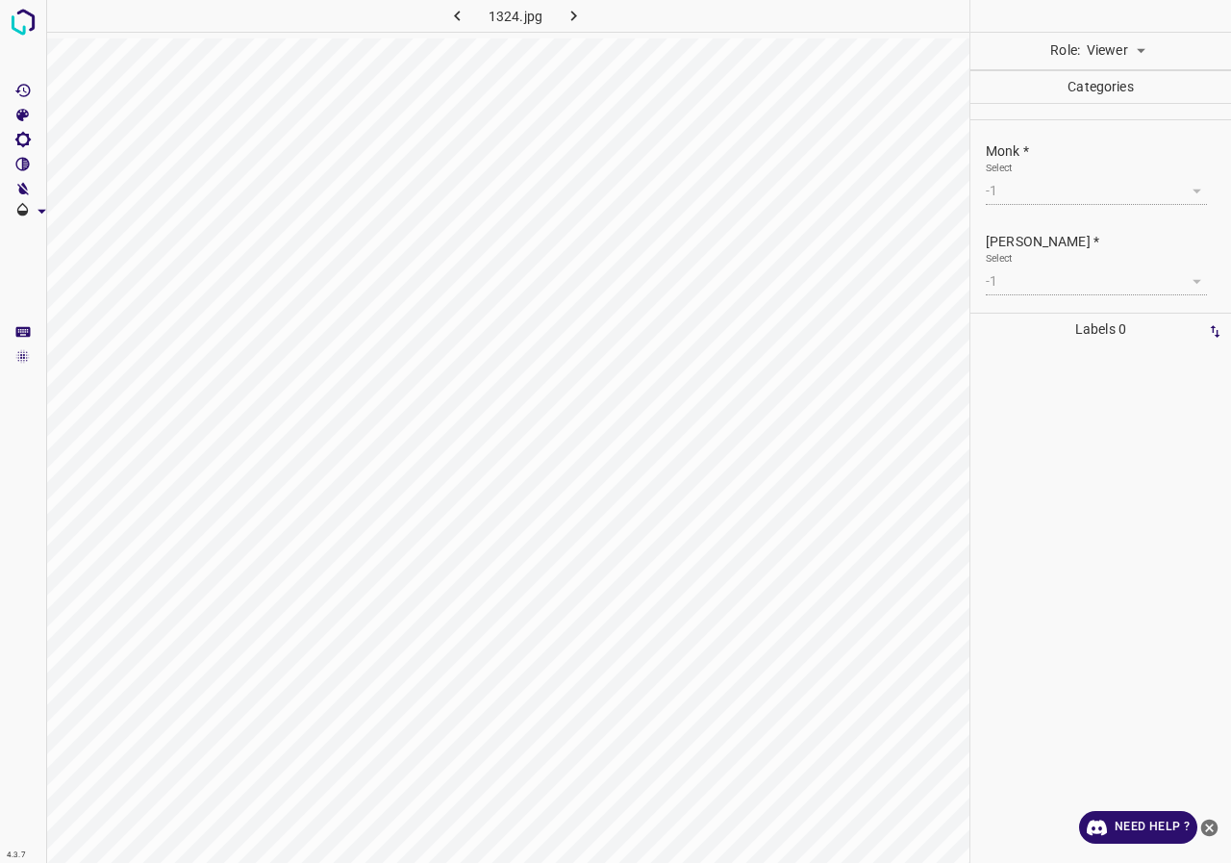
click at [1078, 191] on div "-1" at bounding box center [1096, 191] width 221 height 28
click at [1055, 195] on div "-1" at bounding box center [1096, 191] width 221 height 28
drag, startPoint x: 1055, startPoint y: 195, endPoint x: 1052, endPoint y: 297, distance: 102.0
click at [1053, 215] on div "Monk * Select -1 -1" at bounding box center [1101, 173] width 261 height 90
drag, startPoint x: 1053, startPoint y: 296, endPoint x: 1051, endPoint y: 269, distance: 27.1
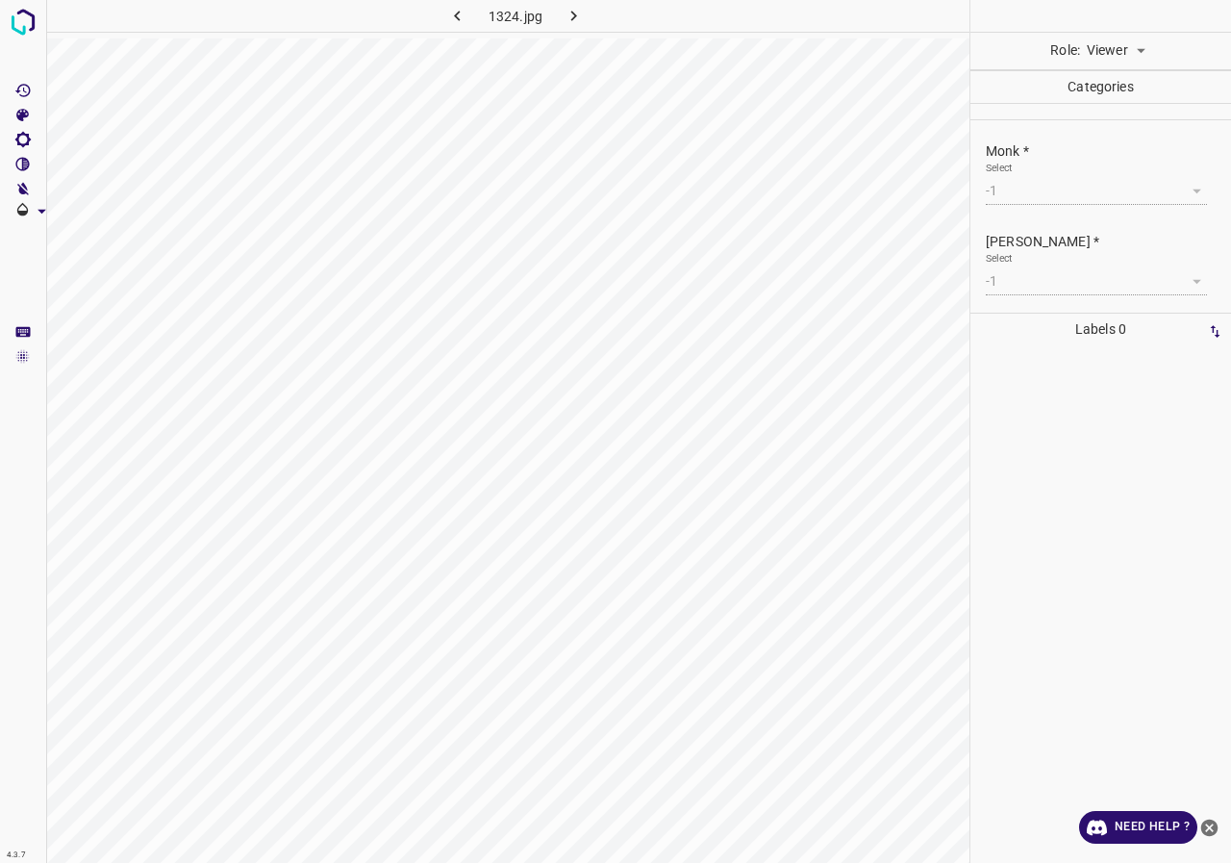
click at [1051, 269] on div "Fitzpatrick * Select -1 -1" at bounding box center [1101, 263] width 261 height 90
click at [1049, 213] on div "Monk * Select -1 -1" at bounding box center [1101, 173] width 261 height 90
drag, startPoint x: 1039, startPoint y: 270, endPoint x: 1038, endPoint y: 188, distance: 82.7
click at [1038, 235] on div "Fitzpatrick * Select -1 -1" at bounding box center [1108, 263] width 245 height 63
drag, startPoint x: 1038, startPoint y: 162, endPoint x: 1031, endPoint y: 217, distance: 56.2
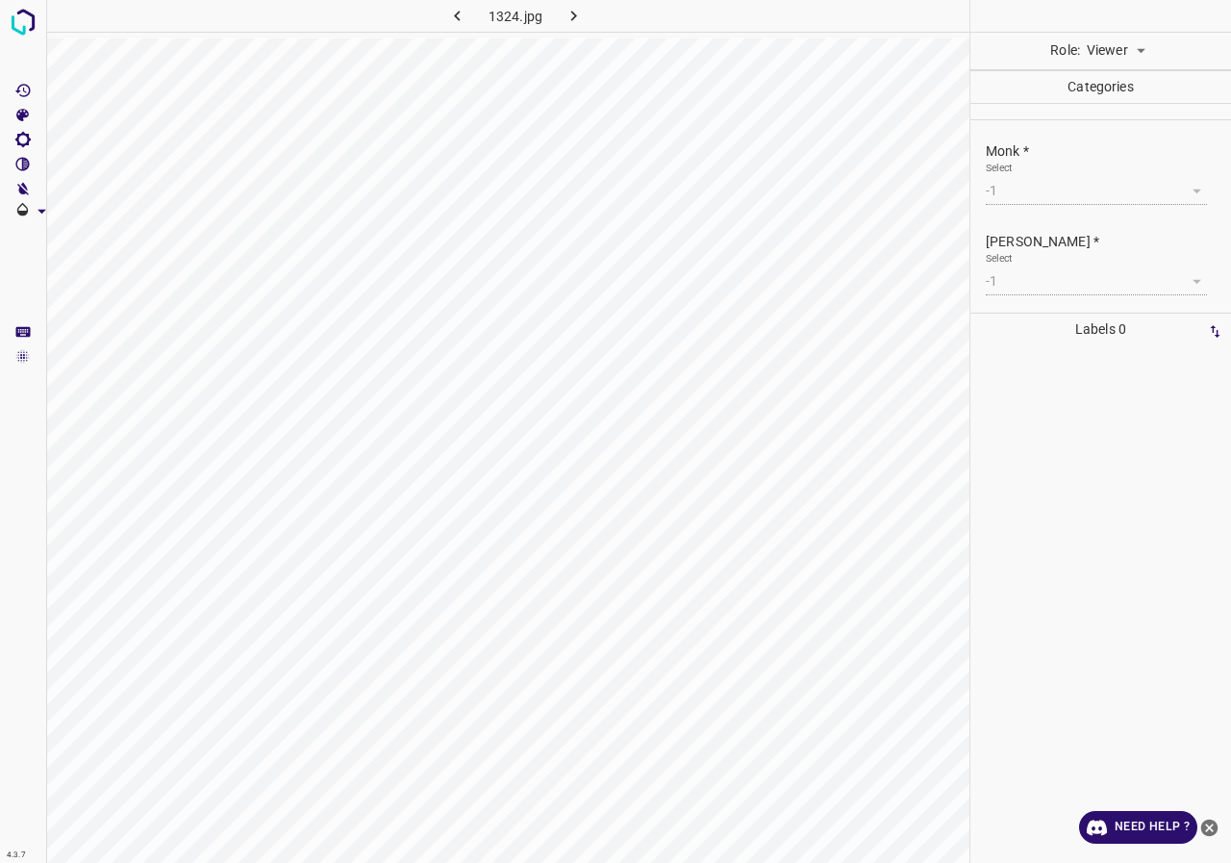
click at [1037, 175] on div "Select -1 -1" at bounding box center [1096, 183] width 221 height 43
drag, startPoint x: 1031, startPoint y: 217, endPoint x: 1031, endPoint y: 171, distance: 46.2
click at [1027, 207] on ul "Monk * Select -1 -1 Fitzpatrick * Select -1 -1" at bounding box center [1101, 218] width 261 height 196
click at [1031, 171] on div "Select -1 -1" at bounding box center [1096, 183] width 221 height 43
drag, startPoint x: 1035, startPoint y: 246, endPoint x: 1038, endPoint y: 197, distance: 49.1
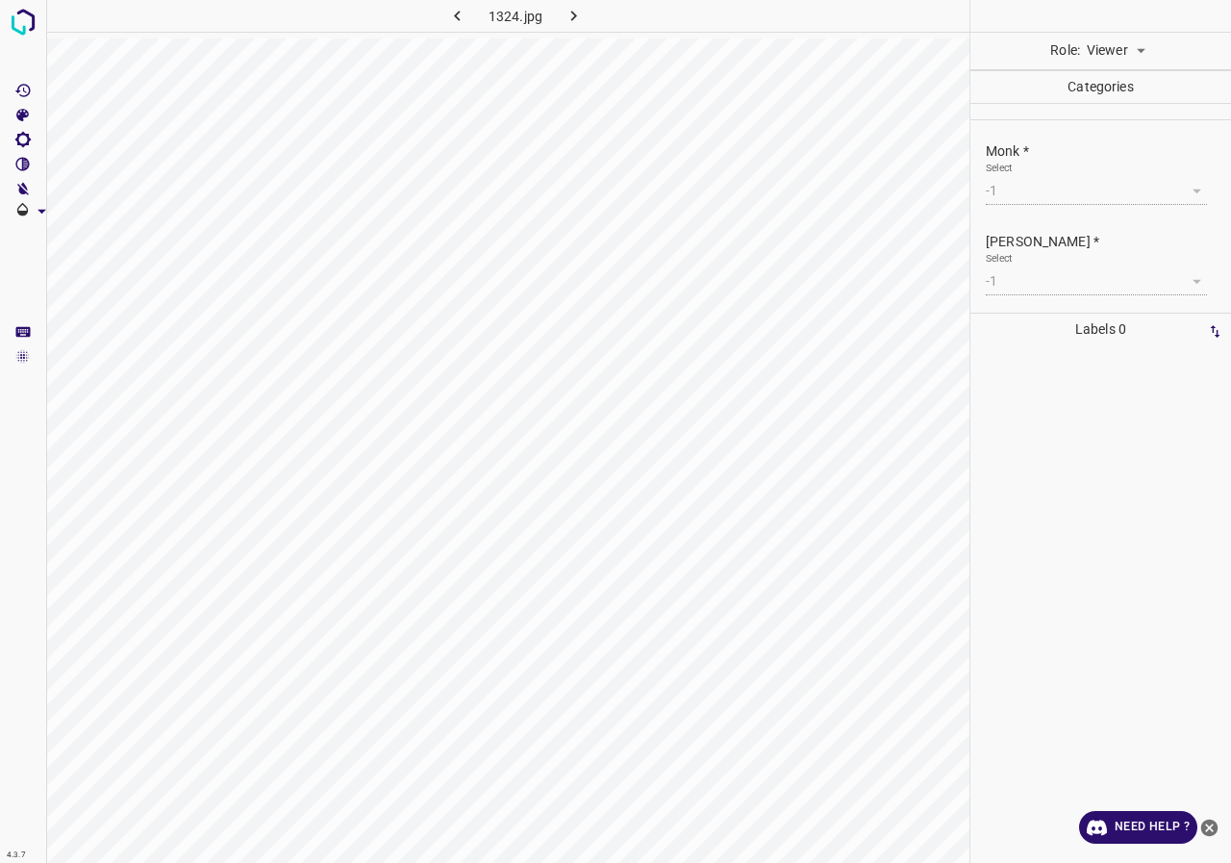
click at [1033, 229] on div "Fitzpatrick * Select -1 -1" at bounding box center [1101, 263] width 261 height 90
drag, startPoint x: 1041, startPoint y: 193, endPoint x: 1048, endPoint y: 240, distance: 46.7
click at [1042, 228] on ul "Monk * Select -1 -1 Fitzpatrick * Select -1 -1" at bounding box center [1101, 218] width 261 height 196
drag, startPoint x: 1048, startPoint y: 240, endPoint x: 1149, endPoint y: 201, distance: 108.1
click at [1064, 208] on ul "Monk * Select -1 -1 Fitzpatrick * Select -1 -1" at bounding box center [1101, 218] width 261 height 196
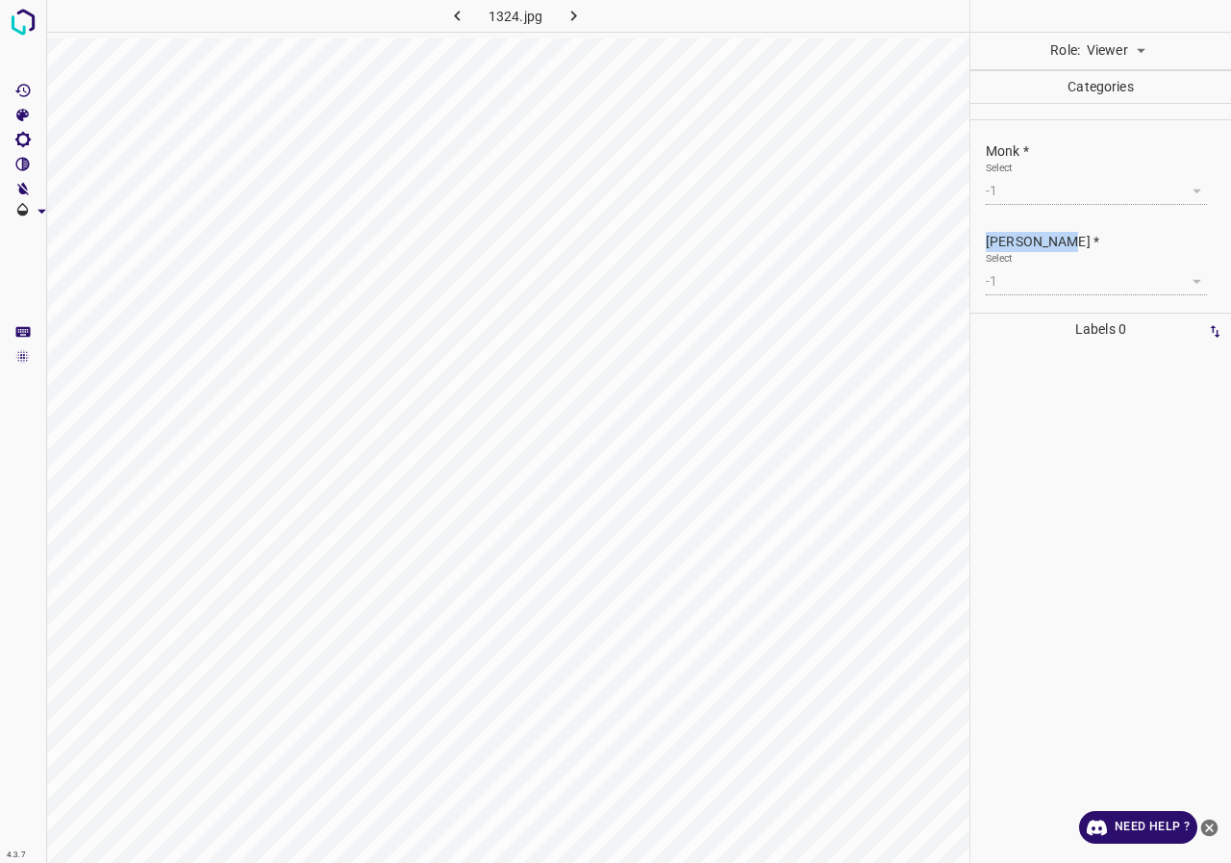
click at [1150, 202] on div "-1" at bounding box center [1096, 191] width 221 height 28
click at [1151, 202] on div "-1" at bounding box center [1096, 191] width 221 height 28
click at [1113, 52] on body "4.3.7 1324.jpg Role: Viewer viewer Categories Monk * Select -1 -1 Fitzpatrick *…" at bounding box center [615, 431] width 1231 height 863
click at [1117, 122] on li "Labeler" at bounding box center [1116, 125] width 86 height 32
type input "labeler"
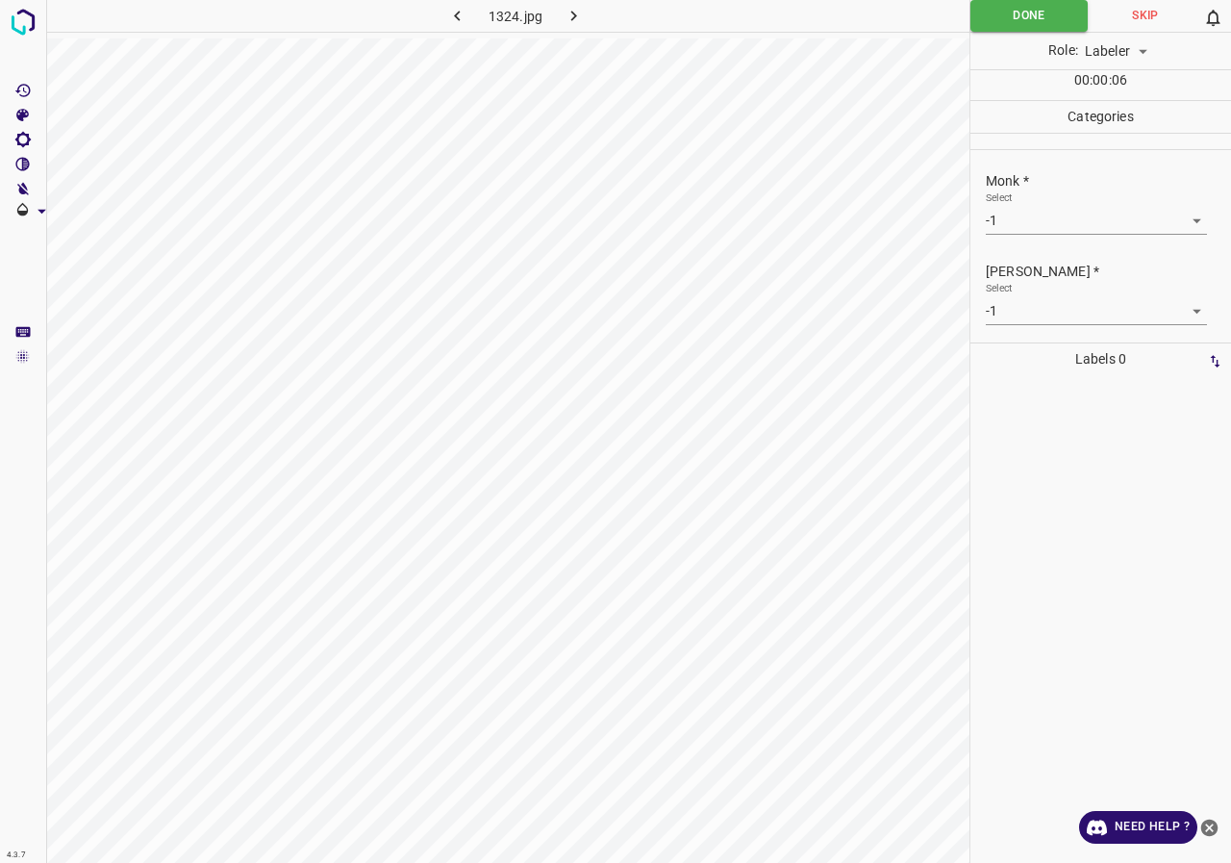
click at [1034, 214] on body "4.3.7 1324.jpg Done Skip 0 Role: Labeler labeler 00 : 00 : 06 Categories Monk *…" at bounding box center [615, 431] width 1231 height 863
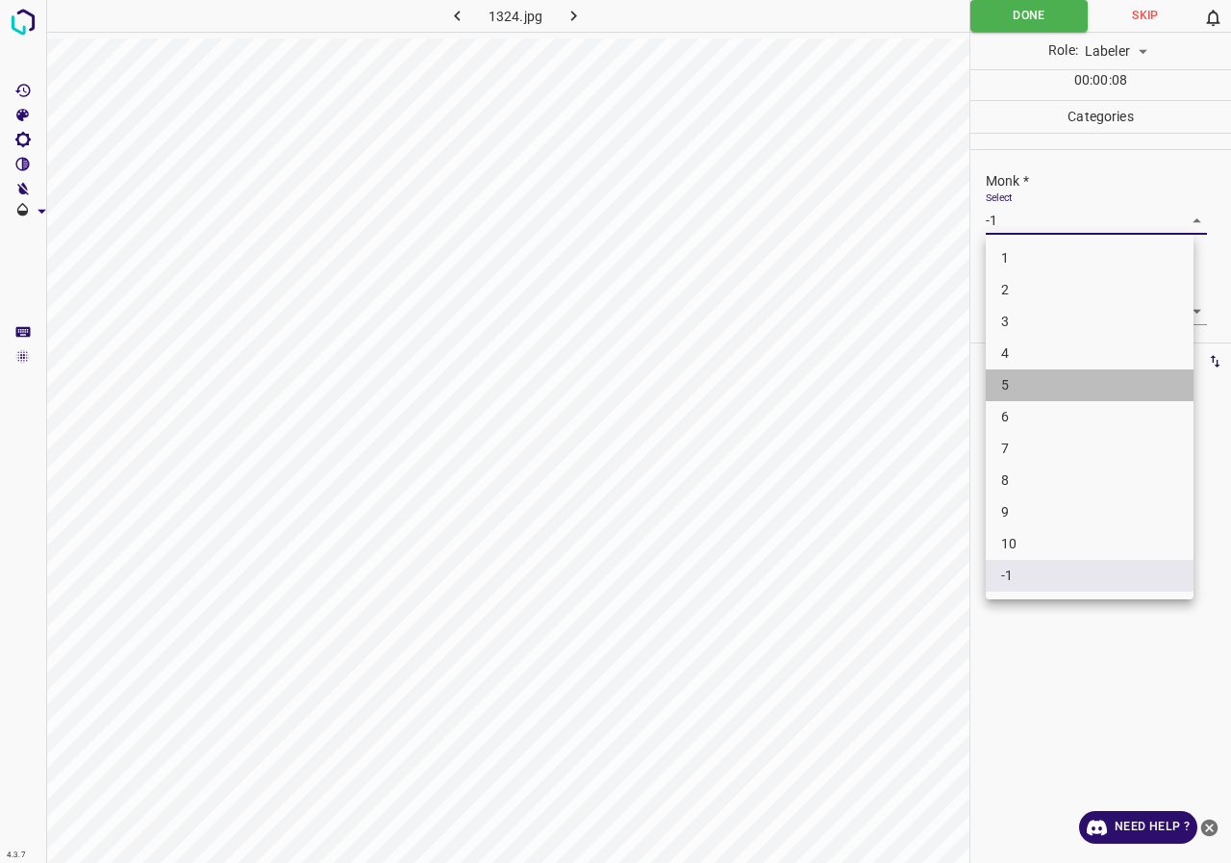
drag, startPoint x: 1009, startPoint y: 375, endPoint x: 1046, endPoint y: 332, distance: 56.7
click at [1011, 375] on li "5" at bounding box center [1090, 385] width 208 height 32
type input "5"
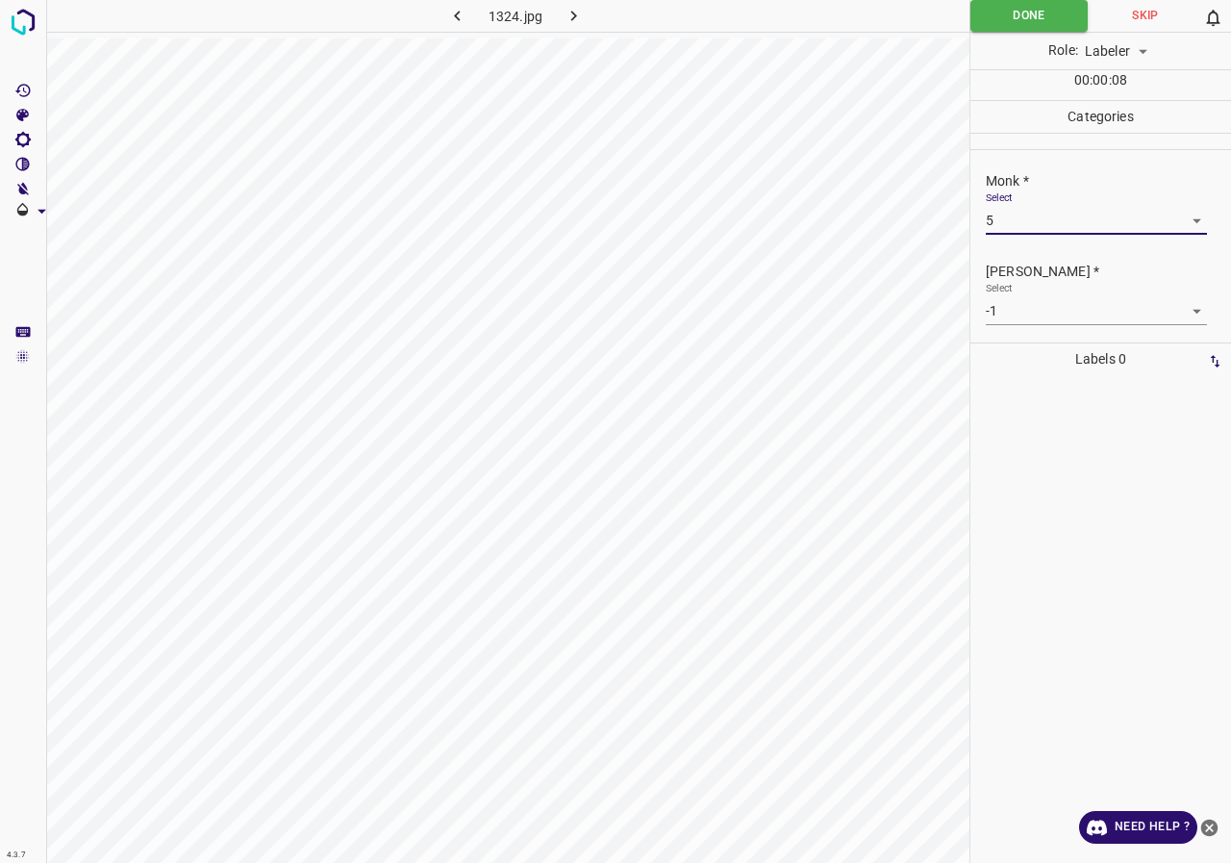
click at [1040, 308] on body "4.3.7 1324.jpg Done Skip 0 Role: Labeler labeler 00 : 00 : 08 Categories Monk *…" at bounding box center [615, 431] width 1231 height 863
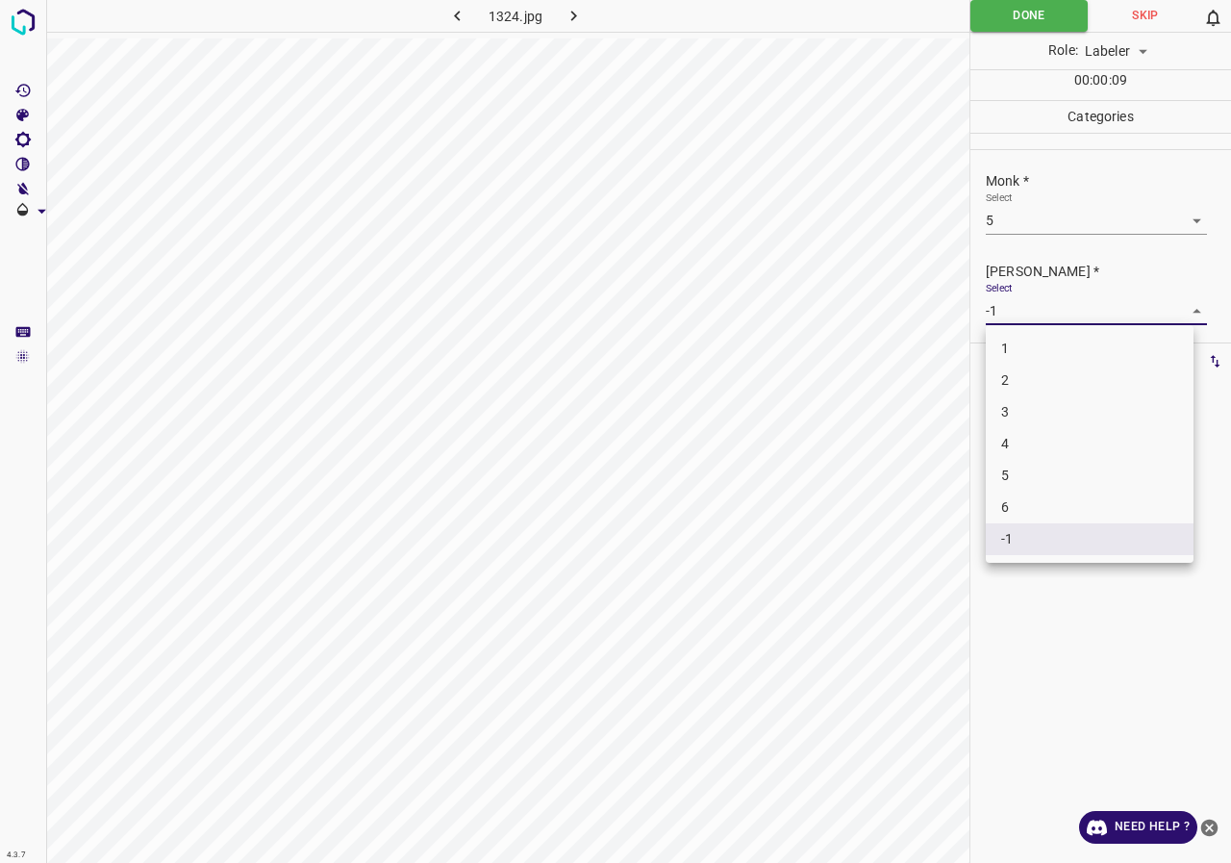
click at [1027, 407] on li "3" at bounding box center [1090, 412] width 208 height 32
type input "3"
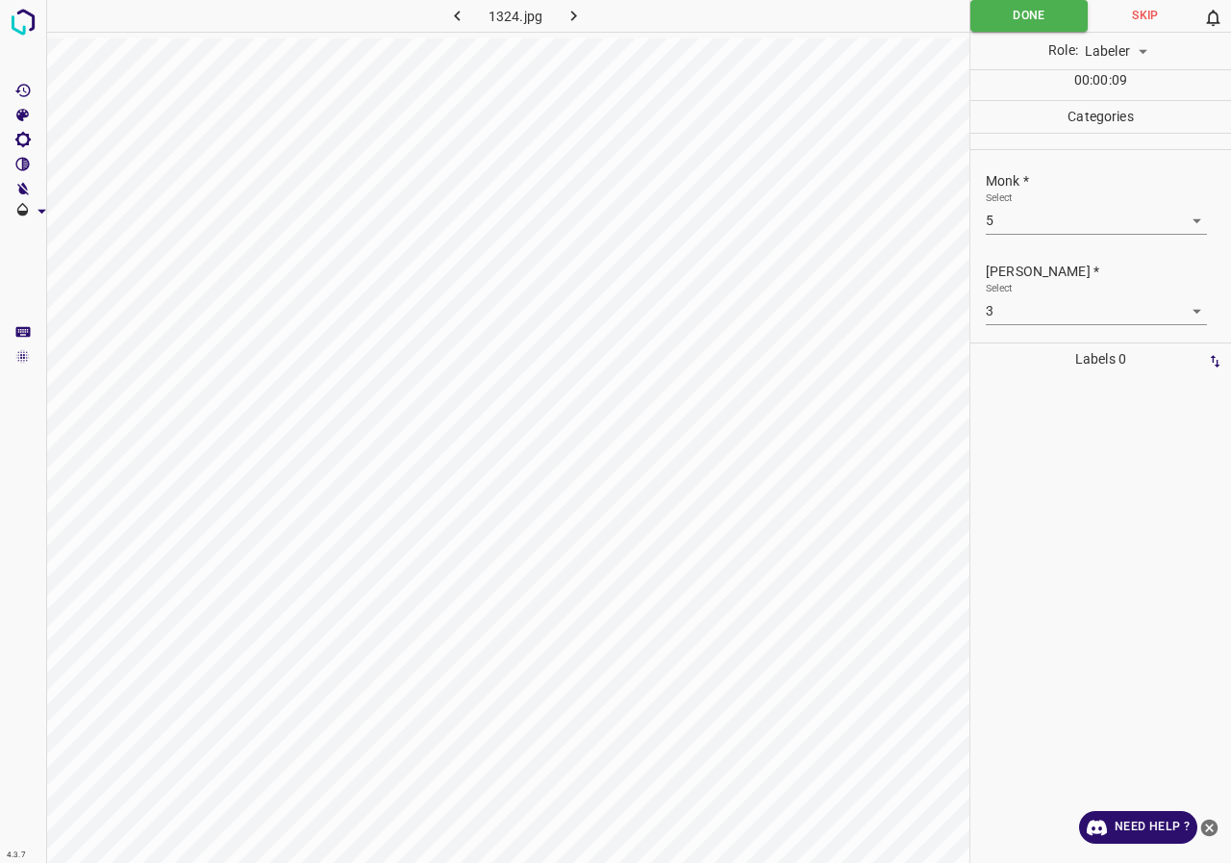
click at [988, 441] on div at bounding box center [1100, 619] width 249 height 488
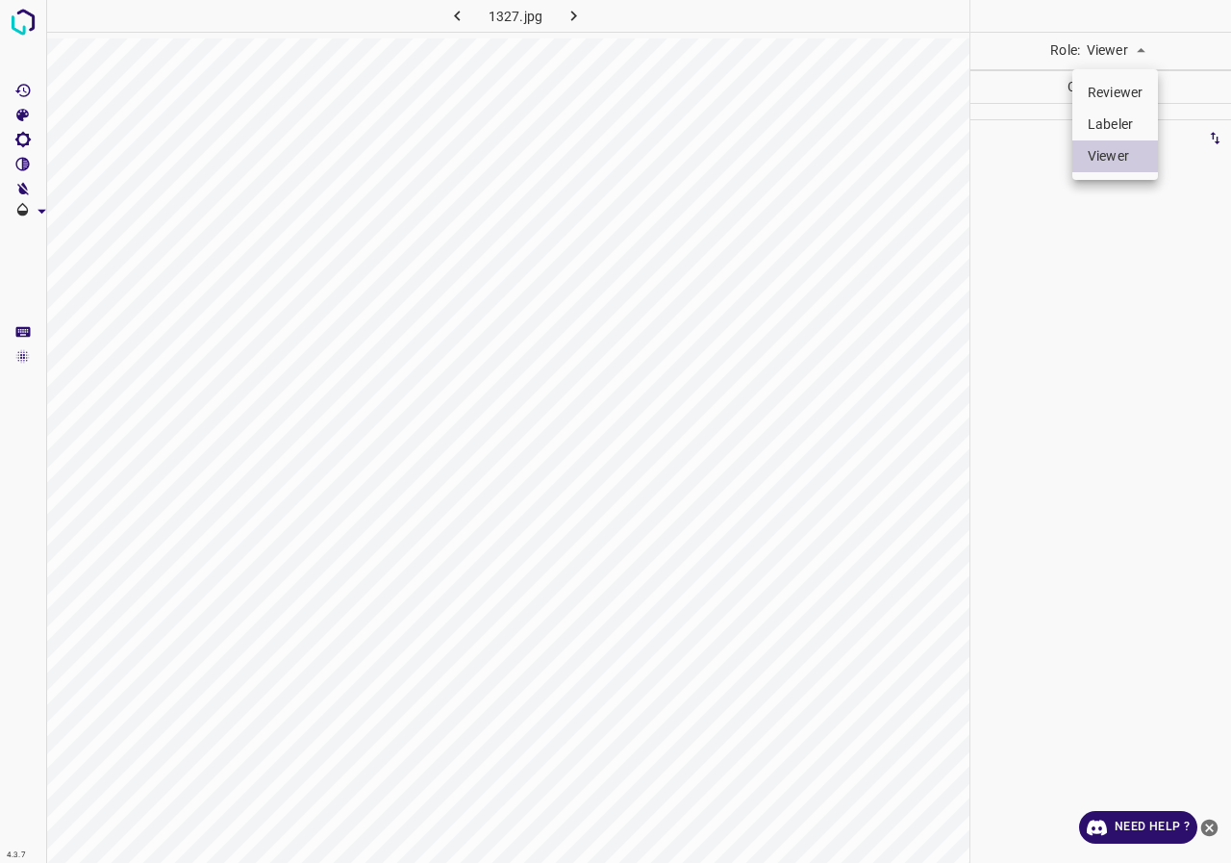
click at [1117, 118] on li "Labeler" at bounding box center [1116, 125] width 86 height 32
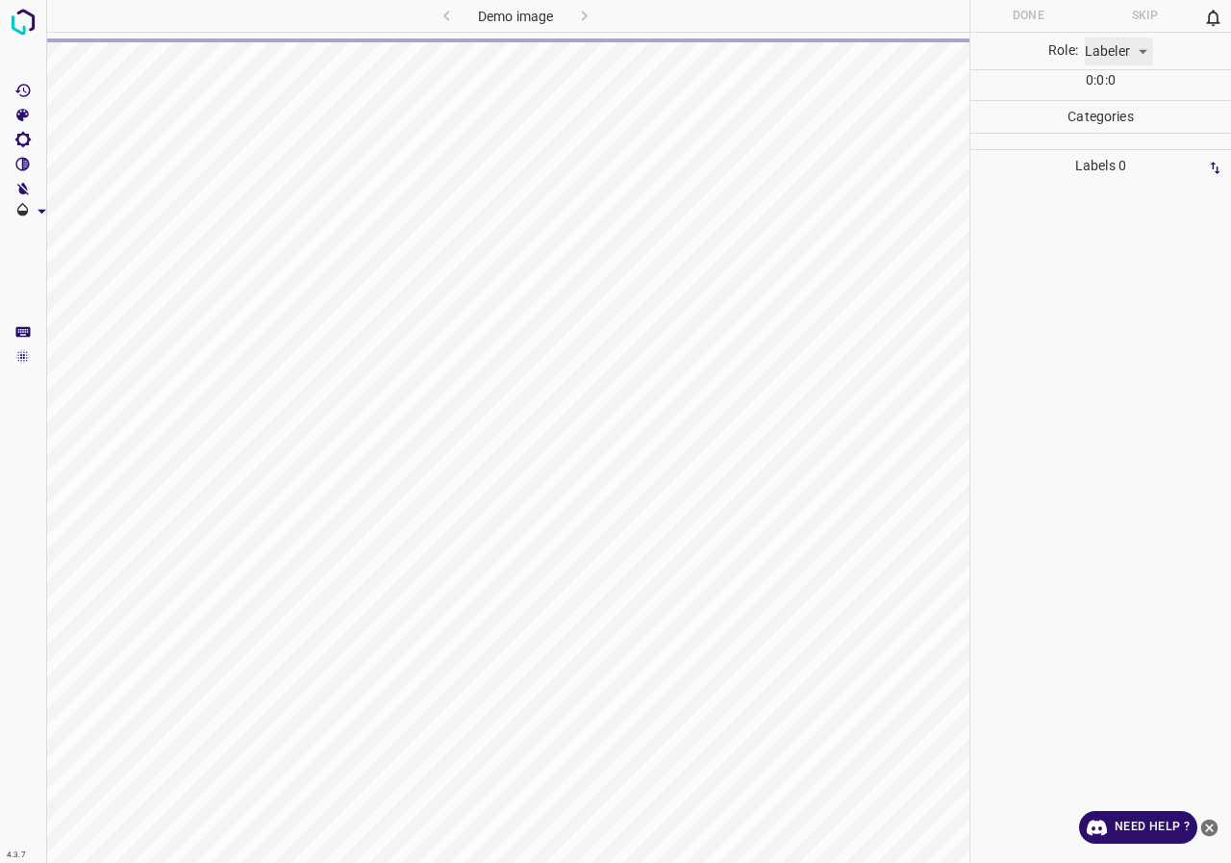
type input "labeler"
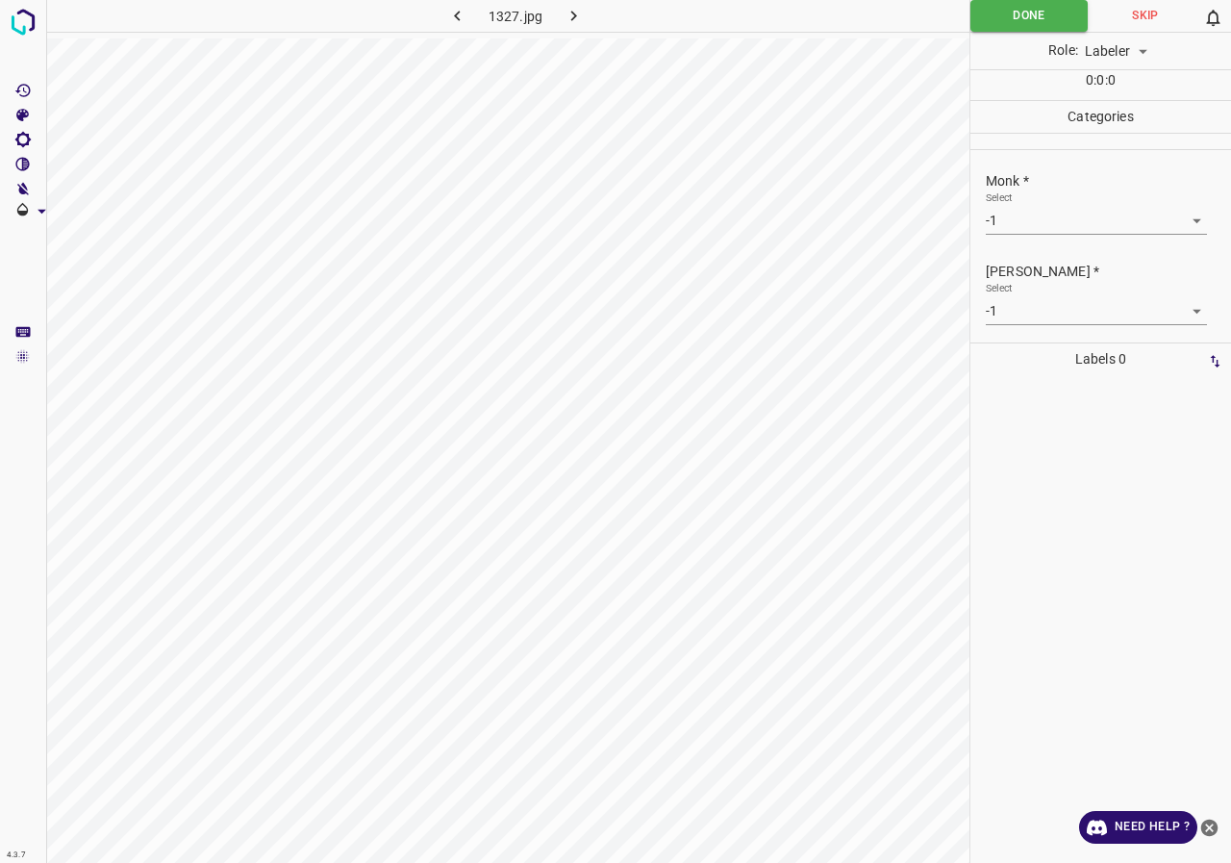
click at [1059, 213] on body "4.3.7 1327.jpg Done Skip 0 Role: Labeler labeler 0 : 0 : 0 Categories Monk * Se…" at bounding box center [615, 431] width 1231 height 863
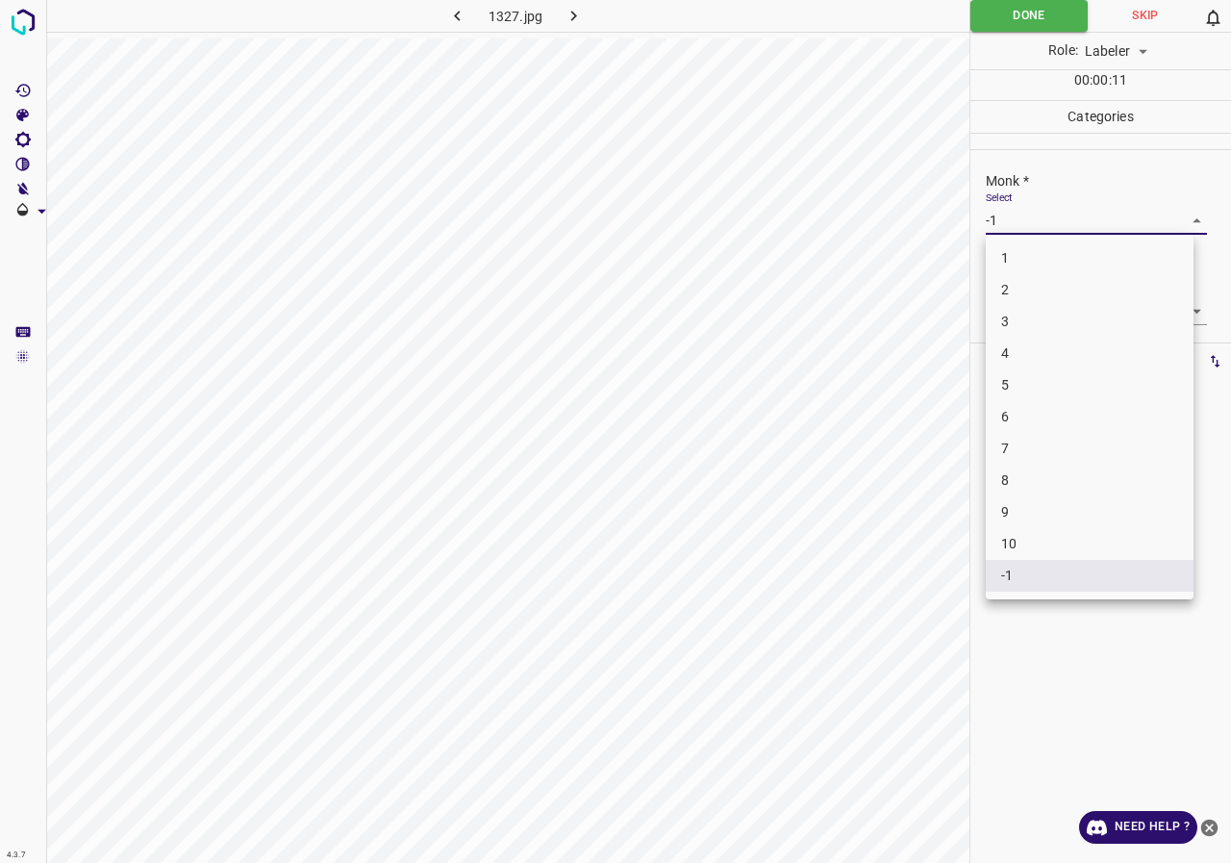
click at [1025, 350] on li "4" at bounding box center [1090, 354] width 208 height 32
type input "4"
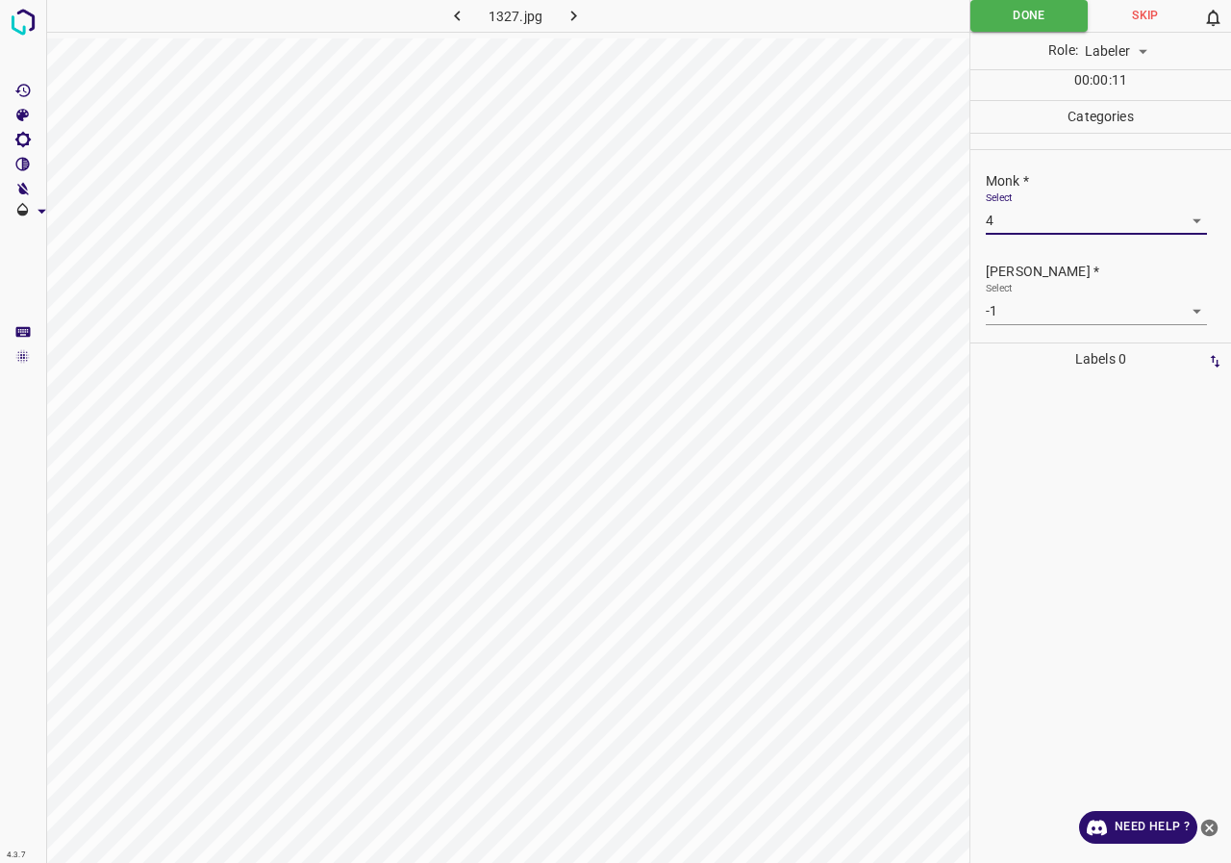
click at [1016, 323] on body "4.3.7 1327.jpg Done Skip 0 Role: Labeler labeler 00 : 00 : 11 Categories Monk *…" at bounding box center [615, 431] width 1231 height 863
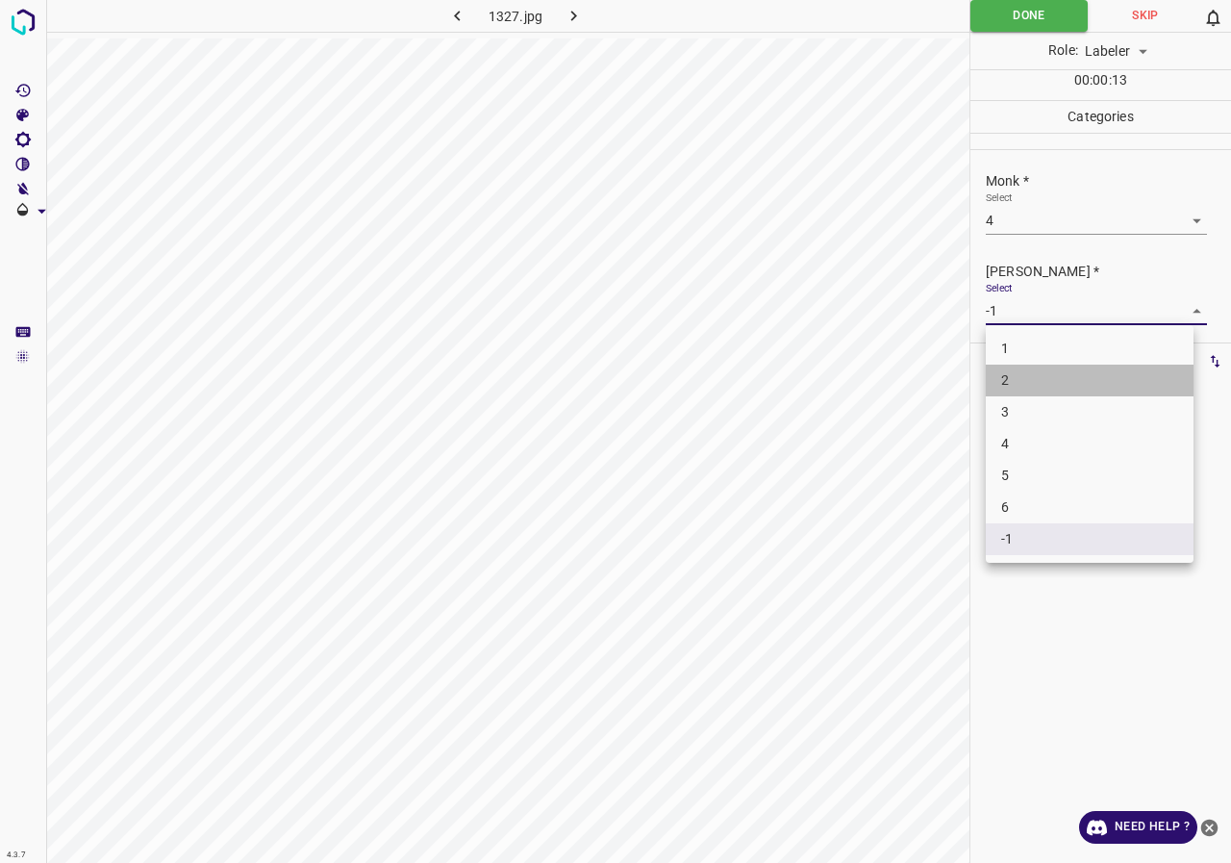
click at [1015, 380] on li "2" at bounding box center [1090, 381] width 208 height 32
type input "2"
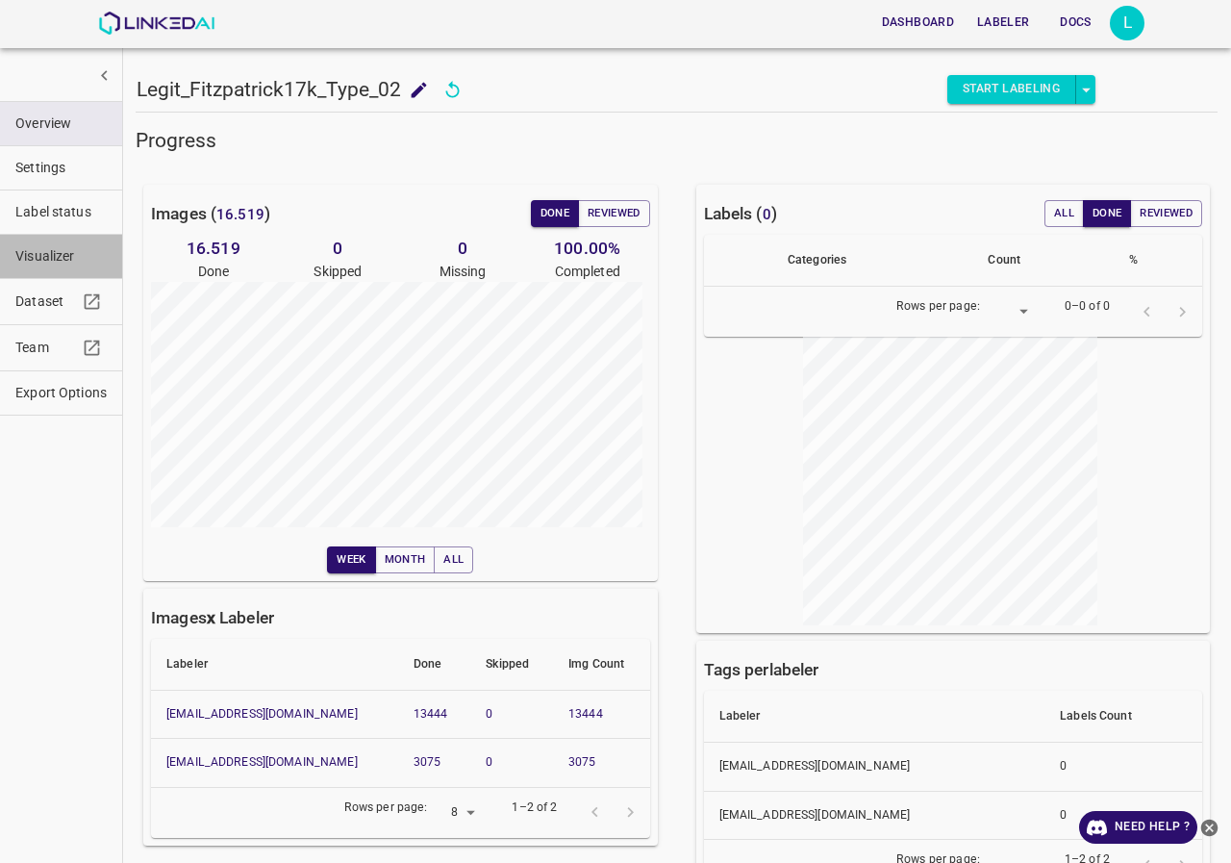
click at [50, 261] on span "Visualizer" at bounding box center [60, 256] width 91 height 20
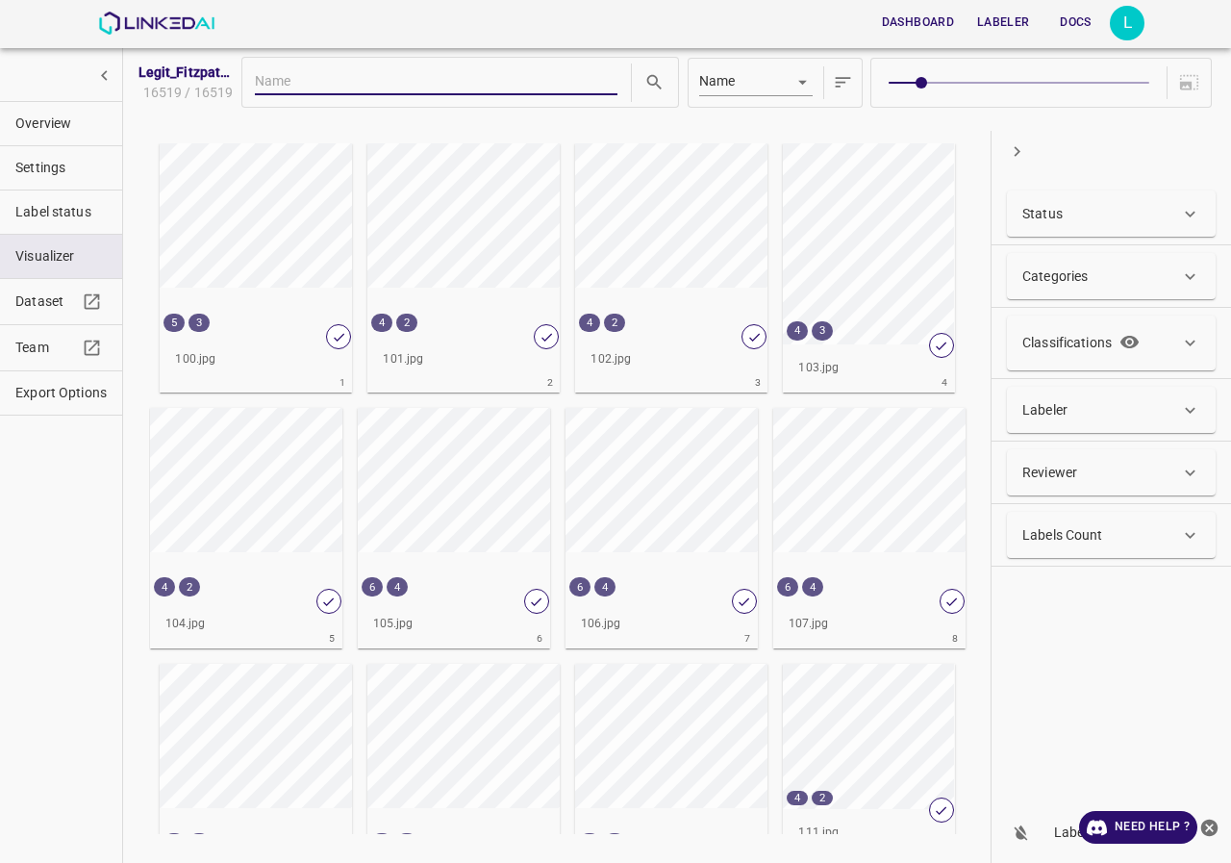
click at [1083, 347] on p "Classifications" at bounding box center [1067, 343] width 89 height 20
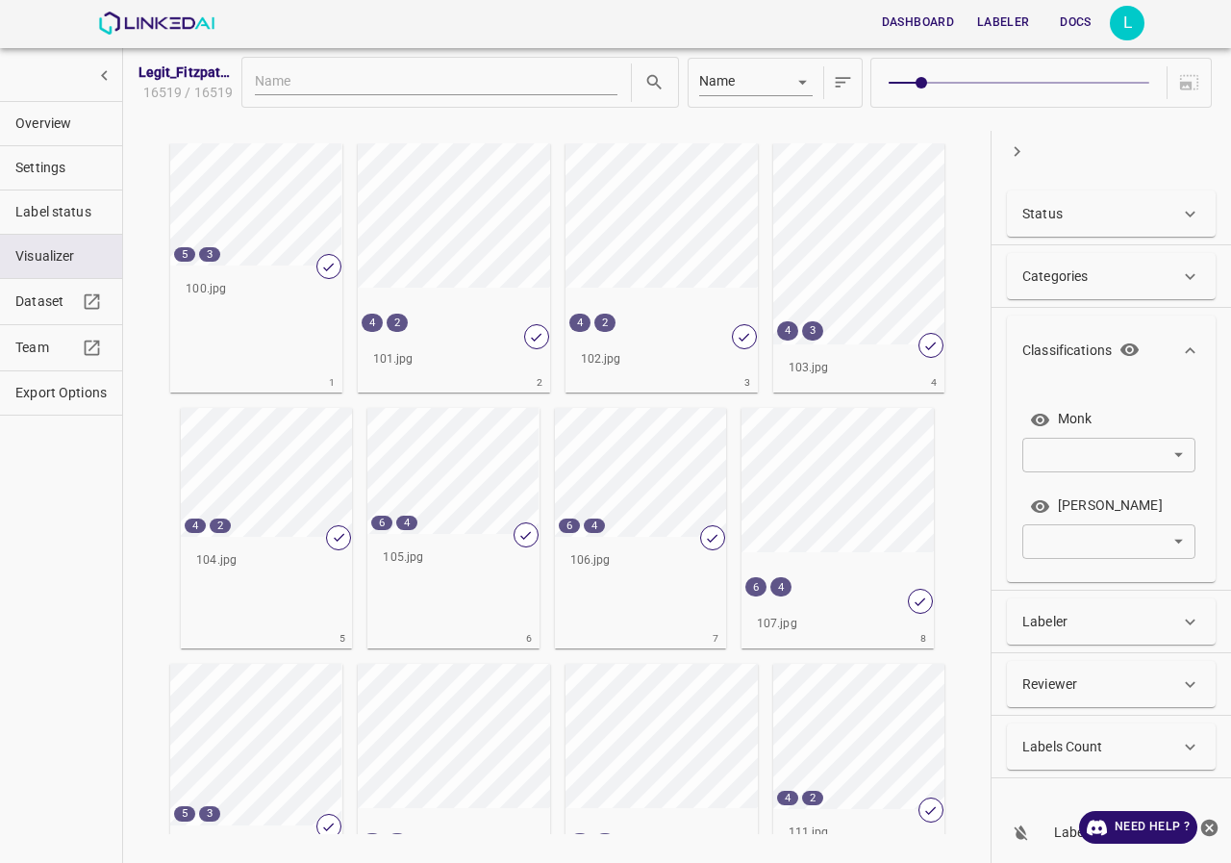
click at [1131, 453] on body "Dashboard Labeler Docs L Legit_[PERSON_NAME]17k_Type_02 16519 / 16519 Name key …" at bounding box center [615, 431] width 1231 height 863
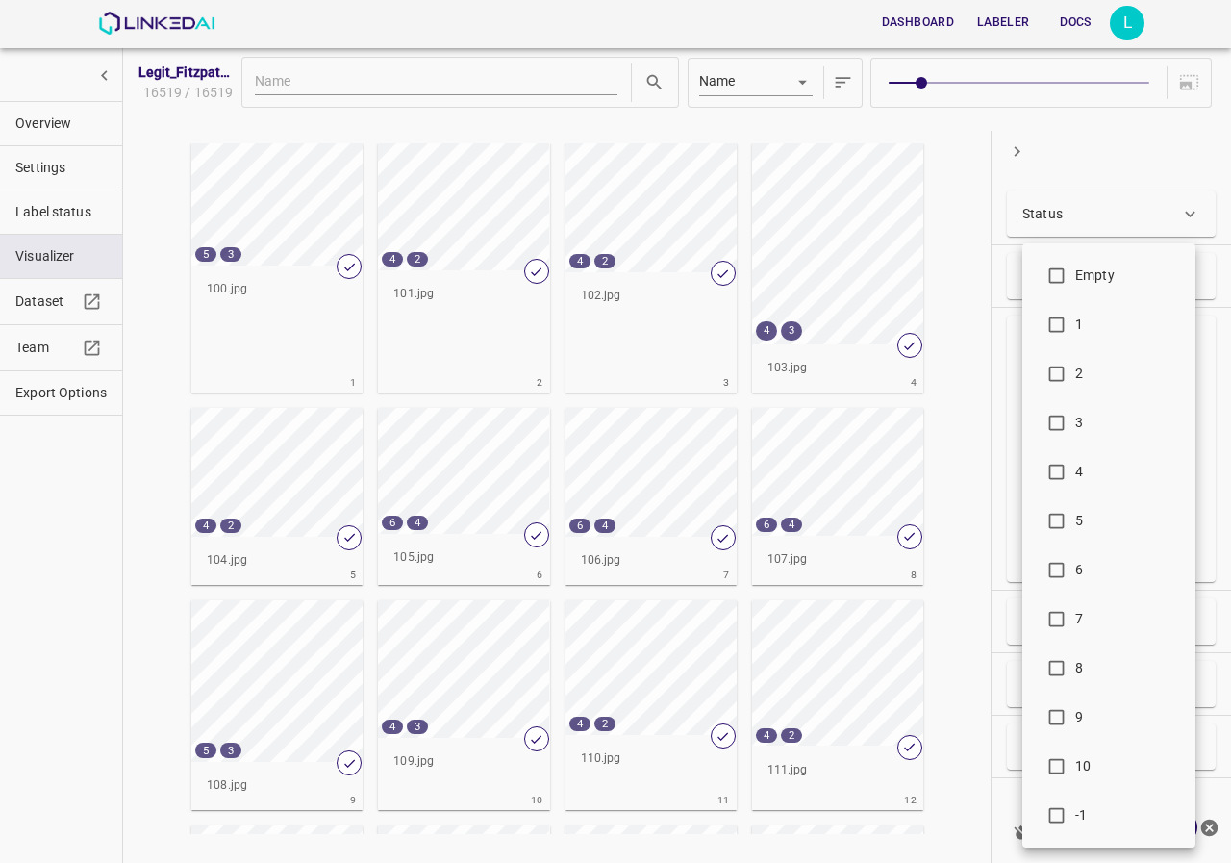
click at [1080, 807] on span "-1" at bounding box center [1128, 815] width 105 height 20
type input "-1"
checkbox input "true"
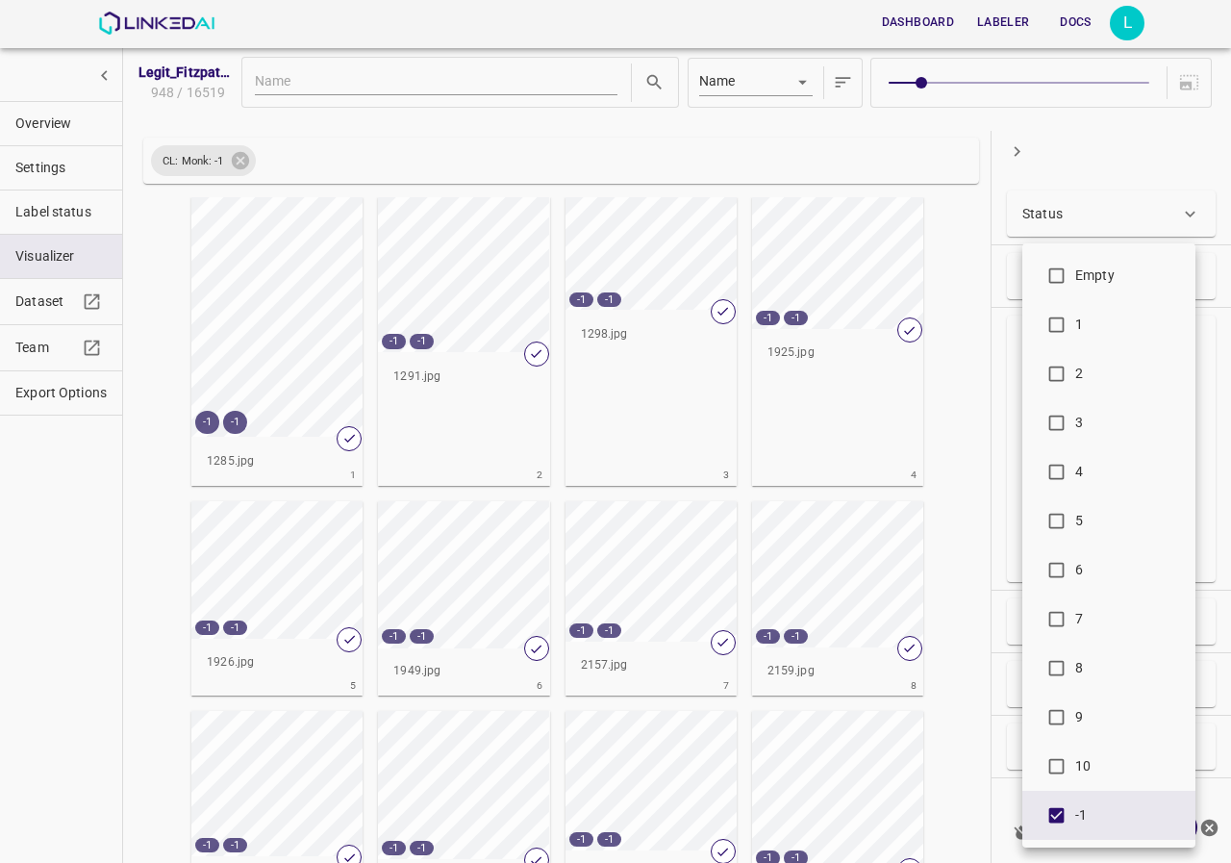
click at [128, 531] on div at bounding box center [615, 431] width 1231 height 863
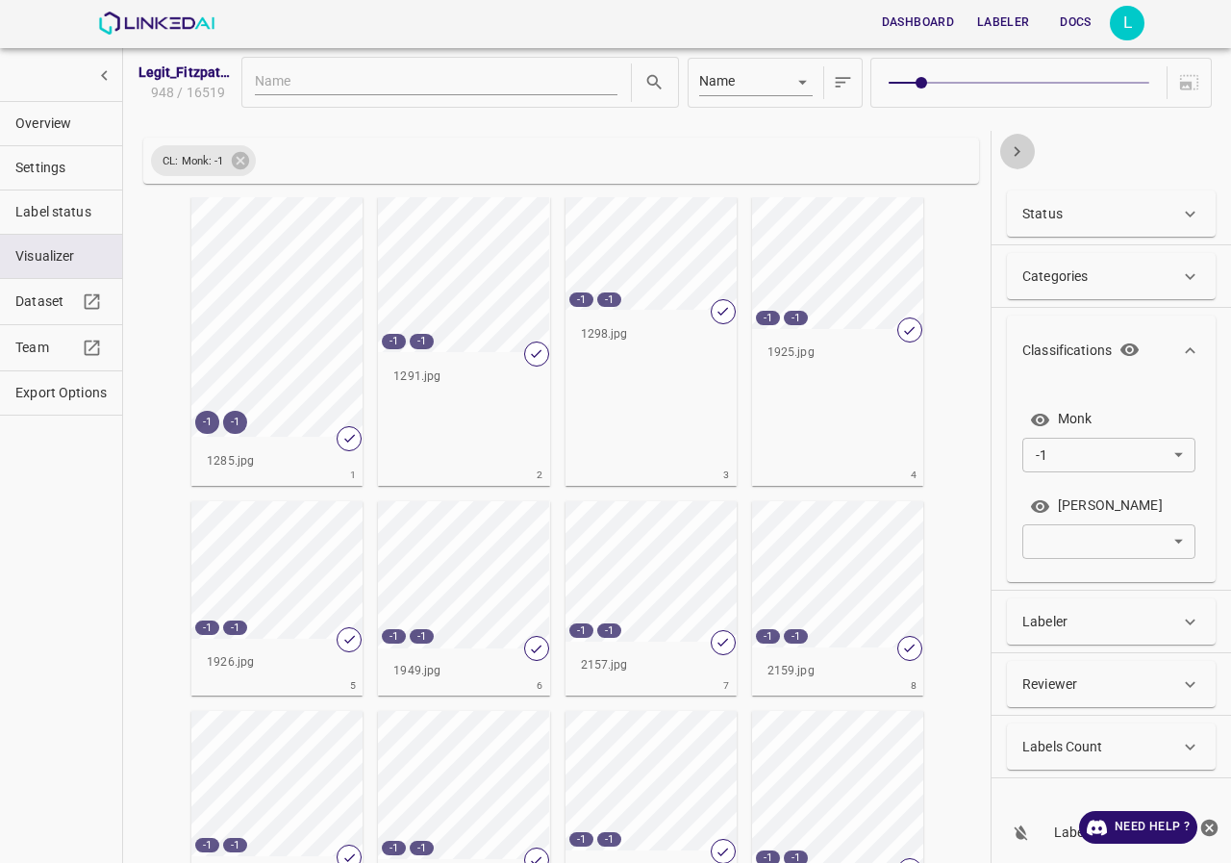
click at [1024, 153] on icon "button" at bounding box center [1017, 151] width 20 height 20
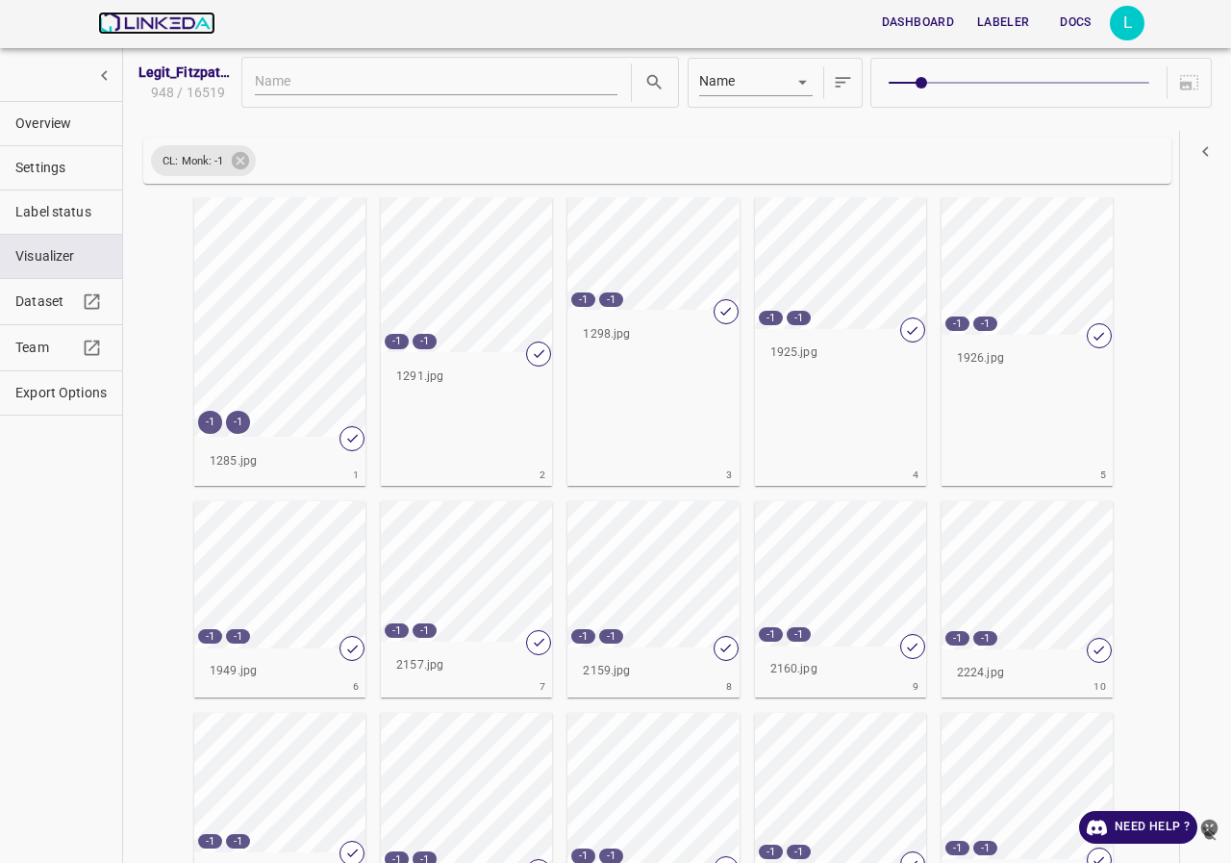
click at [168, 15] on img at bounding box center [156, 23] width 116 height 23
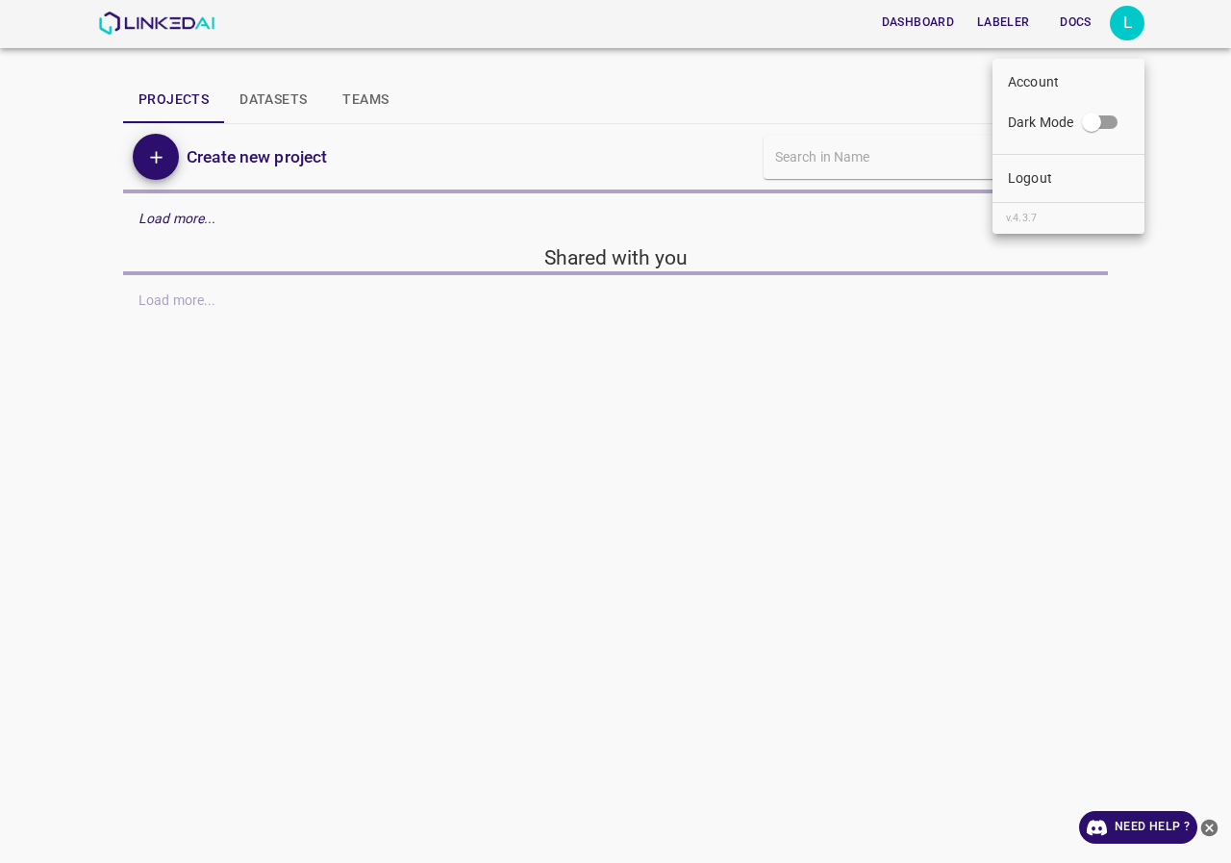
click at [1026, 178] on p "Logout" at bounding box center [1030, 178] width 44 height 20
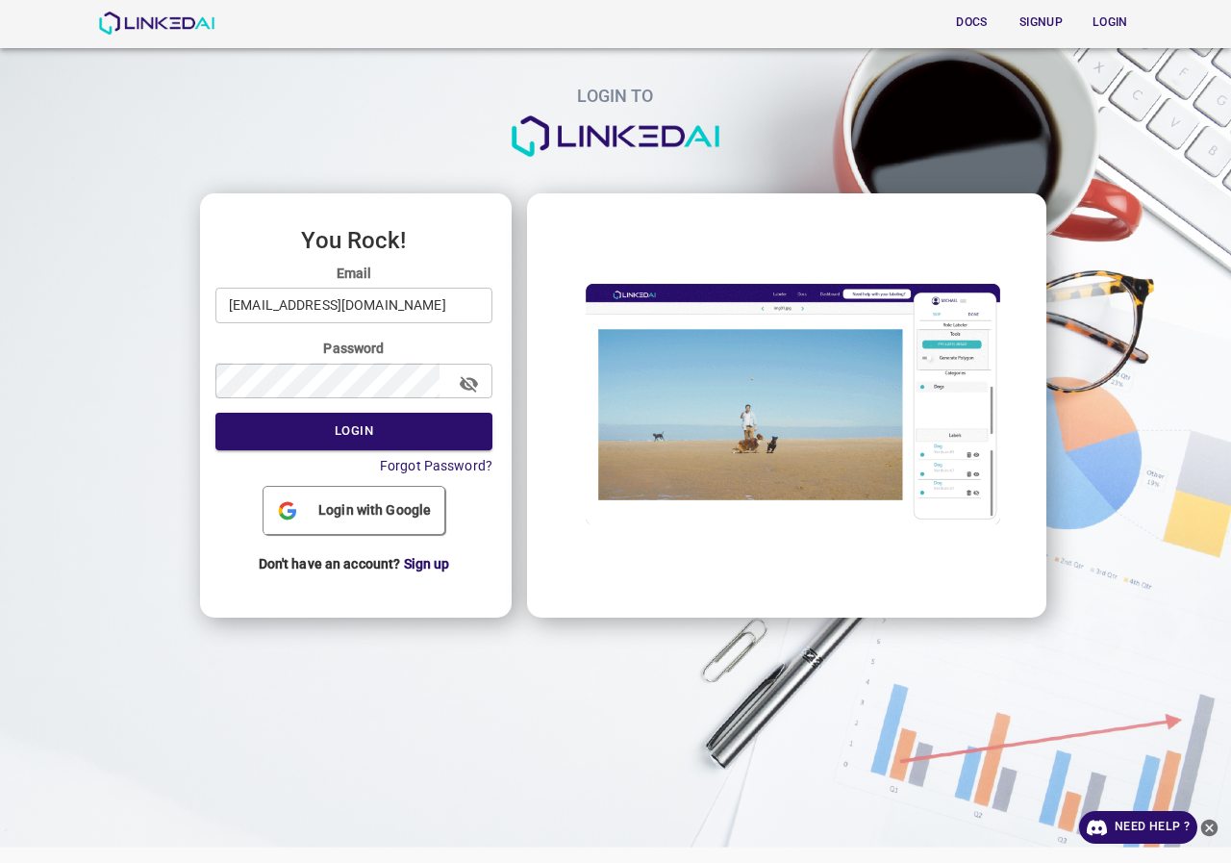
click at [402, 315] on input "[EMAIL_ADDRESS][DOMAIN_NAME]" at bounding box center [354, 306] width 277 height 36
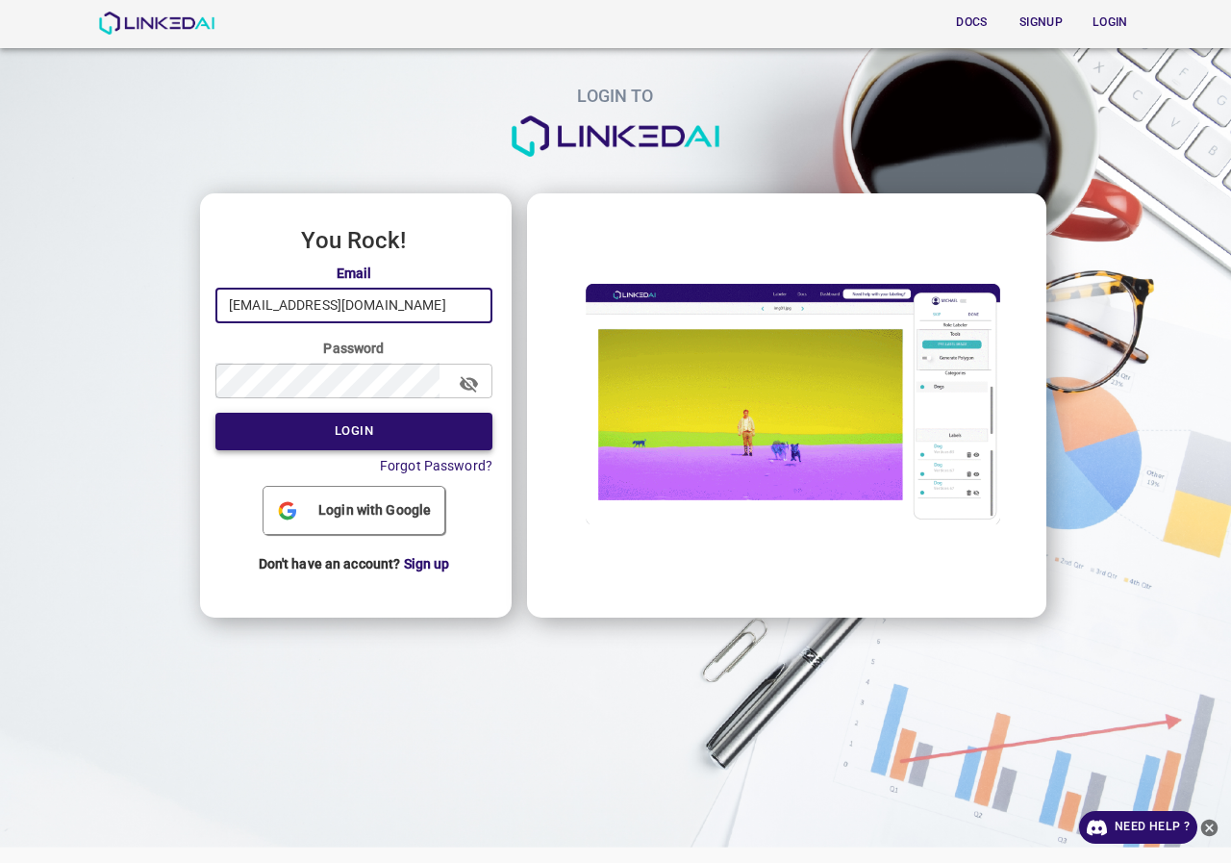
type input "[EMAIL_ADDRESS][DOMAIN_NAME]"
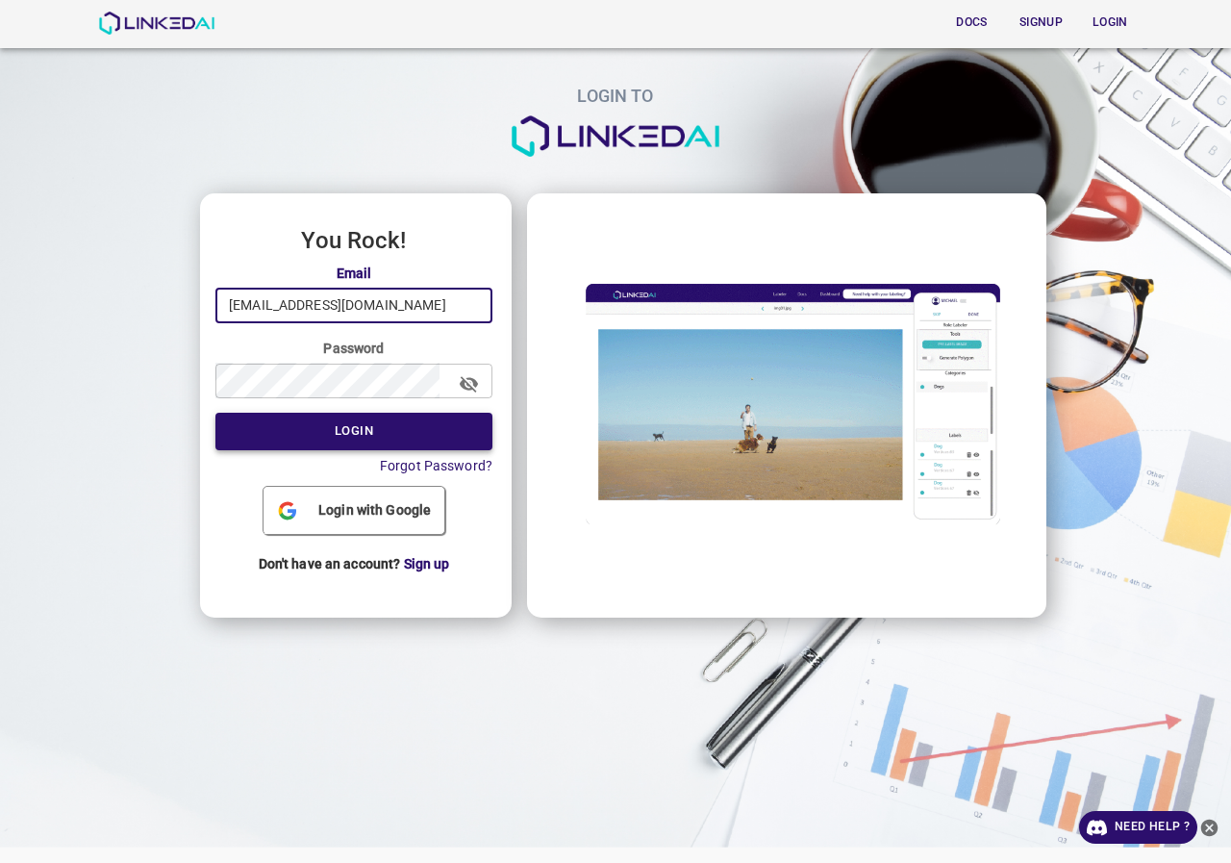
click at [339, 418] on button "Login" at bounding box center [354, 432] width 277 height 38
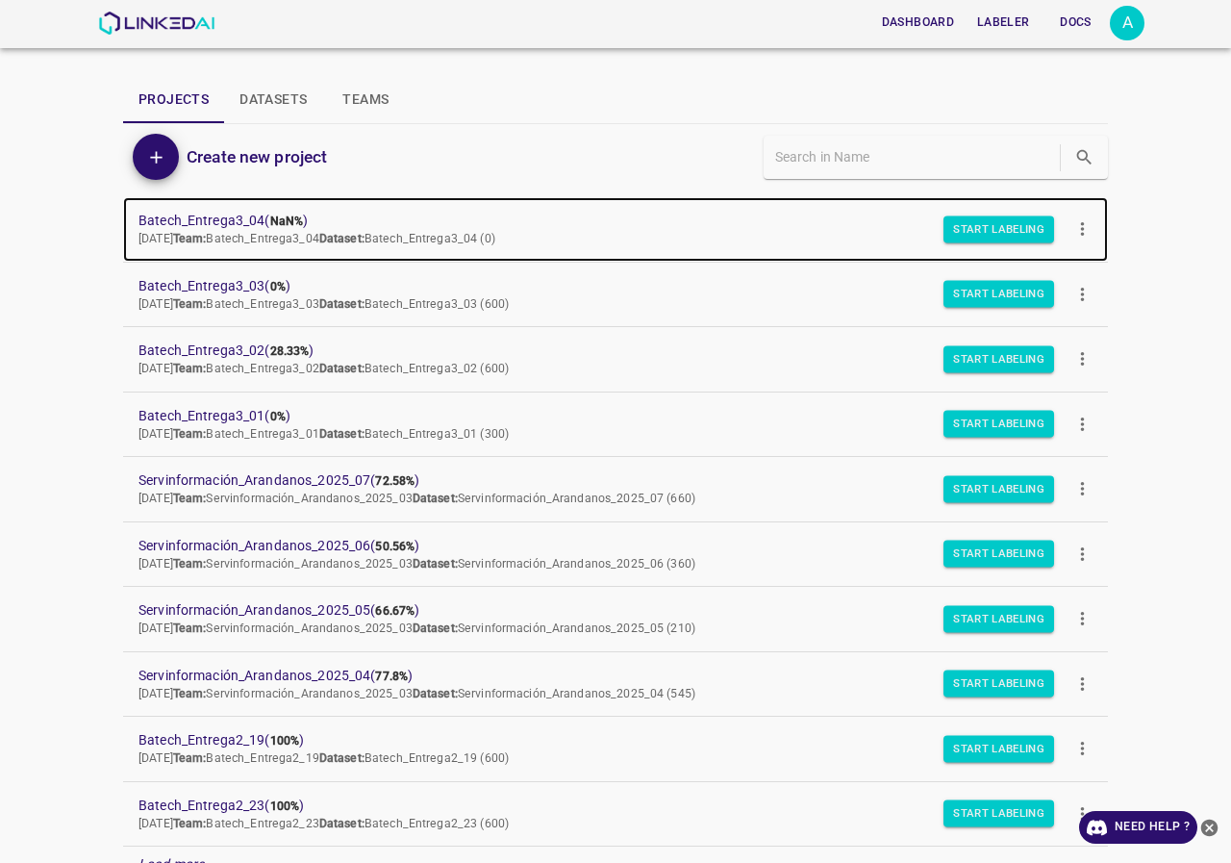
click at [266, 211] on span "Batech_Entrega3_04 ( NaN% )" at bounding box center [601, 221] width 924 height 20
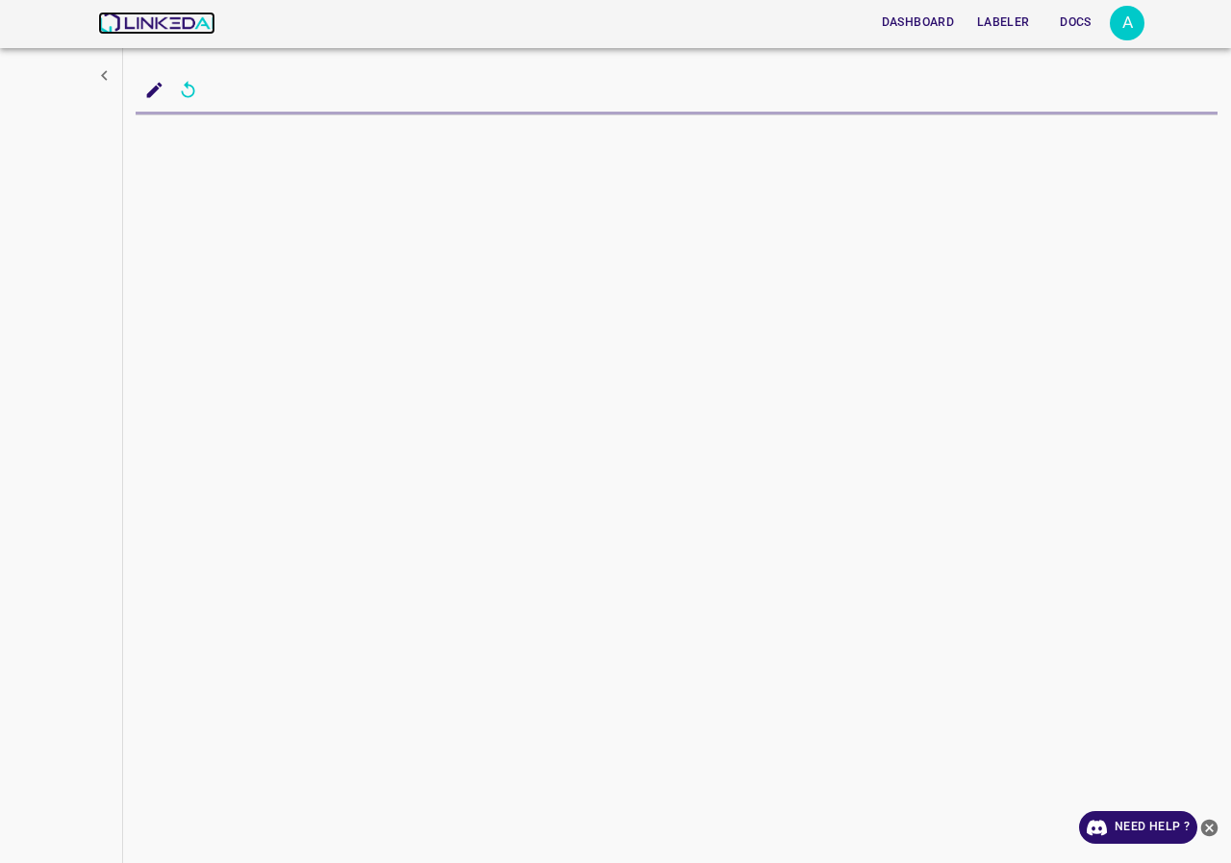
click at [190, 20] on img at bounding box center [156, 23] width 116 height 23
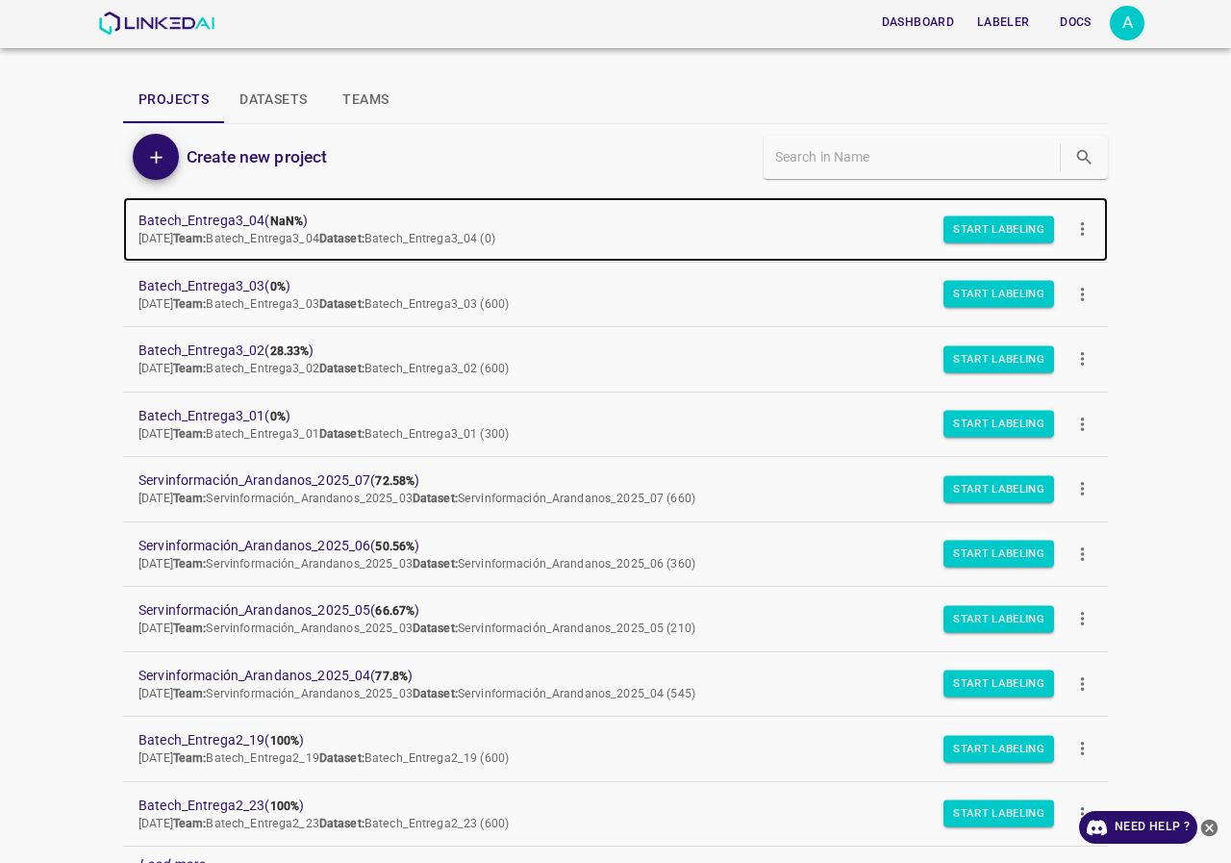
click at [247, 203] on link "Batech_Entrega3_04 ( NaN% ) [DATE] Team: Batech_Entrega3_04 Dataset: Batech_Ent…" at bounding box center [615, 229] width 985 height 64
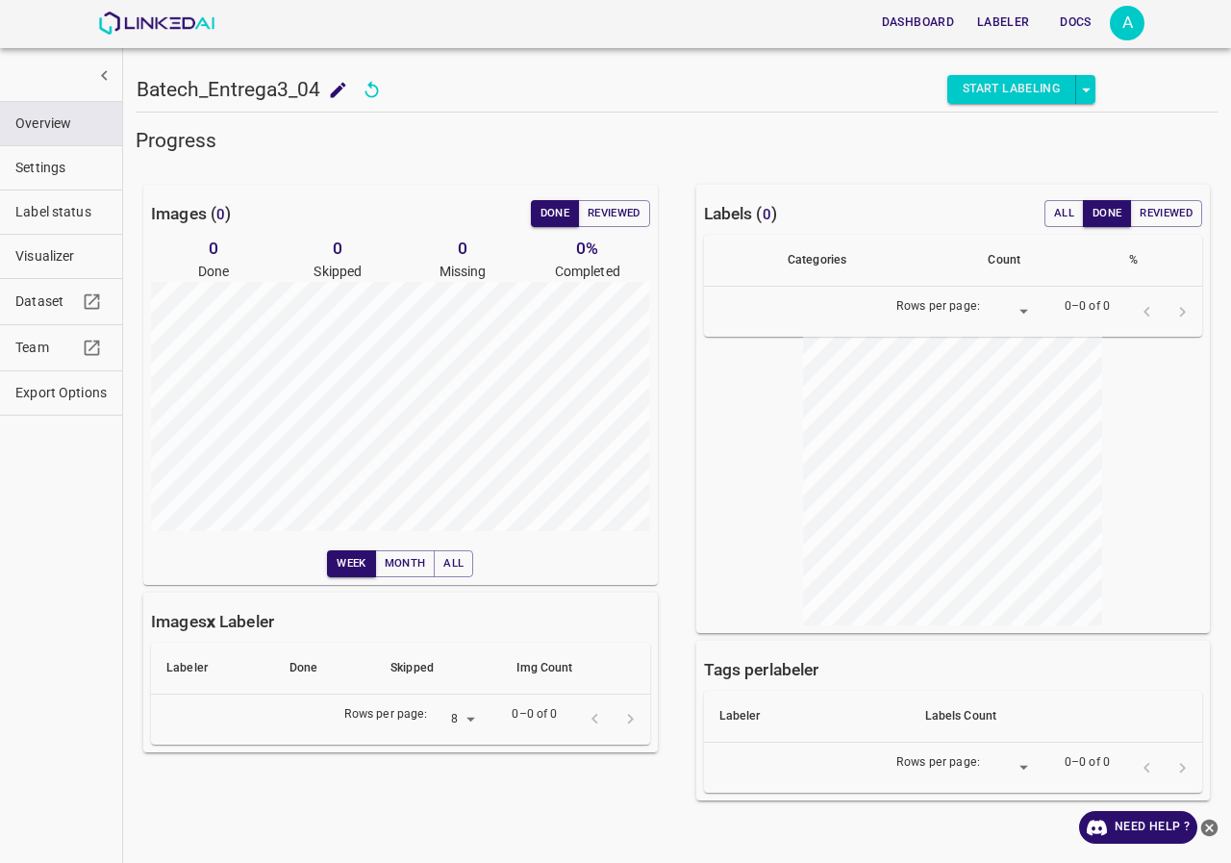
click at [30, 241] on button "Visualizer" at bounding box center [61, 256] width 122 height 43
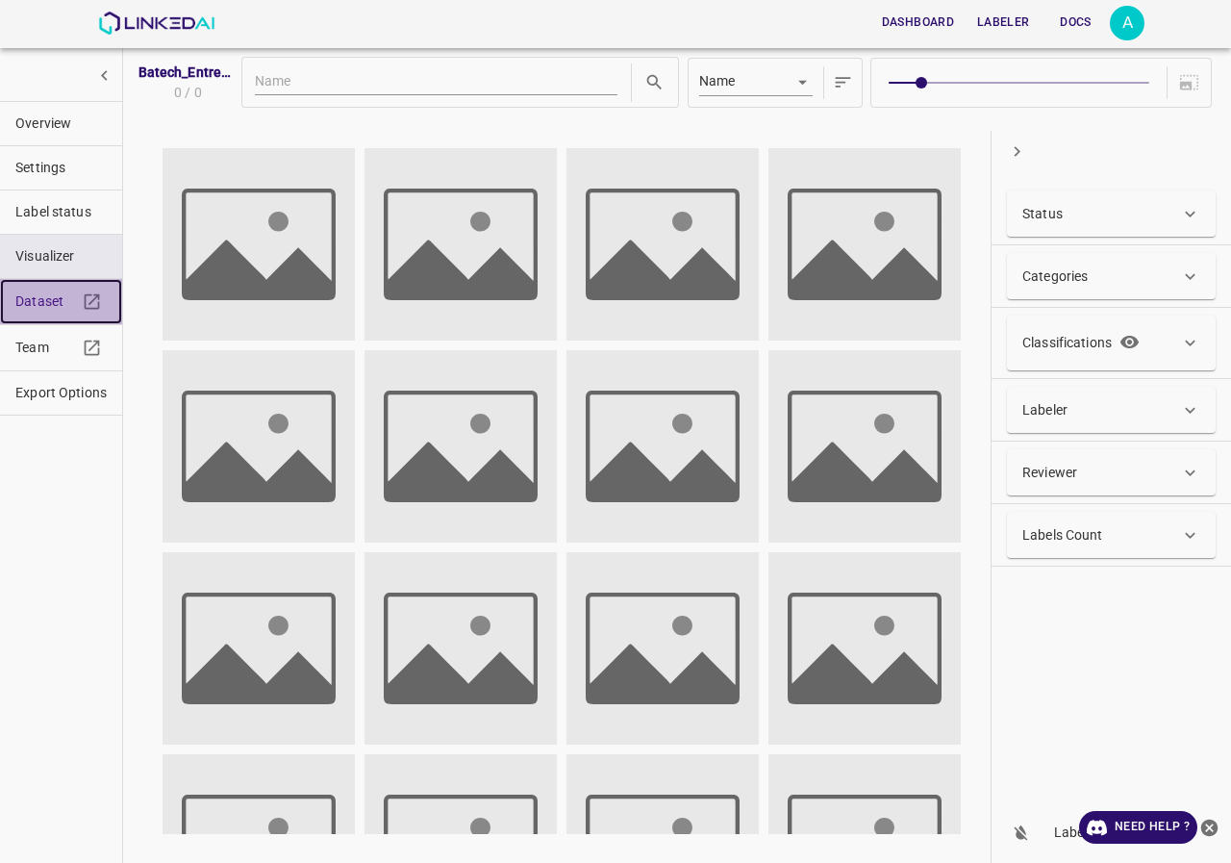
click at [51, 286] on link "Dataset" at bounding box center [61, 301] width 122 height 45
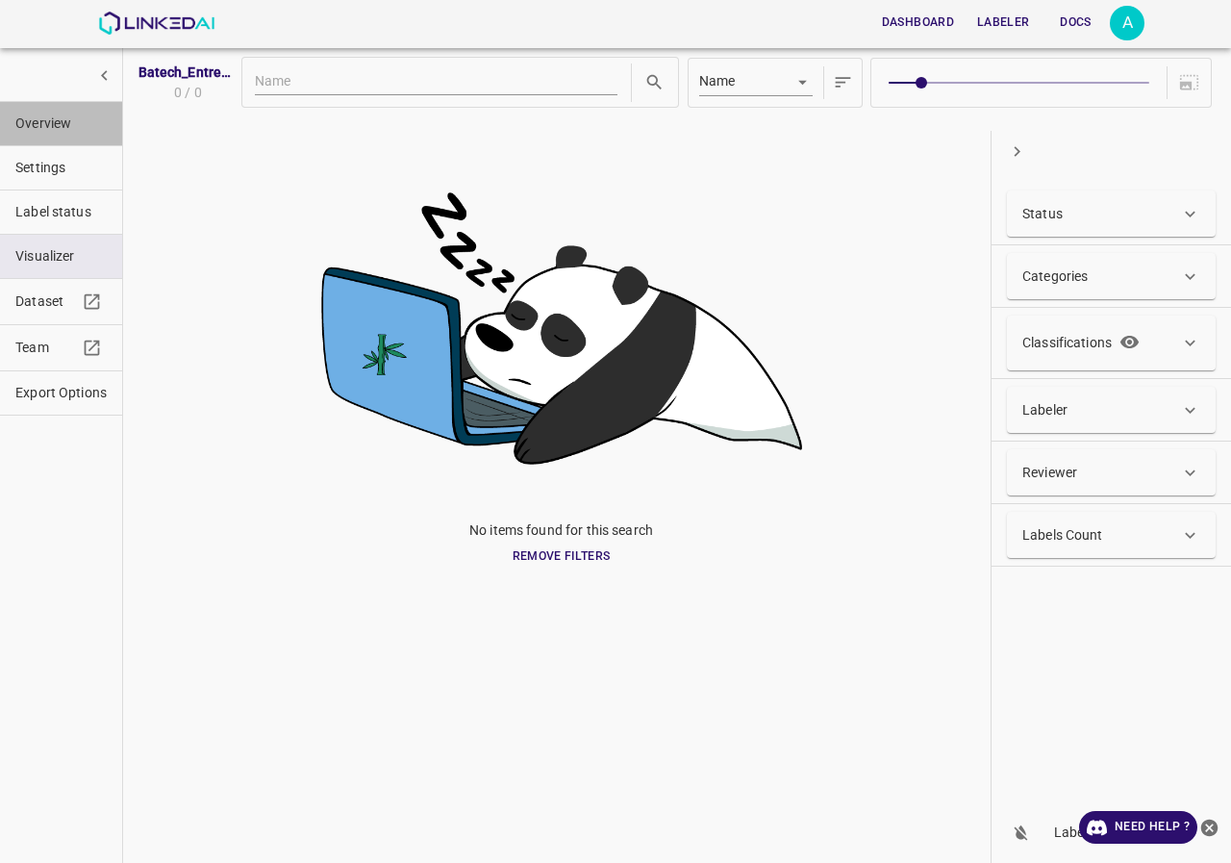
click at [60, 124] on span "Overview" at bounding box center [60, 124] width 91 height 20
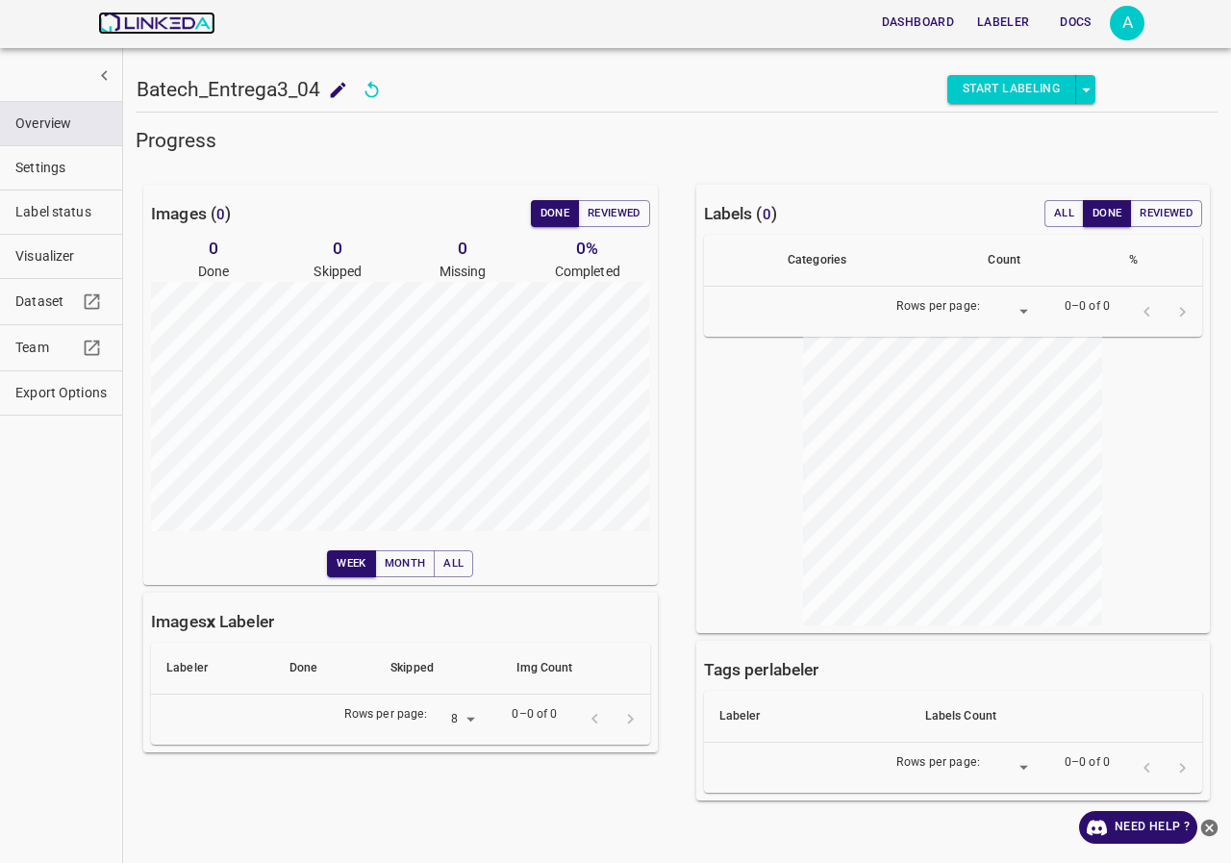
click at [160, 16] on img at bounding box center [156, 23] width 116 height 23
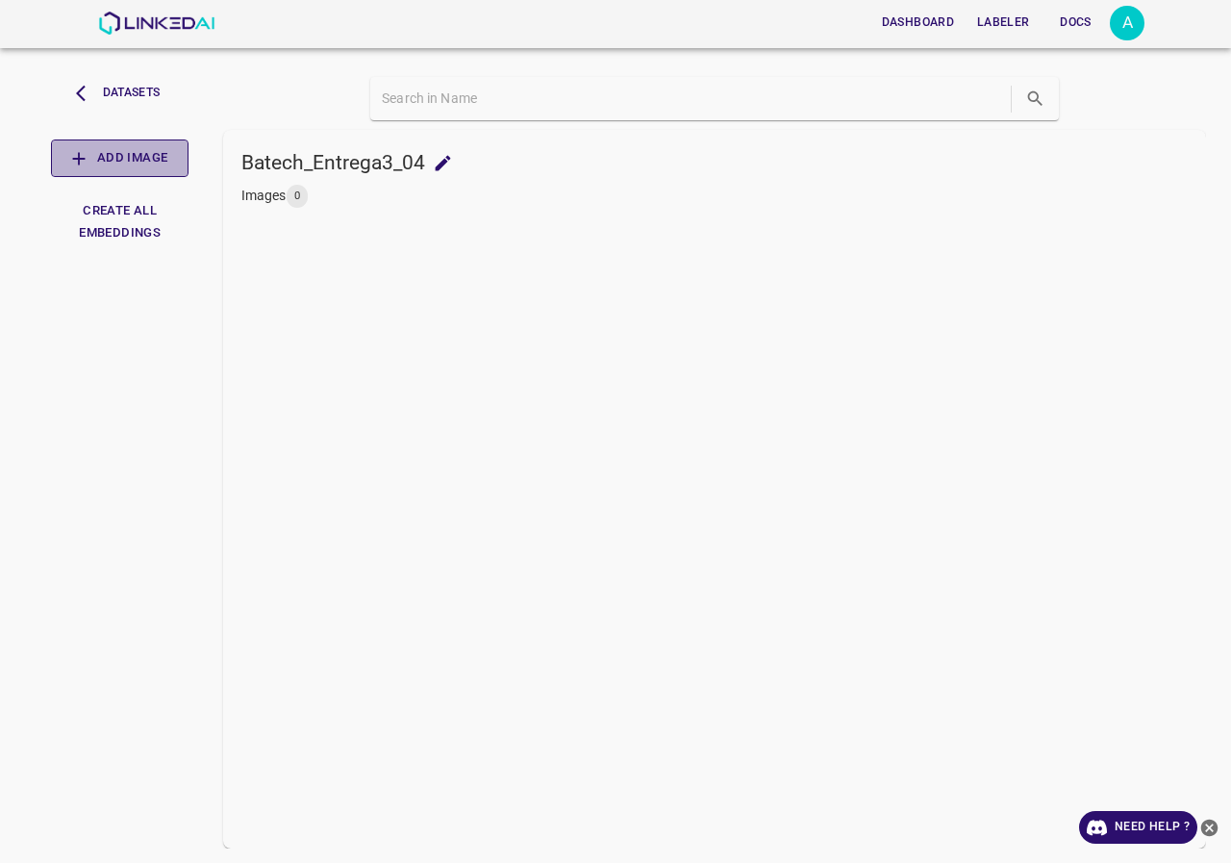
click at [111, 152] on button "Add Image" at bounding box center [120, 158] width 138 height 38
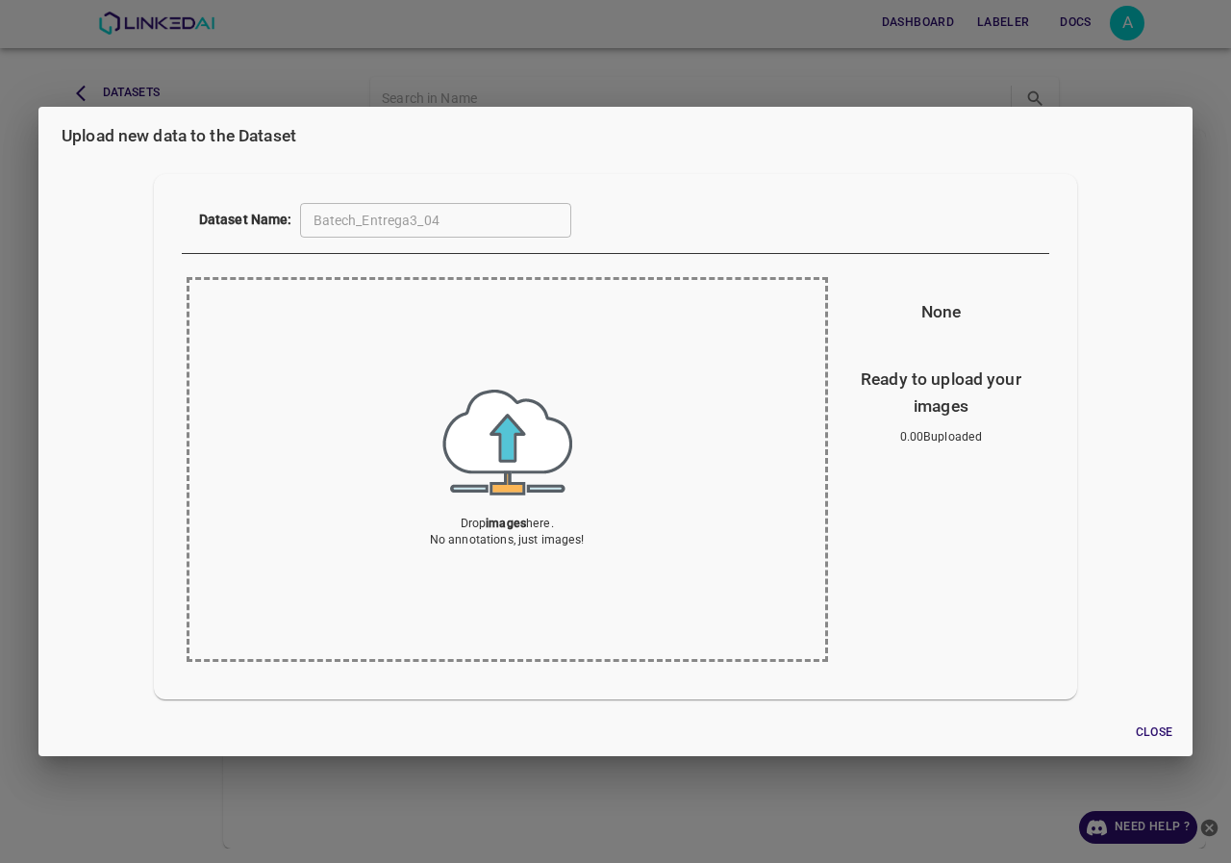
click at [546, 505] on div "Drop images here. No annotations, just images!" at bounding box center [507, 470] width 155 height 160
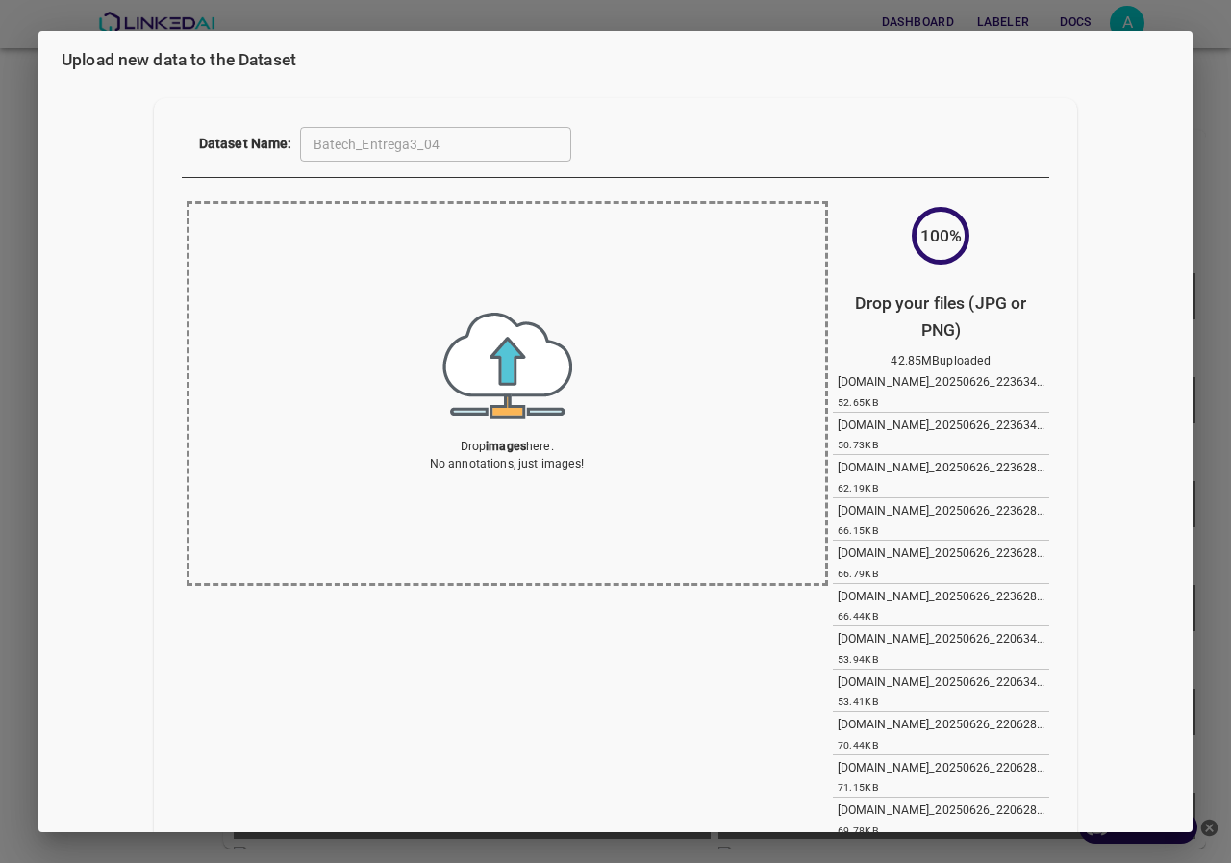
click at [3, 298] on div "Upload new data to the Dataset Dataset Name: Batech_Entrega3_04 ​ Drop images h…" at bounding box center [615, 431] width 1231 height 863
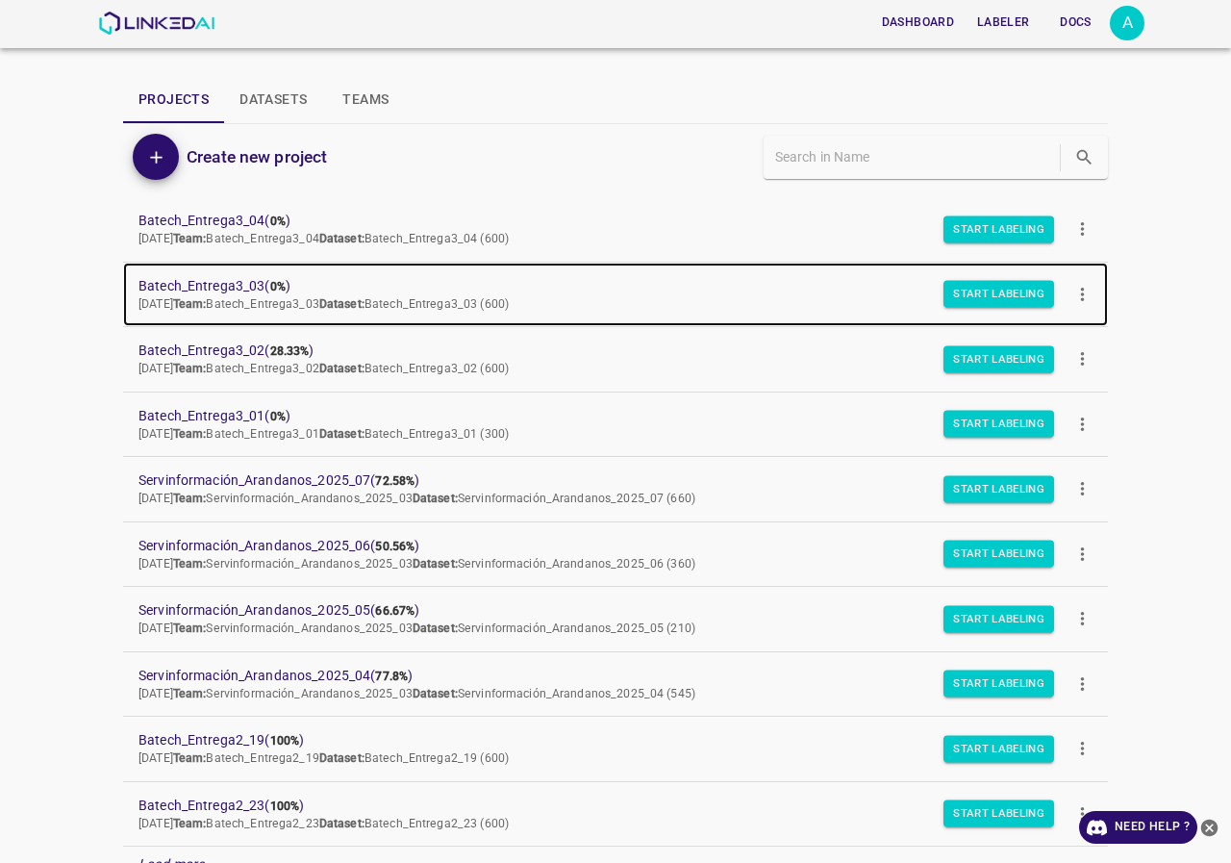
click at [208, 269] on link "Batech_Entrega3_03 ( 0% ) Tue Aug 19 2025 Team: Batech_Entrega3_03 Dataset: Bat…" at bounding box center [615, 295] width 985 height 64
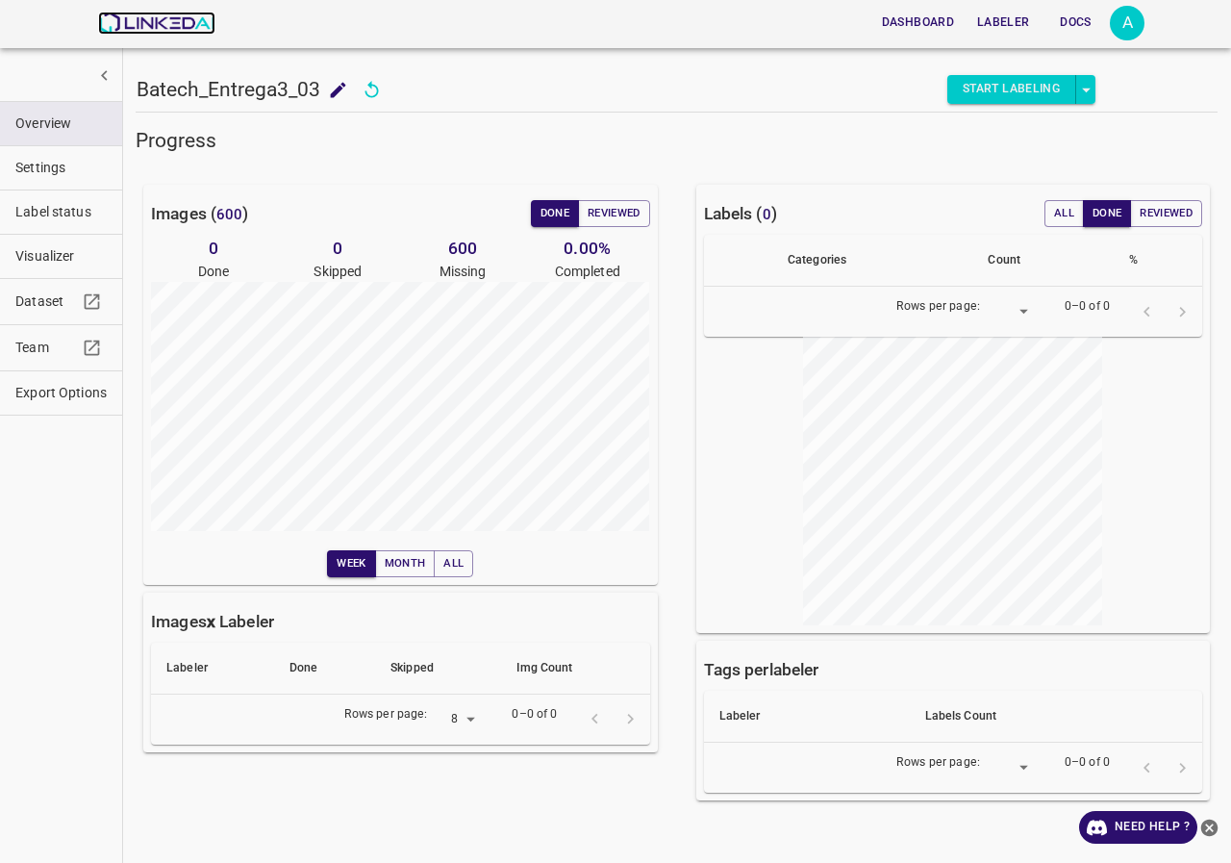
click at [156, 26] on img at bounding box center [156, 23] width 116 height 23
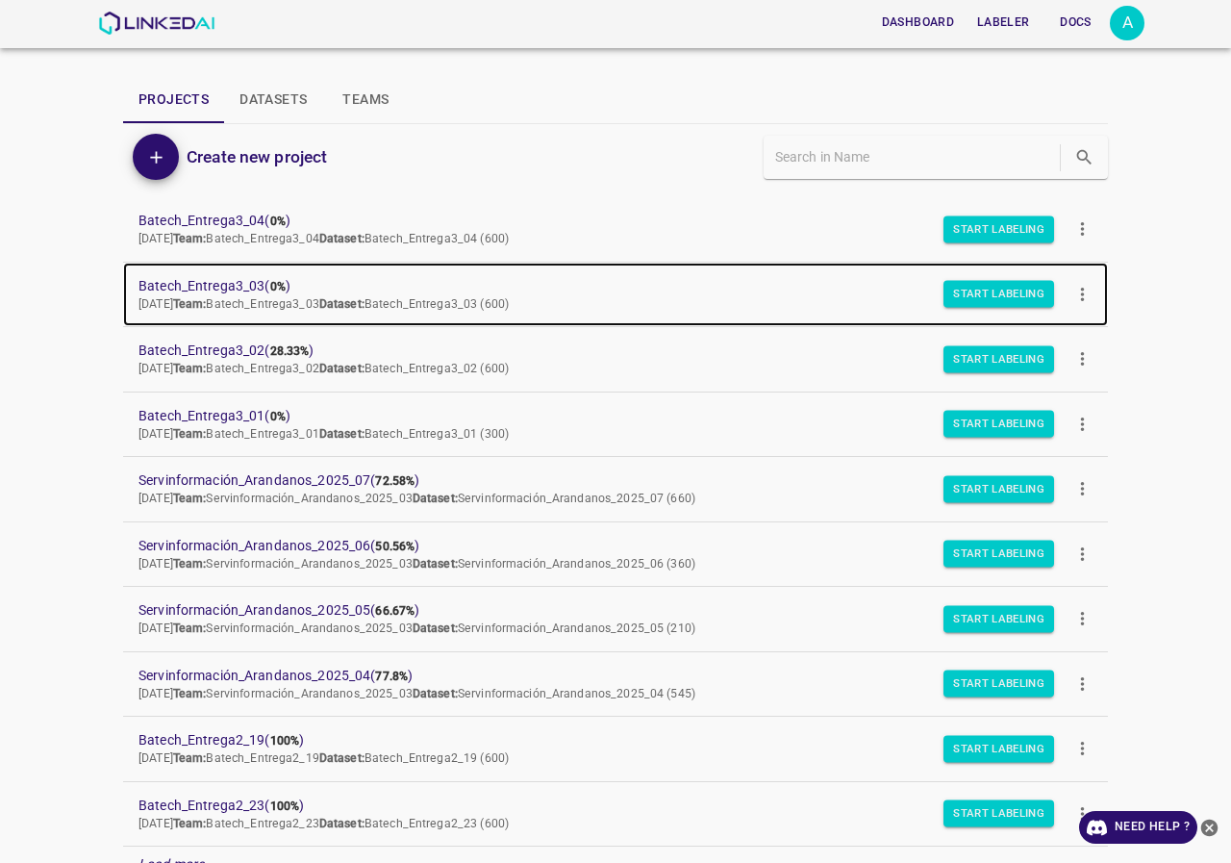
click at [222, 282] on span "Batech_Entrega3_03 ( 0% )" at bounding box center [601, 286] width 924 height 20
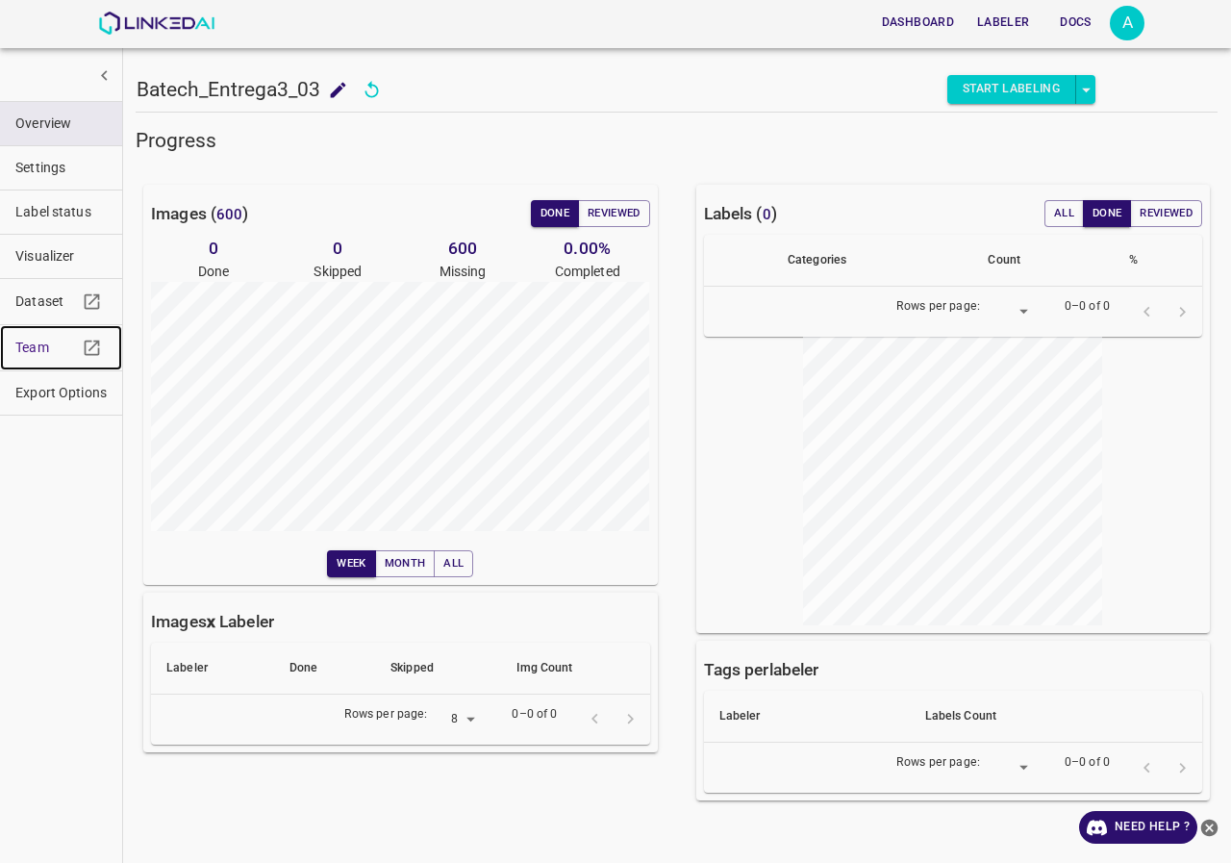
click at [16, 336] on link "Team" at bounding box center [61, 347] width 122 height 45
click at [190, 13] on img at bounding box center [156, 23] width 116 height 23
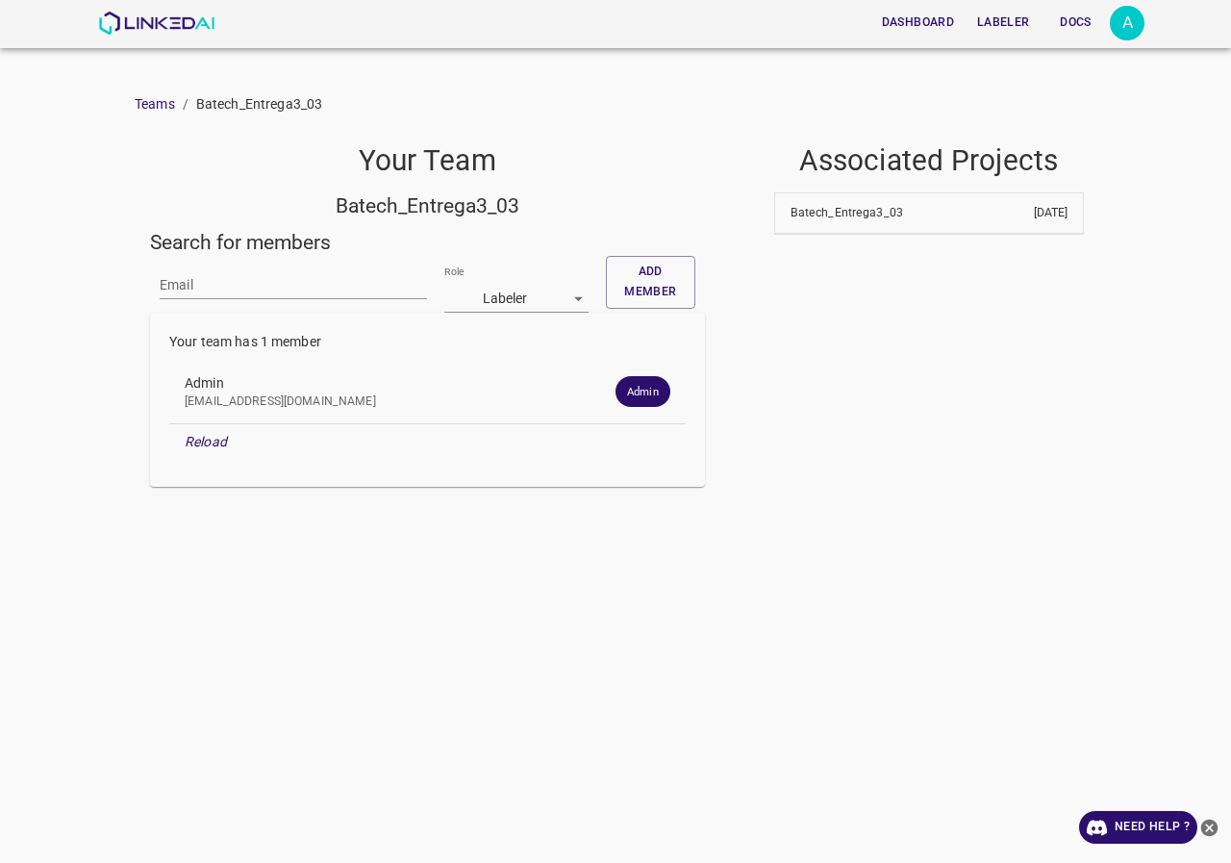
click at [234, 280] on input "Email" at bounding box center [293, 285] width 267 height 28
paste input "[EMAIL_ADDRESS][DOMAIN_NAME]"
type input "[EMAIL_ADDRESS][DOMAIN_NAME]"
click at [671, 267] on button "Add member" at bounding box center [650, 282] width 89 height 53
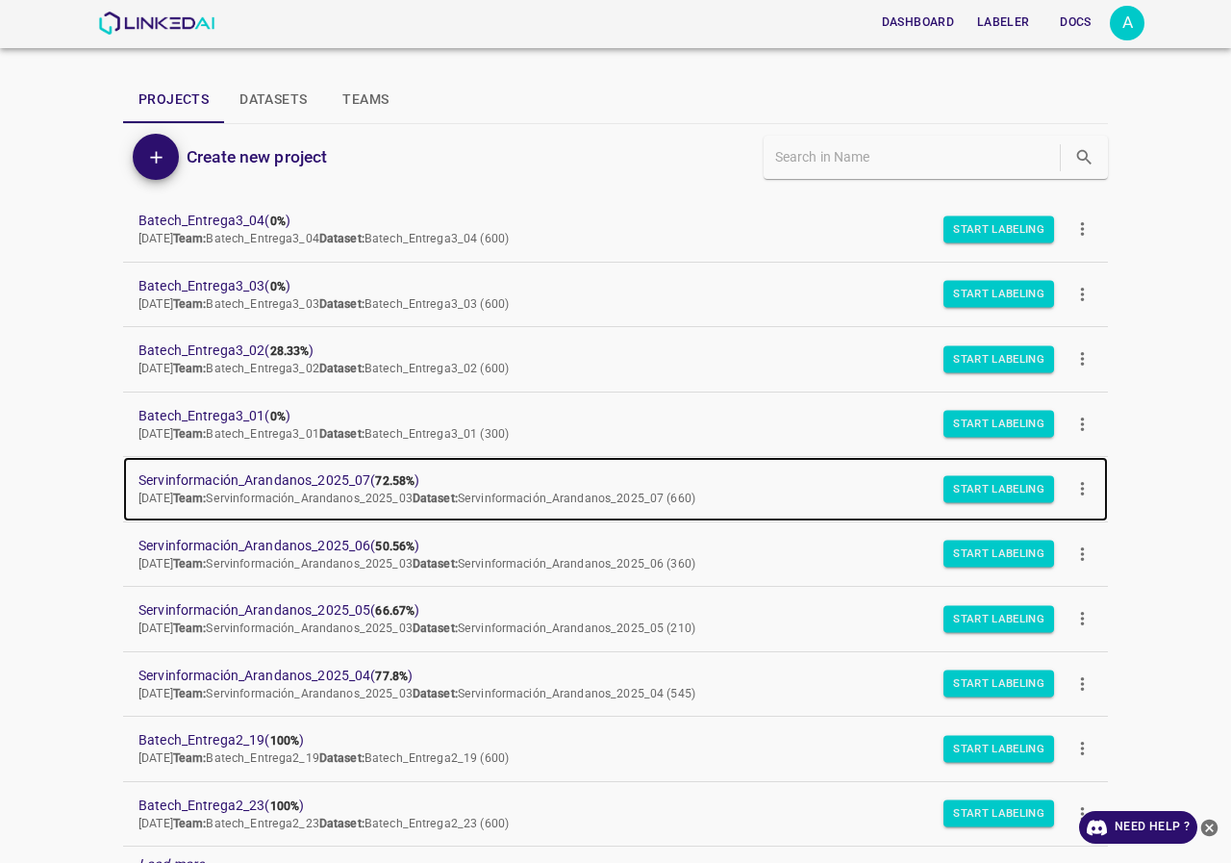
click at [306, 474] on span "Servinformación_Arandanos_2025_07 ( 72.58% )" at bounding box center [601, 480] width 924 height 20
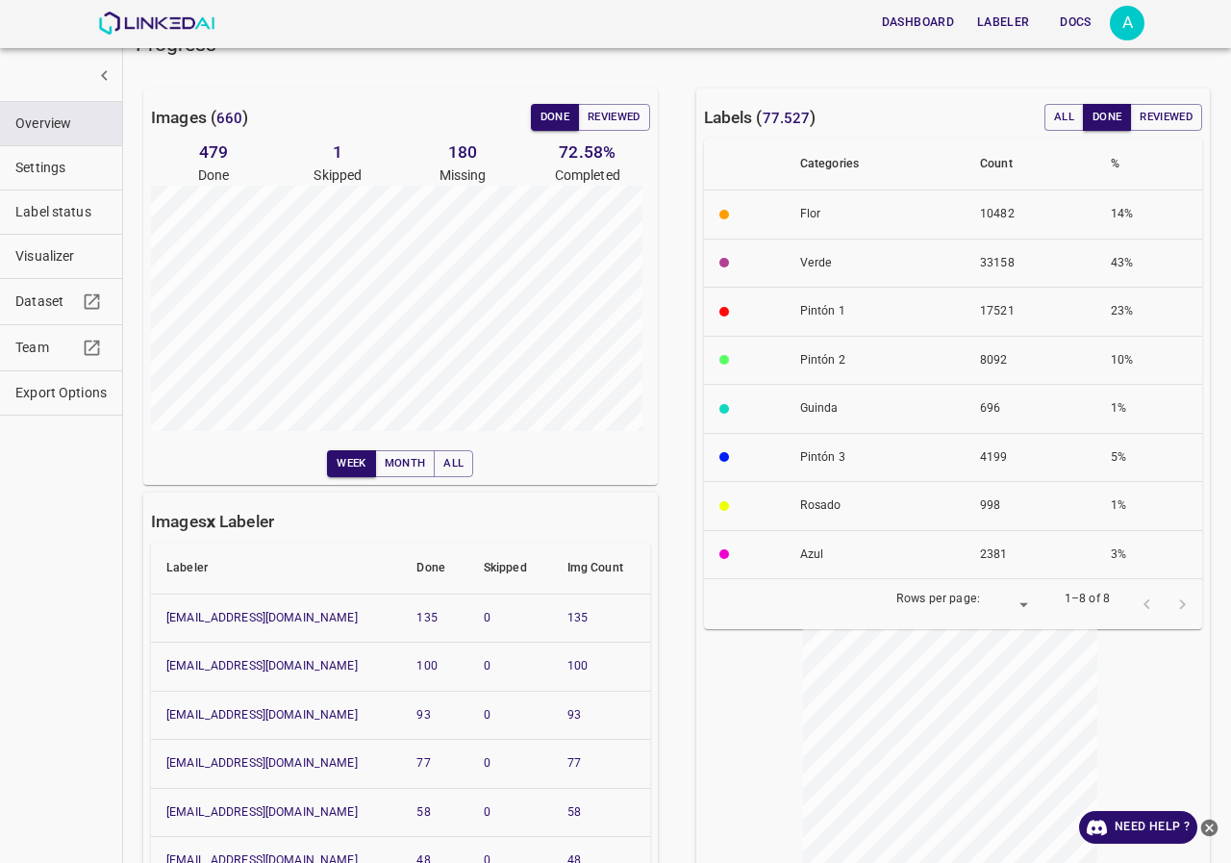
scroll to position [289, 0]
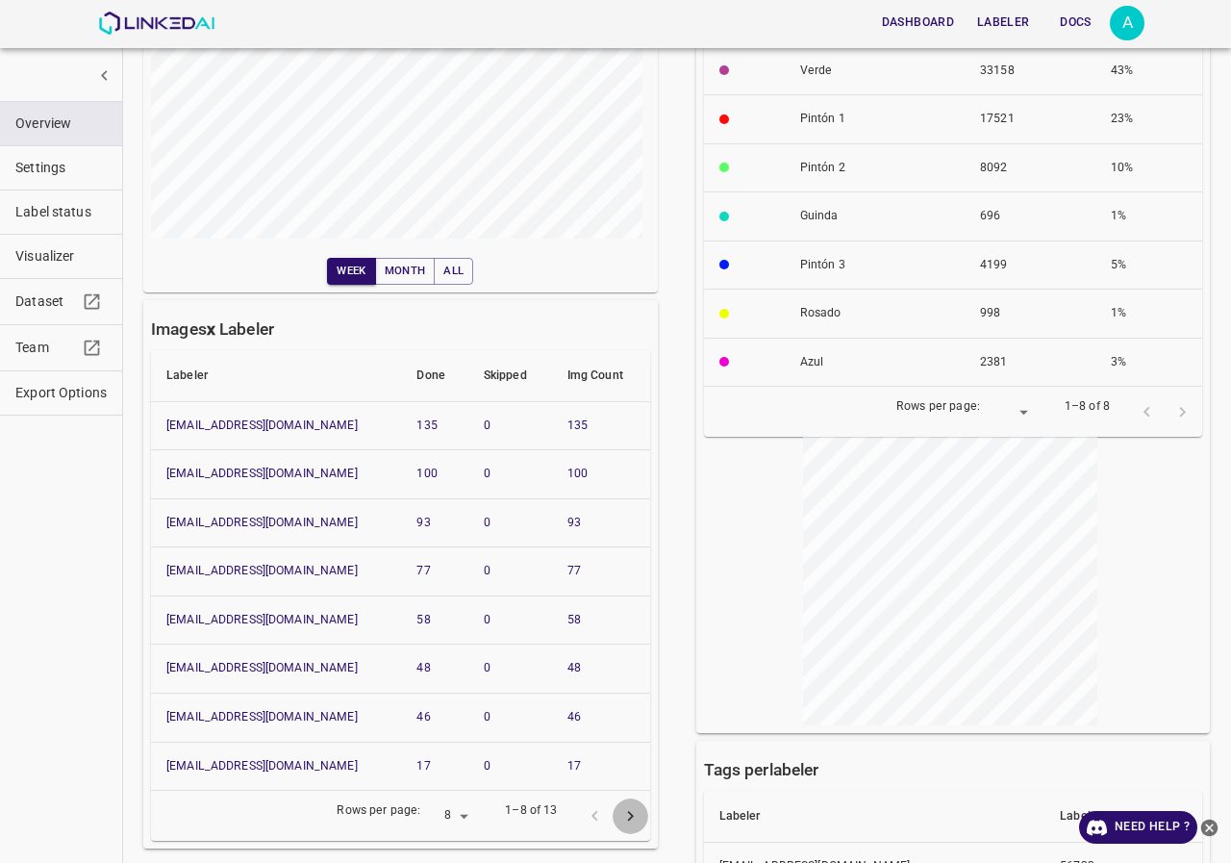
click at [621, 824] on icon "Go to next page" at bounding box center [631, 816] width 20 height 20
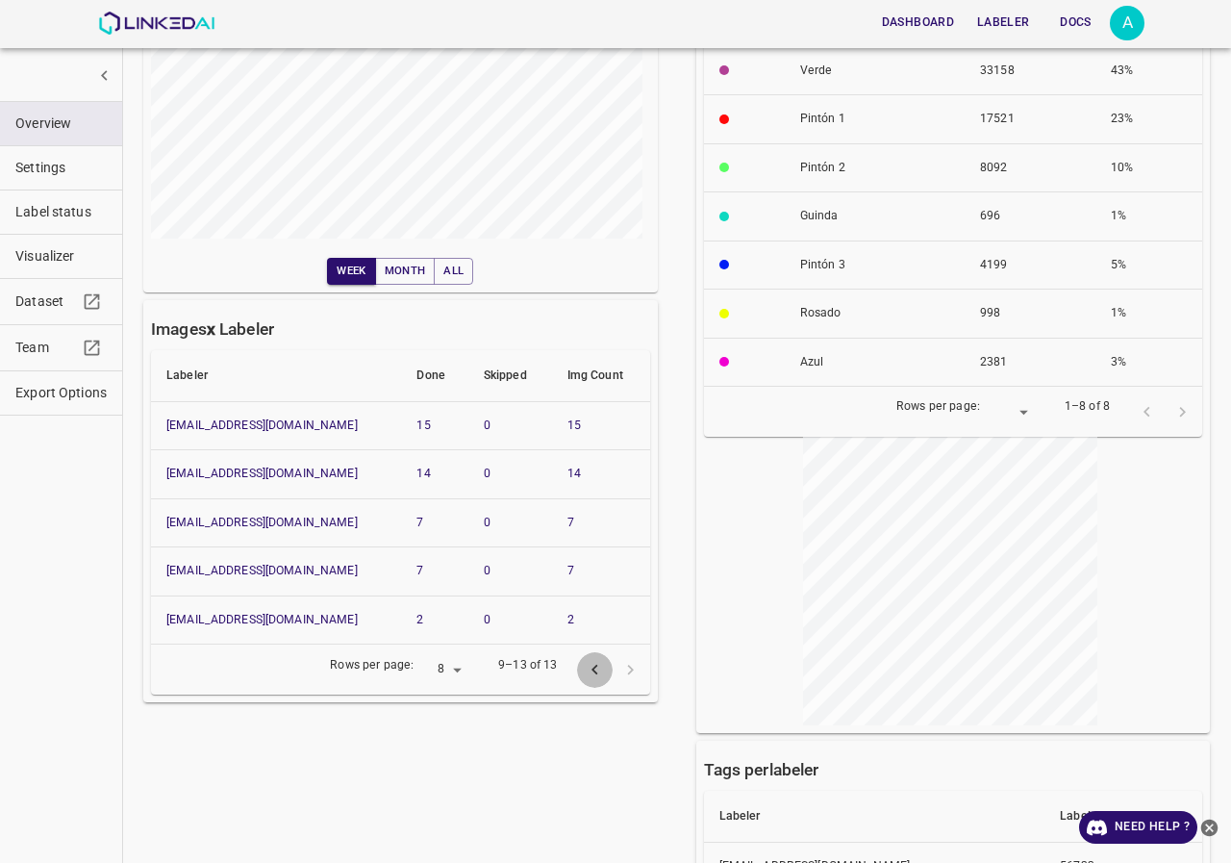
click at [594, 670] on icon "Go to previous page" at bounding box center [595, 670] width 20 height 20
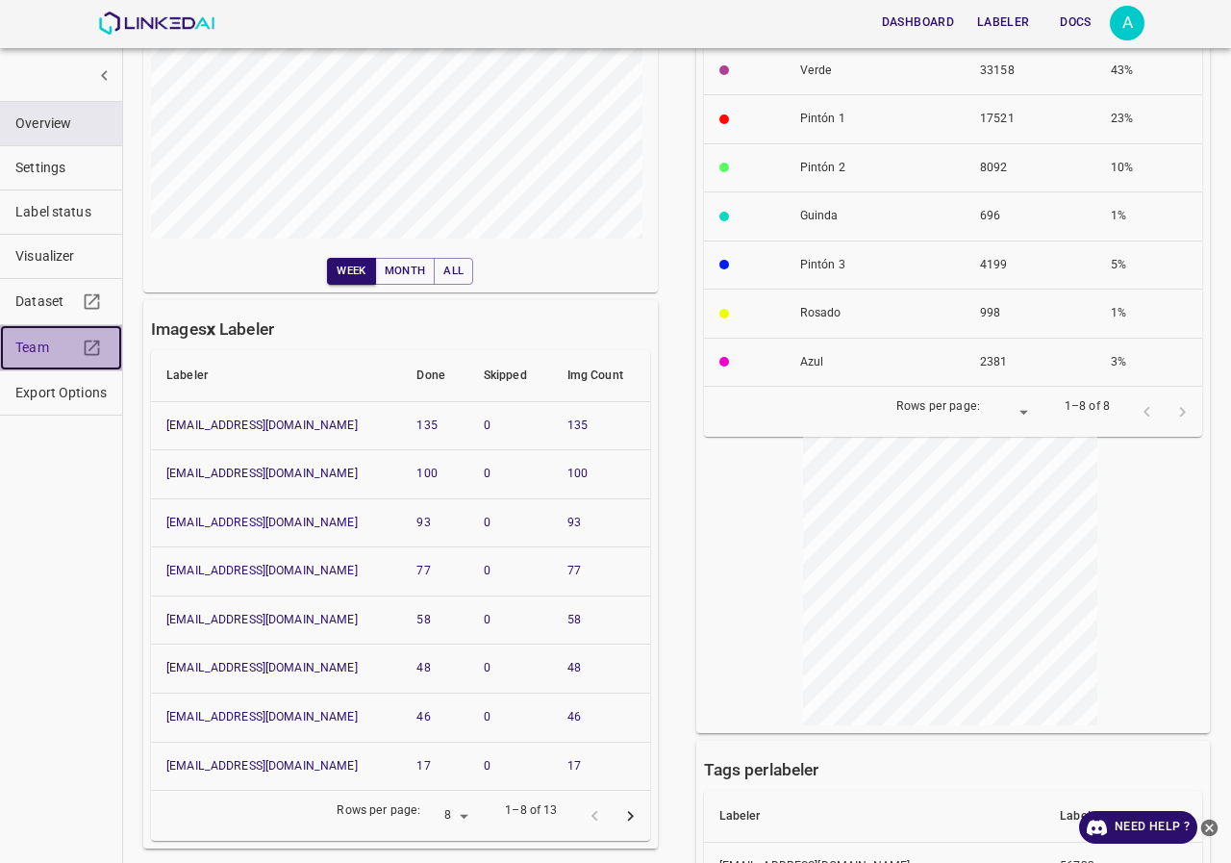
click at [48, 353] on span "Team" at bounding box center [46, 348] width 62 height 20
click at [51, 348] on span "Team" at bounding box center [46, 348] width 62 height 20
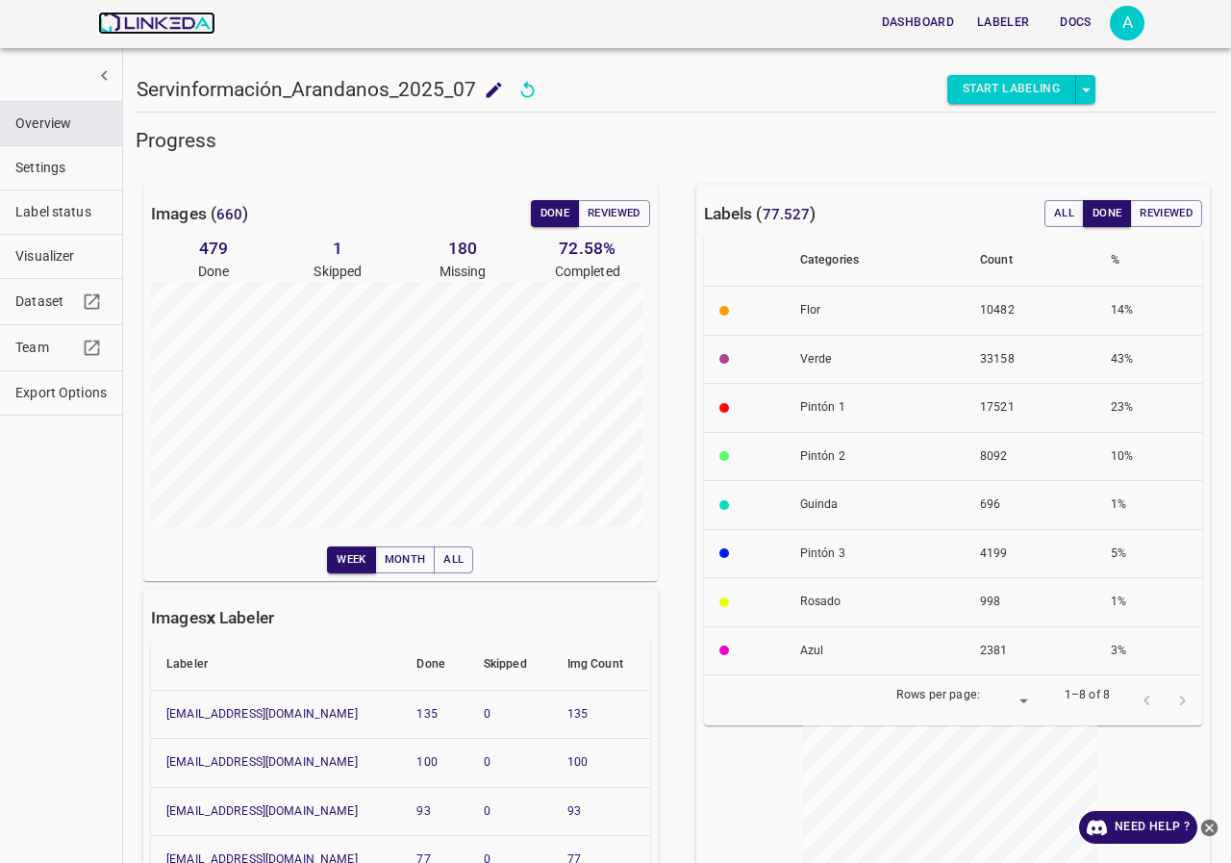
click at [160, 24] on img at bounding box center [156, 23] width 116 height 23
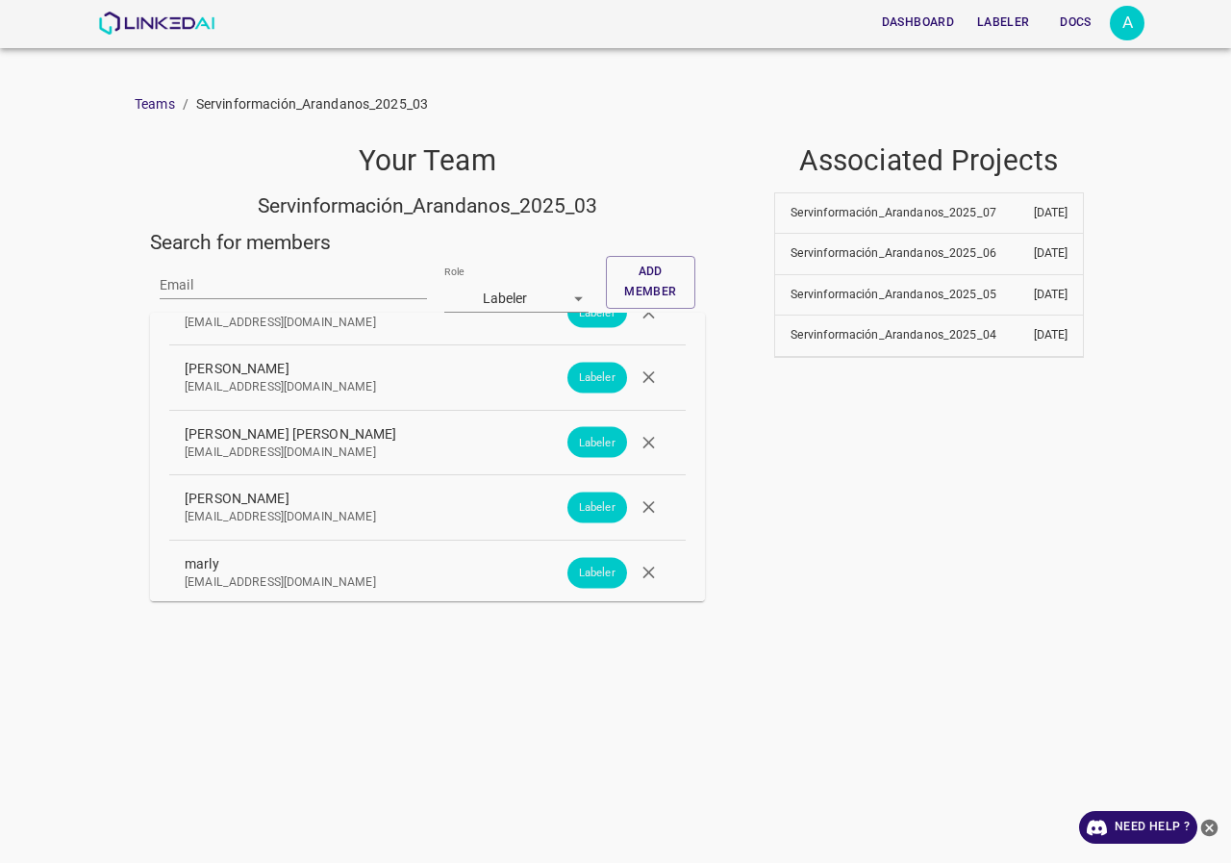
scroll to position [1347, 0]
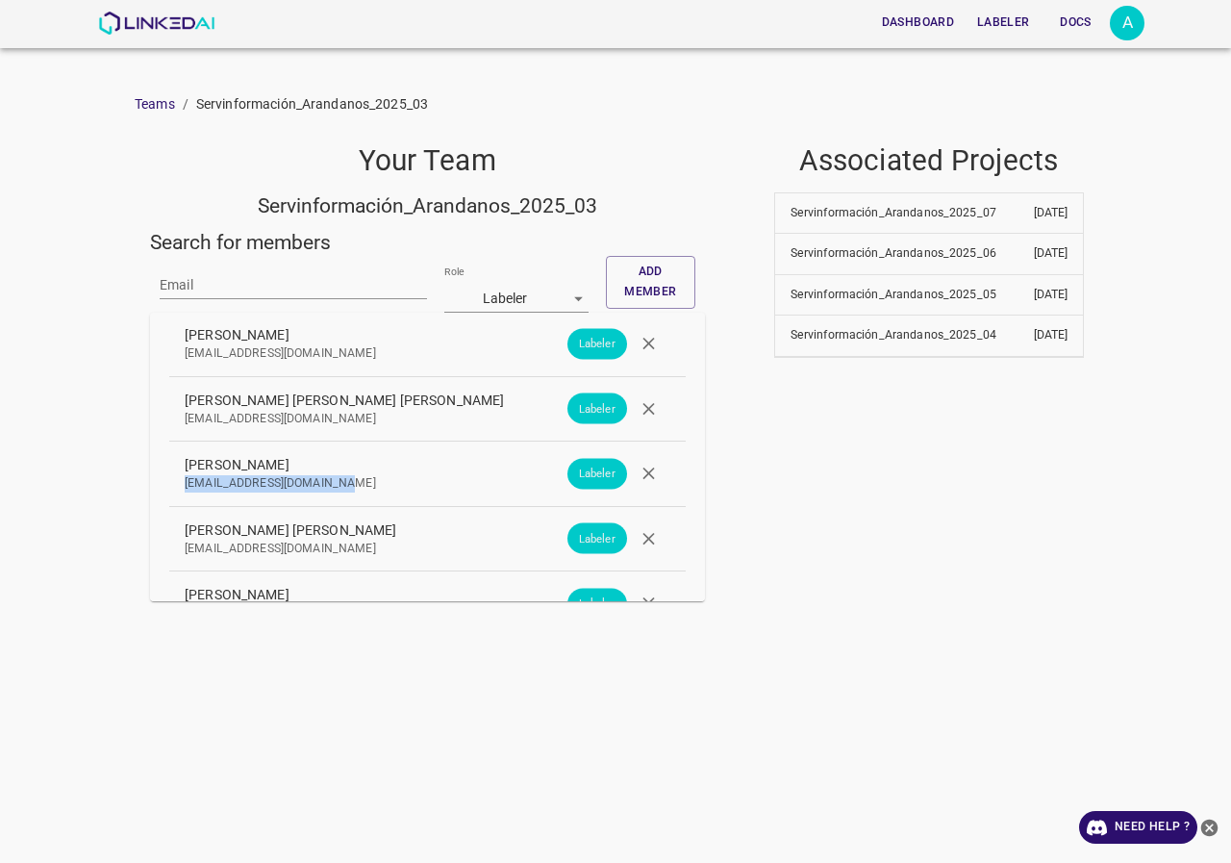
drag, startPoint x: 348, startPoint y: 482, endPoint x: 163, endPoint y: 482, distance: 185.7
click at [163, 482] on div "Your team has 39 members Admin [EMAIL_ADDRESS][DOMAIN_NAME] Admin [PERSON_NAME]…" at bounding box center [427, 457] width 555 height 289
copy p "[EMAIL_ADDRESS][DOMAIN_NAME]"
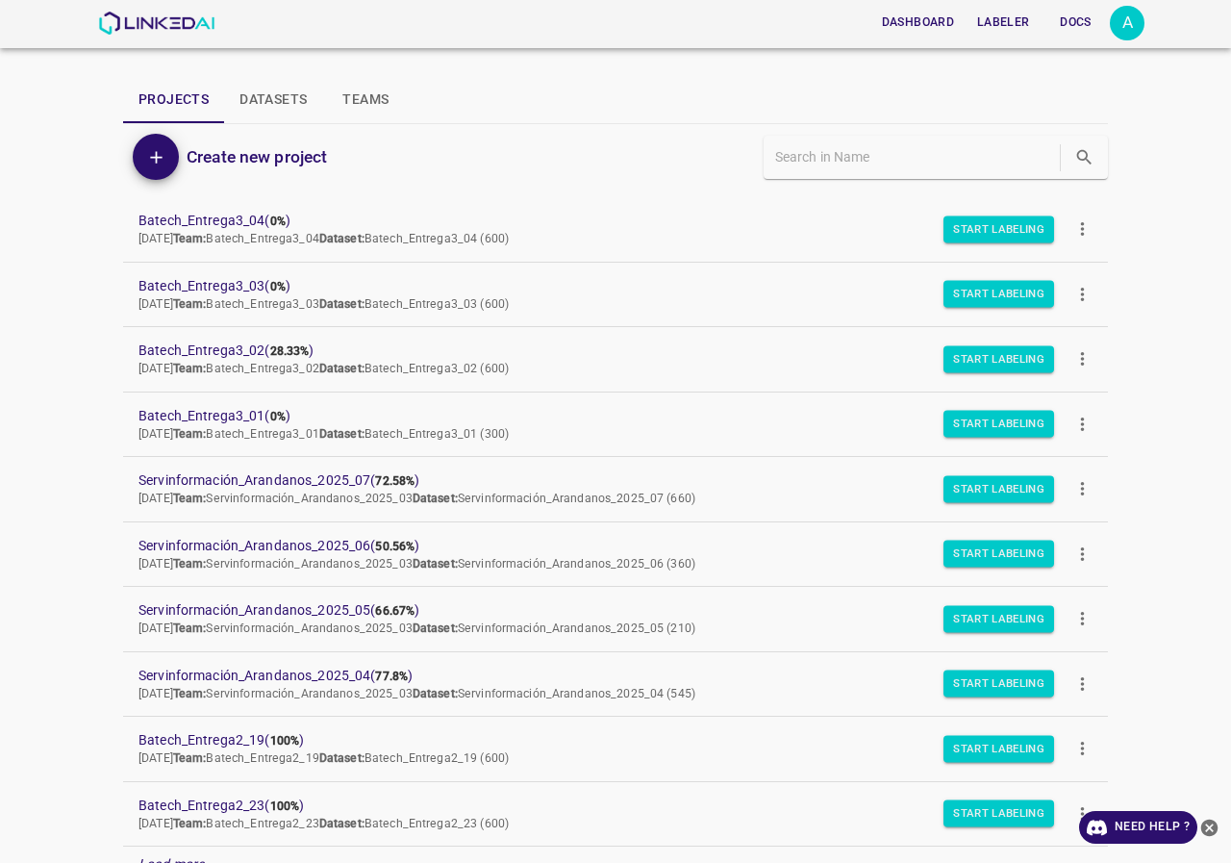
click at [748, 858] on div "Load more..." at bounding box center [615, 865] width 985 height 36
click at [1139, 29] on div "A" at bounding box center [1127, 23] width 35 height 35
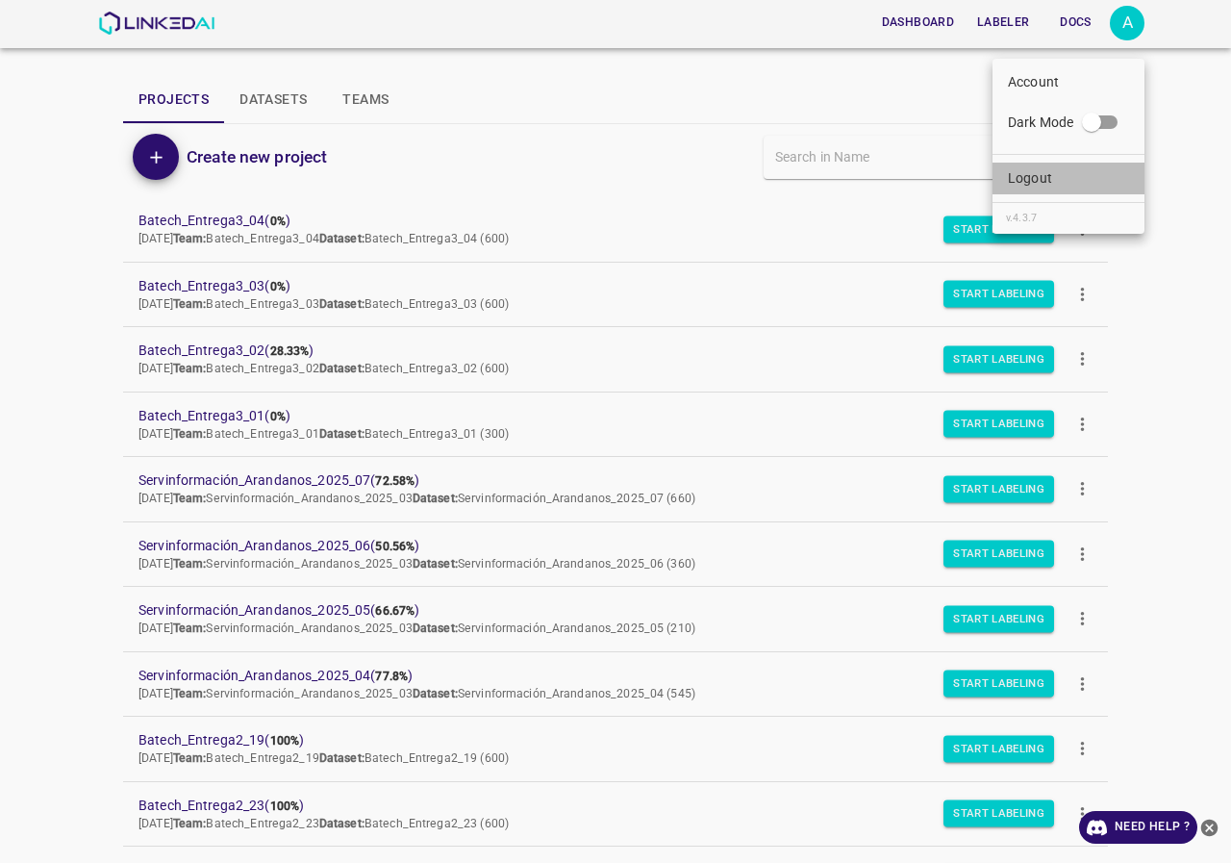
click at [1039, 172] on p "Logout" at bounding box center [1030, 178] width 44 height 20
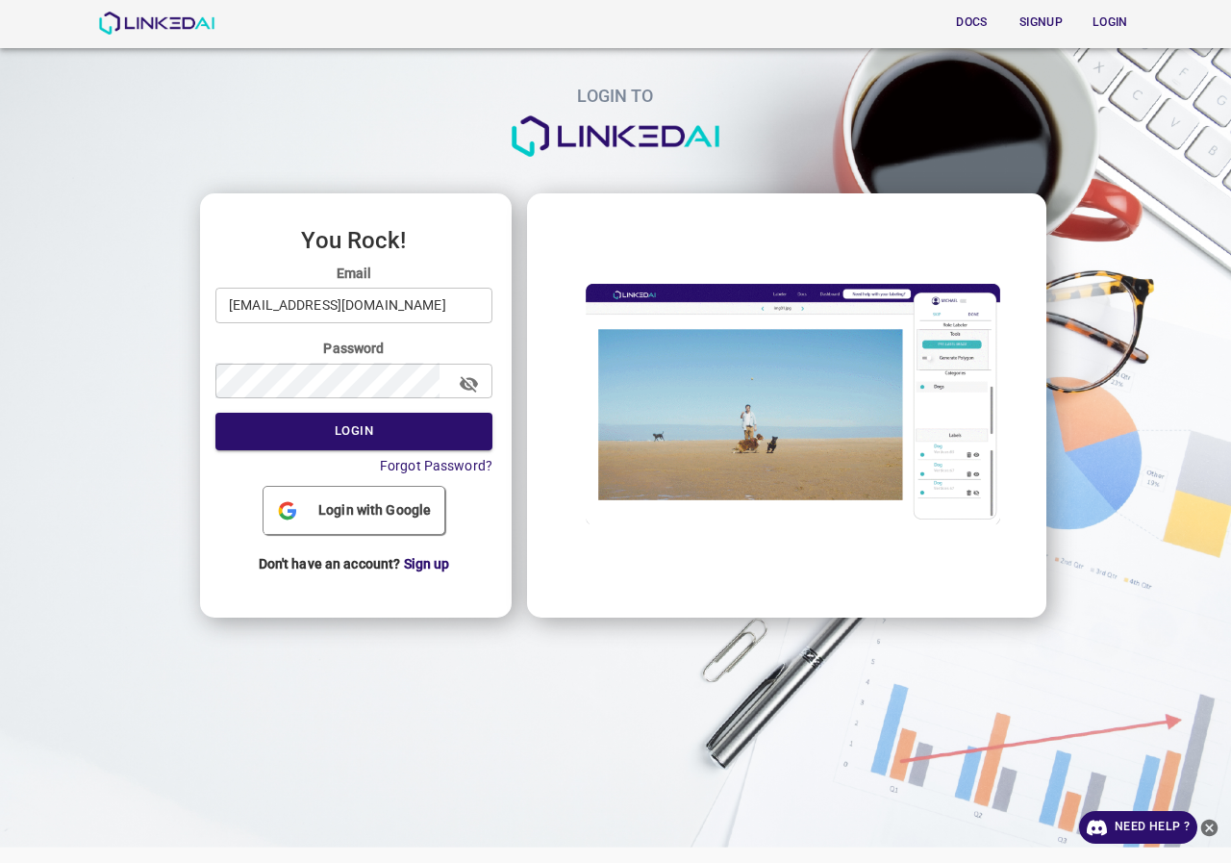
click at [420, 314] on input "[EMAIL_ADDRESS][DOMAIN_NAME]" at bounding box center [354, 306] width 277 height 36
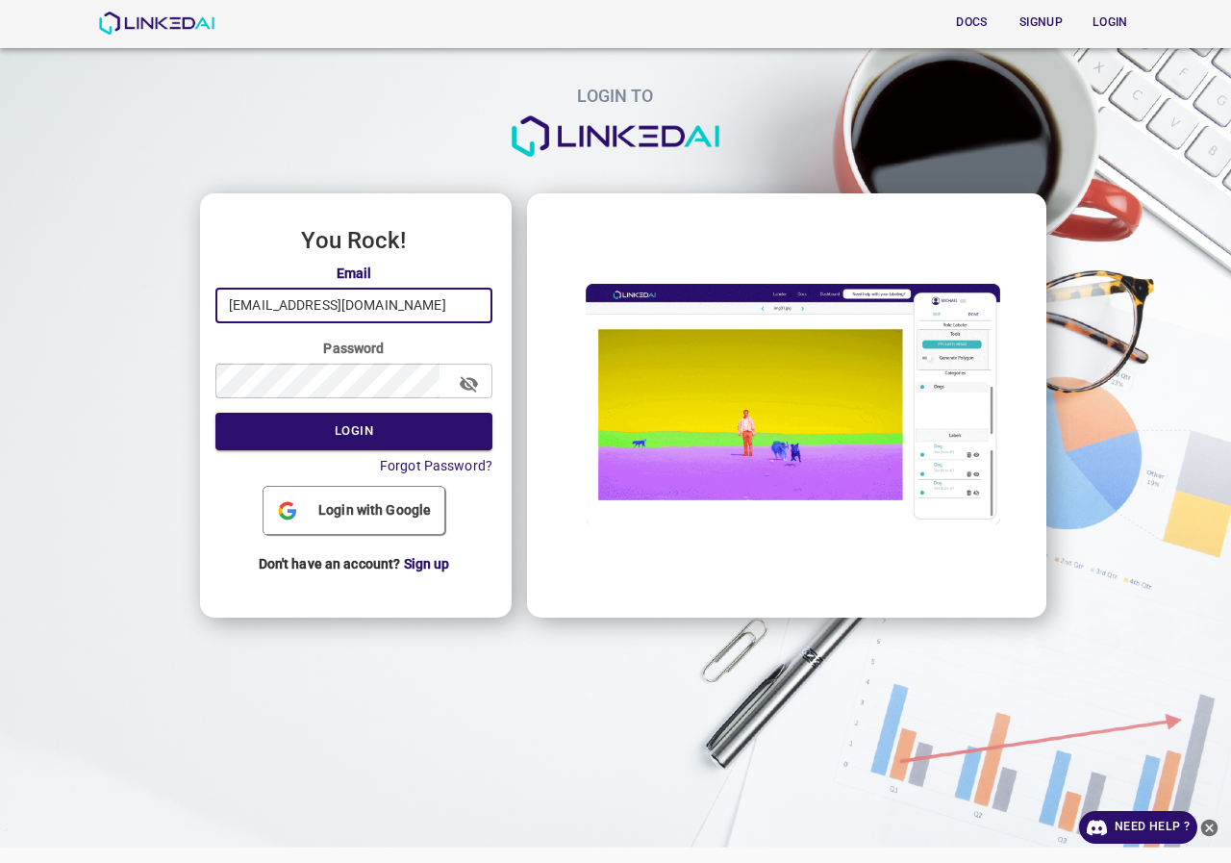
type input "[EMAIL_ADDRESS][DOMAIN_NAME]"
click at [409, 430] on button "Login" at bounding box center [354, 432] width 277 height 38
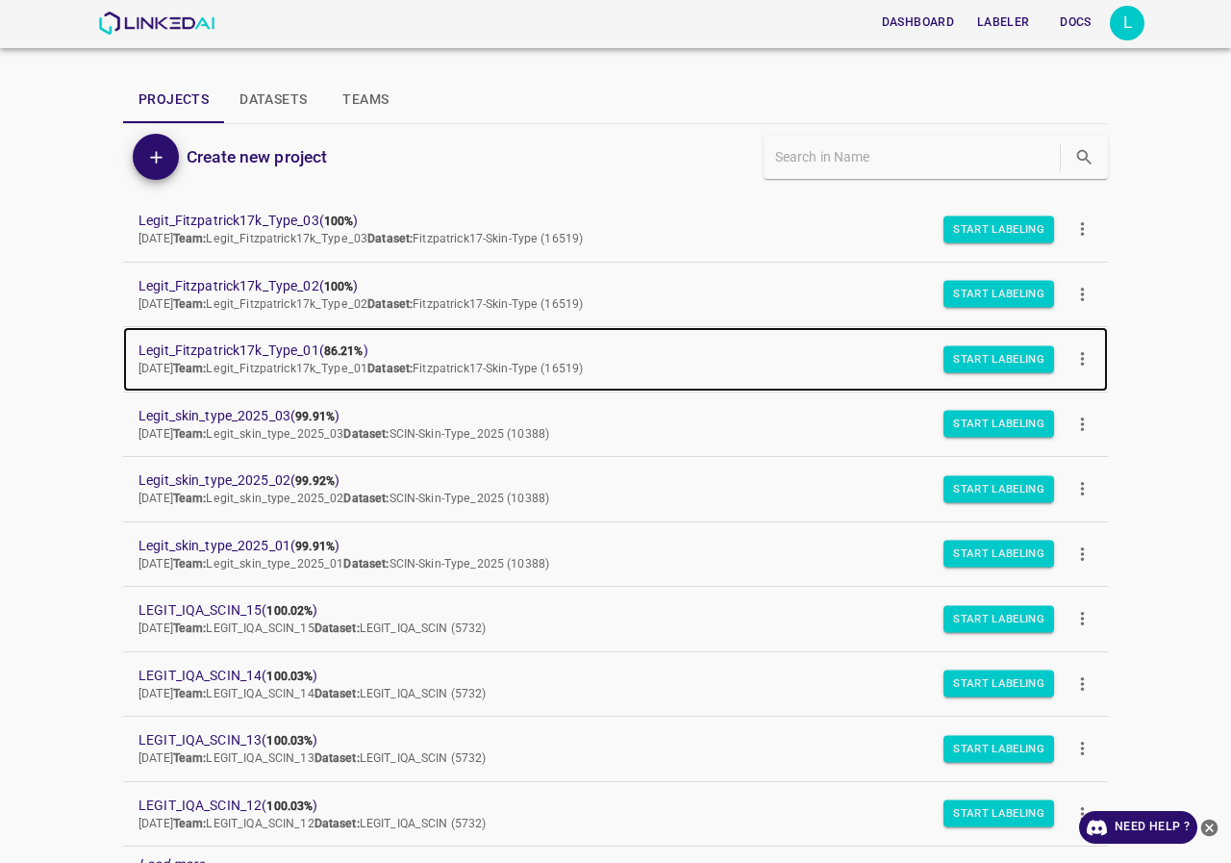
click at [297, 343] on span "Legit_Fitzpatrick17k_Type_01 ( 86.21% )" at bounding box center [601, 351] width 924 height 20
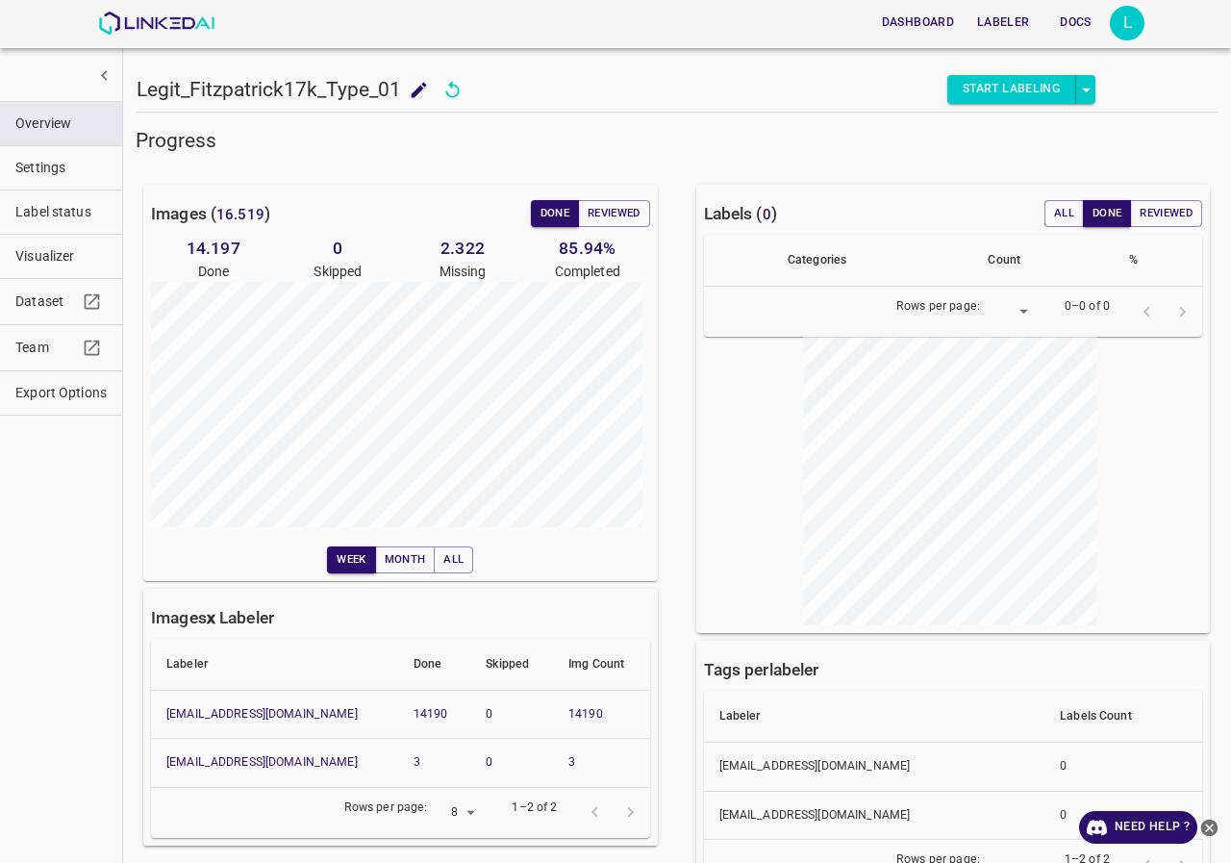
click at [1104, 13] on button "Docs" at bounding box center [1076, 23] width 62 height 32
click at [1121, 33] on div "L" at bounding box center [1127, 23] width 35 height 35
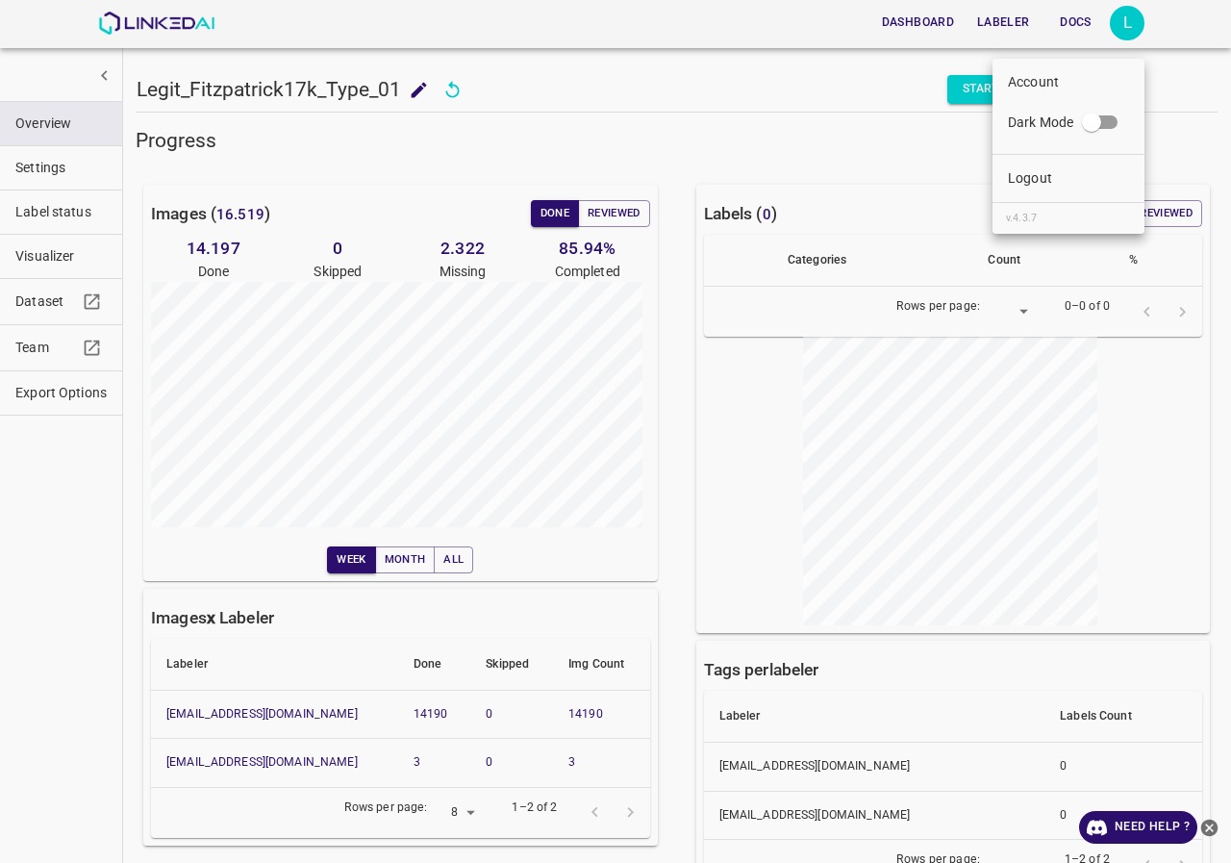
click at [1035, 175] on p "Logout" at bounding box center [1030, 178] width 44 height 20
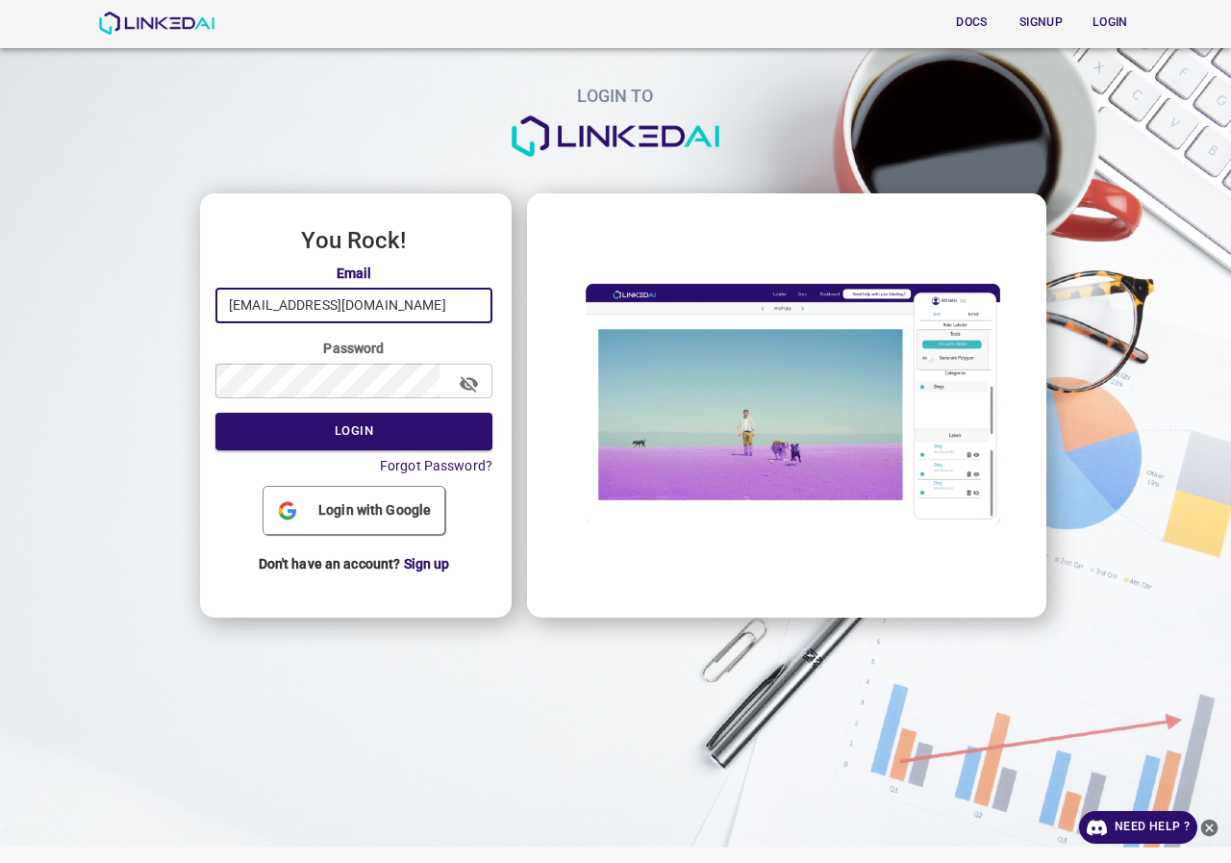
click at [392, 300] on input "[EMAIL_ADDRESS][DOMAIN_NAME]" at bounding box center [354, 306] width 277 height 36
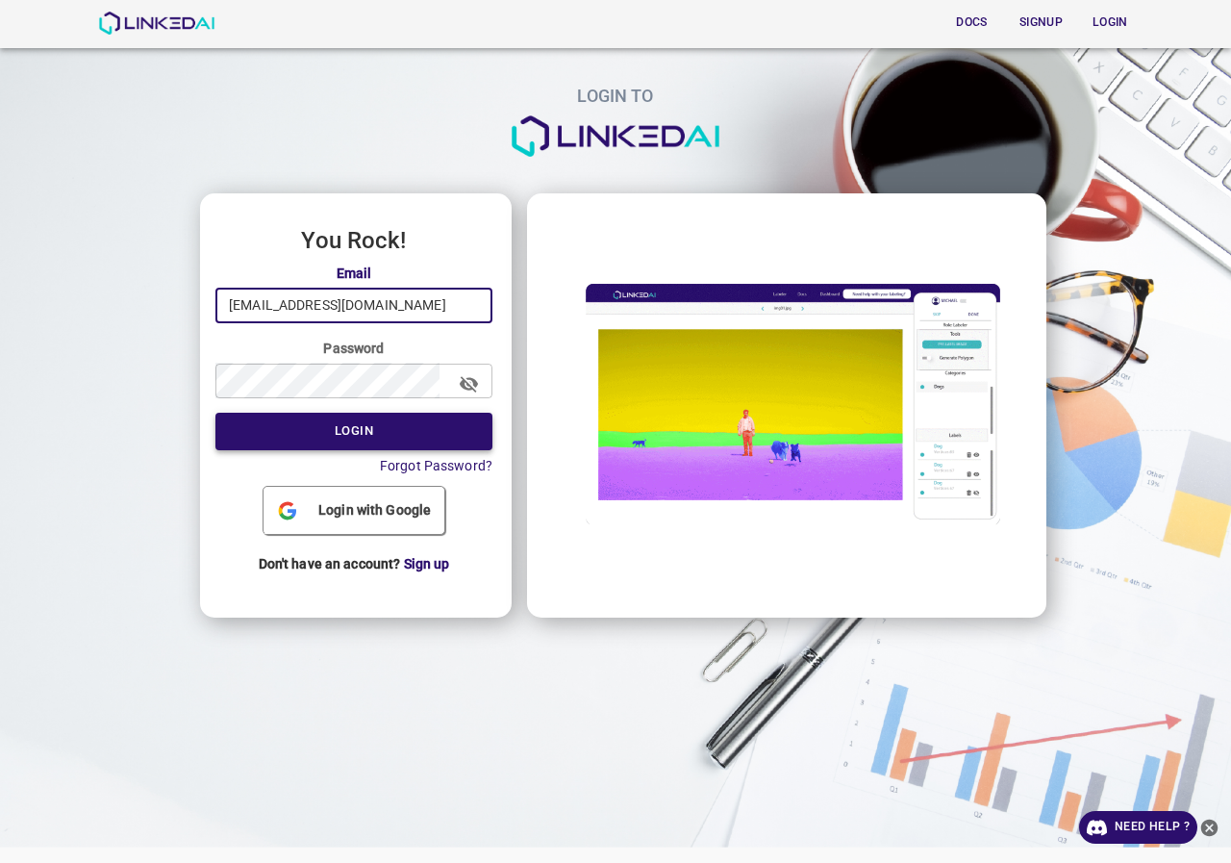
type input "[EMAIL_ADDRESS][DOMAIN_NAME]"
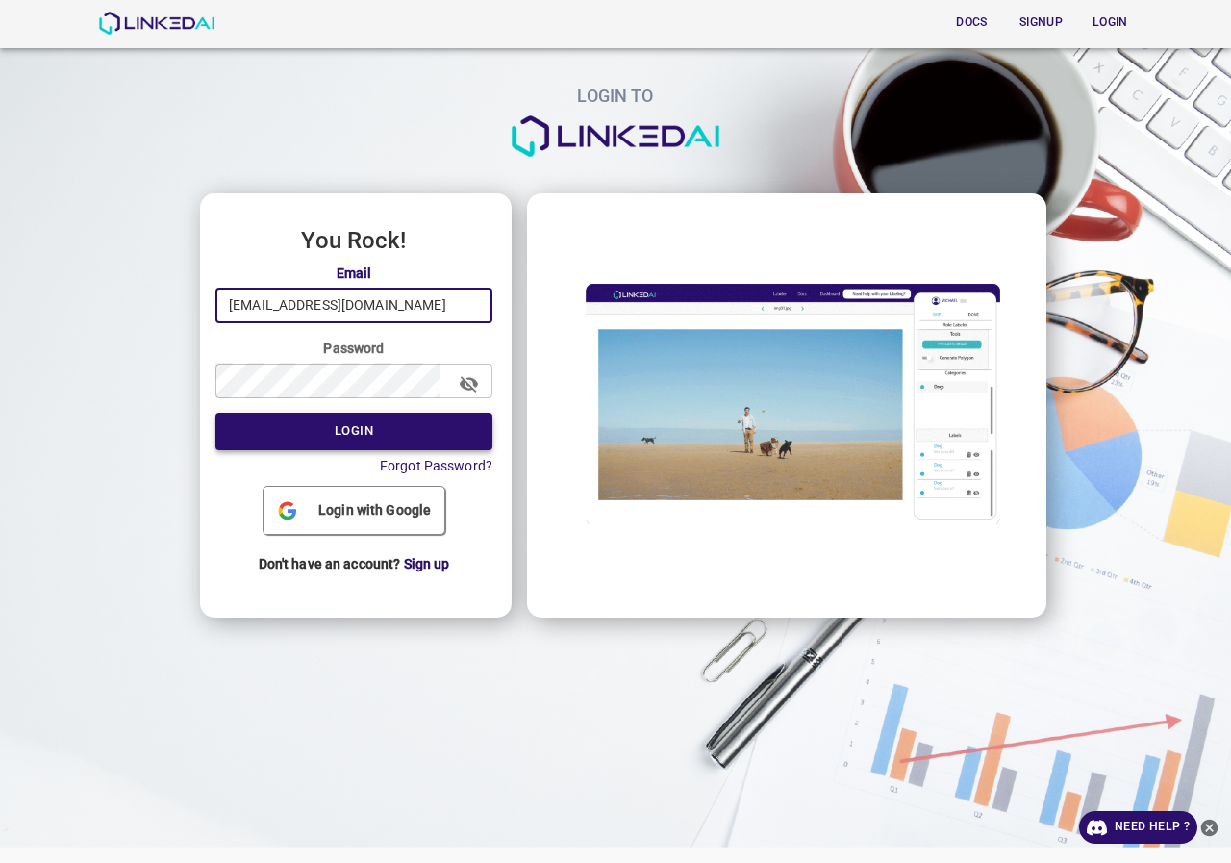
click at [325, 434] on button "Login" at bounding box center [354, 432] width 277 height 38
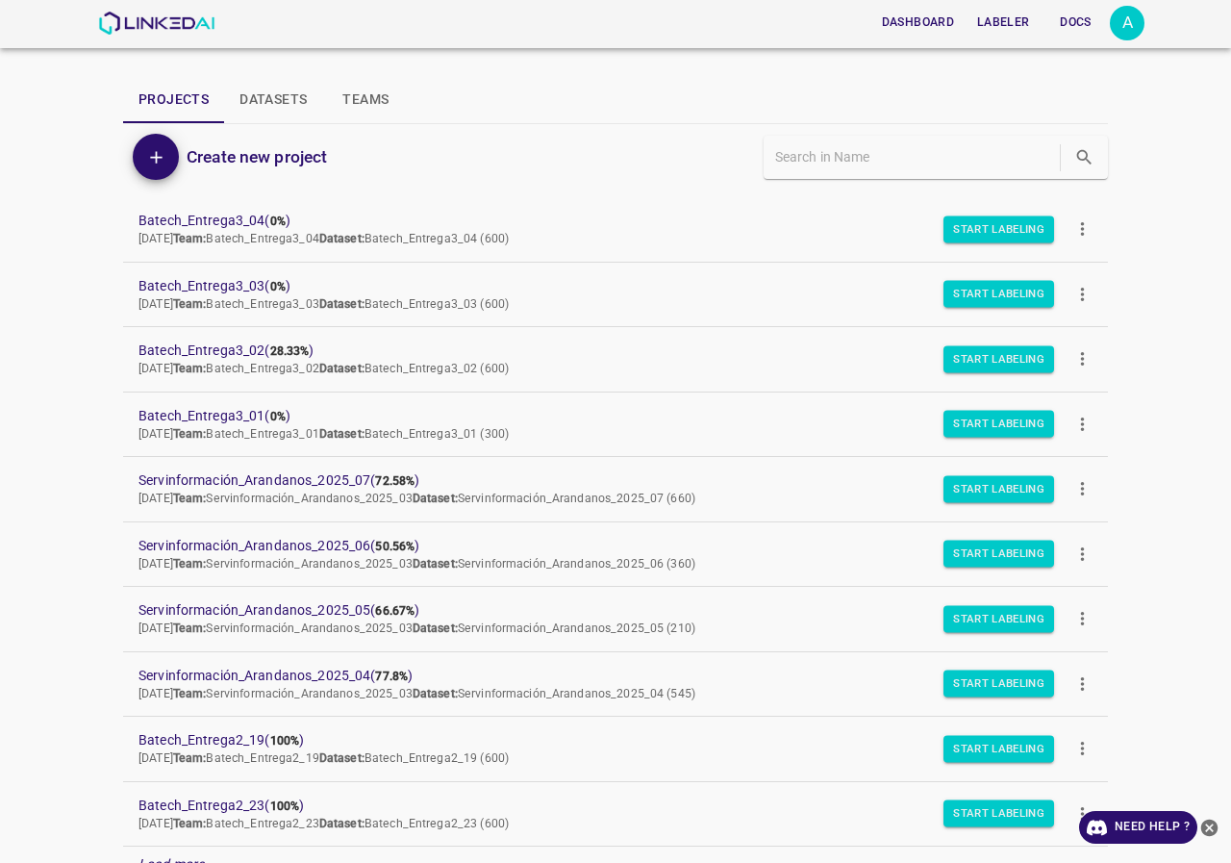
scroll to position [166, 0]
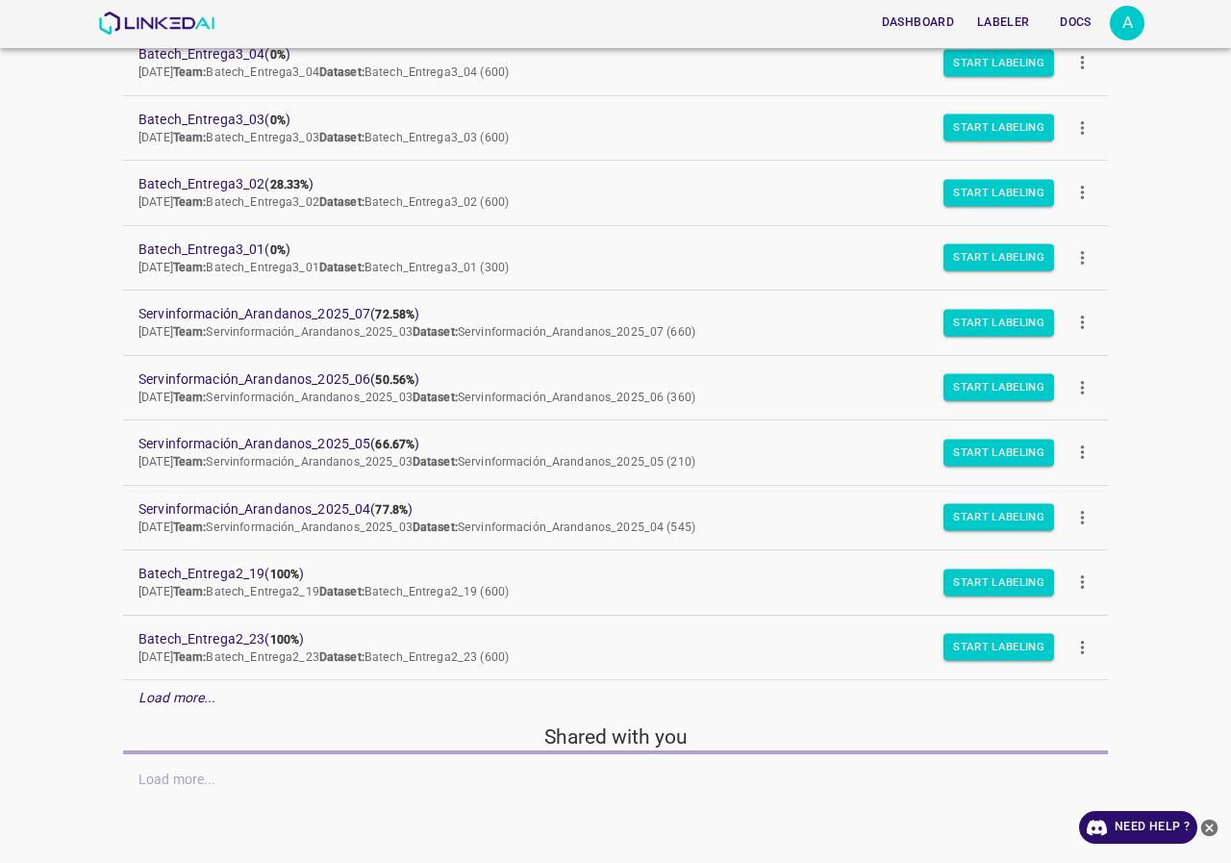
click at [228, 706] on div "Load more..." at bounding box center [615, 698] width 985 height 36
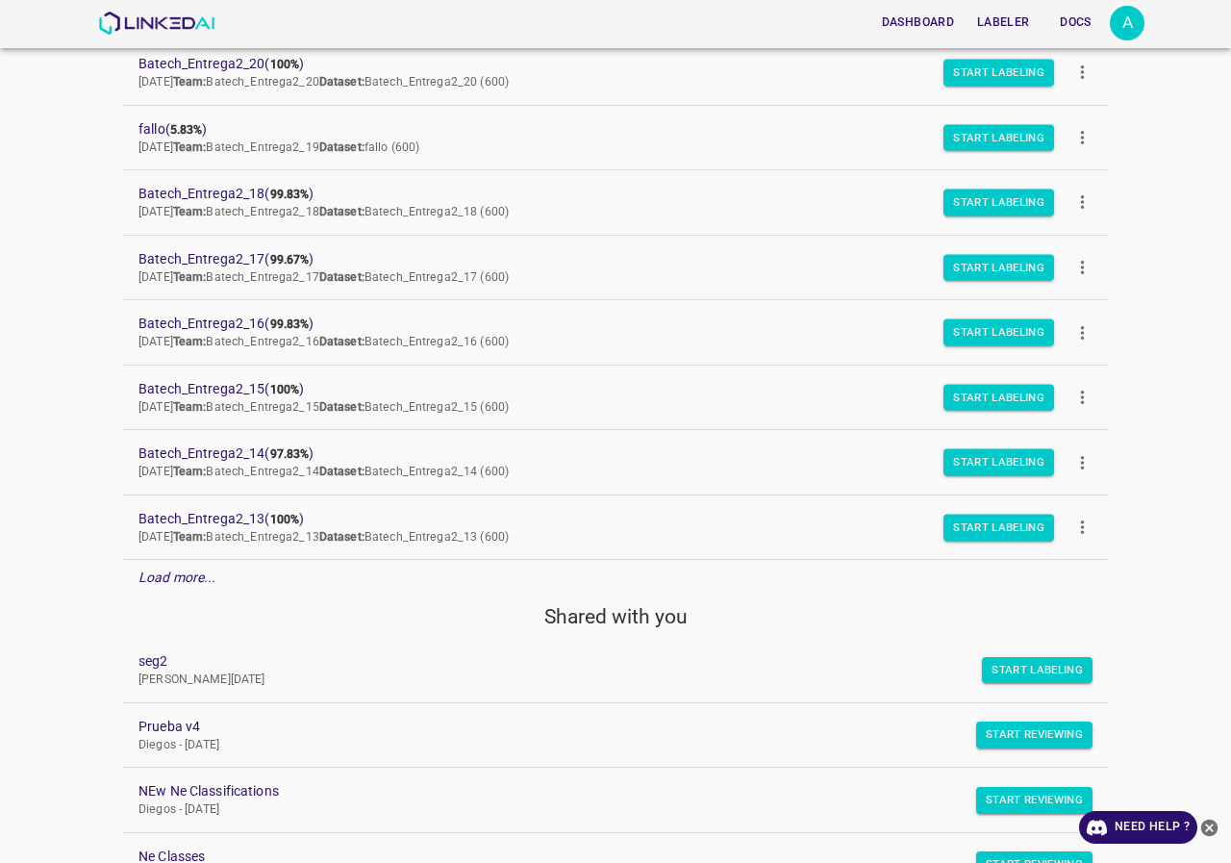
click at [222, 577] on div "Load more..." at bounding box center [615, 578] width 985 height 36
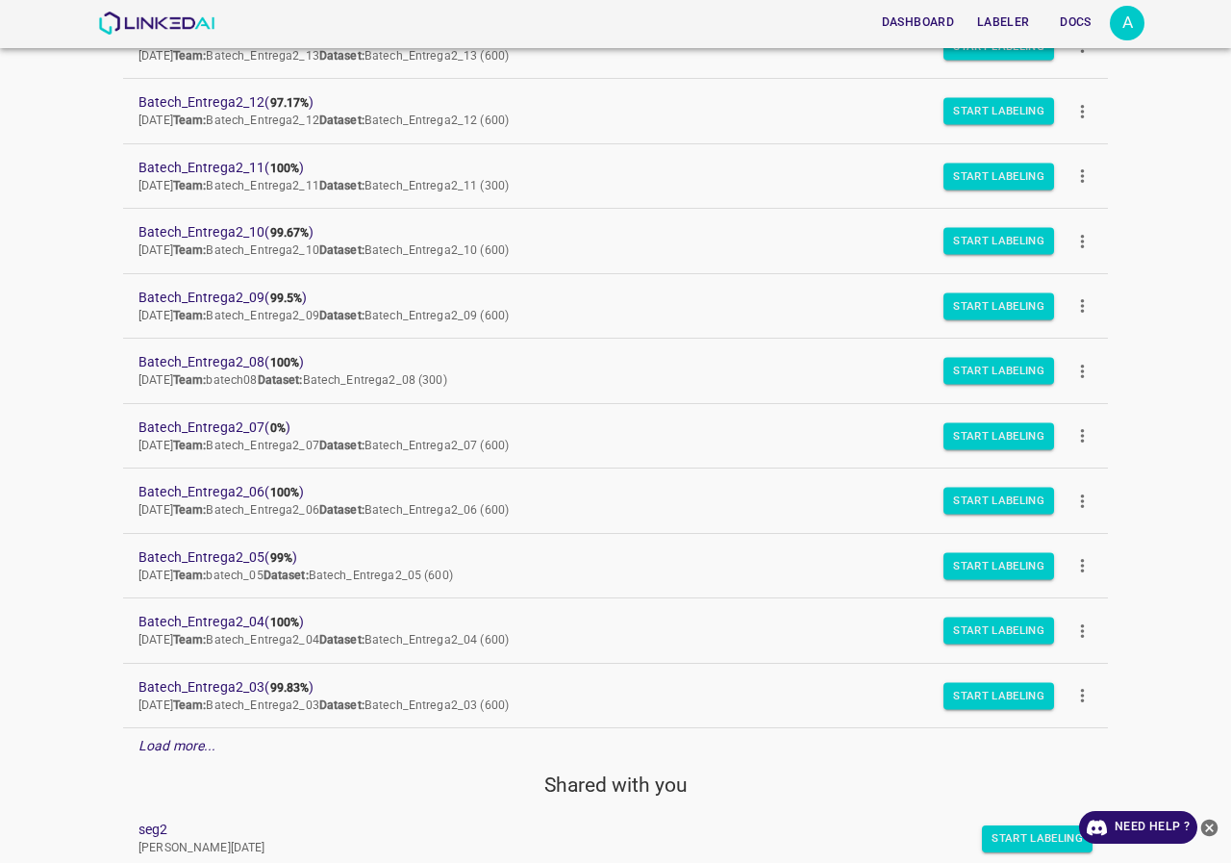
scroll to position [1898, 0]
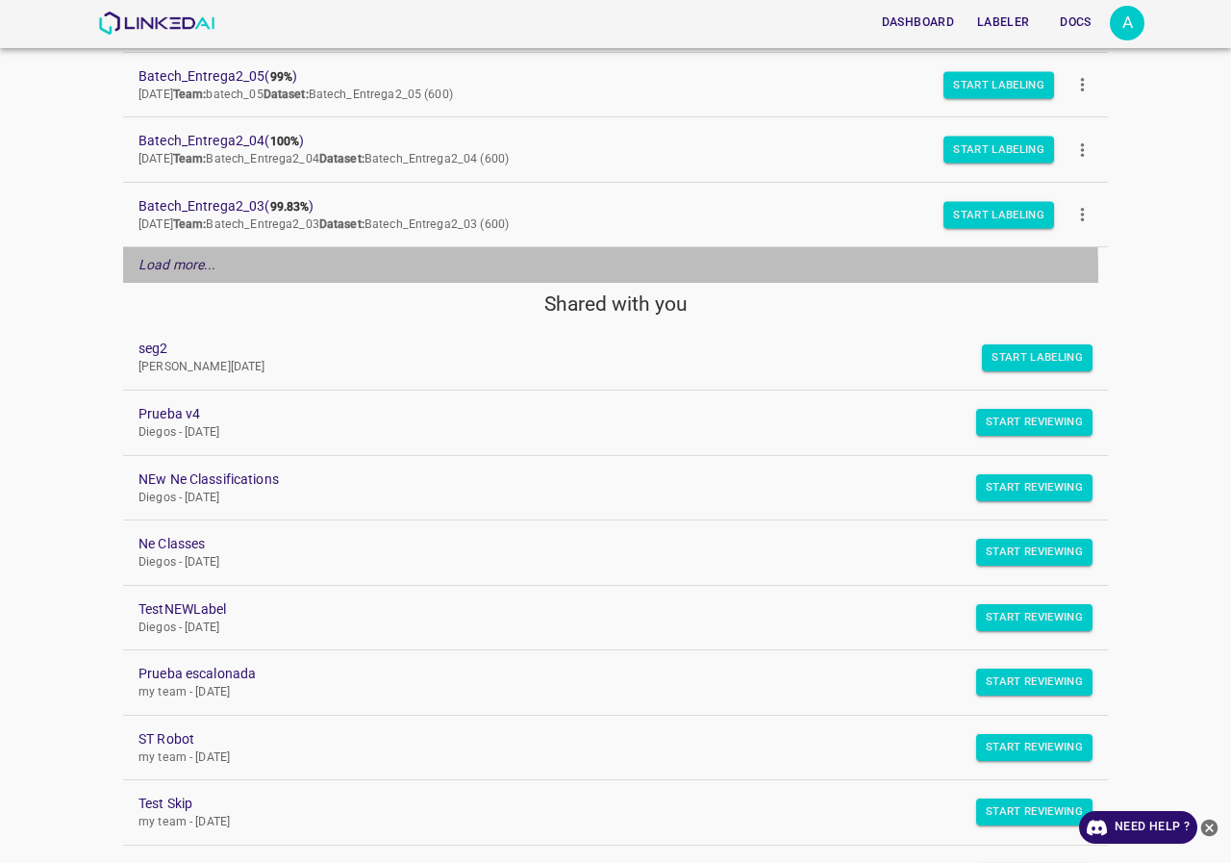
click at [181, 278] on div "Load more..." at bounding box center [615, 265] width 985 height 36
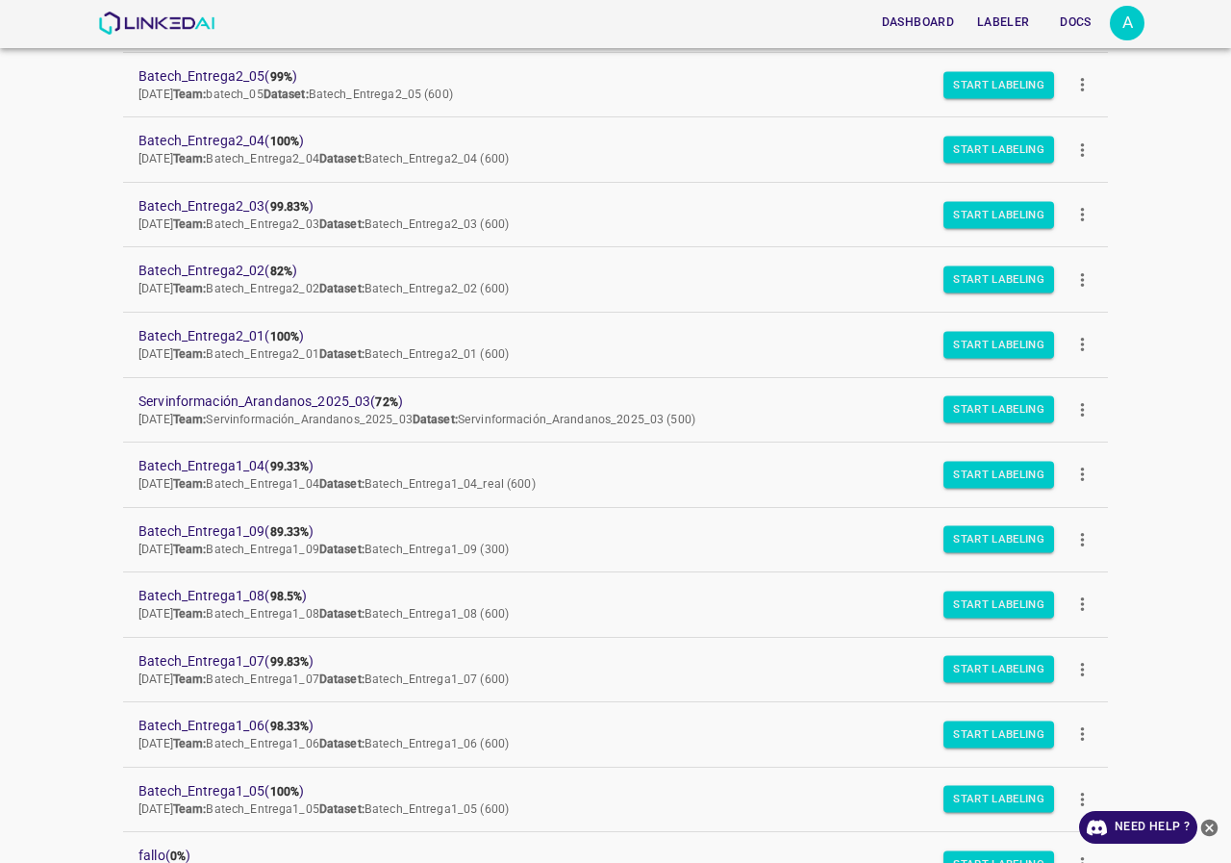
scroll to position [2091, 0]
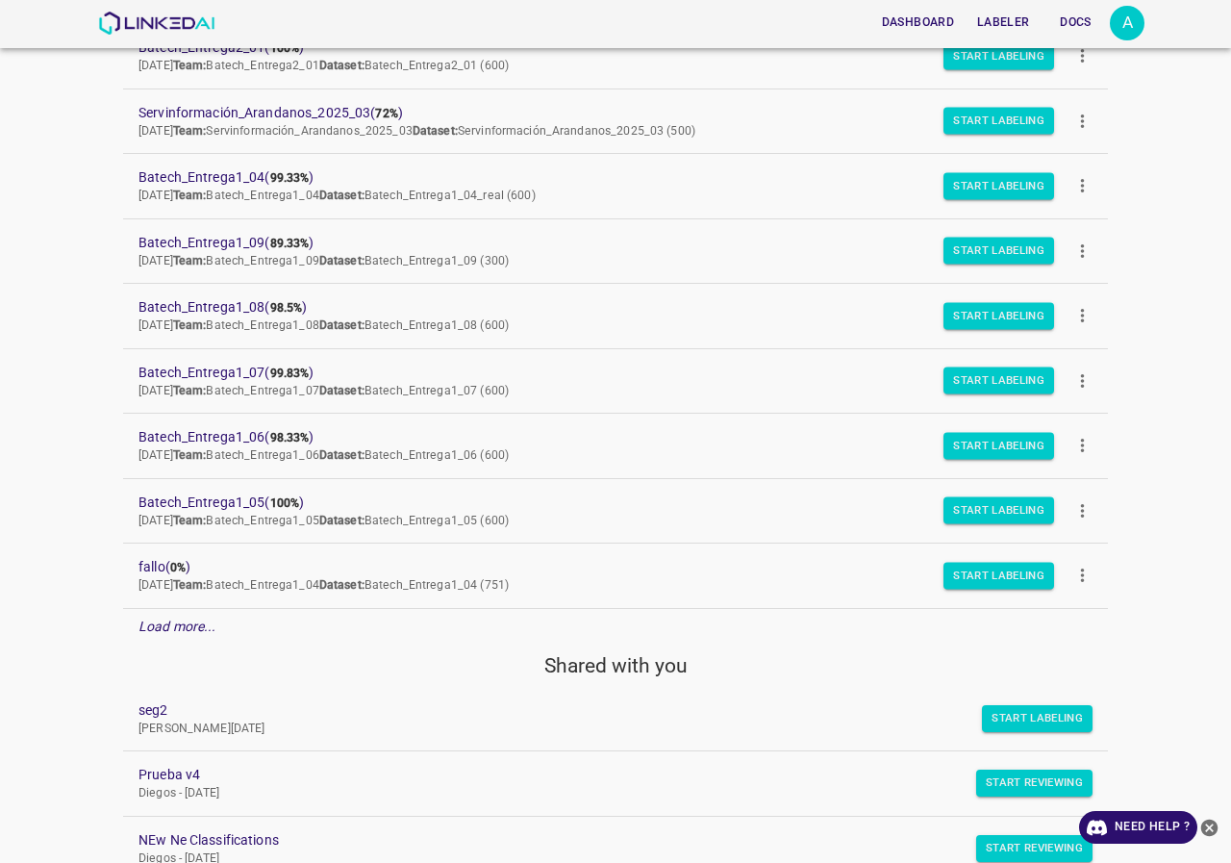
click at [182, 630] on em "Load more..." at bounding box center [178, 626] width 78 height 15
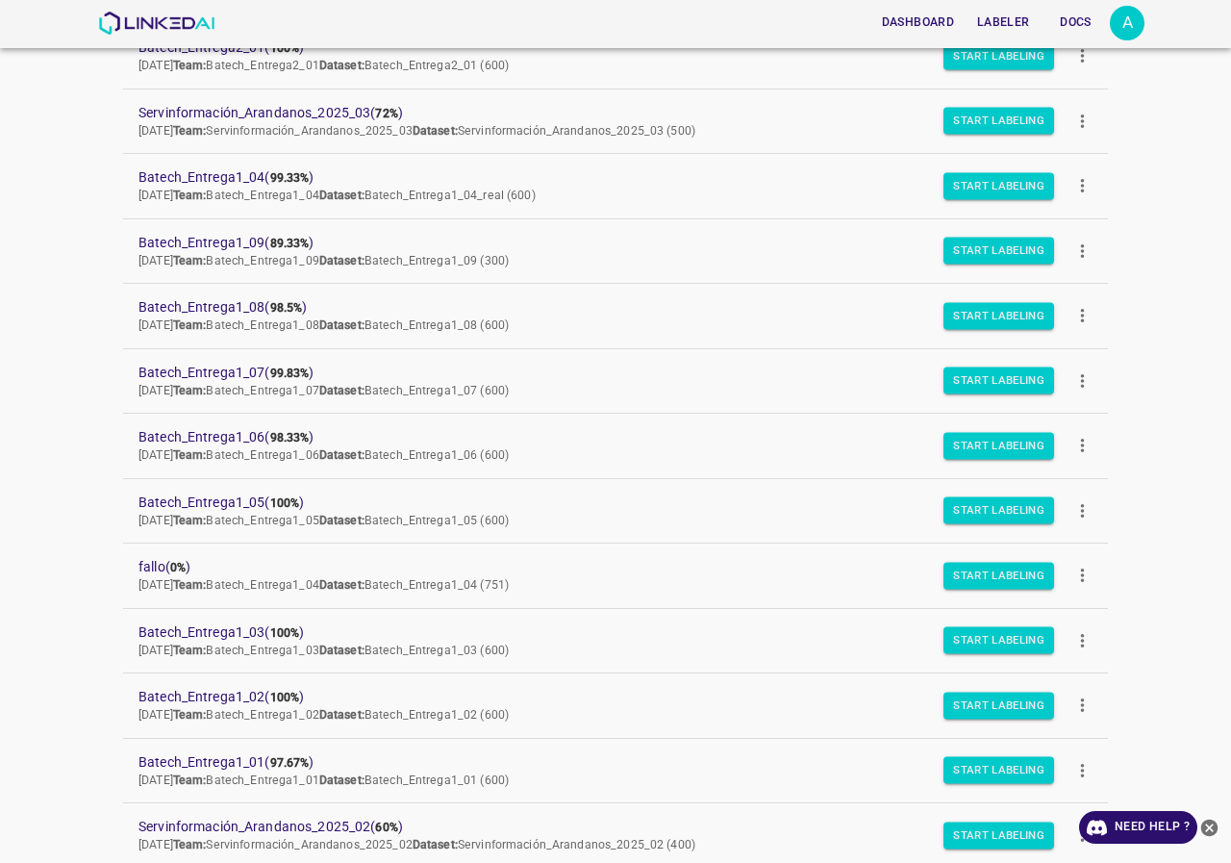
scroll to position [2283, 0]
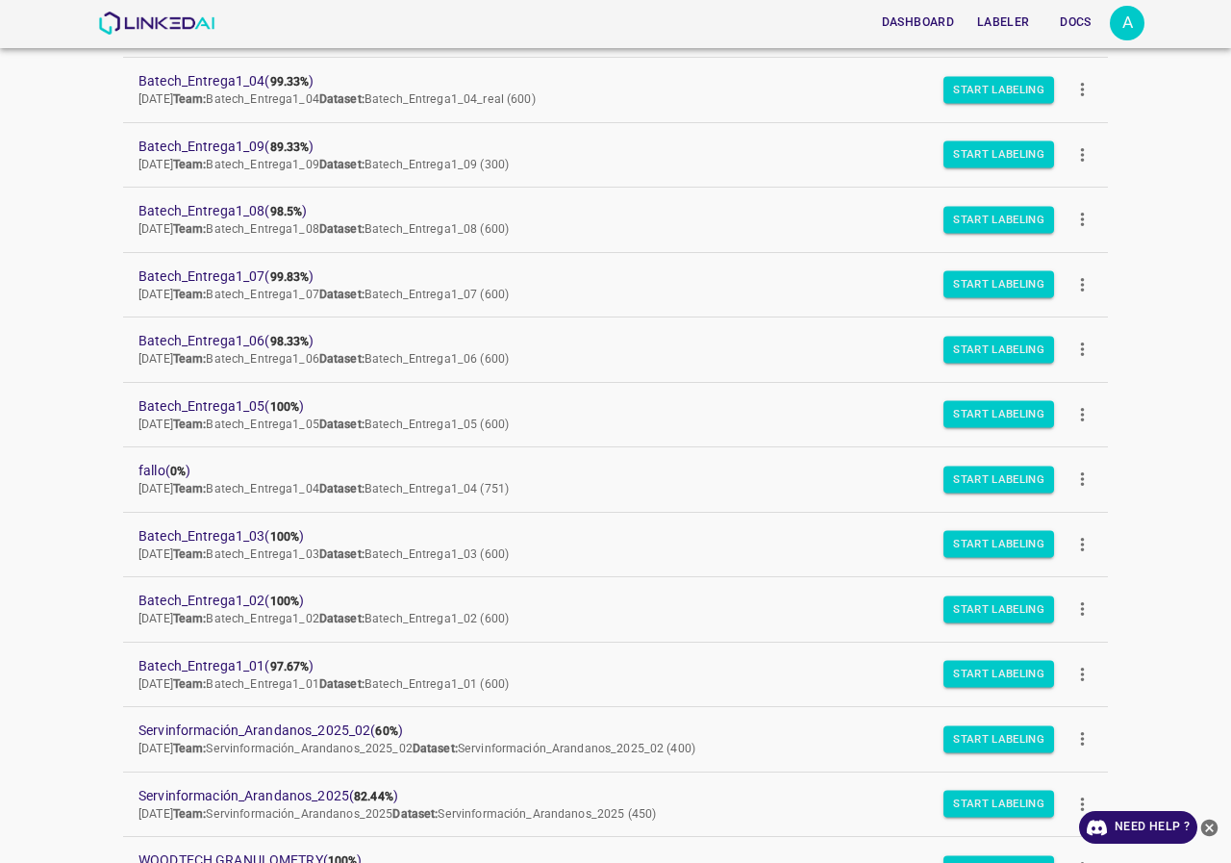
drag, startPoint x: 331, startPoint y: 723, endPoint x: 66, endPoint y: 733, distance: 264.8
click at [66, 733] on div "Dashboard Labeler Docs A Projects Datasets Teams Create new project Batech_Entr…" at bounding box center [615, 431] width 1231 height 863
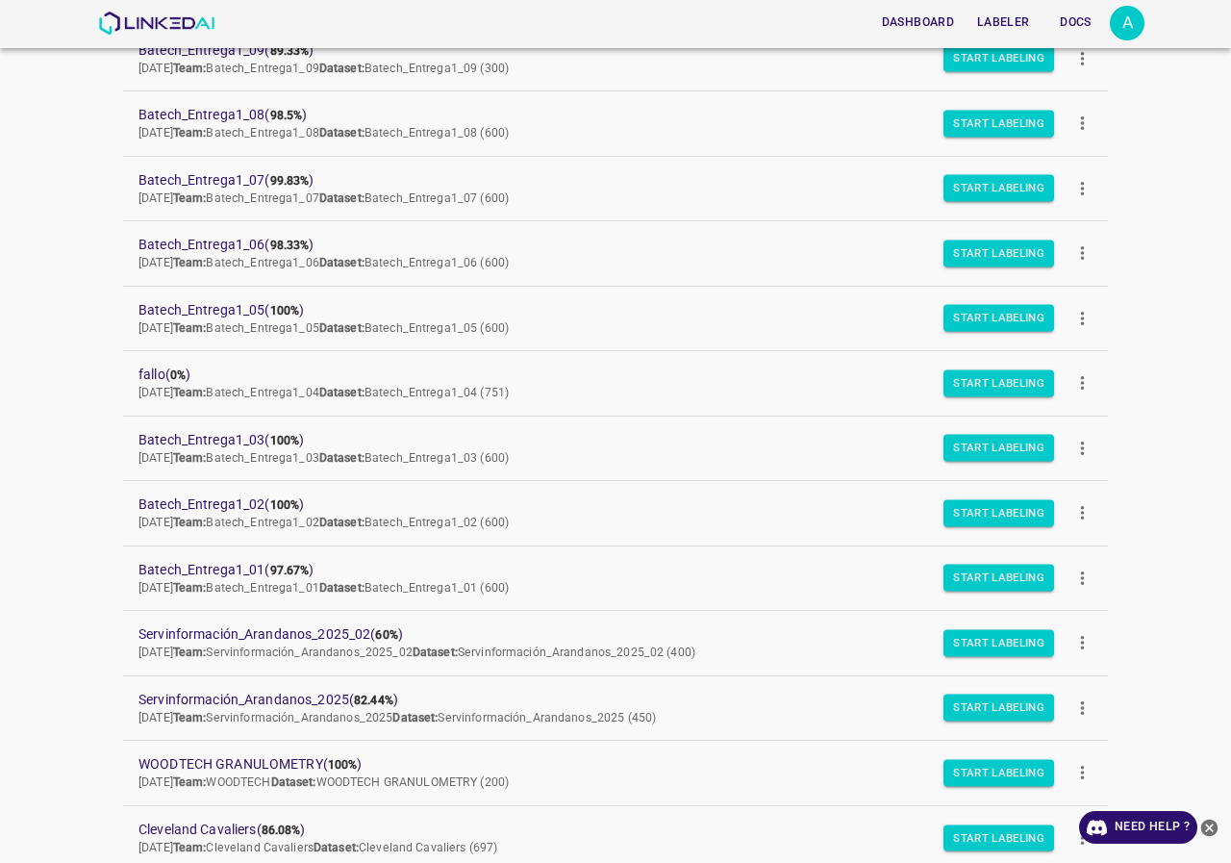
scroll to position [2475, 0]
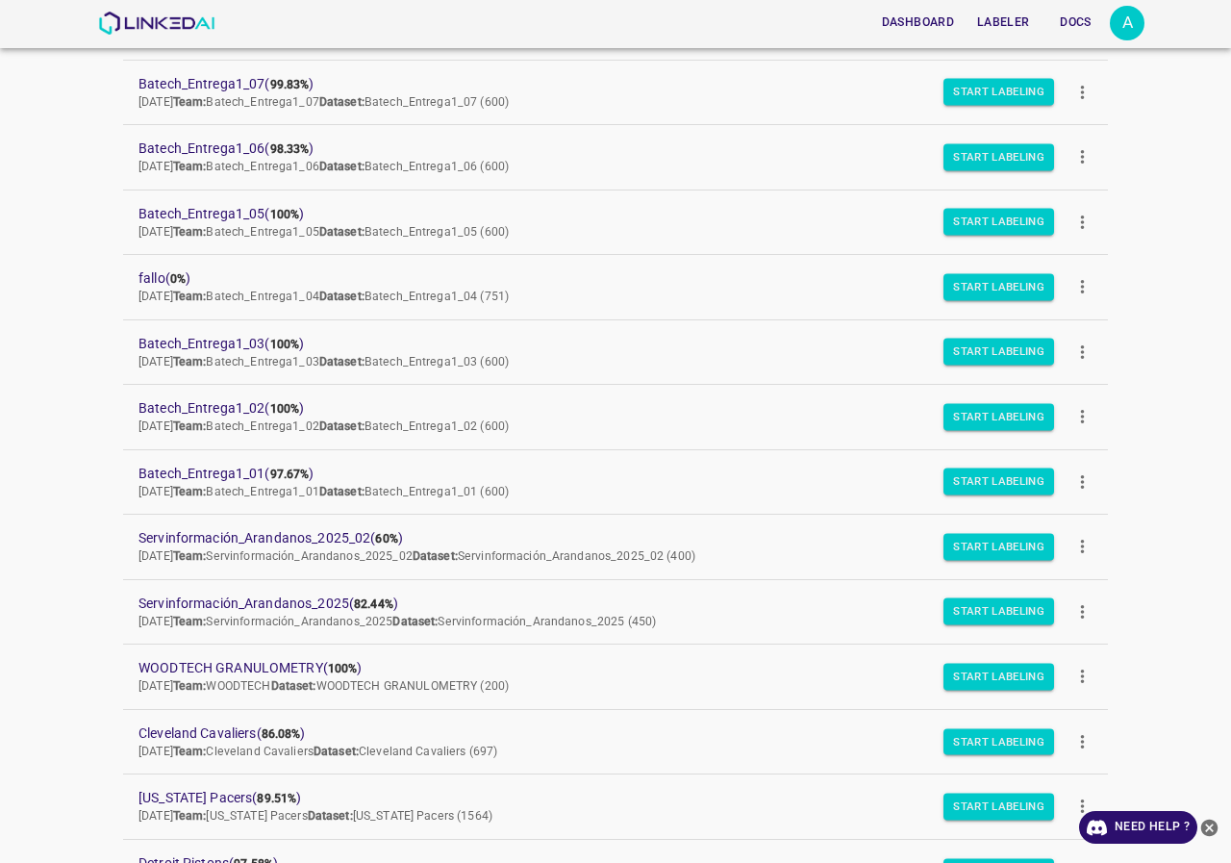
drag, startPoint x: 306, startPoint y: 533, endPoint x: 63, endPoint y: 588, distance: 249.5
click at [63, 588] on div "Dashboard Labeler Docs A Projects Datasets Teams Create new project Batech_Entr…" at bounding box center [615, 431] width 1231 height 863
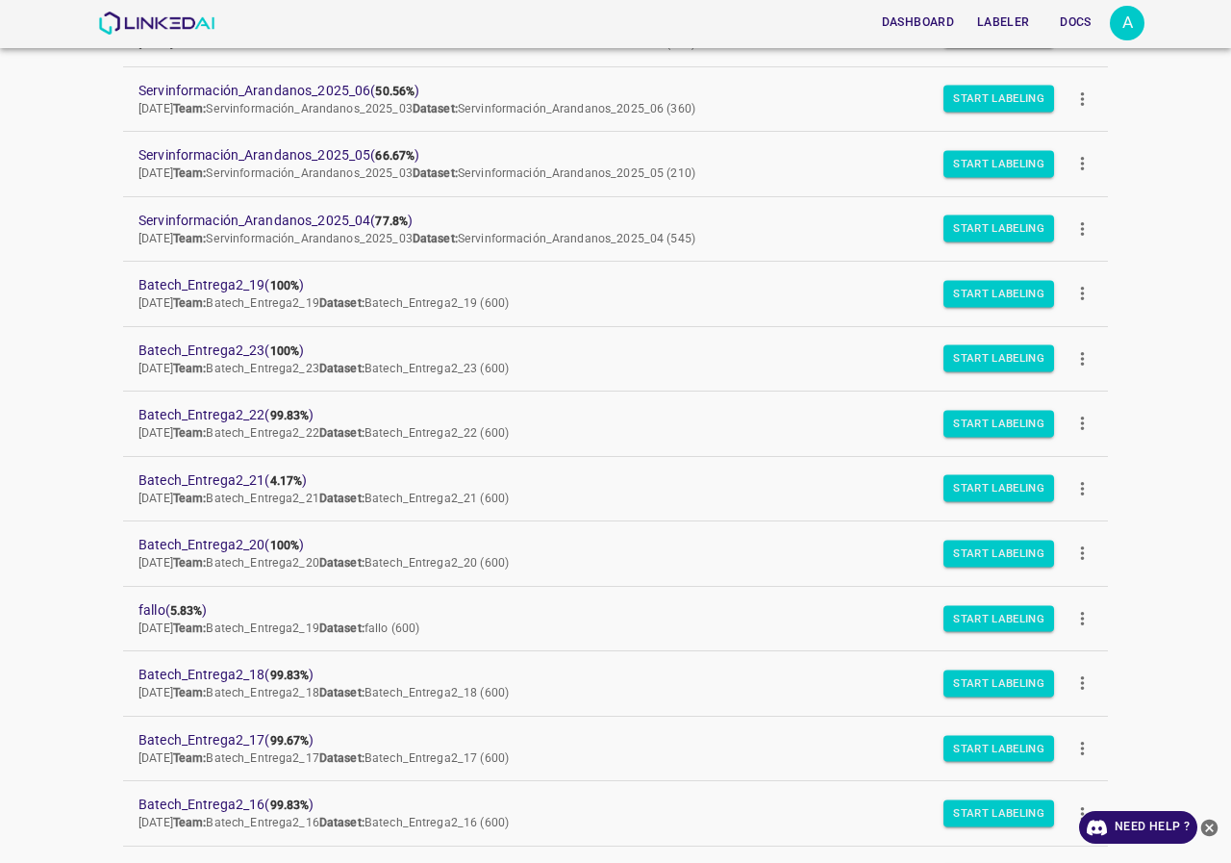
scroll to position [359, 0]
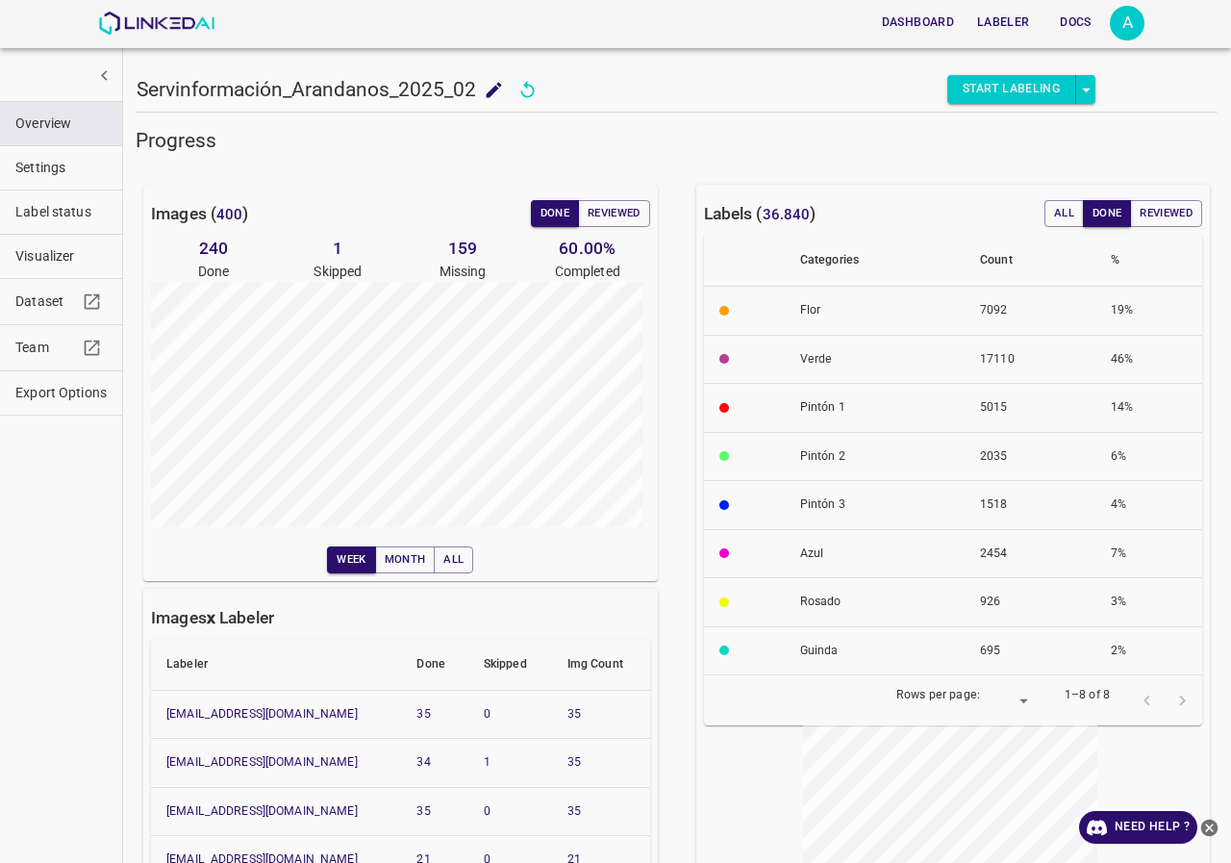
click at [57, 251] on span "Visualizer" at bounding box center [60, 256] width 91 height 20
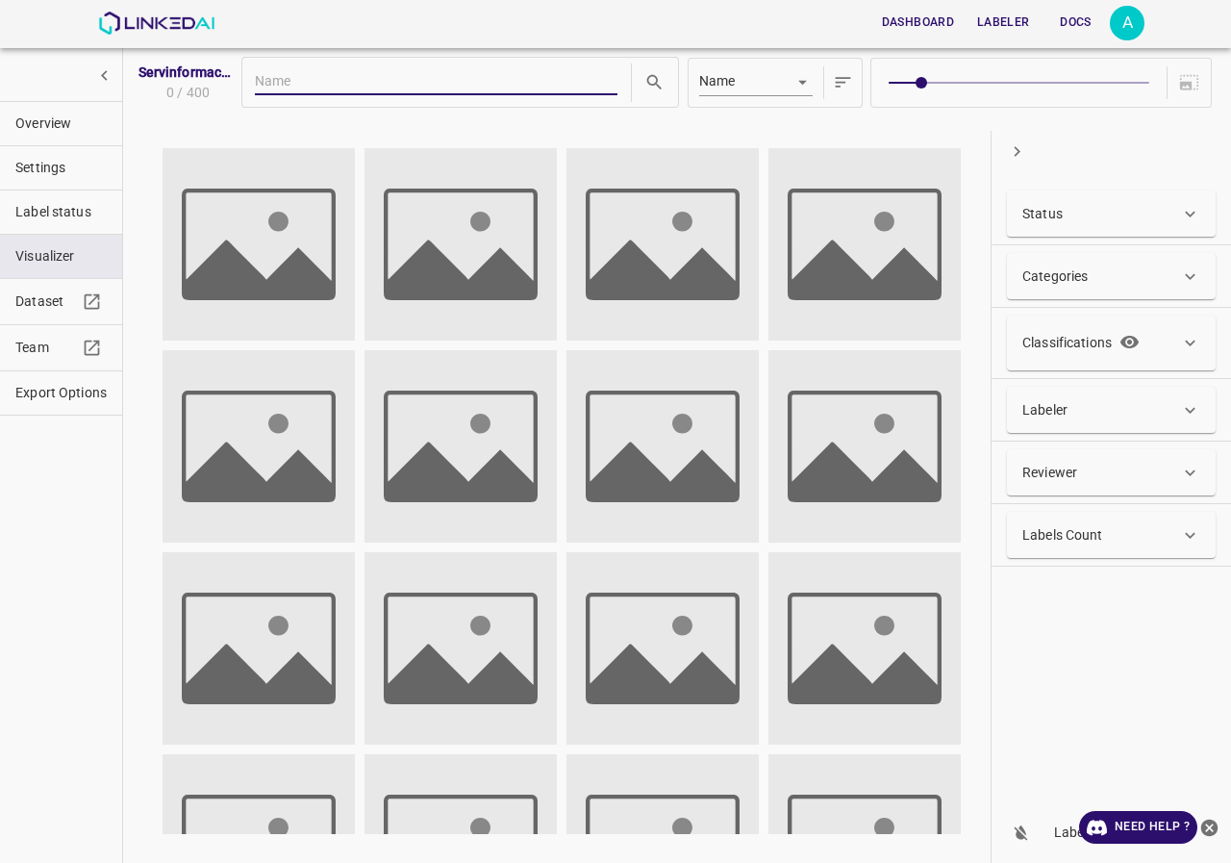
click at [1058, 211] on p "Status" at bounding box center [1043, 214] width 40 height 20
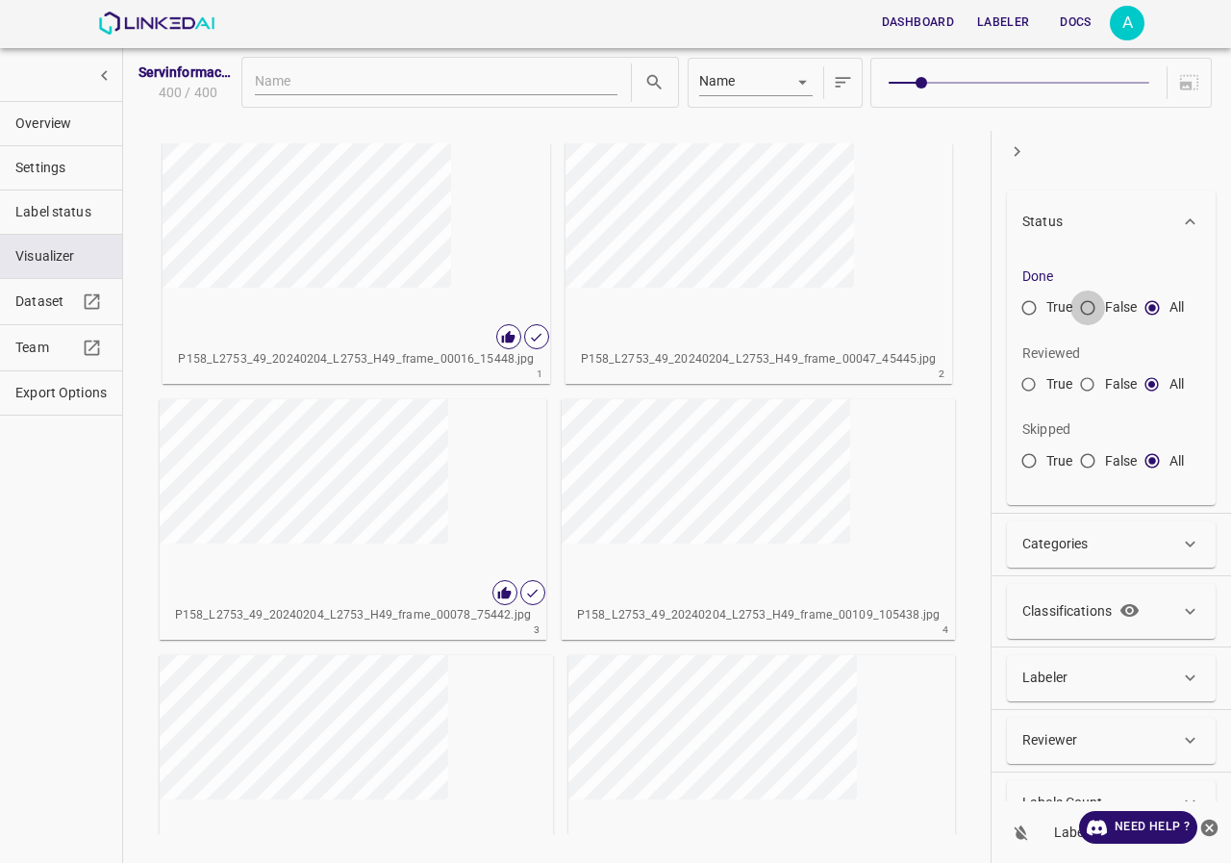
click at [1096, 314] on input "False" at bounding box center [1088, 311] width 35 height 35
radio input "true"
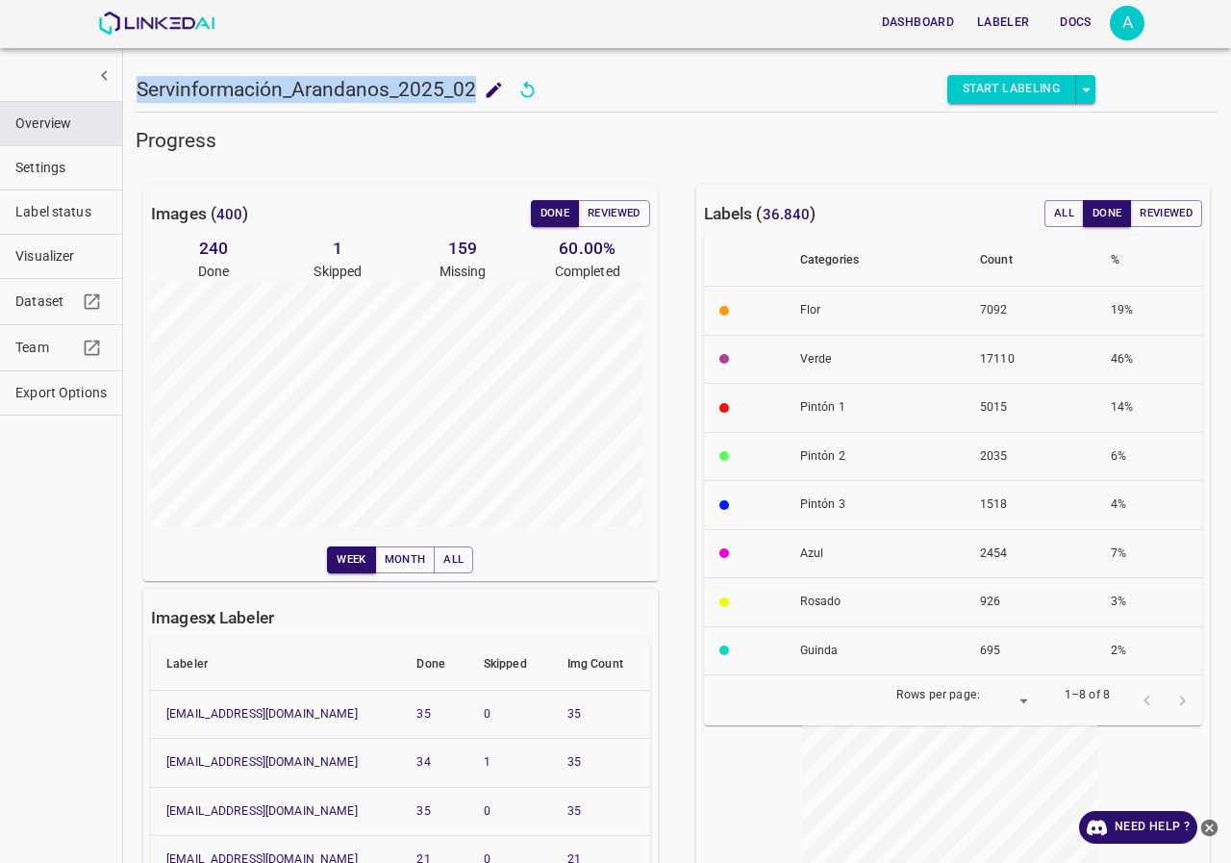
drag, startPoint x: 139, startPoint y: 88, endPoint x: 473, endPoint y: 96, distance: 333.9
click at [473, 96] on h5 "Servinformación_Arandanos_2025_02" at bounding box center [307, 89] width 340 height 27
copy h5 "Servinformación_Arandanos_2025_02"
drag, startPoint x: 143, startPoint y: 86, endPoint x: 474, endPoint y: 96, distance: 331.1
click at [474, 96] on h5 "Servinformación_Arandanos_2025_03" at bounding box center [307, 89] width 340 height 27
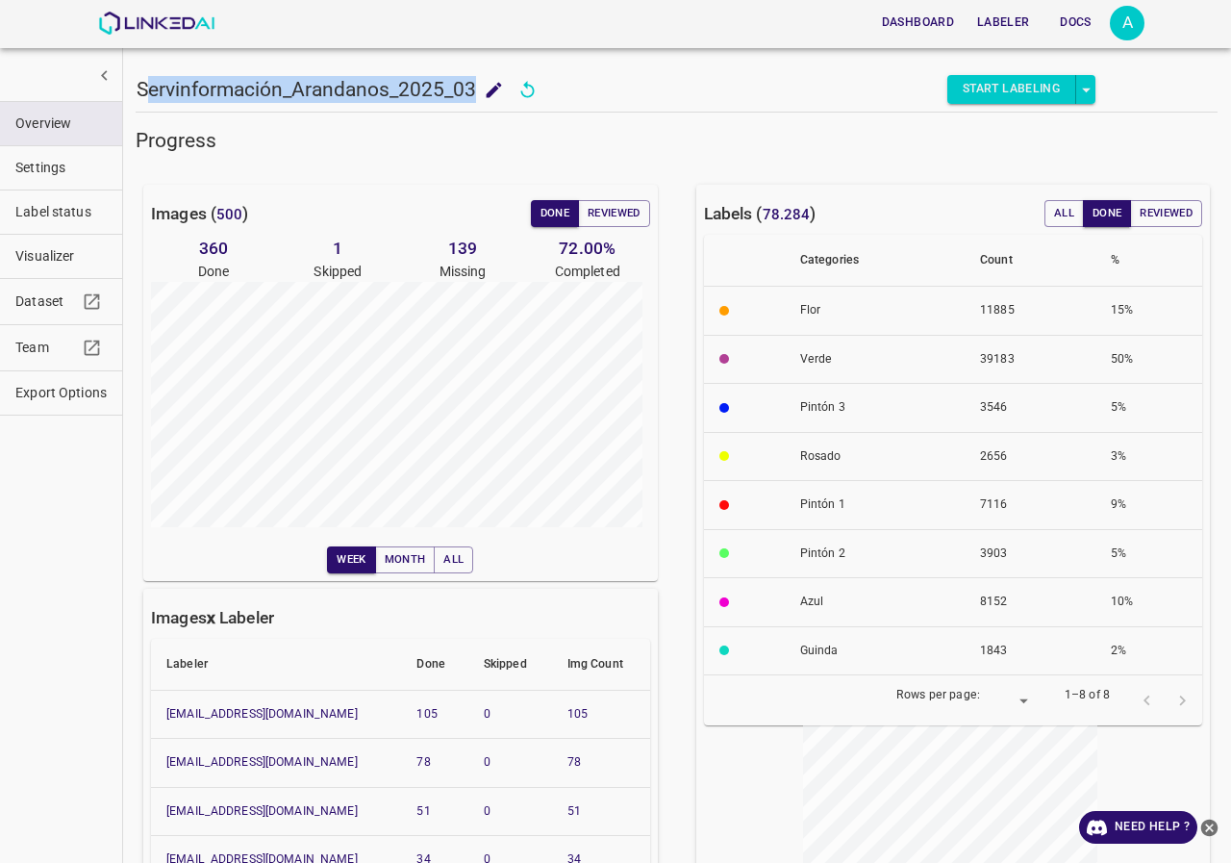
copy h5 "ervinformación_Arandanos_2025_03"
drag, startPoint x: 445, startPoint y: 90, endPoint x: 140, endPoint y: 90, distance: 305.0
click at [140, 90] on h5 "Servinformación_Arandanos_2025_04" at bounding box center [307, 89] width 340 height 27
copy h5 "Servinformación_Arandanos_2025_04"
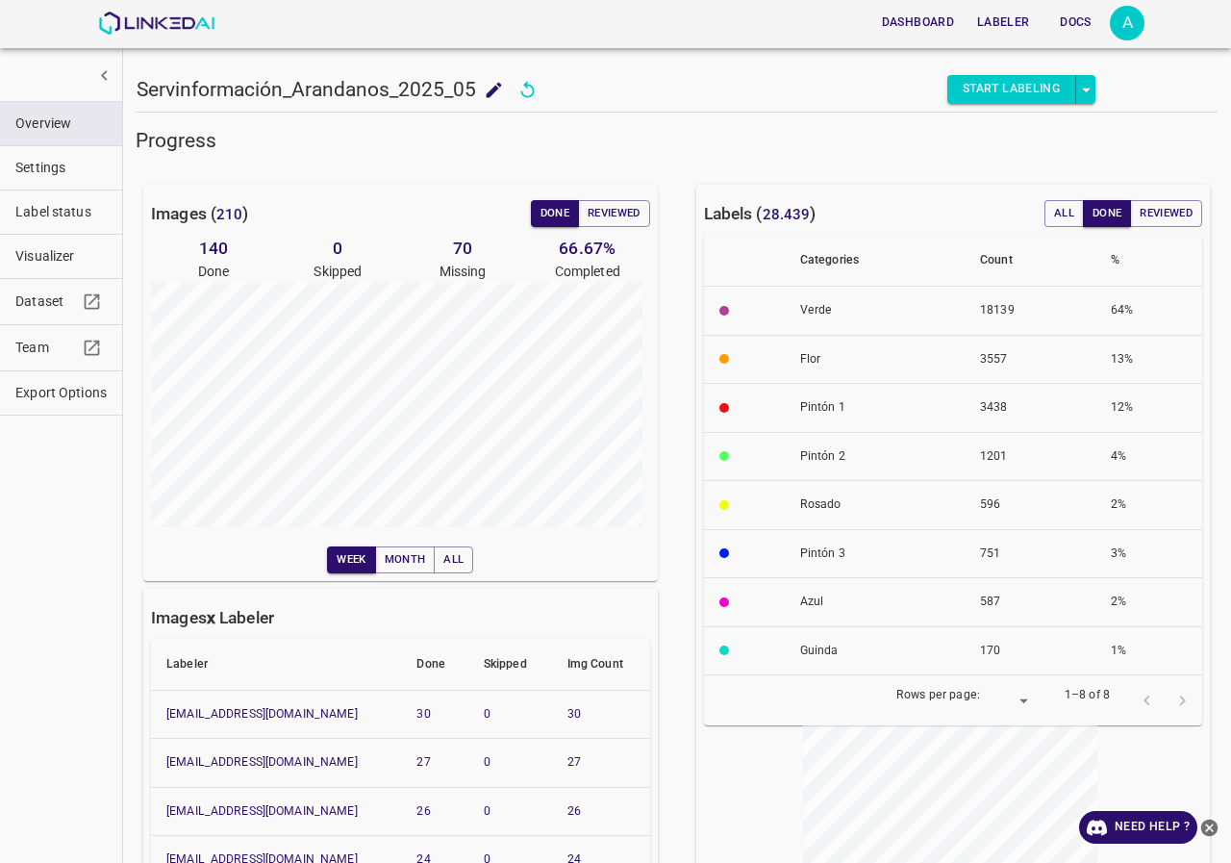
click at [471, 89] on div "Servinformación_Arandanos_2025_05 Servinformación_Arandanos_2025_05" at bounding box center [324, 89] width 375 height 29
drag, startPoint x: 471, startPoint y: 89, endPoint x: 133, endPoint y: 90, distance: 338.6
click at [133, 90] on div "Servinformación_Arandanos_2025_05 Servinformación_Arandanos_2025_05 Start Label…" at bounding box center [676, 431] width 1109 height 863
copy h5 "Servinformación_Arandanos_2025_05"
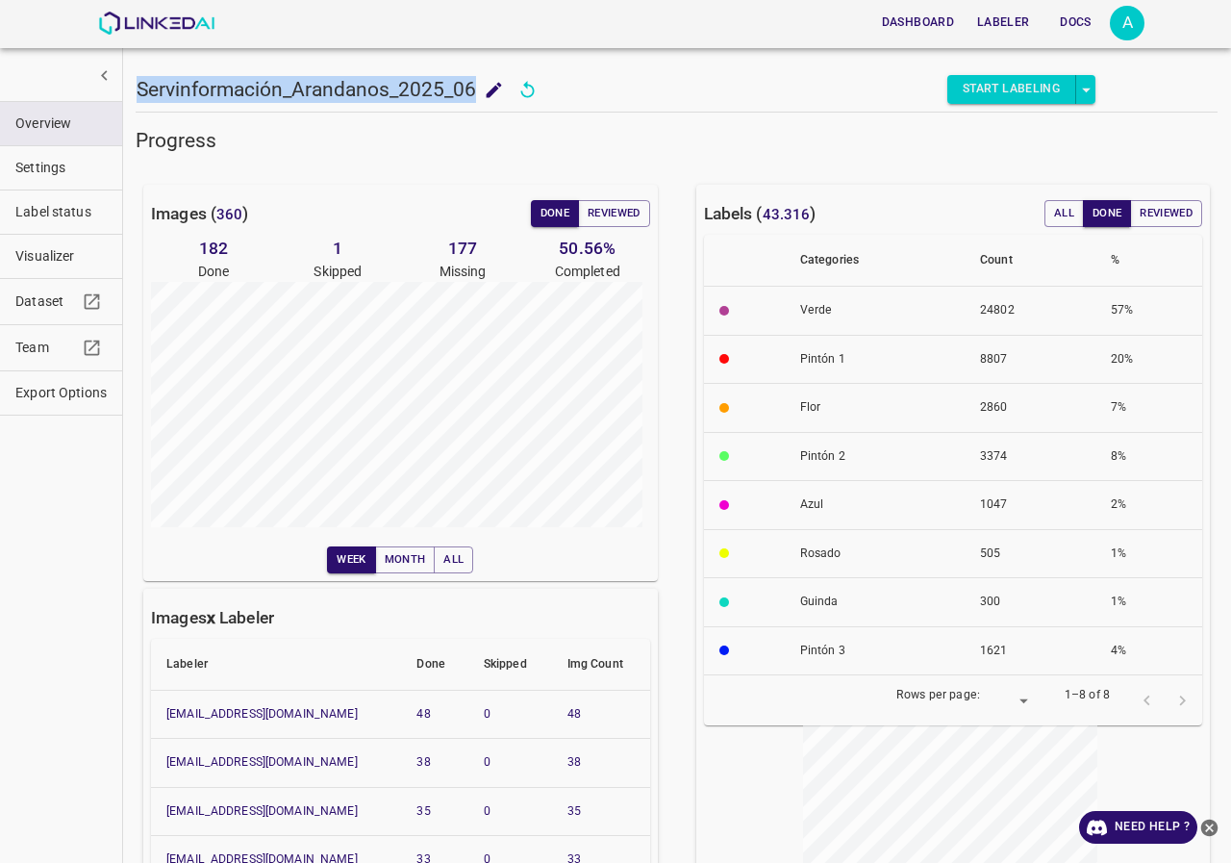
drag, startPoint x: 473, startPoint y: 85, endPoint x: 135, endPoint y: 86, distance: 338.6
click at [135, 86] on div "Servinformación_Arandanos_2025_06 Servinformación_Arandanos_2025_06 Start Label…" at bounding box center [676, 431] width 1109 height 863
copy h5 "Servinformación_Arandanos_2025_06"
